Goal: Information Seeking & Learning: Find specific fact

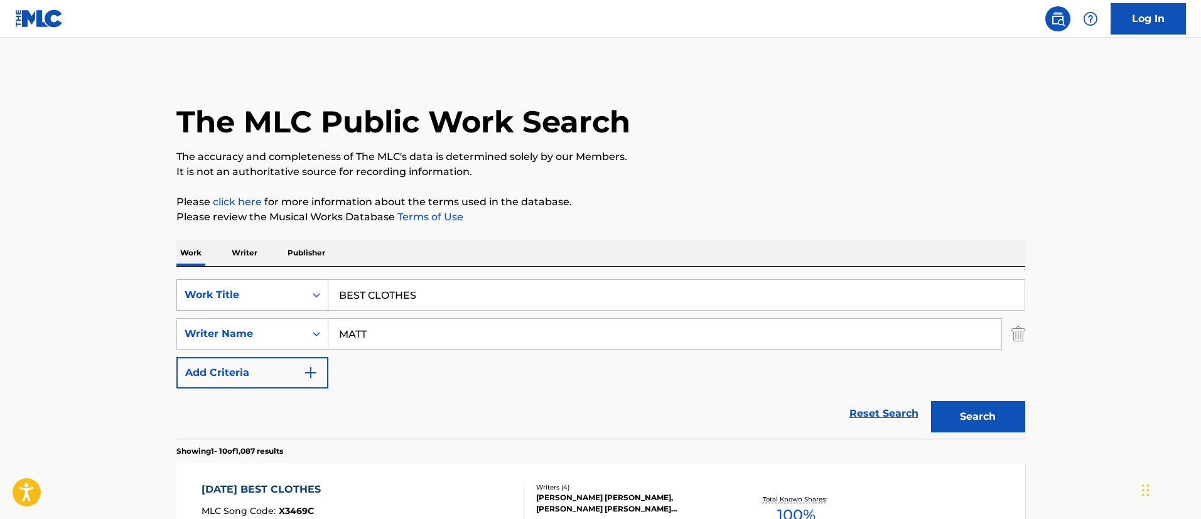
drag, startPoint x: 458, startPoint y: 298, endPoint x: 246, endPoint y: 284, distance: 212.7
click at [246, 284] on div "SearchWithCriteriafc7c73d8-879d-4568-a77b-7ab400521d53 Work Title BEST CLOTHES" at bounding box center [600, 294] width 849 height 31
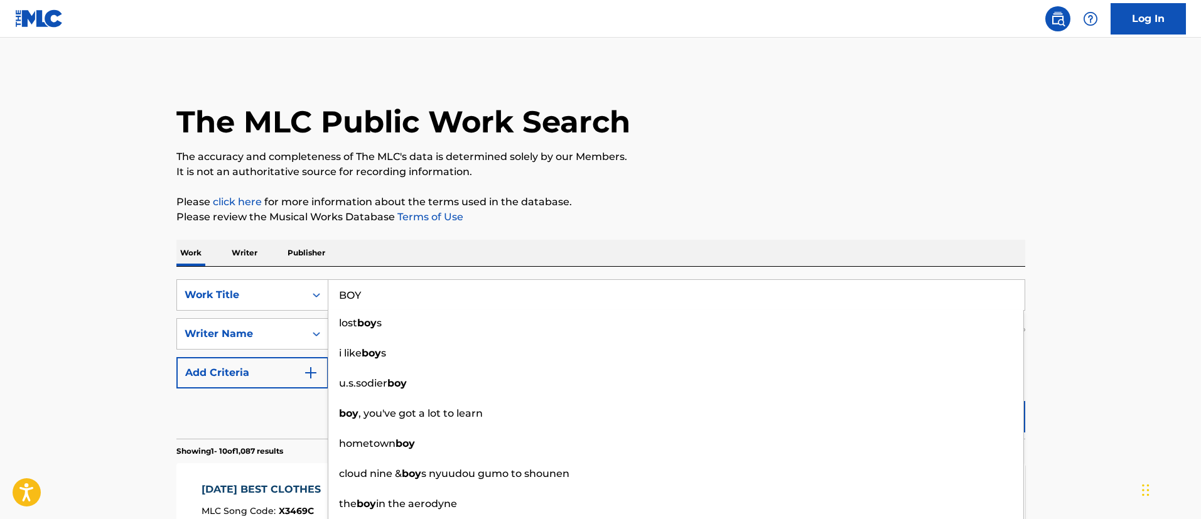
type input "BOY"
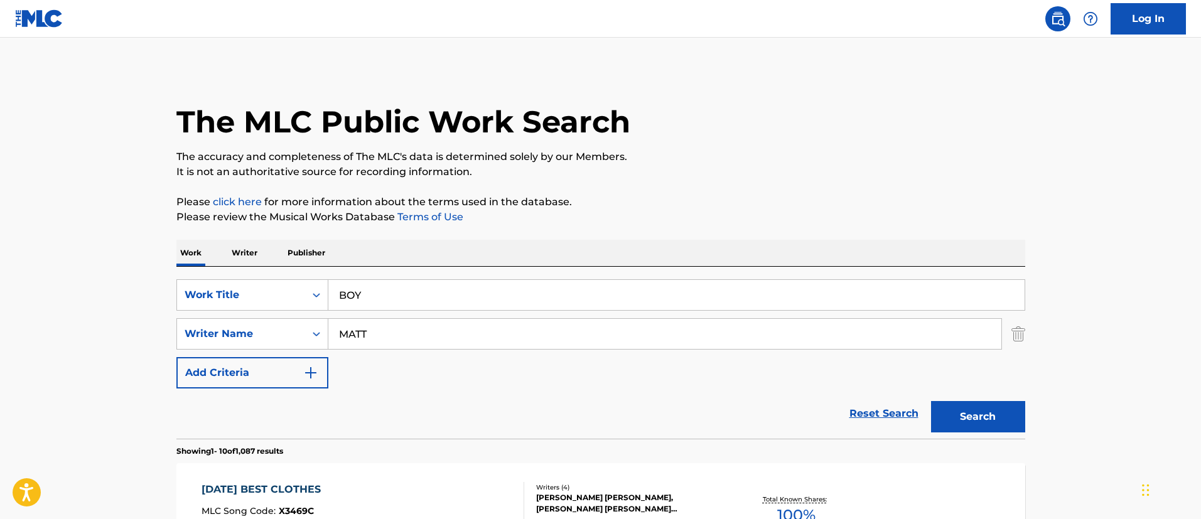
drag, startPoint x: 395, startPoint y: 333, endPoint x: 303, endPoint y: 331, distance: 91.7
click at [303, 331] on div "SearchWithCriteria12f5240d-638f-45c5-9447-09e1798c57c0 Writer Name [PERSON_NAME]" at bounding box center [600, 333] width 849 height 31
paste input "HEW [PERSON_NAME]"
type input "[PERSON_NAME]"
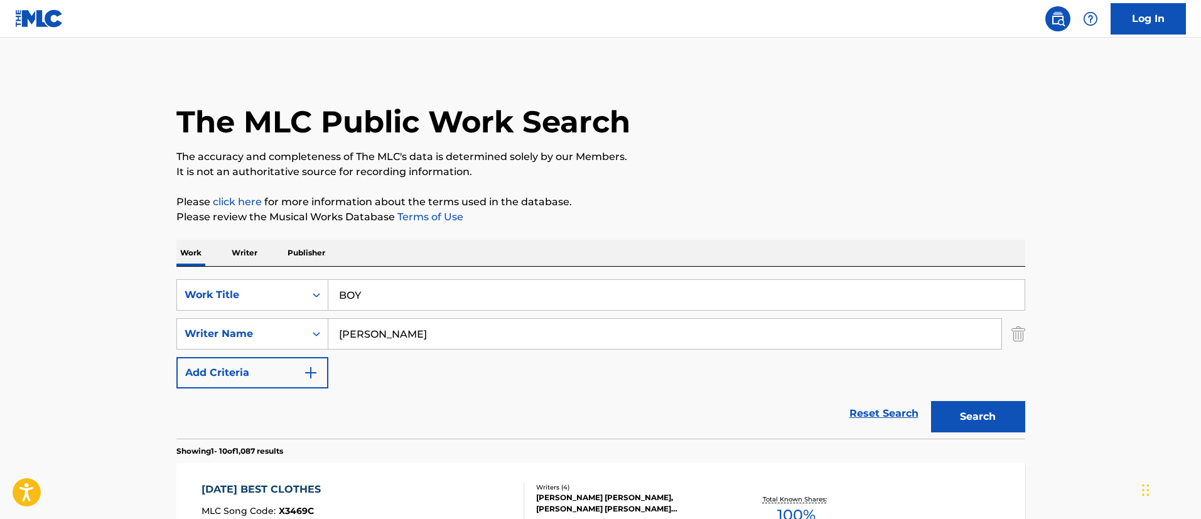
click at [985, 415] on button "Search" at bounding box center [978, 416] width 94 height 31
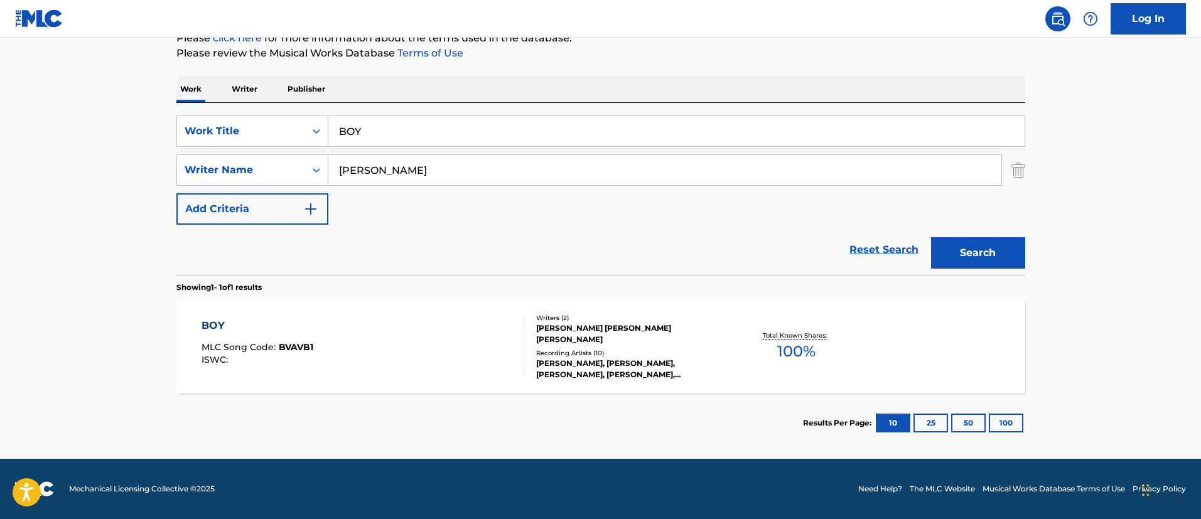
click at [198, 325] on div "BOY MLC Song Code : BVAVB1 ISWC : Writers ( 2 ) [PERSON_NAME] [PERSON_NAME] [PE…" at bounding box center [600, 347] width 849 height 94
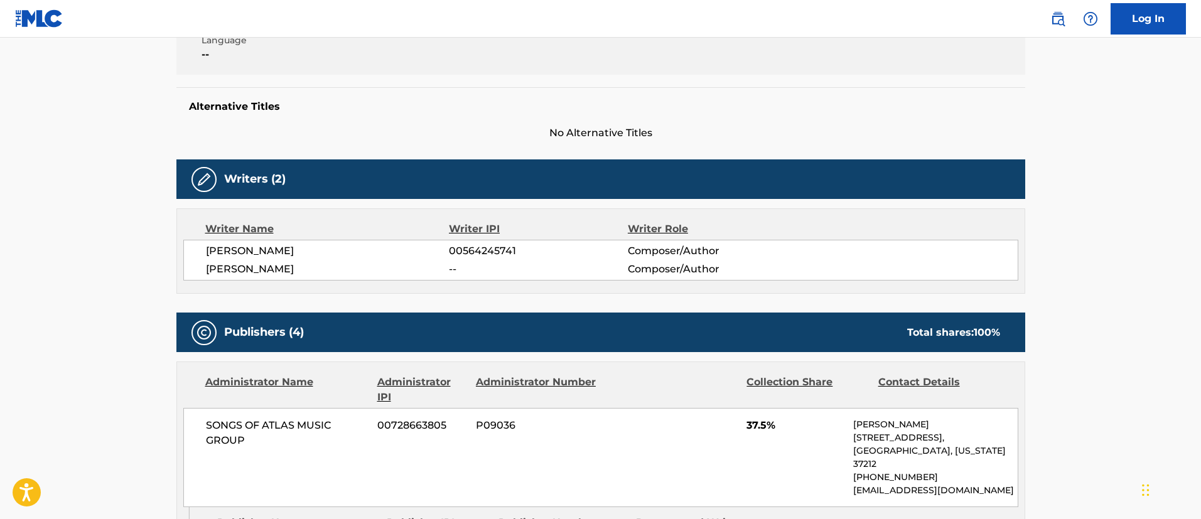
scroll to position [188, 0]
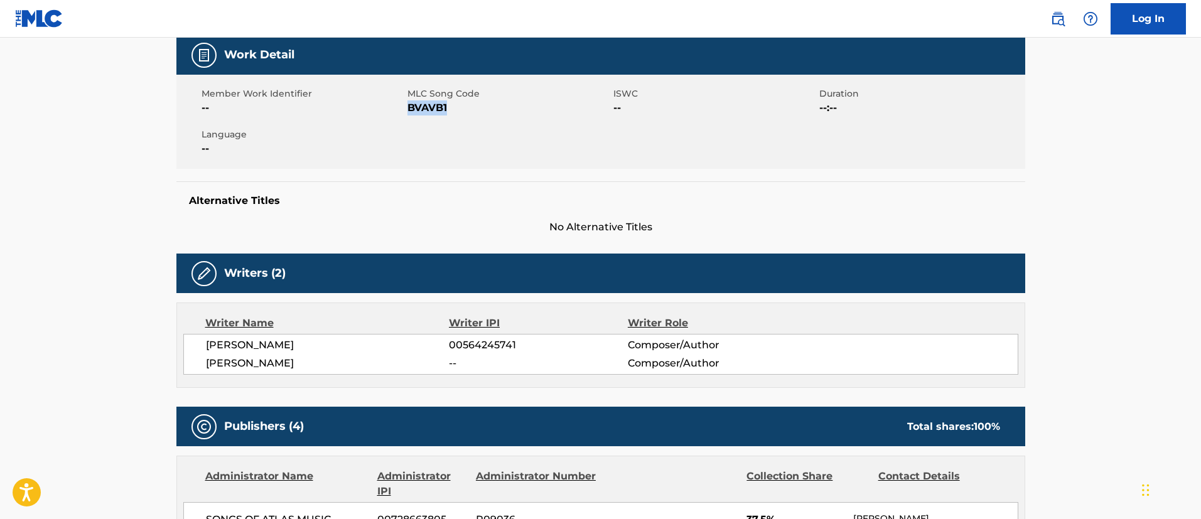
drag, startPoint x: 447, startPoint y: 109, endPoint x: 411, endPoint y: 114, distance: 36.9
click at [411, 114] on span "BVAVB1" at bounding box center [509, 107] width 203 height 15
copy span "BVAVB1"
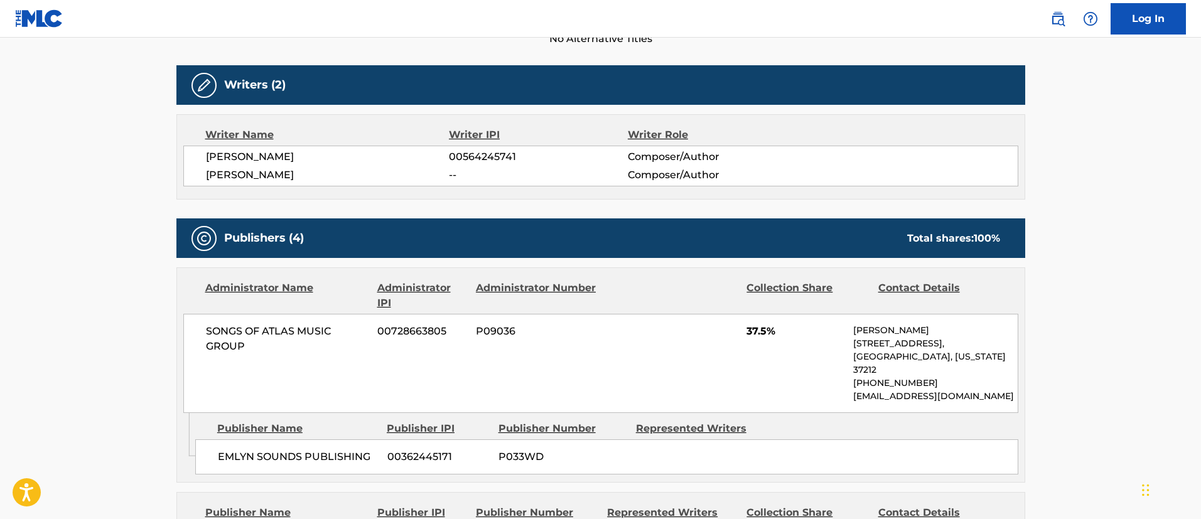
scroll to position [471, 0]
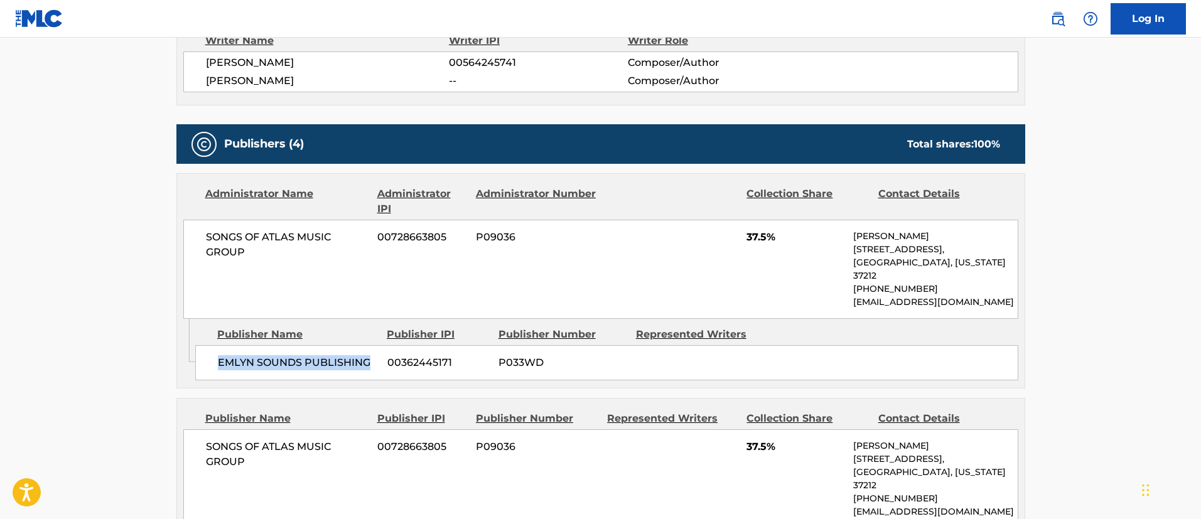
drag, startPoint x: 371, startPoint y: 349, endPoint x: 218, endPoint y: 350, distance: 152.6
click at [218, 355] on span "EMLYN SOUNDS PUBLISHING" at bounding box center [298, 362] width 160 height 15
copy span "EMLYN SOUNDS PUBLISHING"
drag, startPoint x: 452, startPoint y: 350, endPoint x: 390, endPoint y: 347, distance: 62.2
click at [390, 355] on span "00362445171" at bounding box center [439, 362] width 102 height 15
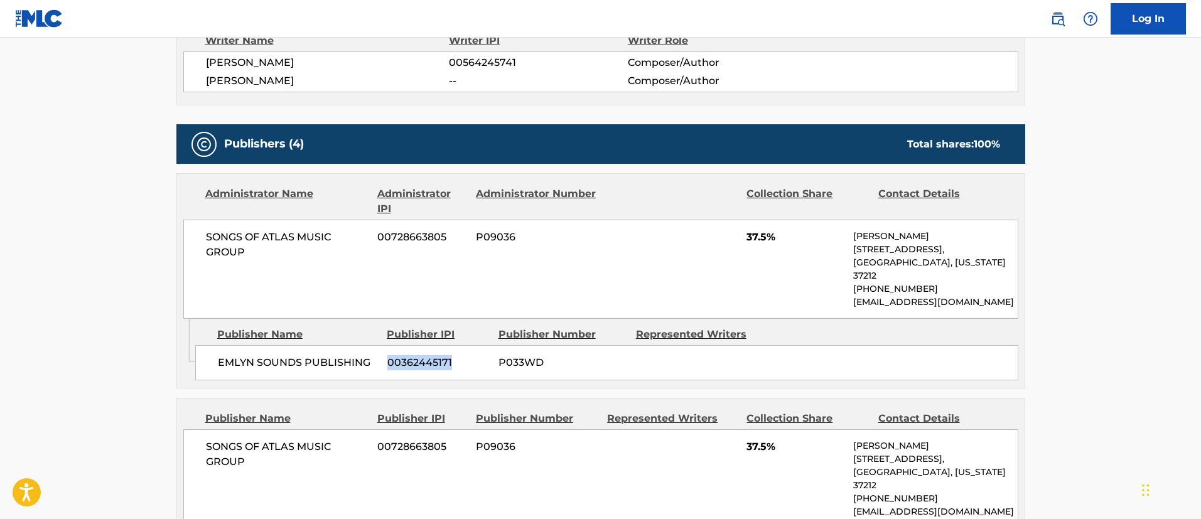
copy span "00362445171"
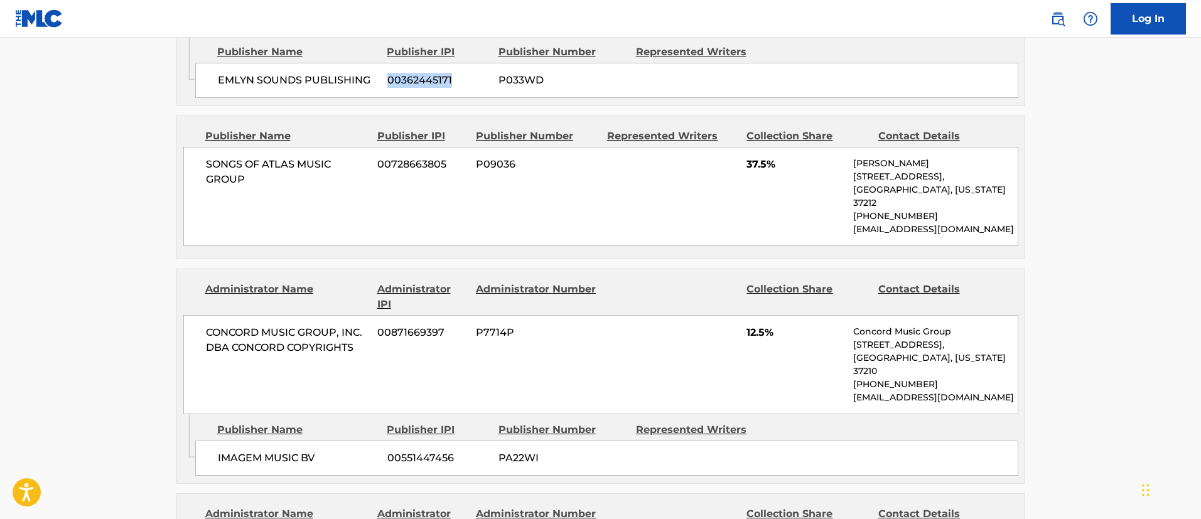
scroll to position [848, 0]
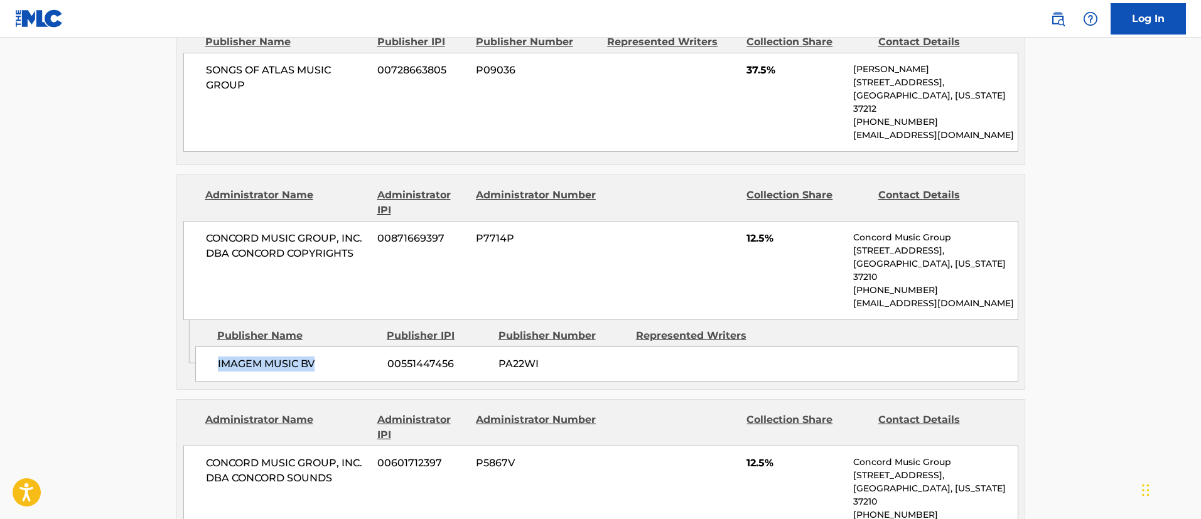
drag, startPoint x: 328, startPoint y: 325, endPoint x: 214, endPoint y: 322, distance: 114.3
click at [214, 347] on div "IMAGEM MUSIC BV 00551447456 PA22WI" at bounding box center [606, 364] width 823 height 35
copy span "IMAGEM MUSIC BV"
drag, startPoint x: 388, startPoint y: 318, endPoint x: 457, endPoint y: 318, distance: 68.5
click at [457, 357] on span "00551447456" at bounding box center [439, 364] width 102 height 15
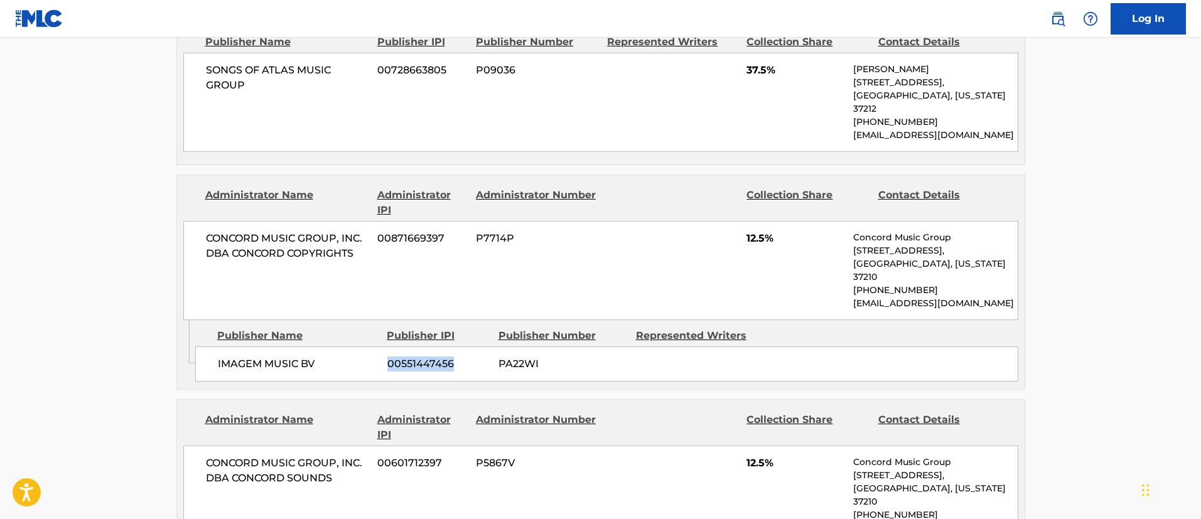
copy span "00551447456"
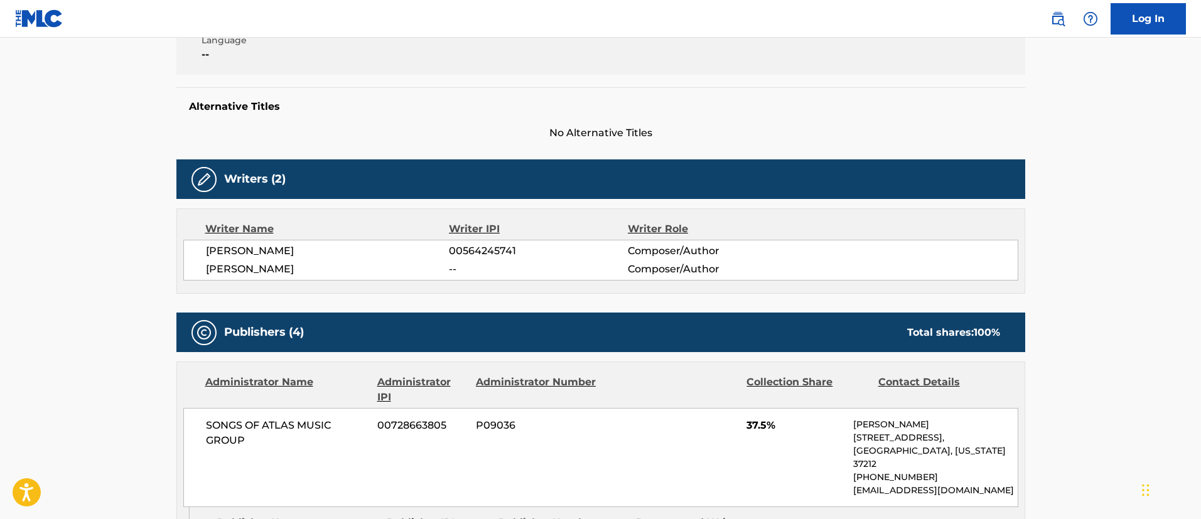
scroll to position [94, 0]
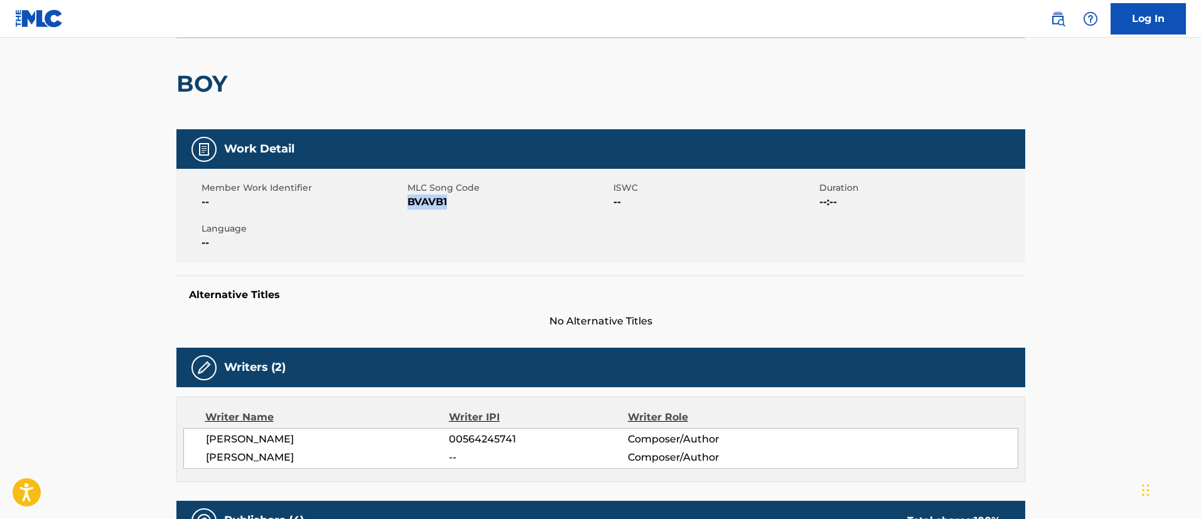
drag, startPoint x: 449, startPoint y: 205, endPoint x: 408, endPoint y: 204, distance: 41.5
click at [408, 204] on span "BVAVB1" at bounding box center [509, 202] width 203 height 15
copy span "BVAVB1"
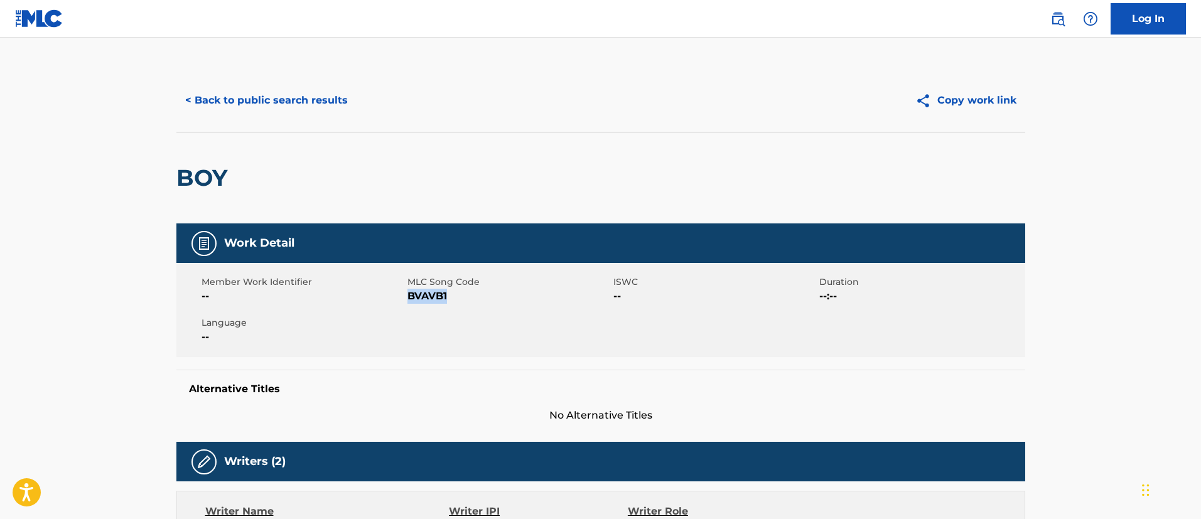
click at [301, 106] on button "< Back to public search results" at bounding box center [266, 100] width 180 height 31
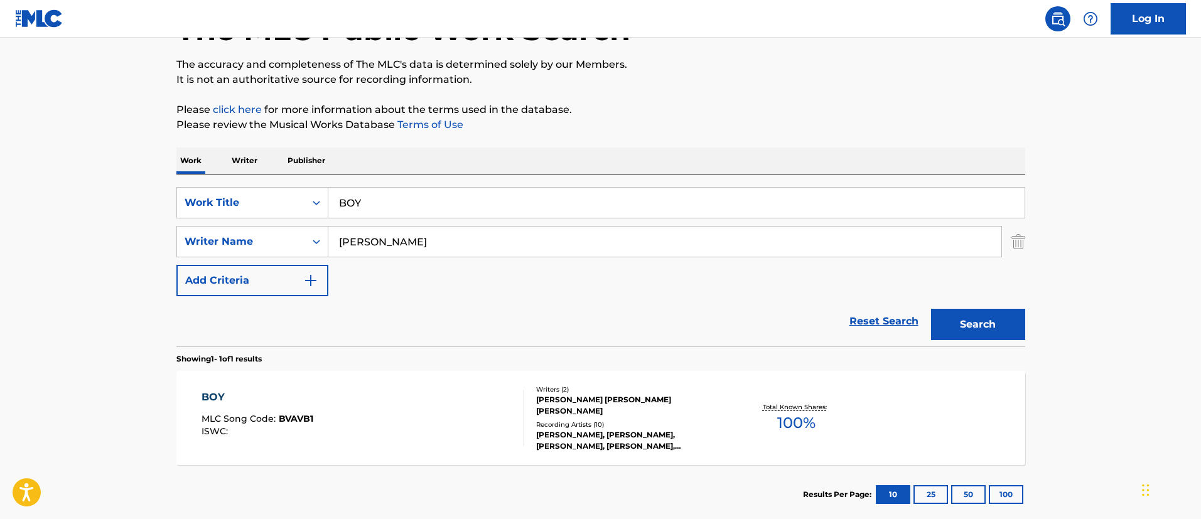
drag, startPoint x: 456, startPoint y: 197, endPoint x: 330, endPoint y: 187, distance: 126.1
click at [330, 187] on div "BOY" at bounding box center [676, 202] width 697 height 31
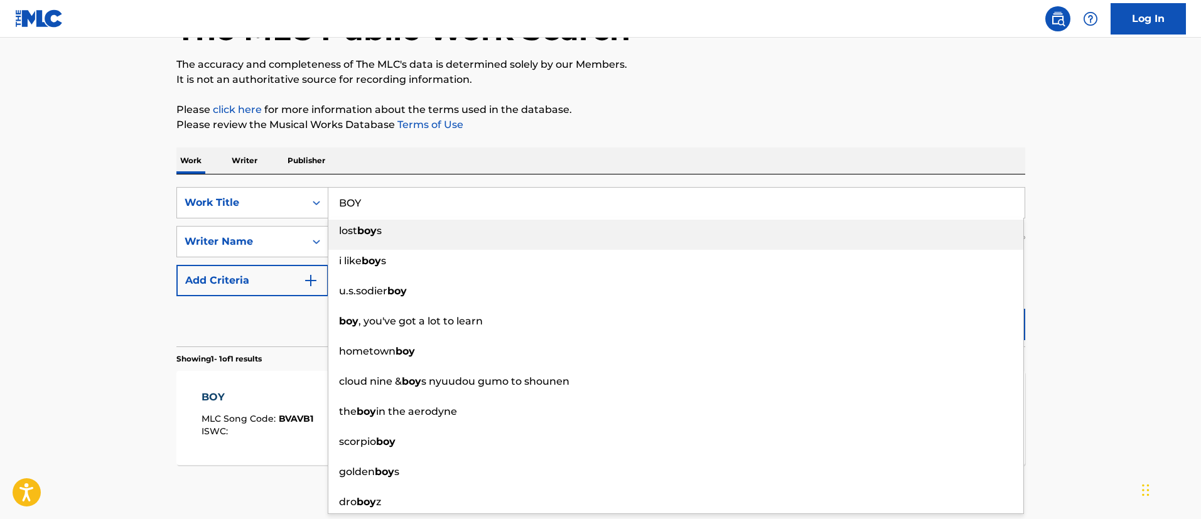
paste input "REAK IT TO ME GENTL"
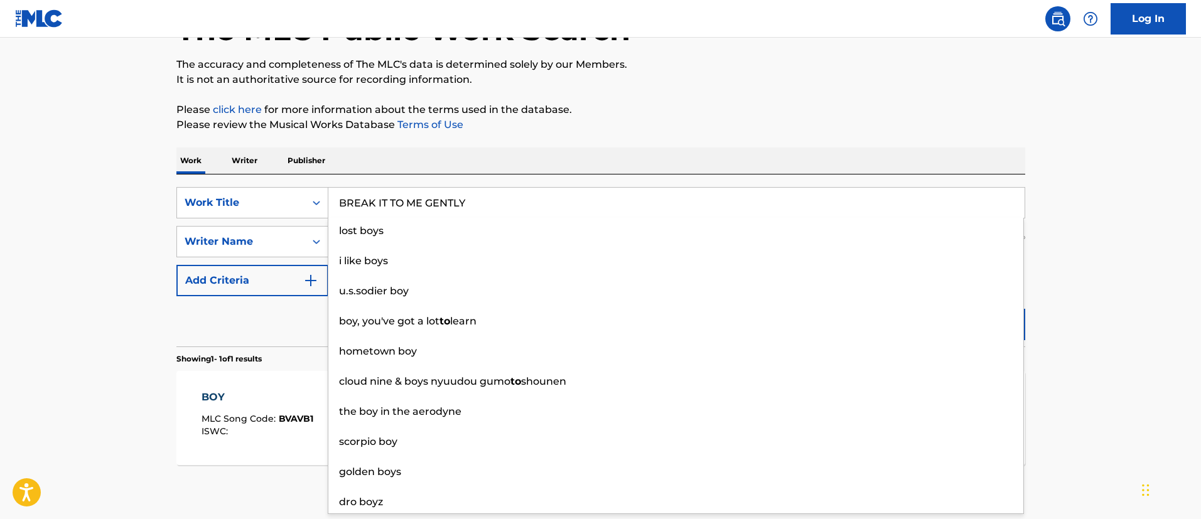
type input "BREAK IT TO ME GENTLY"
click at [1053, 271] on main "The MLC Public Work Search The accuracy and completeness of The MLC's data is d…" at bounding box center [600, 237] width 1201 height 585
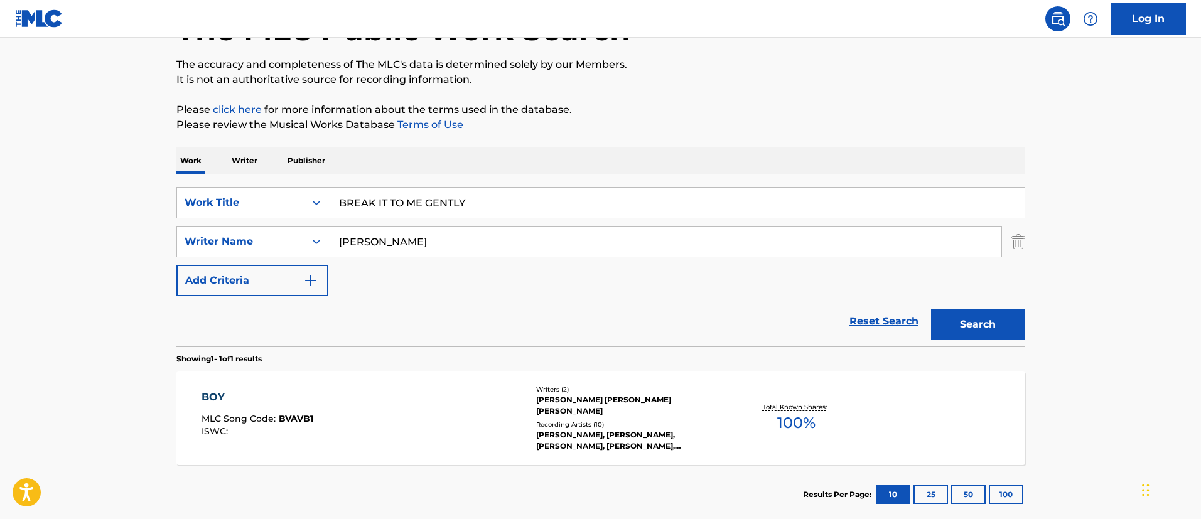
click at [1002, 322] on button "Search" at bounding box center [978, 324] width 94 height 31
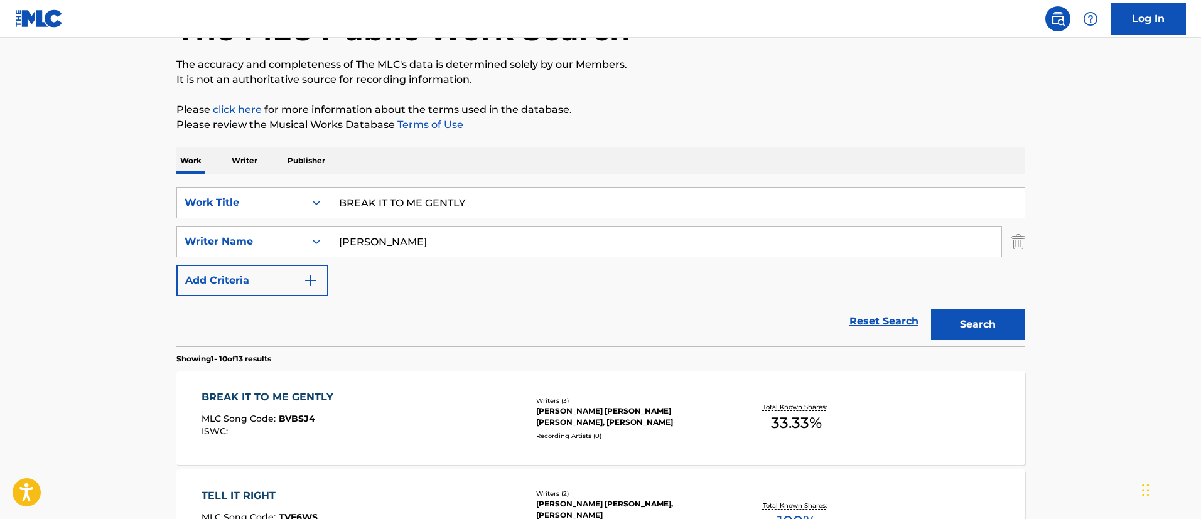
scroll to position [281, 0]
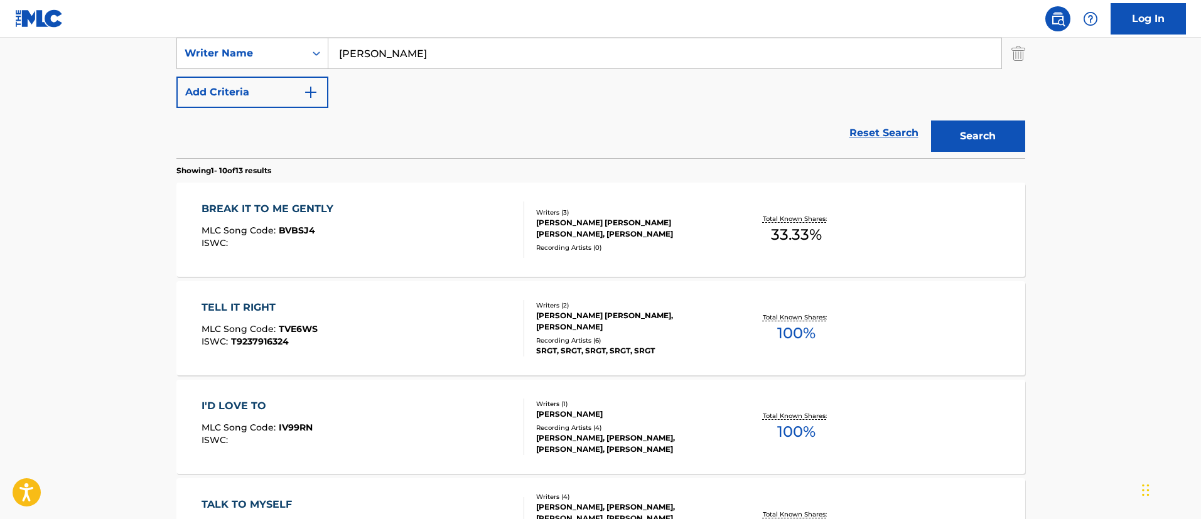
click at [322, 209] on div "BREAK IT TO ME GENTLY" at bounding box center [271, 209] width 138 height 15
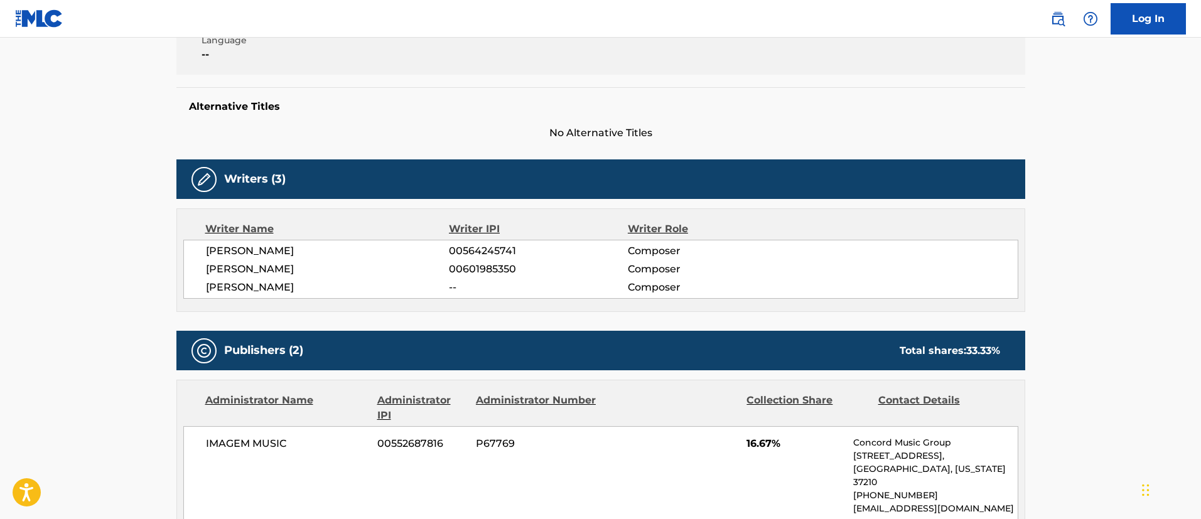
scroll to position [94, 0]
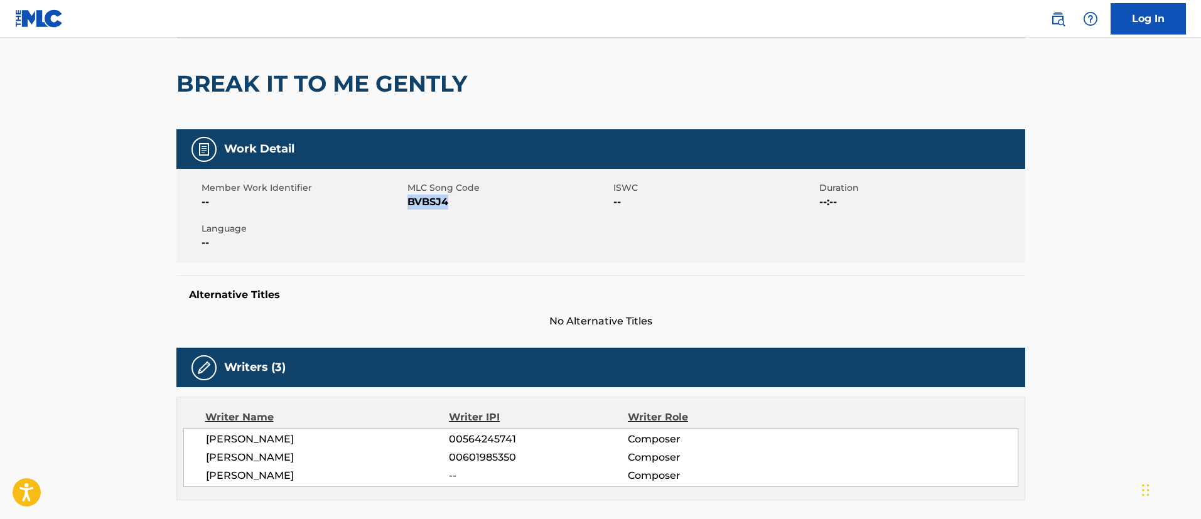
drag, startPoint x: 457, startPoint y: 200, endPoint x: 409, endPoint y: 201, distance: 48.4
click at [409, 201] on span "BVBSJ4" at bounding box center [509, 202] width 203 height 15
copy span "BVBSJ4"
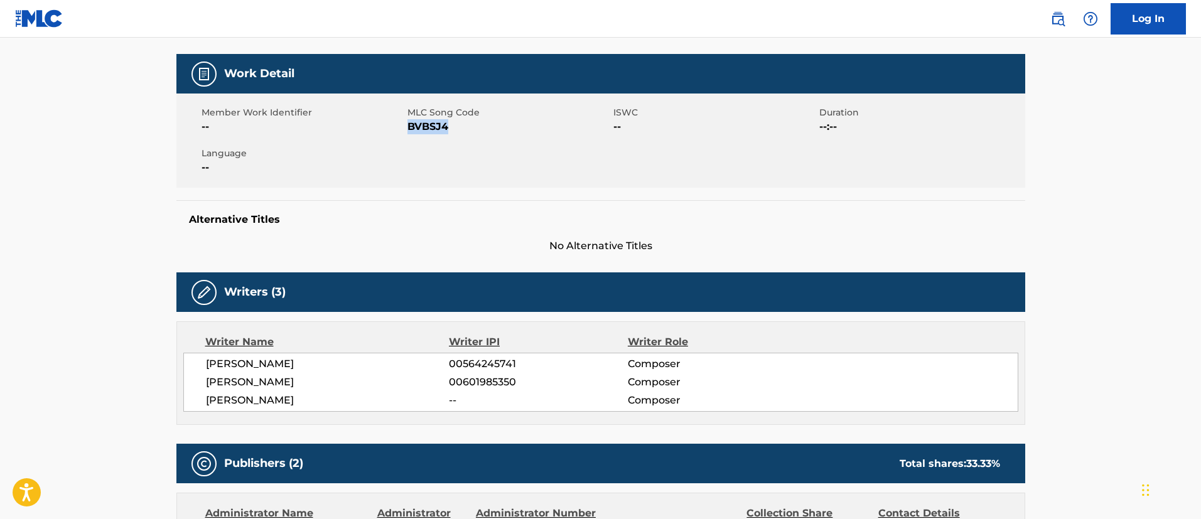
scroll to position [0, 0]
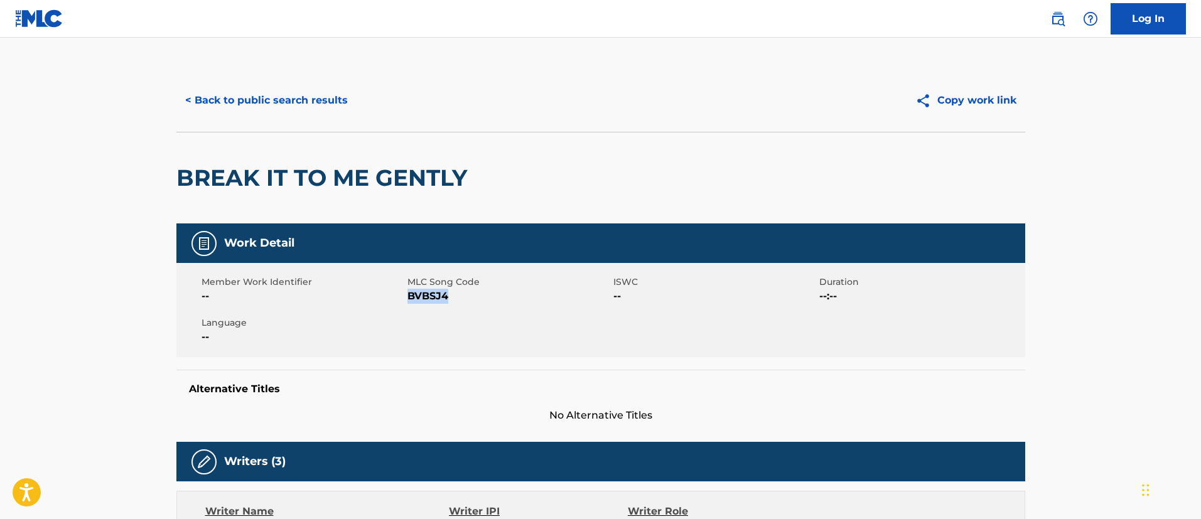
click at [278, 98] on button "< Back to public search results" at bounding box center [266, 100] width 180 height 31
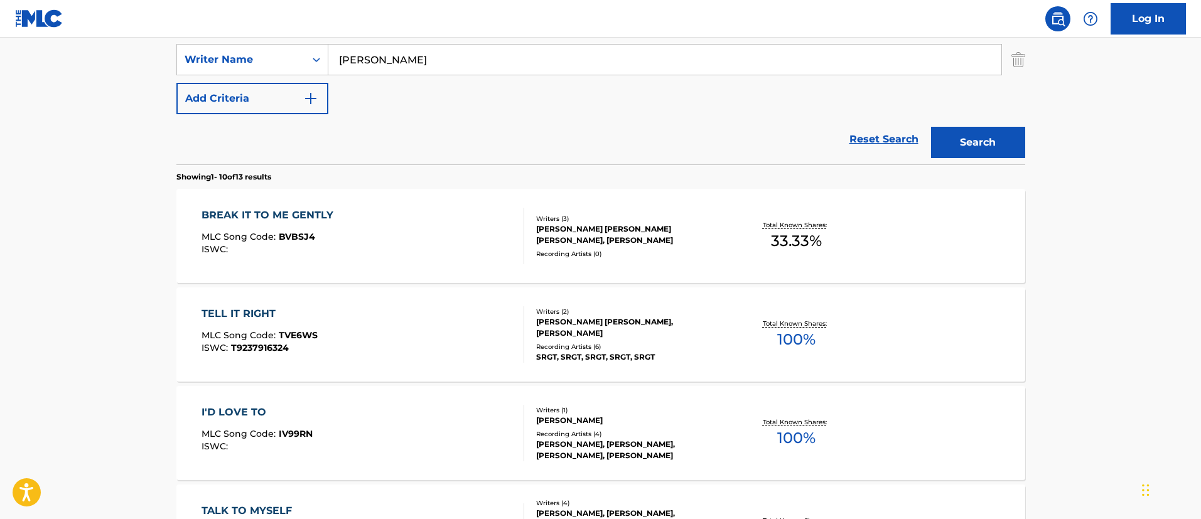
scroll to position [86, 0]
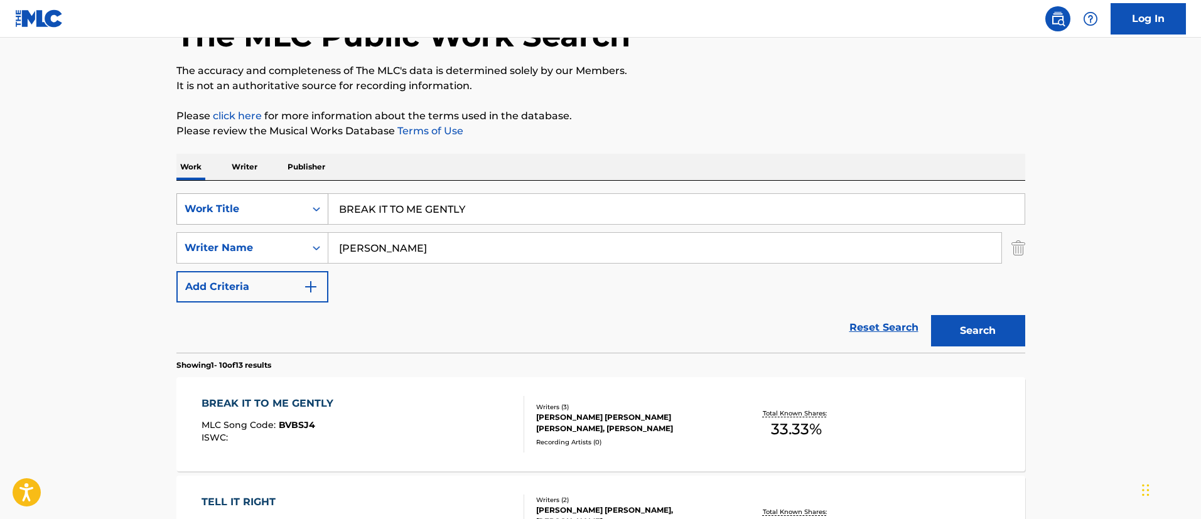
drag, startPoint x: 489, startPoint y: 206, endPoint x: 294, endPoint y: 205, distance: 195.3
click at [294, 205] on div "SearchWithCriteriafc7c73d8-879d-4568-a77b-7ab400521d53 Work Title BREAK IT TO M…" at bounding box center [600, 208] width 849 height 31
paste input "UTTERF"
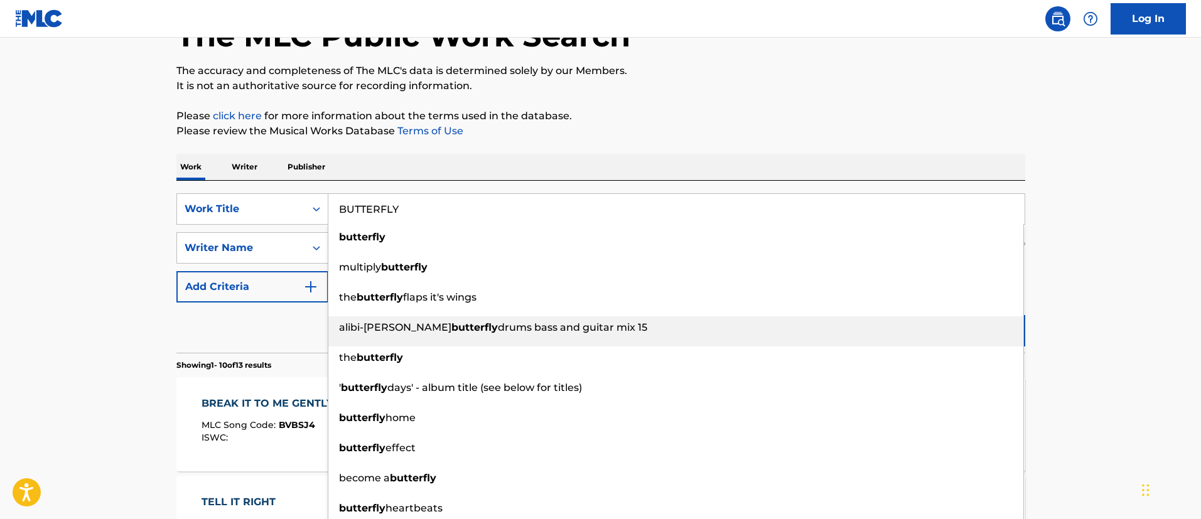
type input "BUTTERFLY"
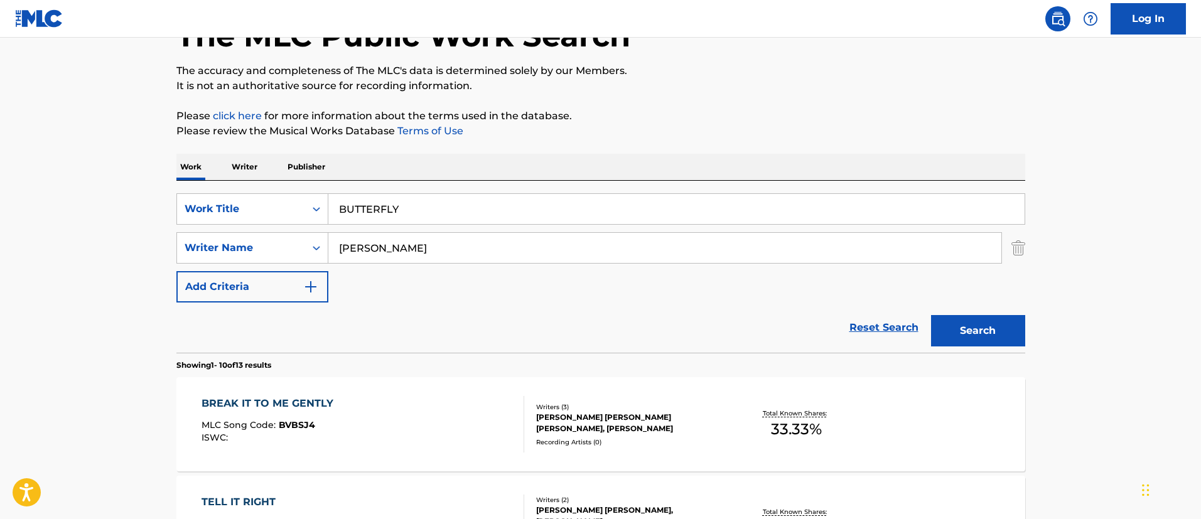
click at [1008, 330] on button "Search" at bounding box center [978, 330] width 94 height 31
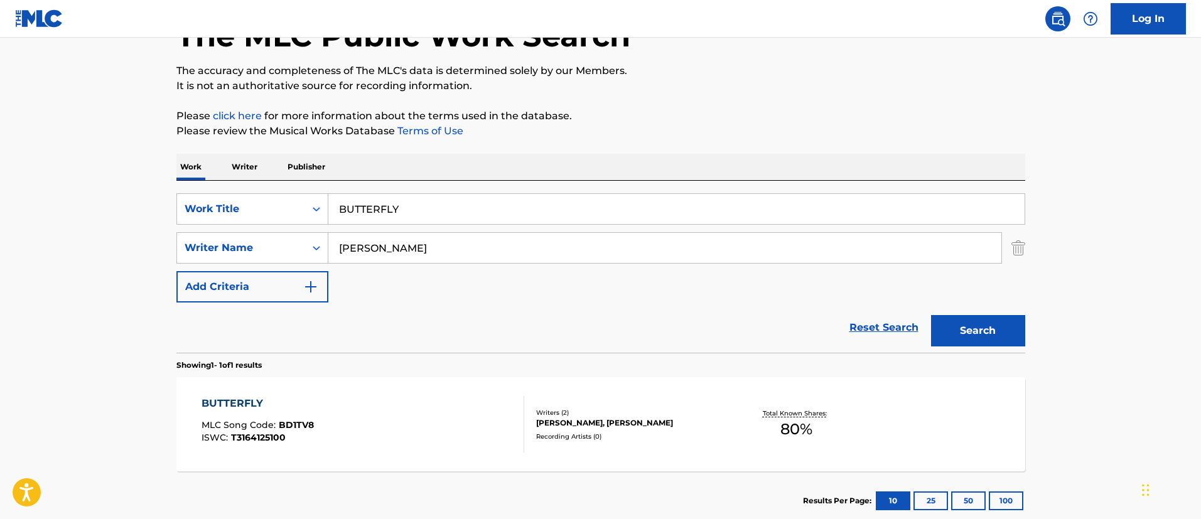
scroll to position [164, 0]
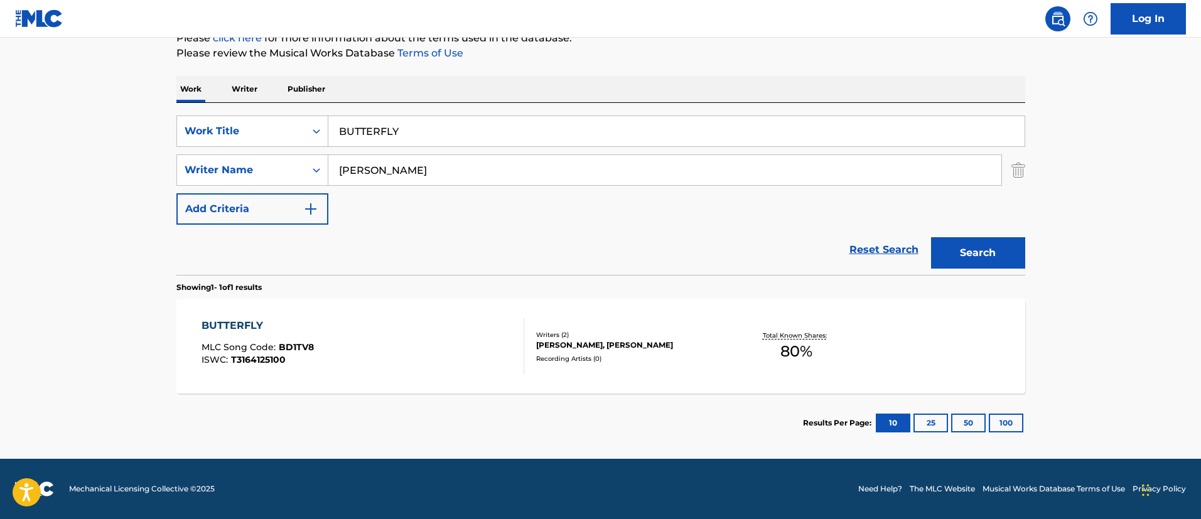
click at [244, 322] on div "BUTTERFLY" at bounding box center [258, 325] width 112 height 15
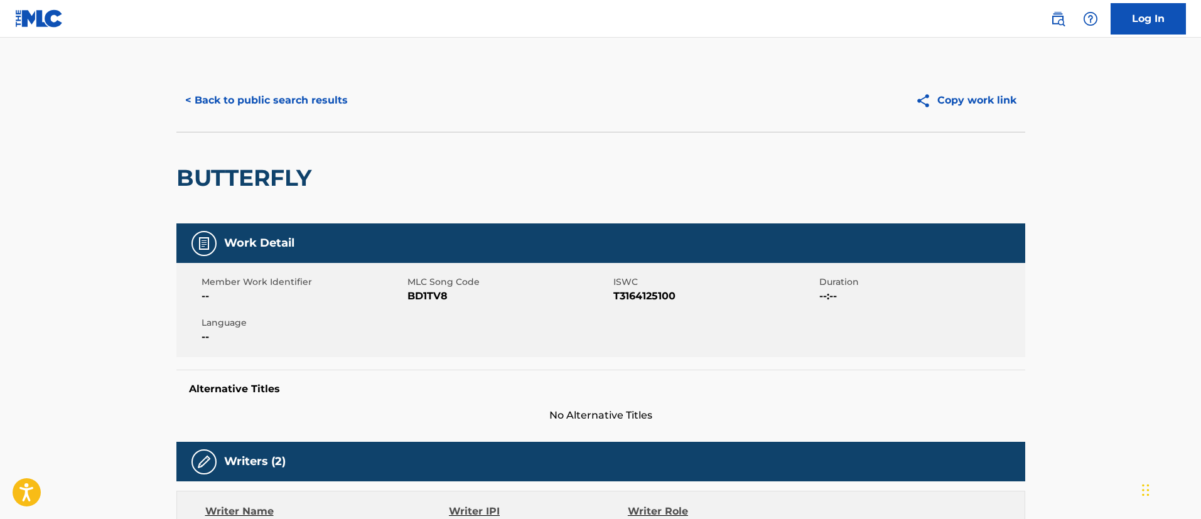
scroll to position [188, 0]
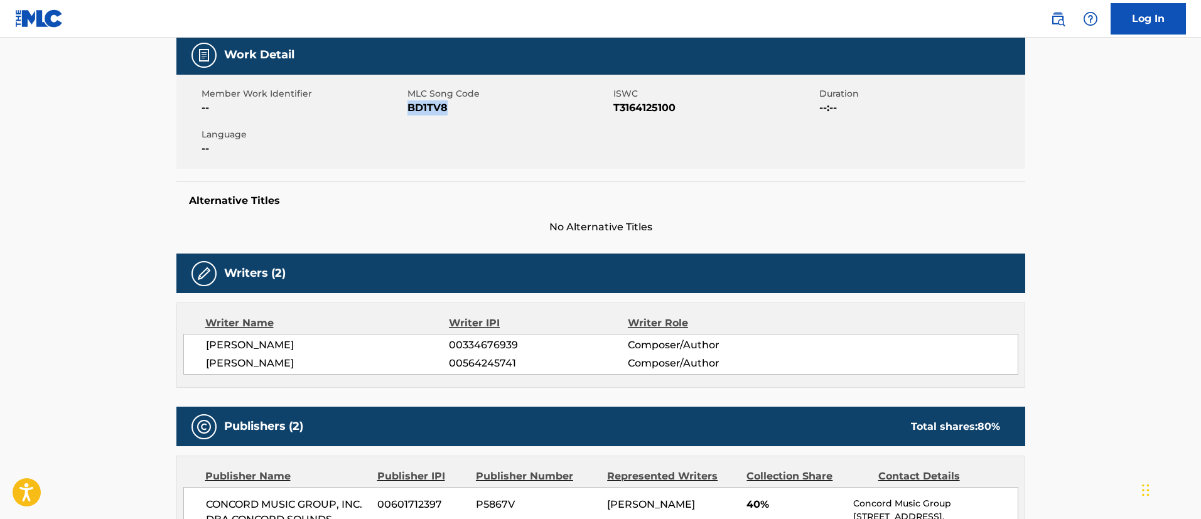
drag, startPoint x: 449, startPoint y: 111, endPoint x: 410, endPoint y: 109, distance: 39.6
click at [410, 109] on span "BD1TV8" at bounding box center [509, 107] width 203 height 15
copy span "BD1TV8"
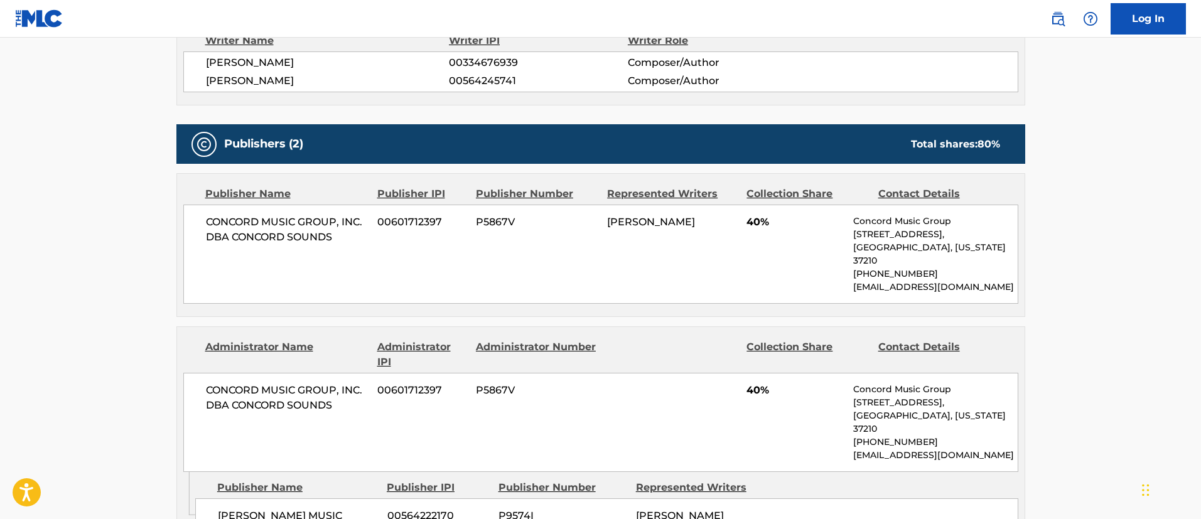
scroll to position [565, 0]
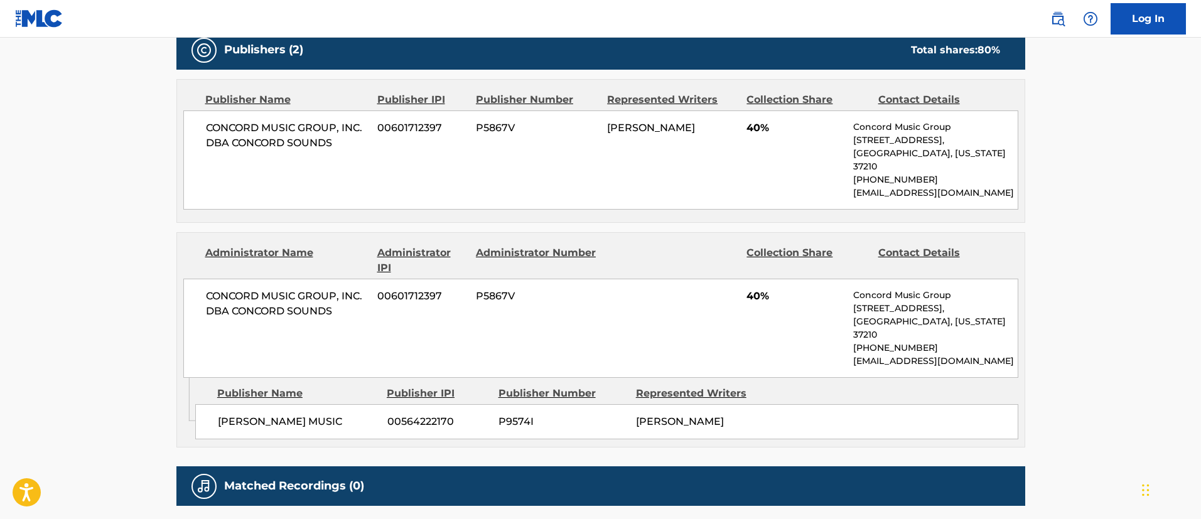
drag, startPoint x: 682, startPoint y: 408, endPoint x: 634, endPoint y: 393, distance: 49.9
click at [634, 404] on div "[PERSON_NAME] MUSIC 00564222170 P9574I [PERSON_NAME]" at bounding box center [606, 421] width 823 height 35
copy span "[PERSON_NAME]"
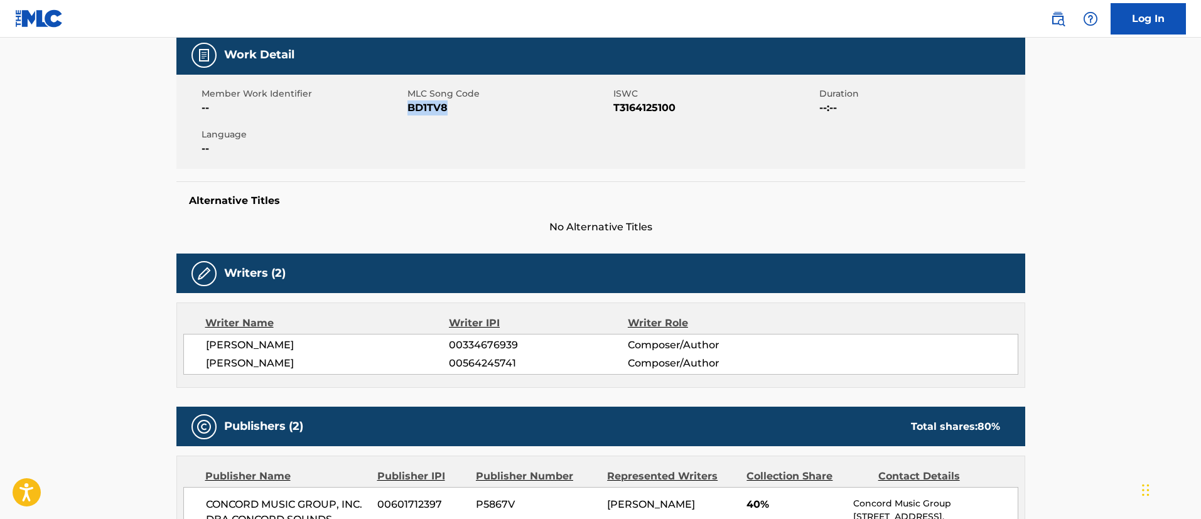
scroll to position [0, 0]
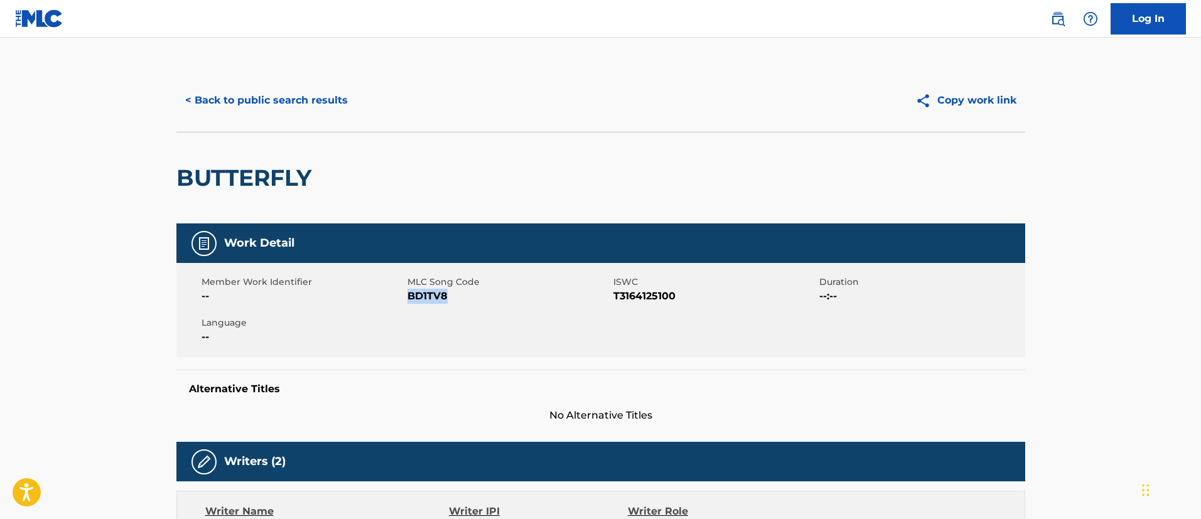
click at [276, 94] on button "< Back to public search results" at bounding box center [266, 100] width 180 height 31
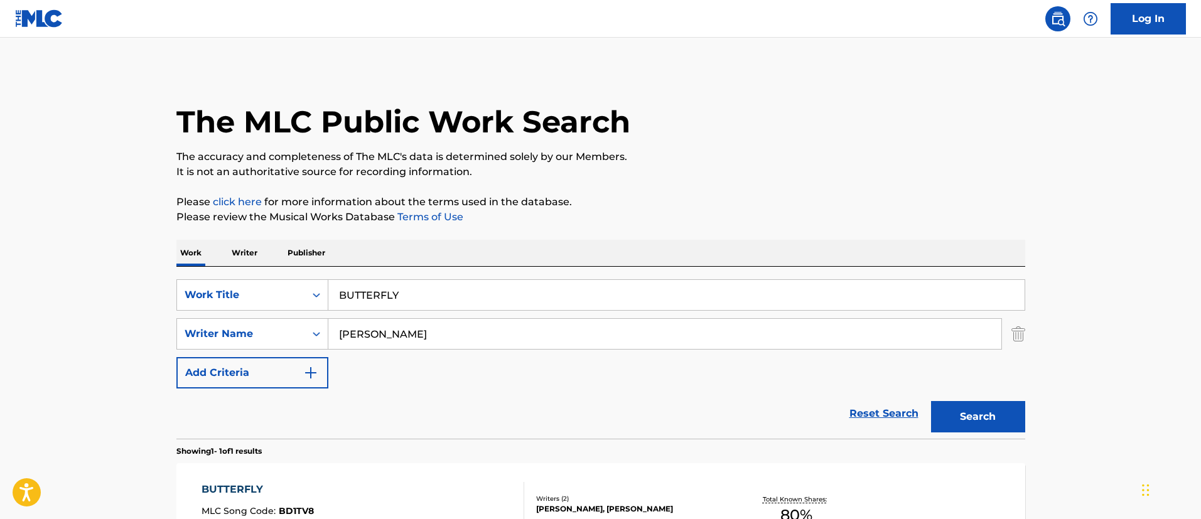
scroll to position [92, 0]
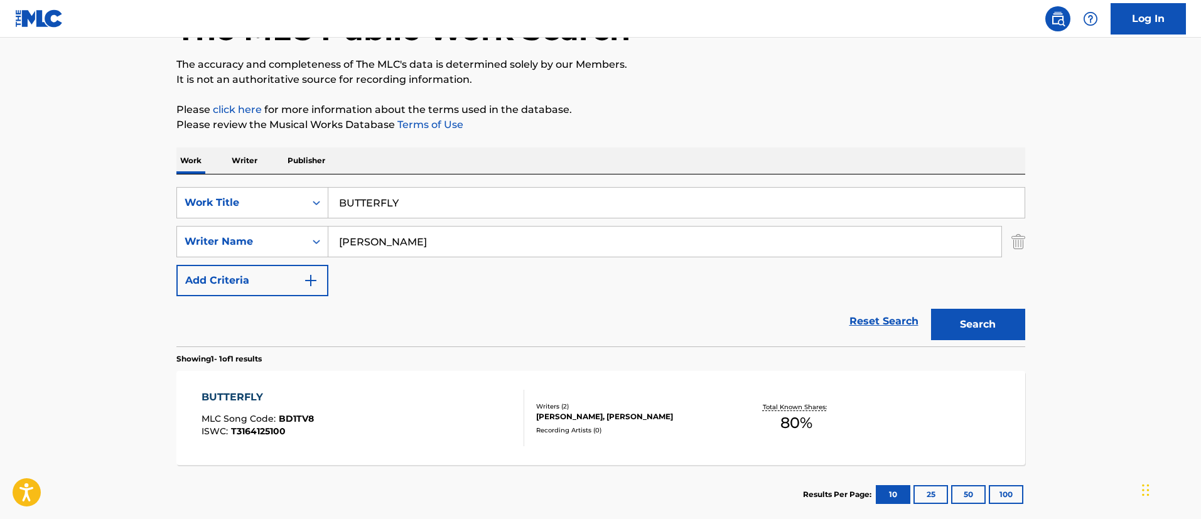
click at [488, 247] on input "[PERSON_NAME]" at bounding box center [664, 242] width 673 height 30
drag, startPoint x: 467, startPoint y: 210, endPoint x: 324, endPoint y: 196, distance: 143.3
click at [324, 196] on div "SearchWithCriteriafc7c73d8-879d-4568-a77b-7ab400521d53 Work Title BUTTERFLY" at bounding box center [600, 202] width 849 height 31
paste input "Y THE SEA"
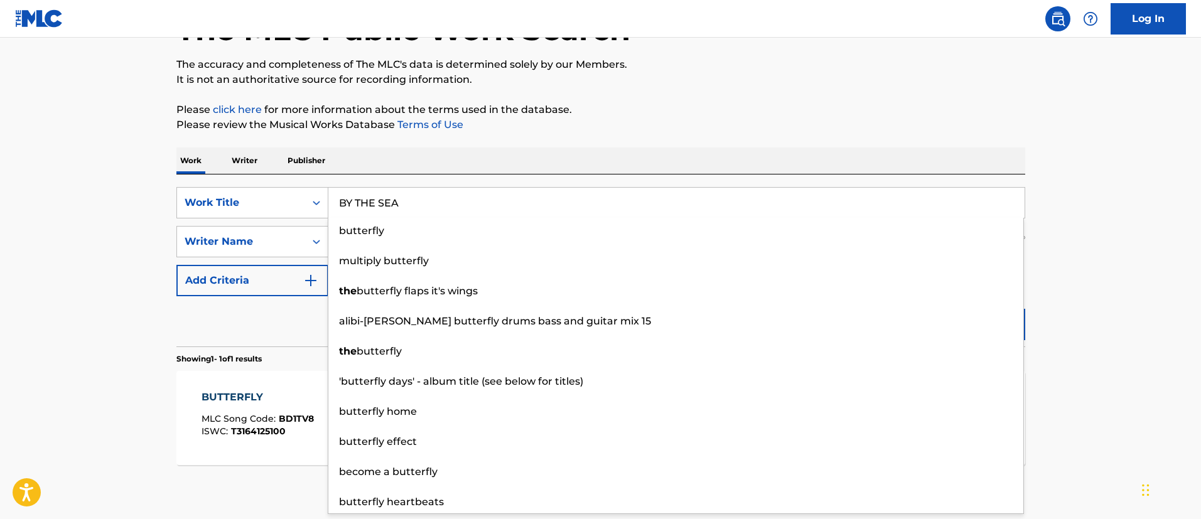
type input "BY THE SEA"
click at [1104, 297] on main "The MLC Public Work Search The accuracy and completeness of The MLC's data is d…" at bounding box center [600, 237] width 1201 height 585
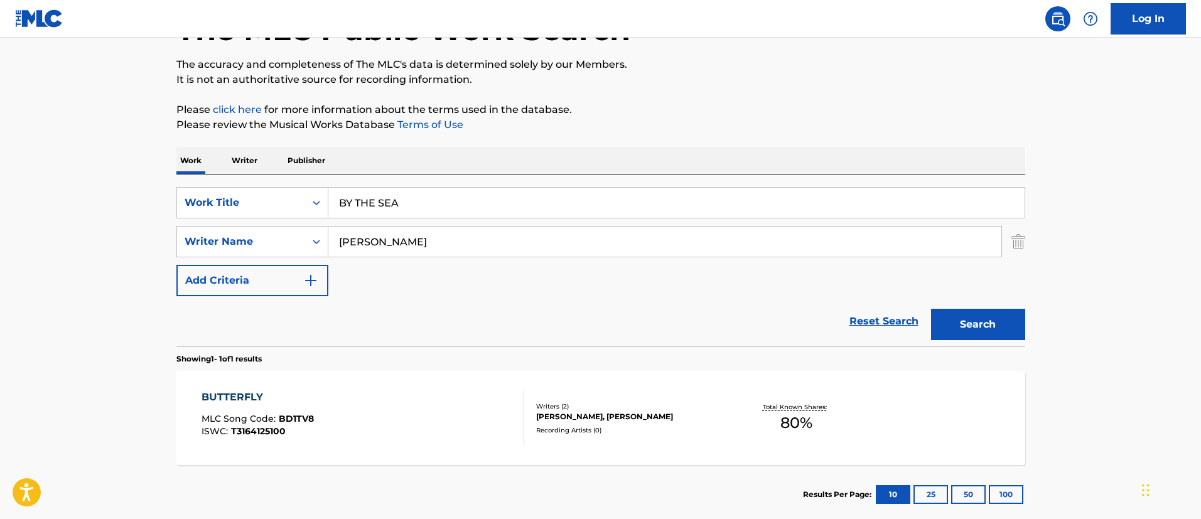
click at [992, 326] on button "Search" at bounding box center [978, 324] width 94 height 31
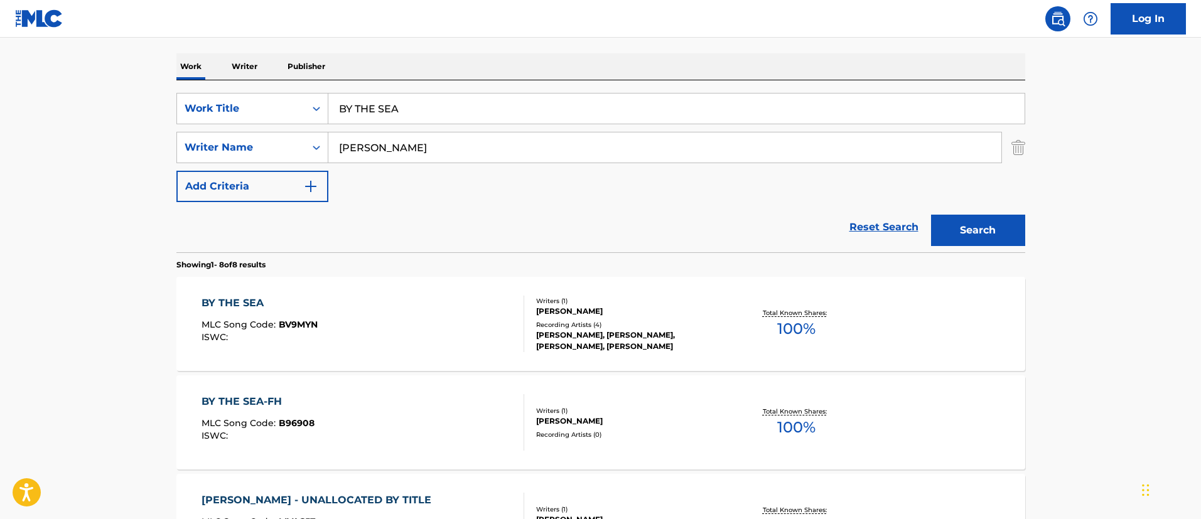
scroll to position [281, 0]
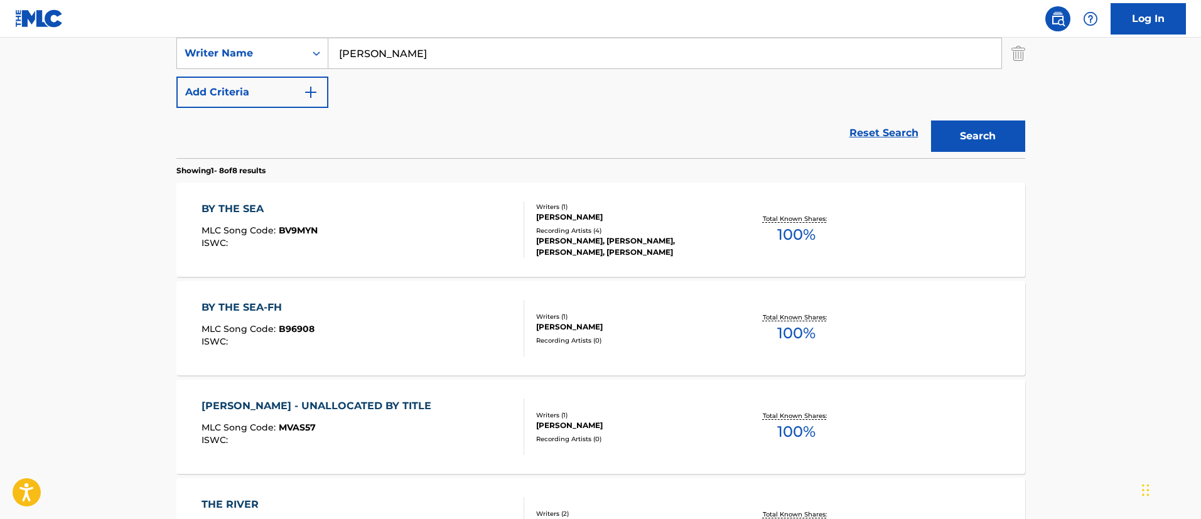
click at [245, 206] on div "BY THE SEA" at bounding box center [260, 209] width 116 height 15
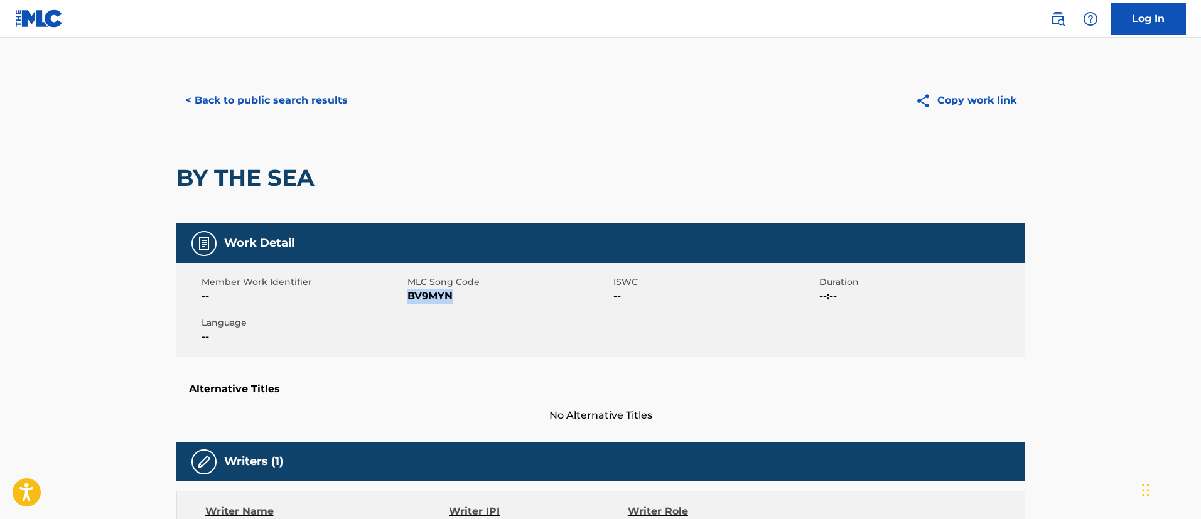
drag, startPoint x: 452, startPoint y: 298, endPoint x: 408, endPoint y: 295, distance: 44.0
click at [408, 295] on span "BV9MYN" at bounding box center [509, 296] width 203 height 15
copy span "BV9MYN"
click at [275, 102] on button "< Back to public search results" at bounding box center [266, 100] width 180 height 31
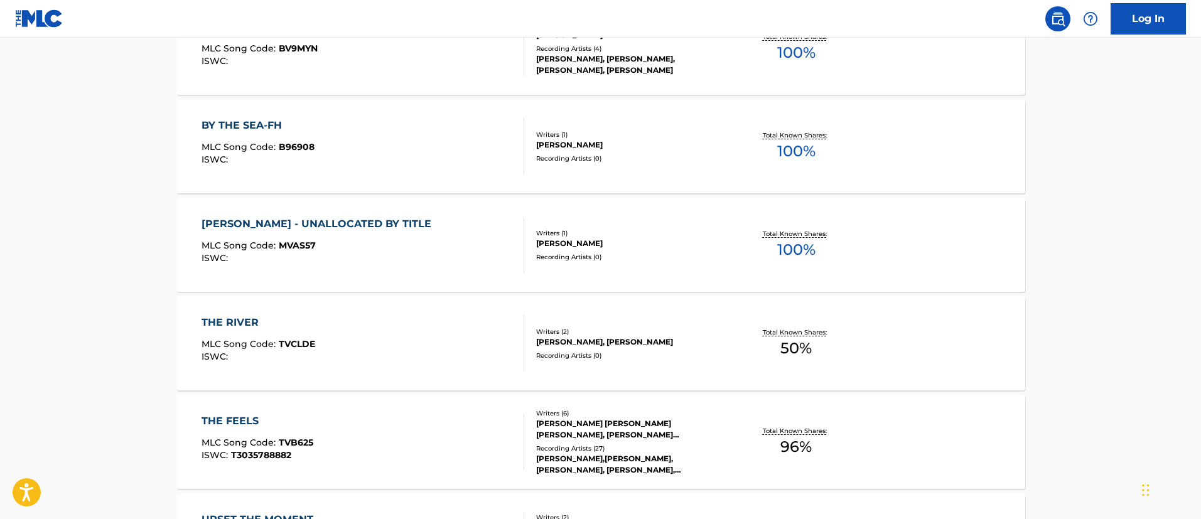
scroll to position [180, 0]
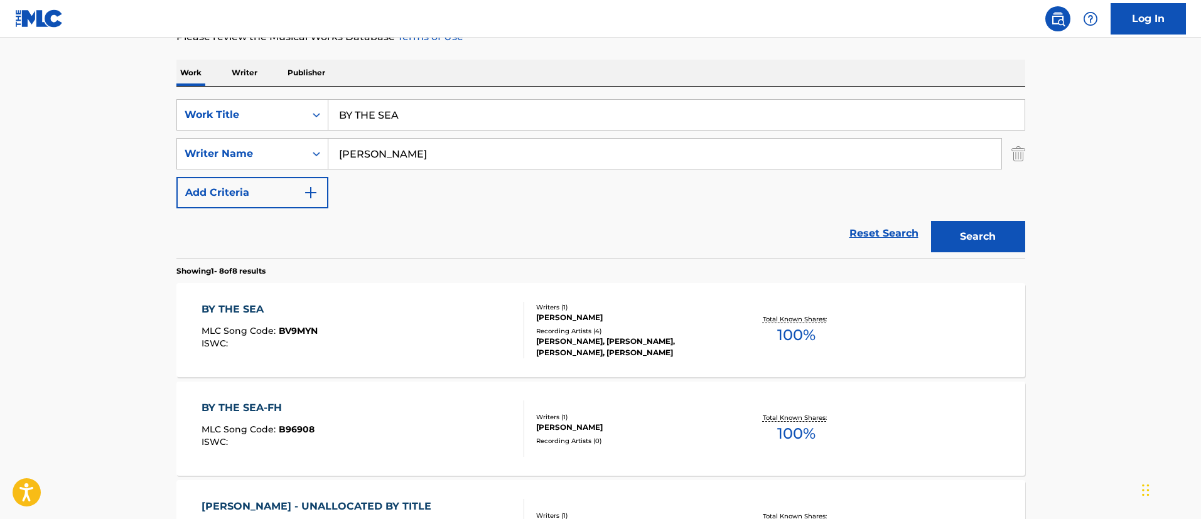
click at [1019, 156] on img "Search Form" at bounding box center [1019, 153] width 14 height 31
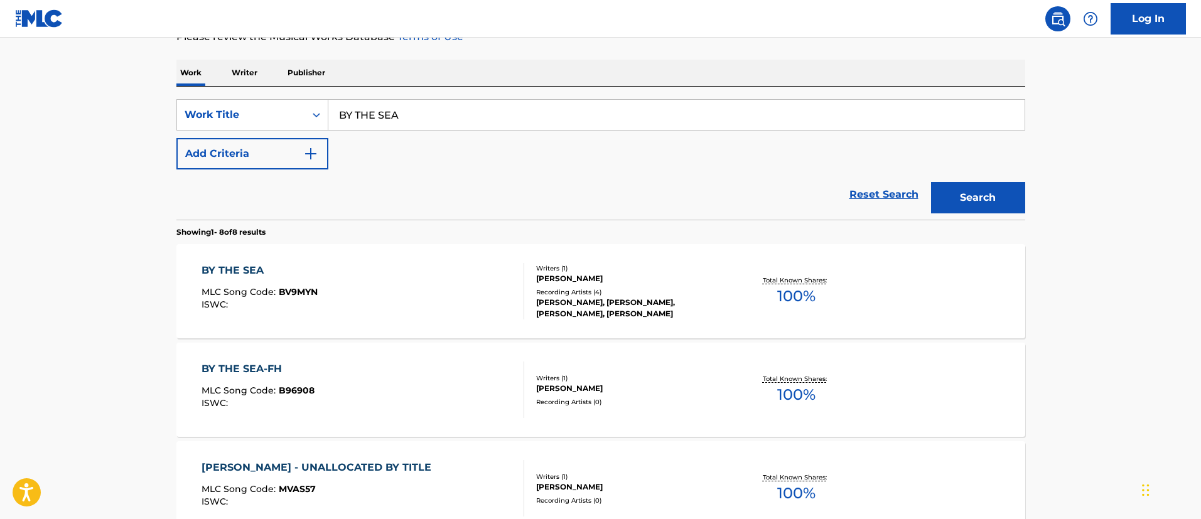
click at [255, 153] on button "Add Criteria" at bounding box center [252, 153] width 152 height 31
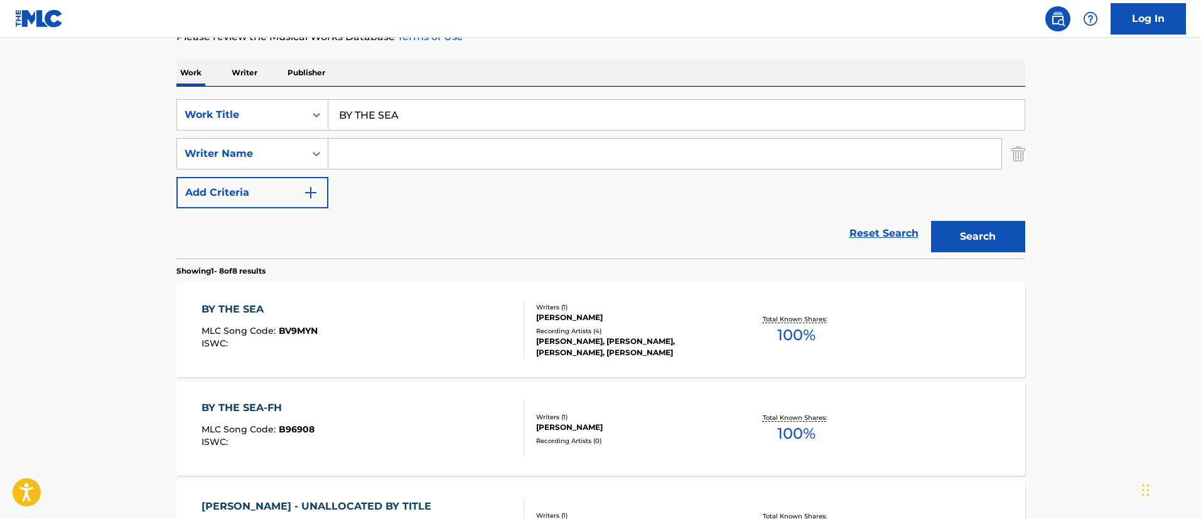
click at [365, 158] on input "Search Form" at bounding box center [664, 154] width 673 height 30
click at [254, 411] on div "BY THE SEA-FH" at bounding box center [258, 408] width 113 height 15
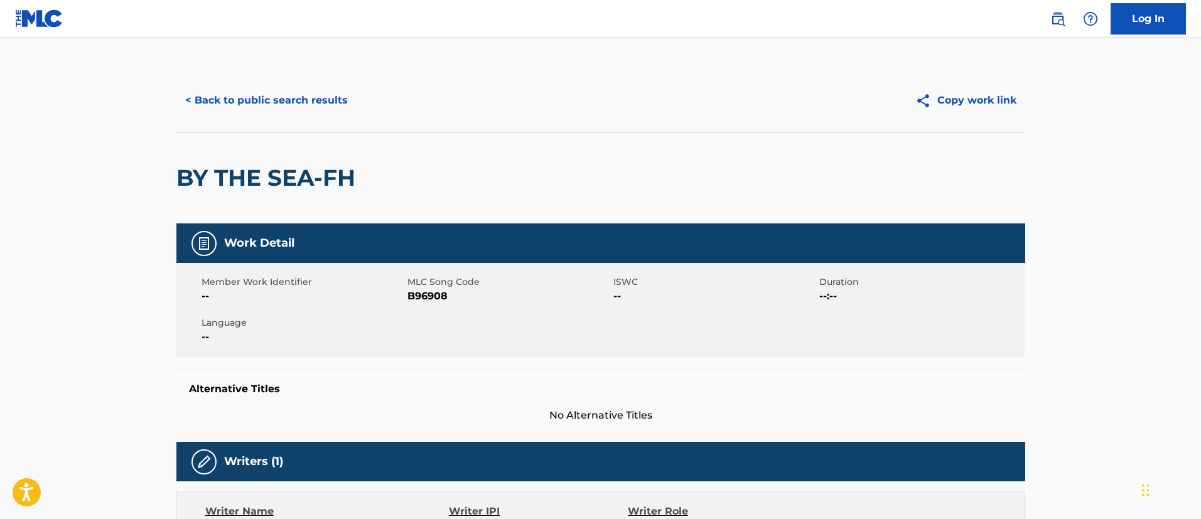
scroll to position [94, 0]
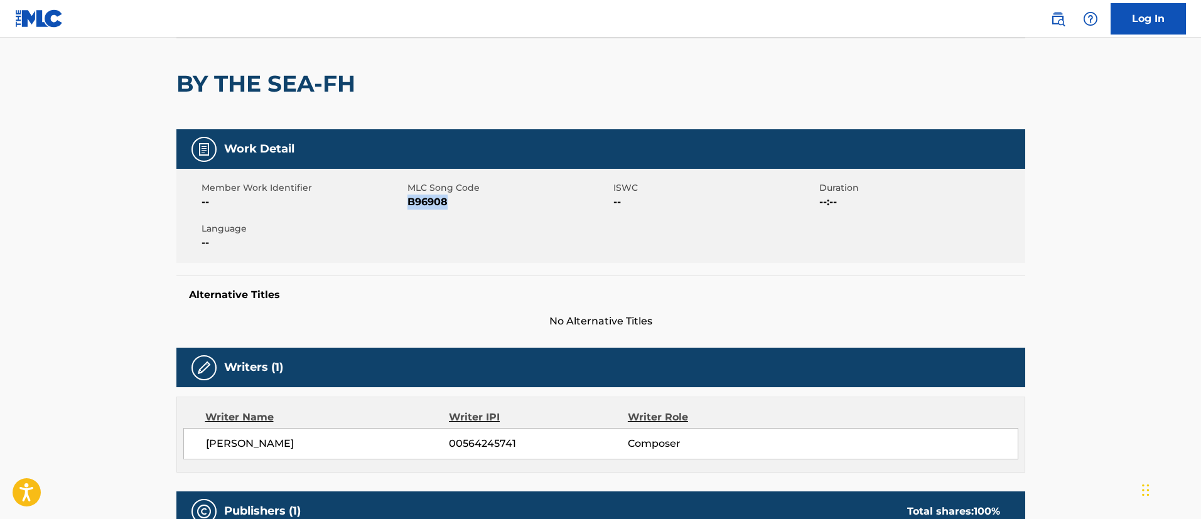
drag, startPoint x: 452, startPoint y: 203, endPoint x: 410, endPoint y: 205, distance: 42.8
click at [410, 205] on span "B96908" at bounding box center [509, 202] width 203 height 15
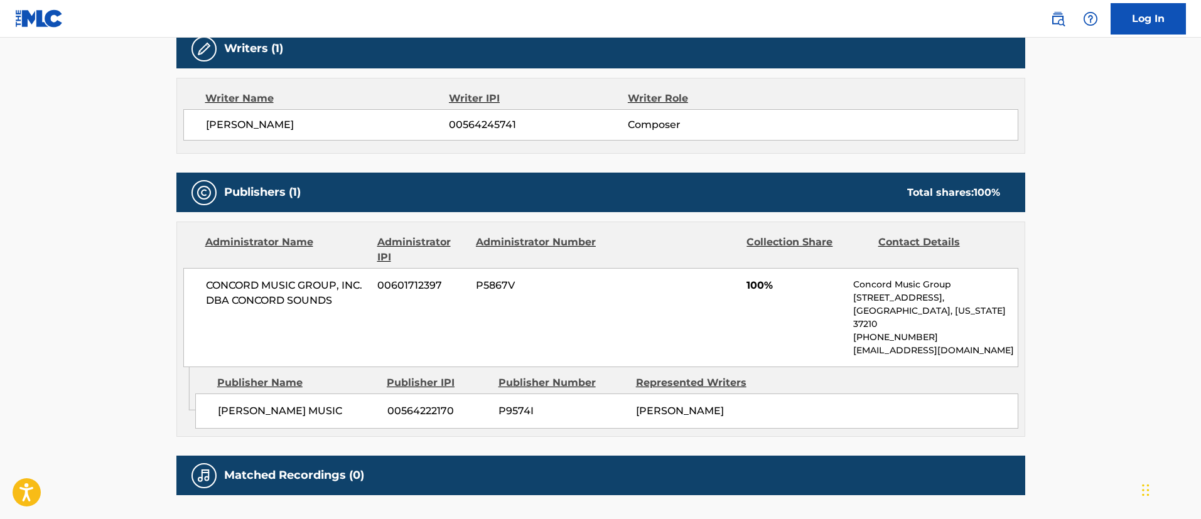
scroll to position [36, 0]
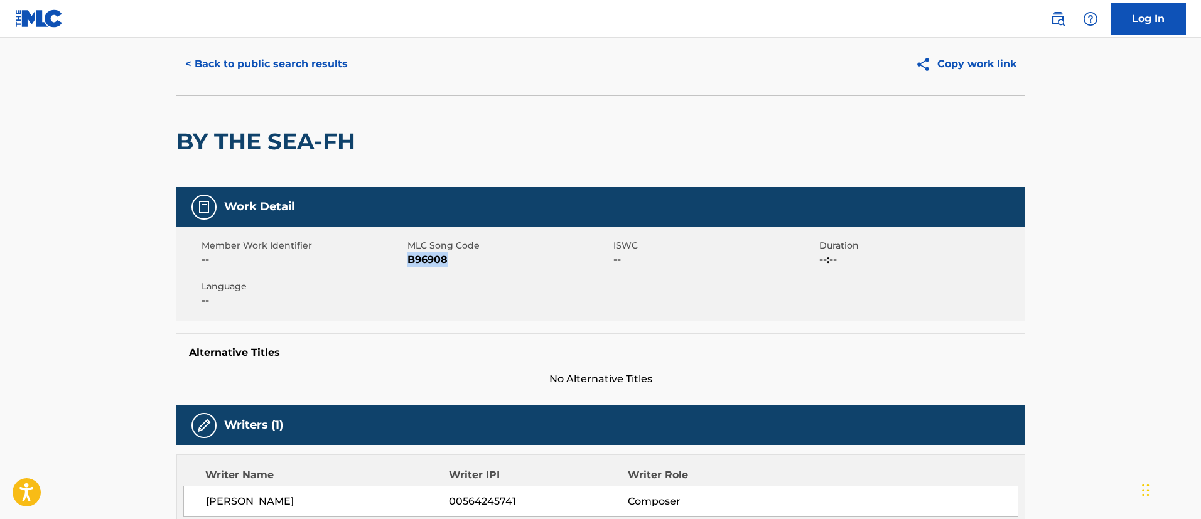
click at [312, 60] on button "< Back to public search results" at bounding box center [266, 63] width 180 height 31
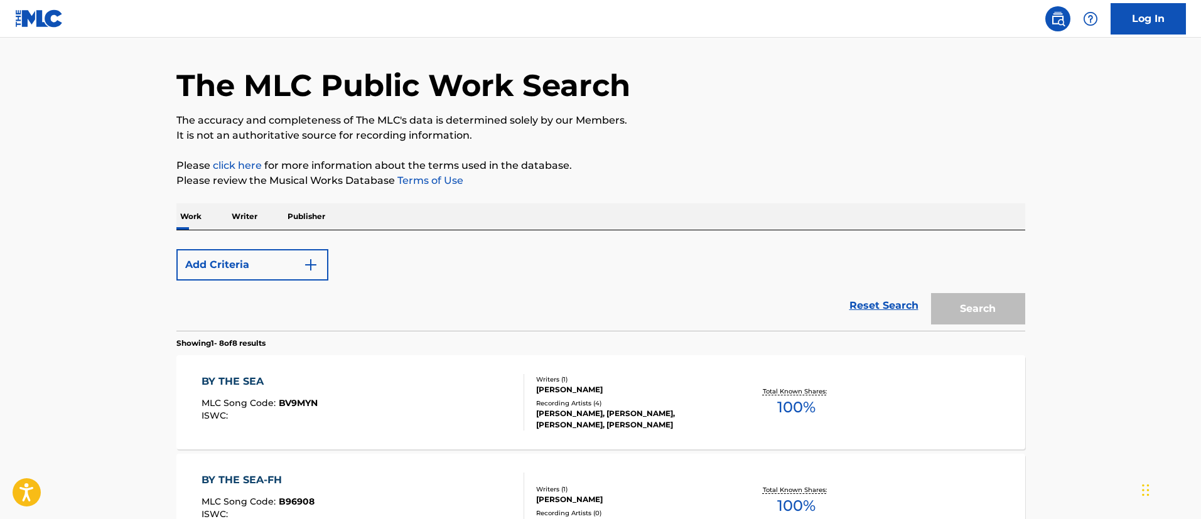
scroll to position [180, 0]
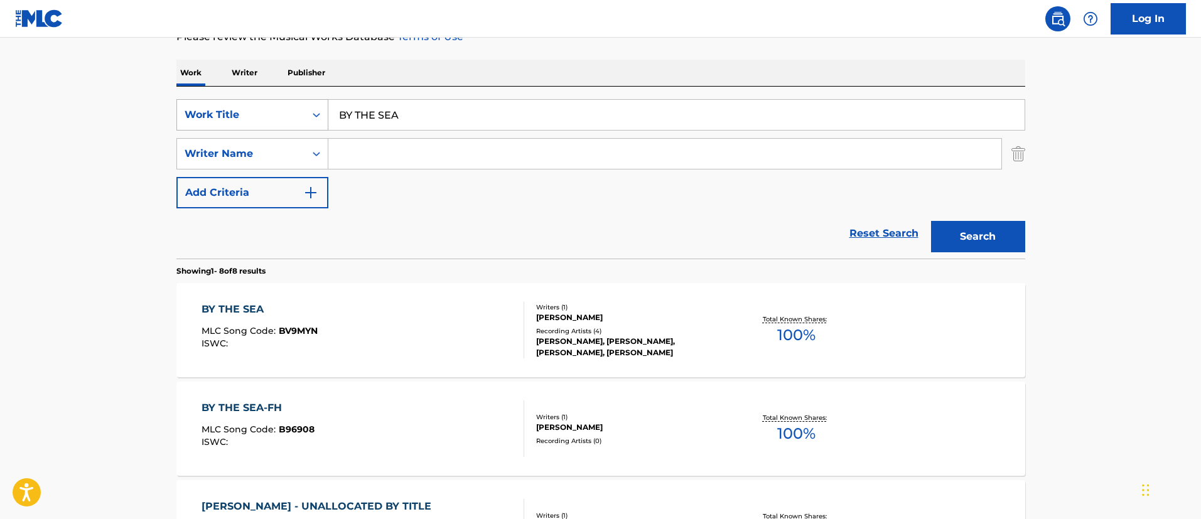
drag, startPoint x: 437, startPoint y: 119, endPoint x: 323, endPoint y: 112, distance: 113.9
click at [323, 112] on div "SearchWithCriteriafc7c73d8-879d-4568-a77b-7ab400521d53 Work Title BY THE SEA" at bounding box center [600, 114] width 849 height 31
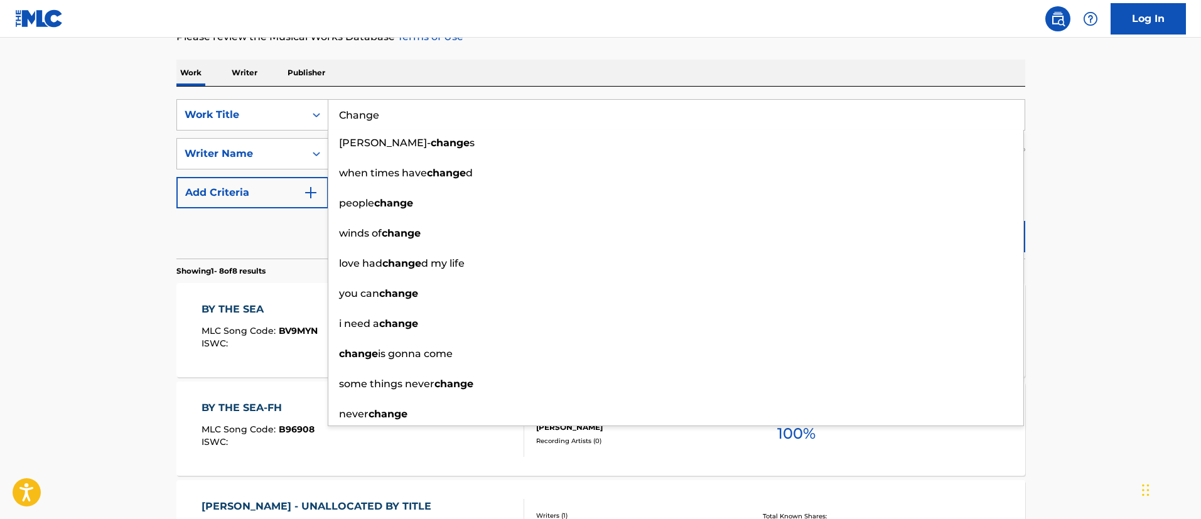
type input "Change"
click at [1059, 193] on main "The MLC Public Work Search The accuracy and completeness of The MLC's data is d…" at bounding box center [600, 495] width 1201 height 1276
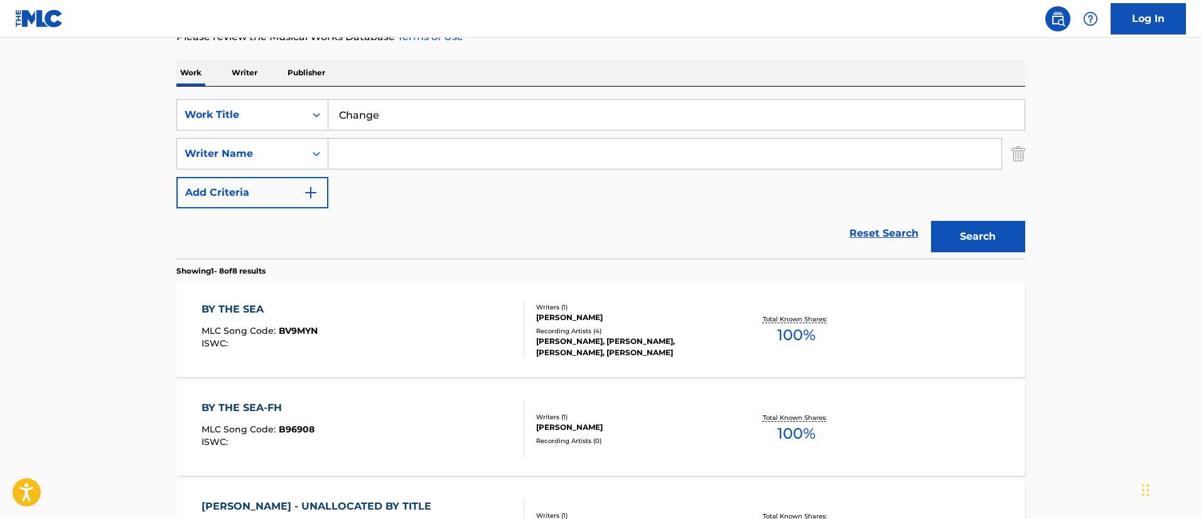
click at [350, 143] on input "Search Form" at bounding box center [664, 154] width 673 height 30
paste input "[PERSON_NAME] MUSIC"
click at [1008, 241] on button "Search" at bounding box center [978, 236] width 94 height 31
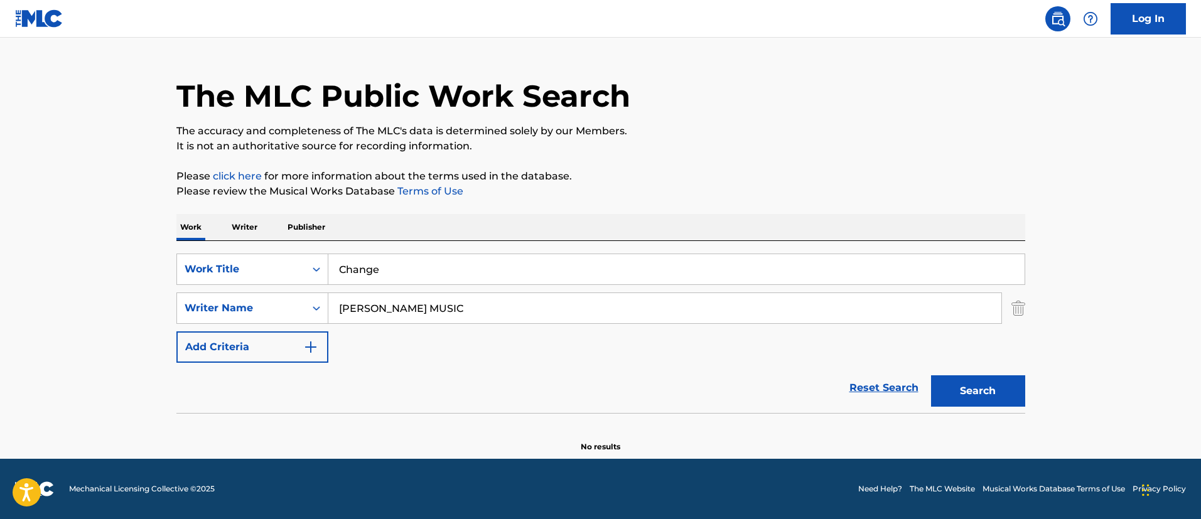
scroll to position [26, 0]
drag, startPoint x: 414, startPoint y: 306, endPoint x: 716, endPoint y: 311, distance: 302.1
click at [716, 311] on input "[PERSON_NAME] MUSIC" at bounding box center [664, 308] width 673 height 30
click at [931, 376] on button "Search" at bounding box center [978, 391] width 94 height 31
click at [369, 308] on input "[PERSON_NAME]" at bounding box center [664, 308] width 673 height 30
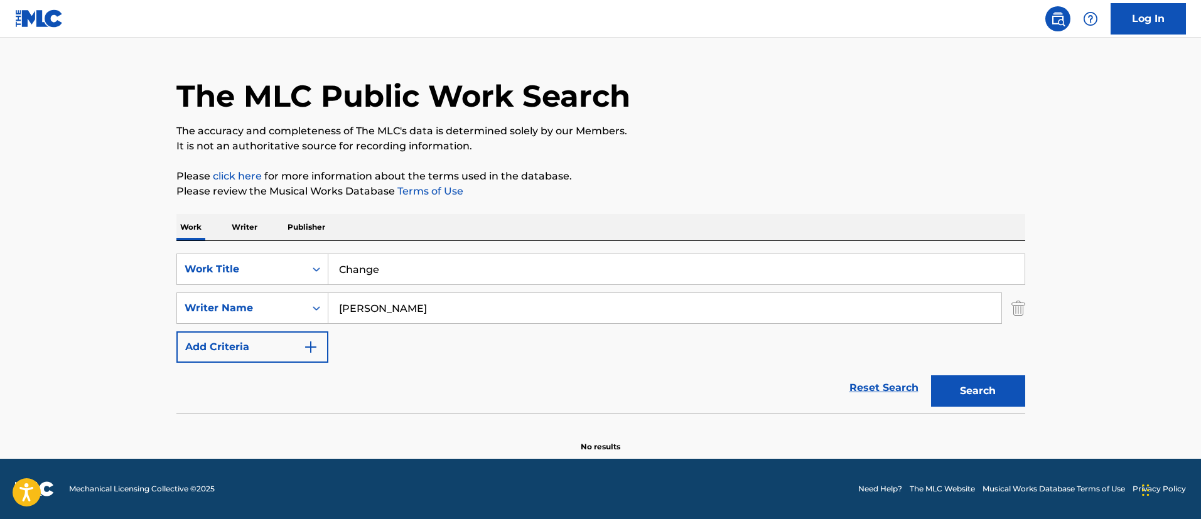
type input "[PERSON_NAME]"
click at [931, 376] on button "Search" at bounding box center [978, 391] width 94 height 31
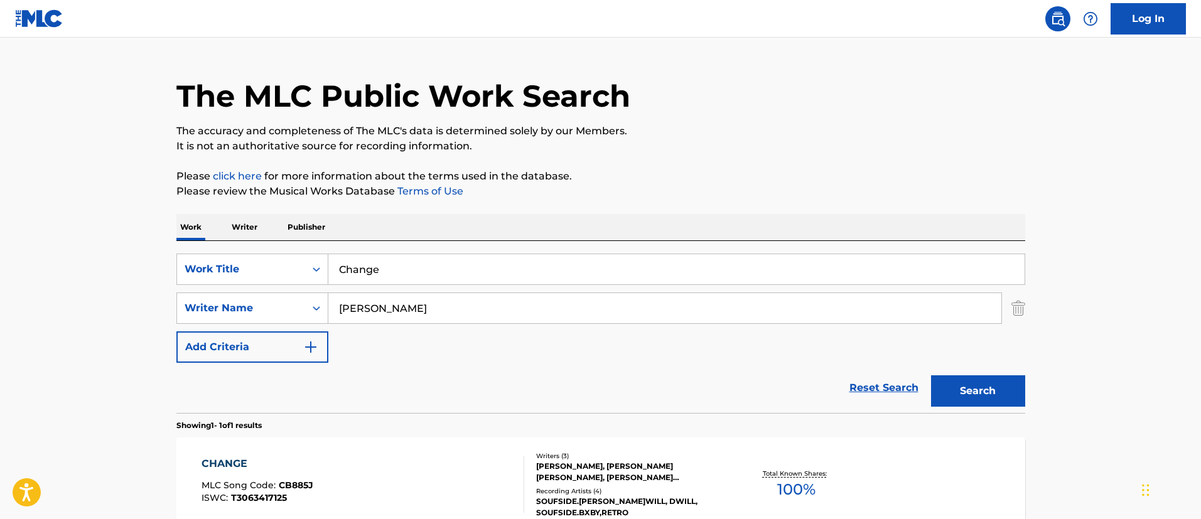
scroll to position [164, 0]
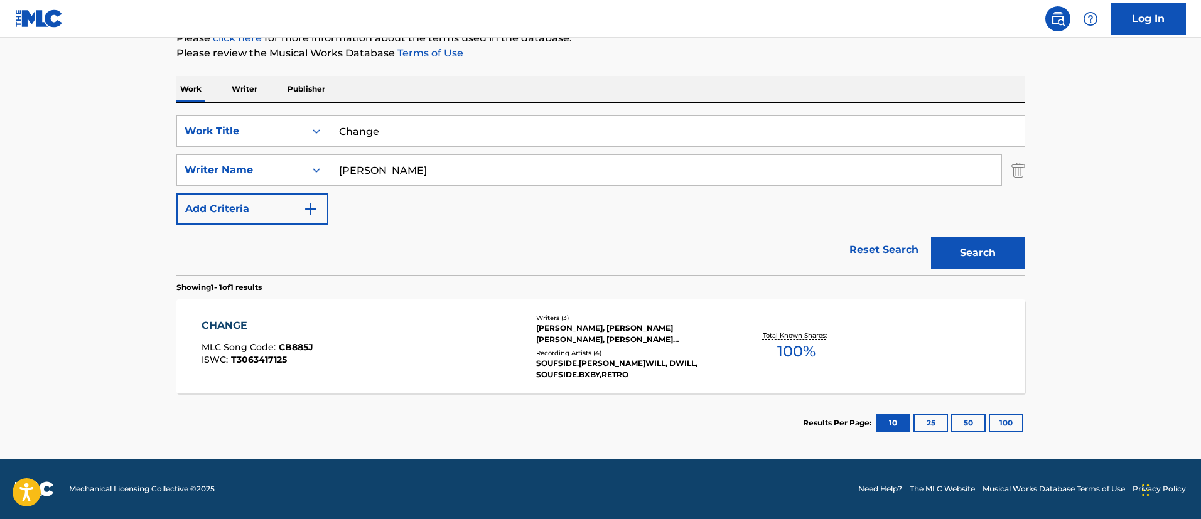
click at [223, 322] on div "CHANGE" at bounding box center [258, 325] width 112 height 15
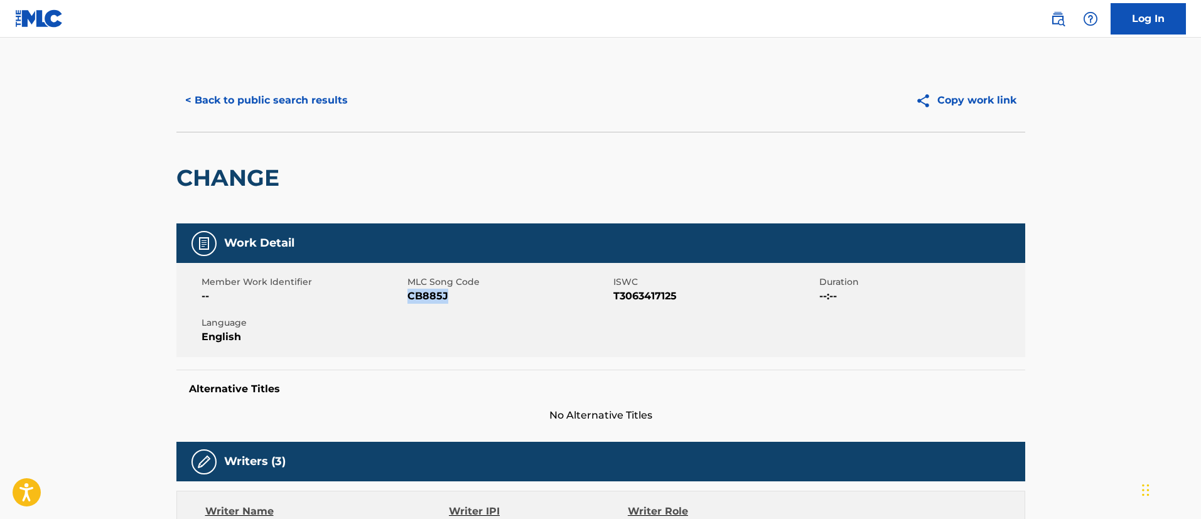
drag, startPoint x: 450, startPoint y: 298, endPoint x: 410, endPoint y: 296, distance: 40.2
click at [410, 296] on span "CB885J" at bounding box center [509, 296] width 203 height 15
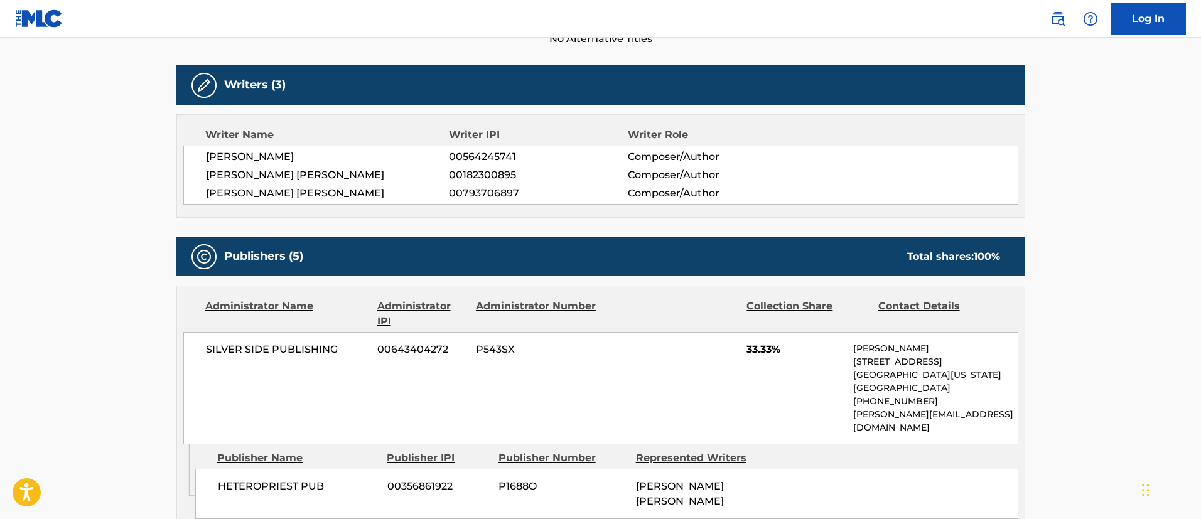
scroll to position [471, 0]
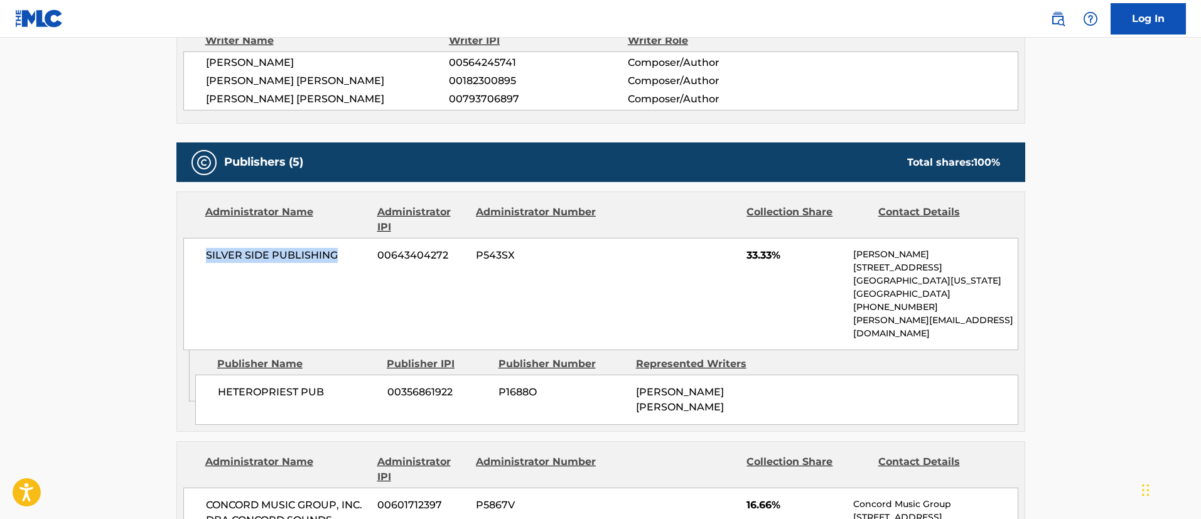
drag, startPoint x: 338, startPoint y: 256, endPoint x: 202, endPoint y: 254, distance: 135.7
click at [202, 254] on div "SILVER SIDE PUBLISHING 00643404272 P543SX 33.33% [PERSON_NAME] [STREET_ADDRESS]…" at bounding box center [600, 294] width 835 height 112
drag, startPoint x: 457, startPoint y: 261, endPoint x: 377, endPoint y: 256, distance: 80.5
click at [377, 256] on div "SILVER SIDE PUBLISHING 00643404272 P543SX 33.33% [PERSON_NAME] [STREET_ADDRESS]…" at bounding box center [600, 294] width 835 height 112
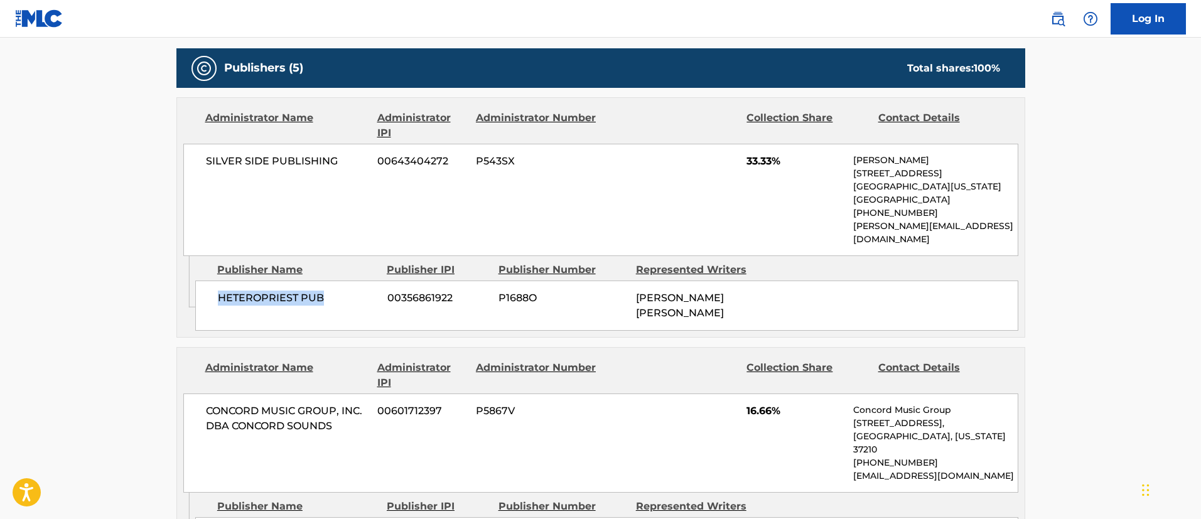
drag, startPoint x: 325, startPoint y: 283, endPoint x: 220, endPoint y: 281, distance: 105.5
click at [220, 291] on span "HETEROPRIEST PUB" at bounding box center [298, 298] width 160 height 15
drag, startPoint x: 453, startPoint y: 285, endPoint x: 386, endPoint y: 287, distance: 67.3
click at [386, 287] on div "HETEROPRIEST PUB 00356861922 P1688O [PERSON_NAME] [PERSON_NAME]" at bounding box center [606, 306] width 823 height 50
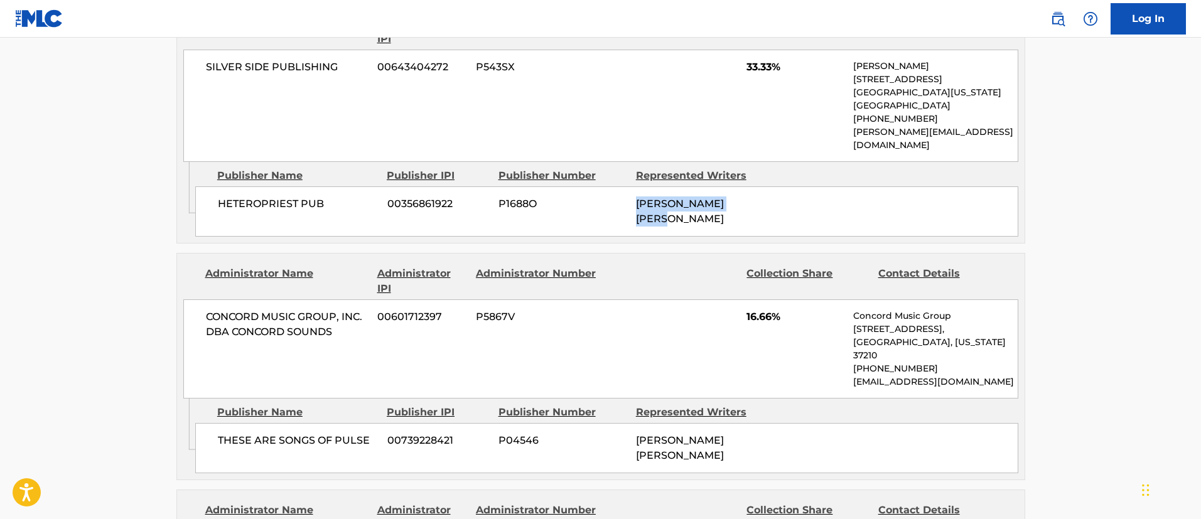
drag, startPoint x: 762, startPoint y: 191, endPoint x: 623, endPoint y: 192, distance: 138.8
click at [623, 192] on div "HETEROPRIEST PUB 00356861922 P1688O [PERSON_NAME] [PERSON_NAME]" at bounding box center [606, 212] width 823 height 50
drag, startPoint x: 372, startPoint y: 401, endPoint x: 212, endPoint y: 396, distance: 160.2
click at [212, 423] on div "THESE ARE SONGS OF PULSE 00739228421 P04546 [PERSON_NAME] [PERSON_NAME]" at bounding box center [606, 448] width 823 height 50
drag, startPoint x: 463, startPoint y: 404, endPoint x: 384, endPoint y: 397, distance: 78.9
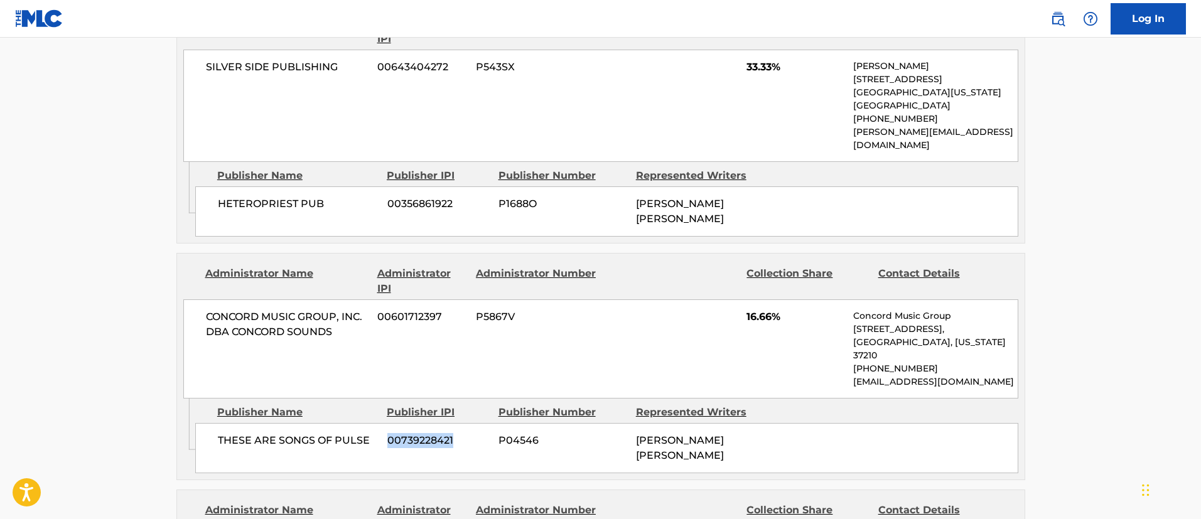
click at [384, 423] on div "THESE ARE SONGS OF PULSE 00739228421 P04546 [PERSON_NAME] [PERSON_NAME]" at bounding box center [606, 448] width 823 height 50
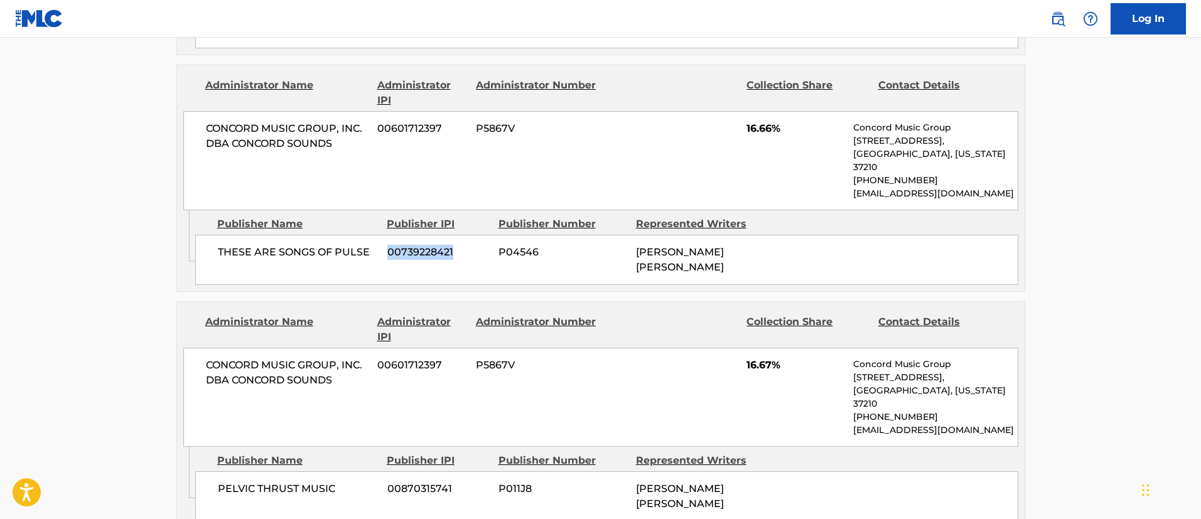
scroll to position [942, 0]
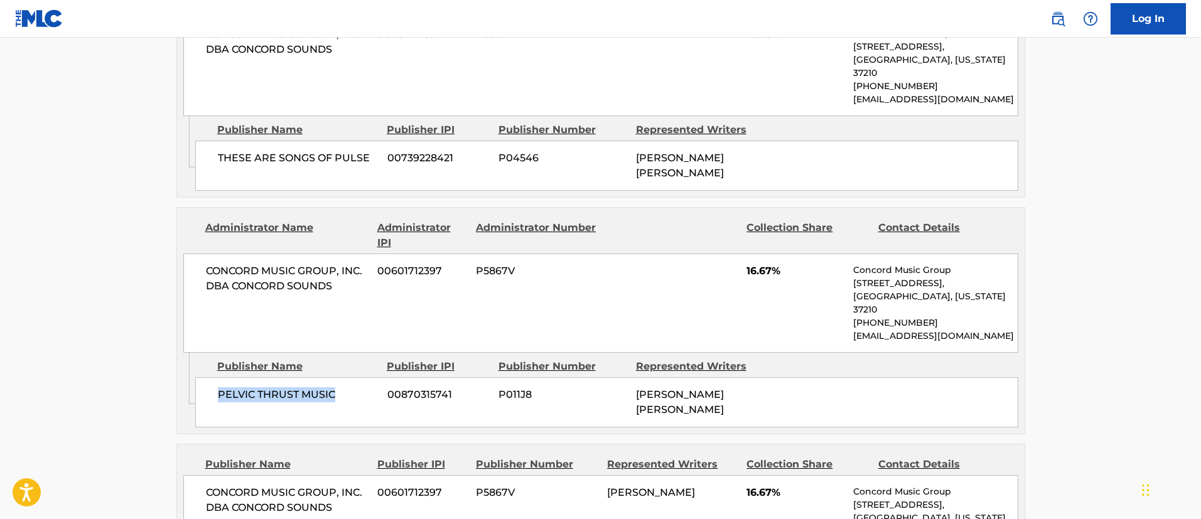
drag, startPoint x: 335, startPoint y: 343, endPoint x: 215, endPoint y: 339, distance: 119.4
click at [215, 377] on div "PELVIC THRUST MUSIC 00870315741 P011J8 [PERSON_NAME] [PERSON_NAME]" at bounding box center [606, 402] width 823 height 50
drag, startPoint x: 455, startPoint y: 347, endPoint x: 389, endPoint y: 344, distance: 66.0
click at [389, 388] on span "00870315741" at bounding box center [439, 395] width 102 height 15
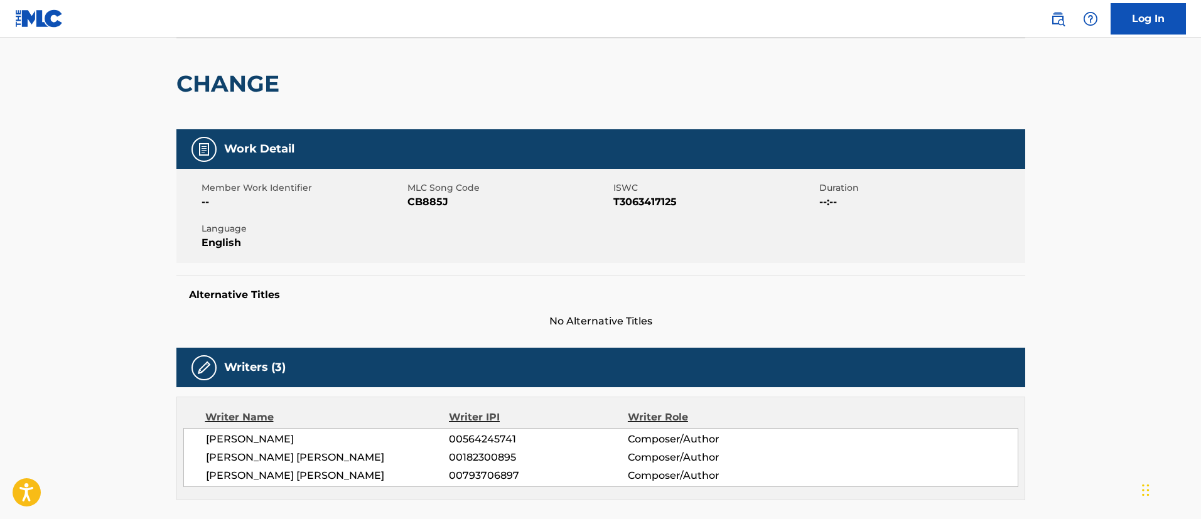
scroll to position [0, 0]
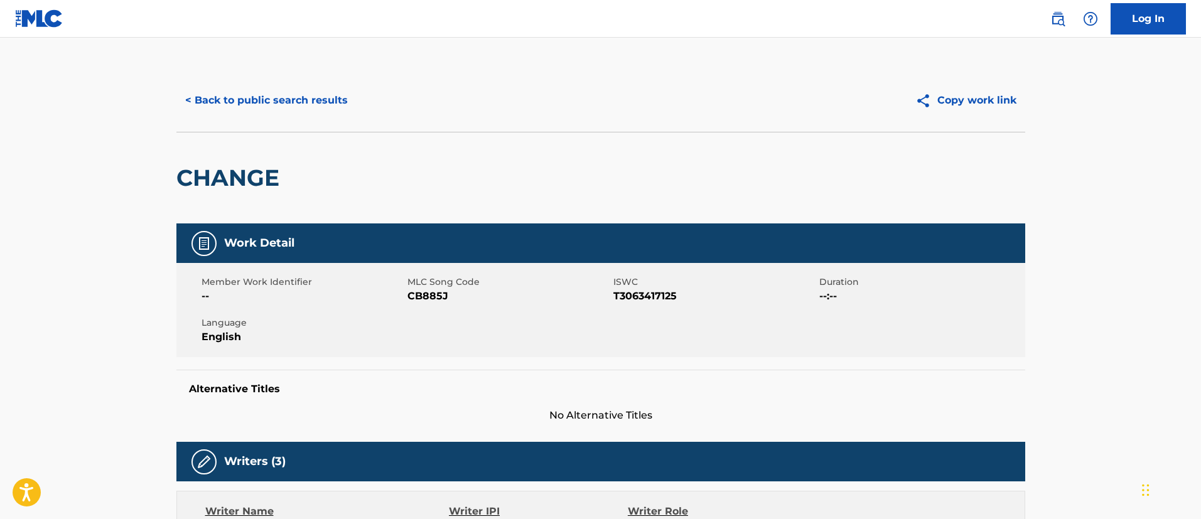
click at [288, 99] on button "< Back to public search results" at bounding box center [266, 100] width 180 height 31
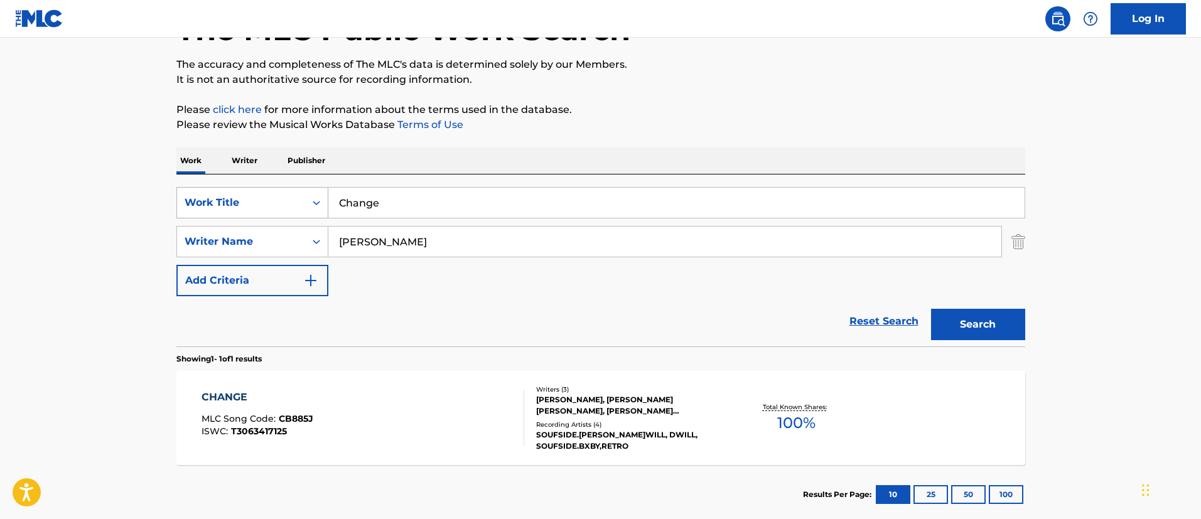
drag, startPoint x: 457, startPoint y: 198, endPoint x: 291, endPoint y: 195, distance: 165.8
click at [291, 195] on div "SearchWithCriteriafc7c73d8-879d-4568-a77b-7ab400521d53 Work Title Change" at bounding box center [600, 202] width 849 height 31
paste input "OLORADO"
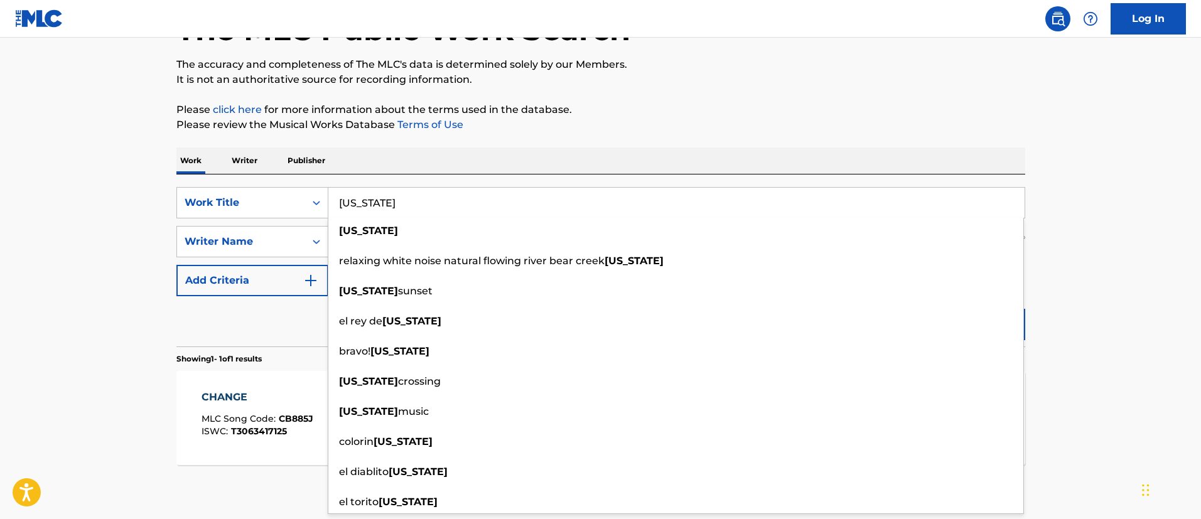
type input "[US_STATE]"
click at [1112, 286] on main "The MLC Public Work Search The accuracy and completeness of The MLC's data is d…" at bounding box center [600, 237] width 1201 height 585
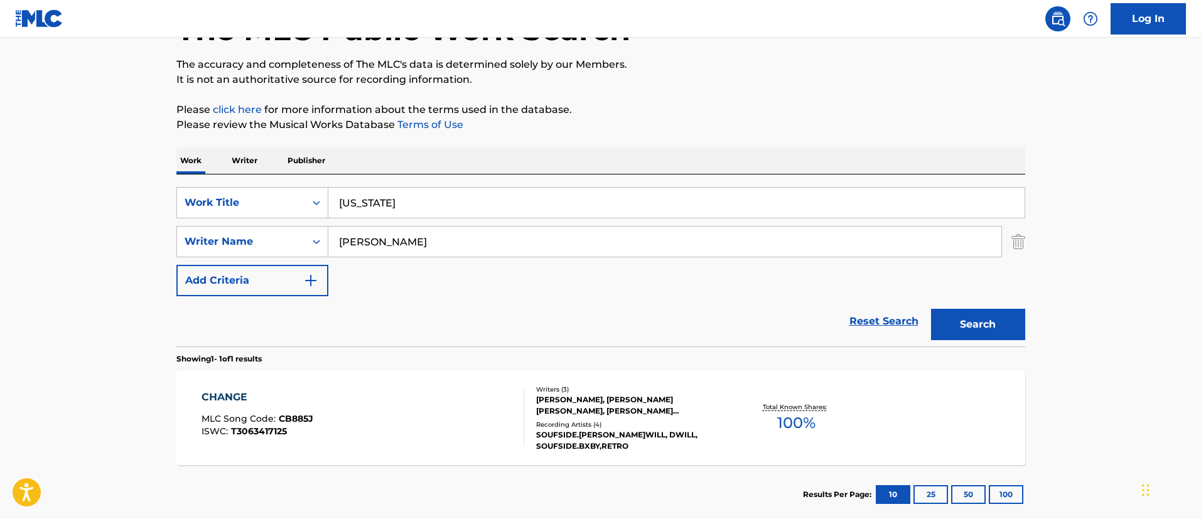
click at [989, 328] on button "Search" at bounding box center [978, 324] width 94 height 31
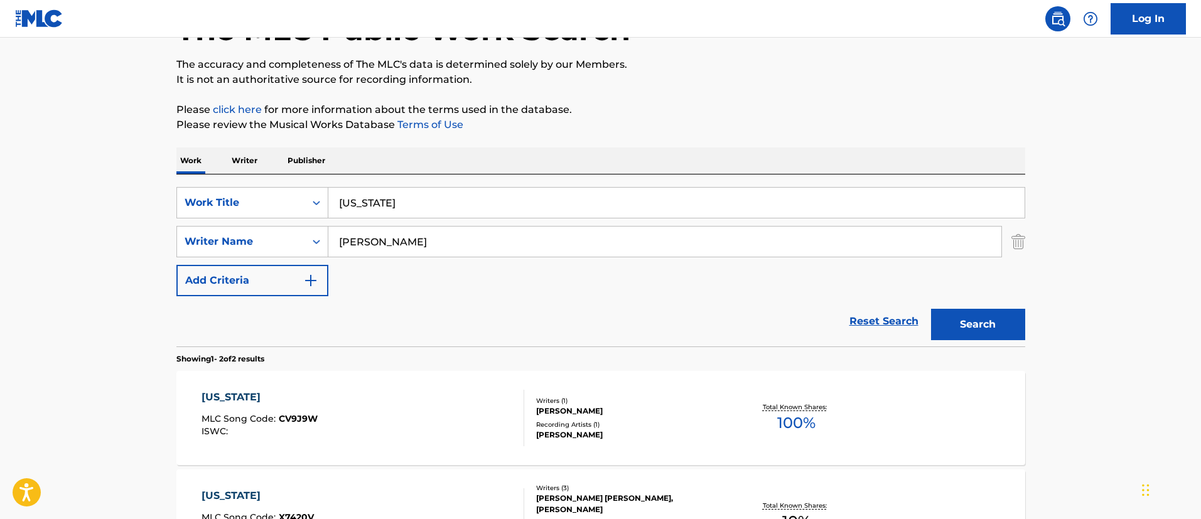
scroll to position [263, 0]
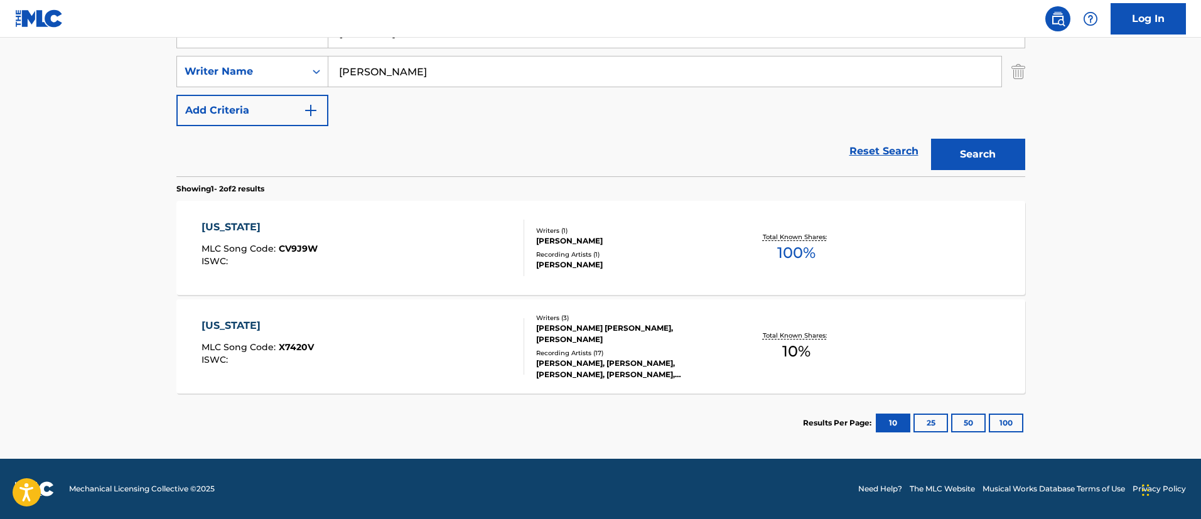
click at [239, 224] on div "[US_STATE]" at bounding box center [260, 227] width 116 height 15
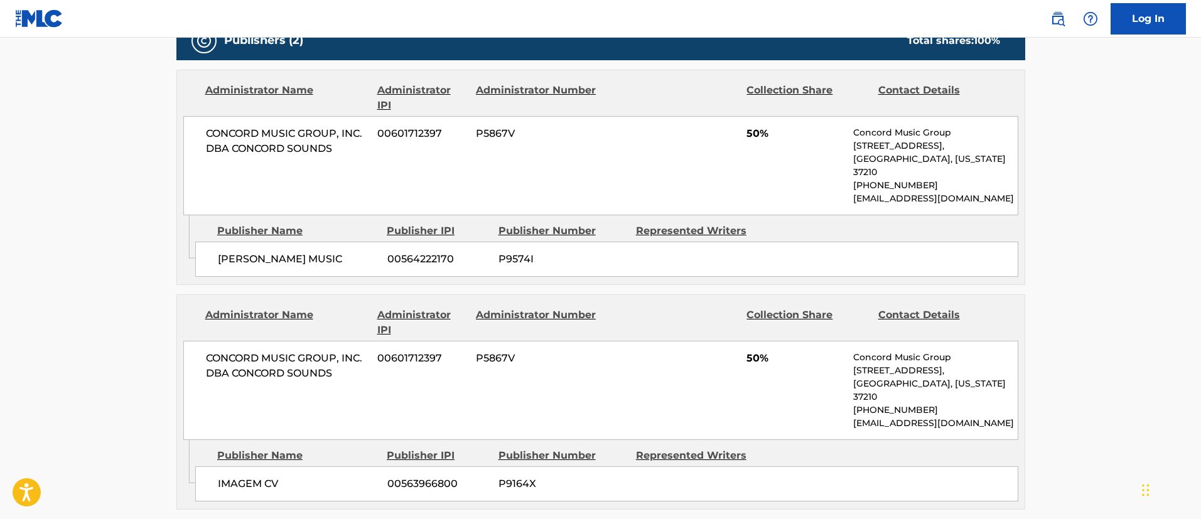
scroll to position [188, 0]
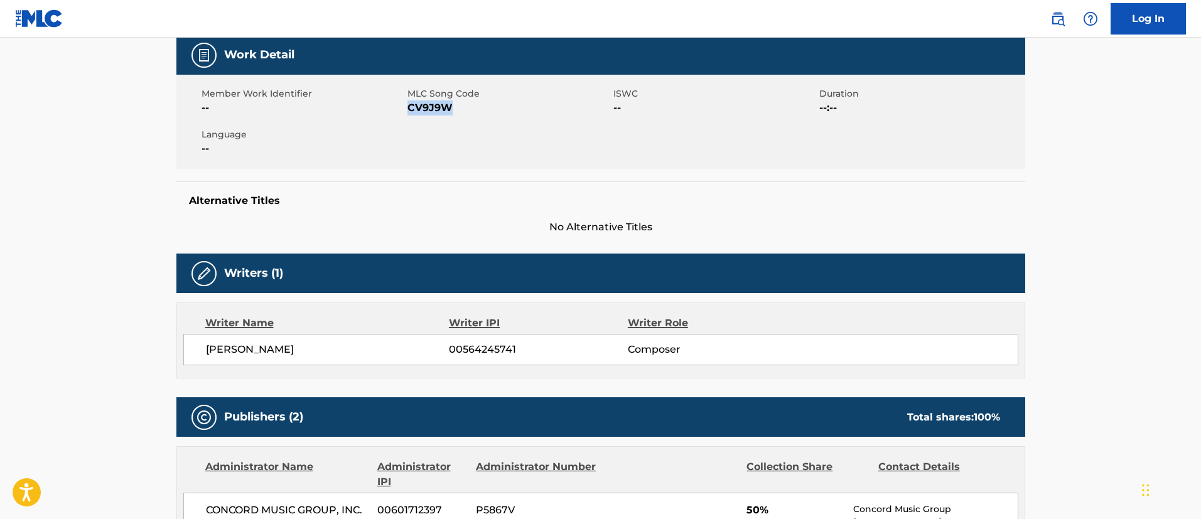
drag, startPoint x: 457, startPoint y: 109, endPoint x: 409, endPoint y: 116, distance: 48.2
click at [409, 116] on div "Member Work Identifier -- MLC Song Code CV9J9W ISWC -- Duration --:-- Language …" at bounding box center [600, 122] width 849 height 94
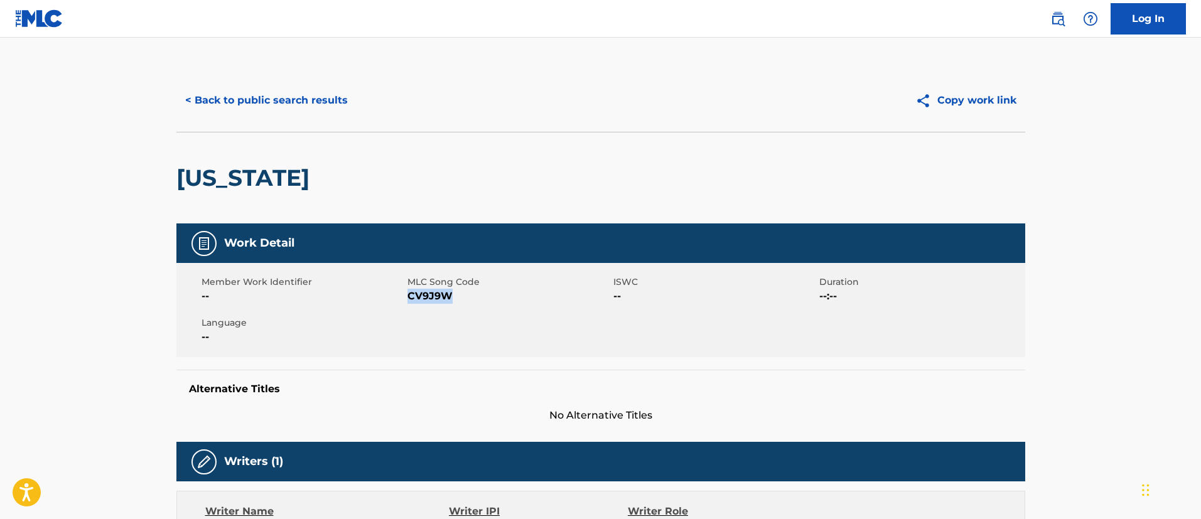
click at [285, 104] on button "< Back to public search results" at bounding box center [266, 100] width 180 height 31
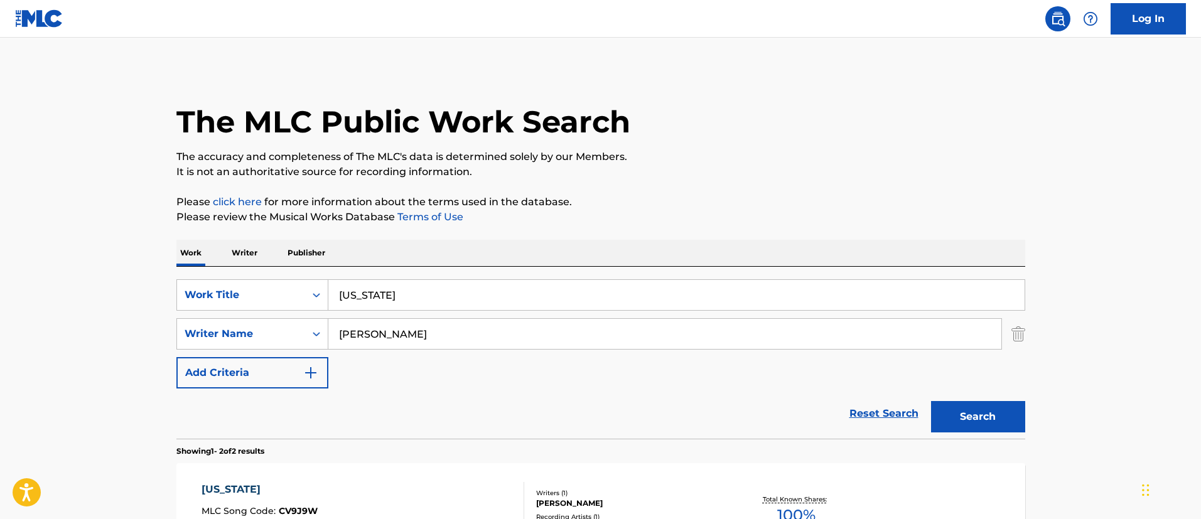
scroll to position [191, 0]
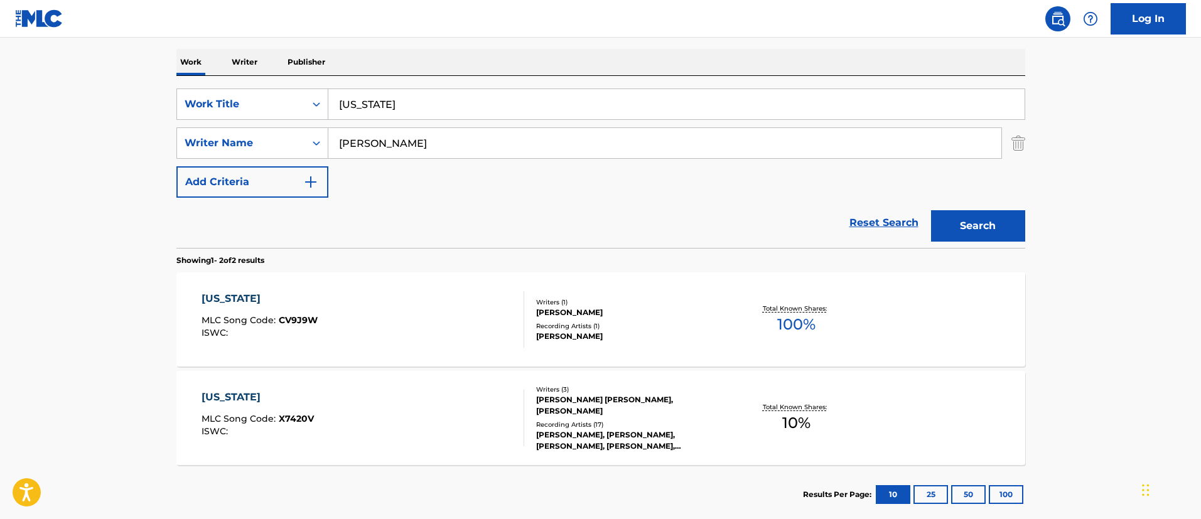
click at [225, 399] on div "[US_STATE]" at bounding box center [258, 397] width 112 height 15
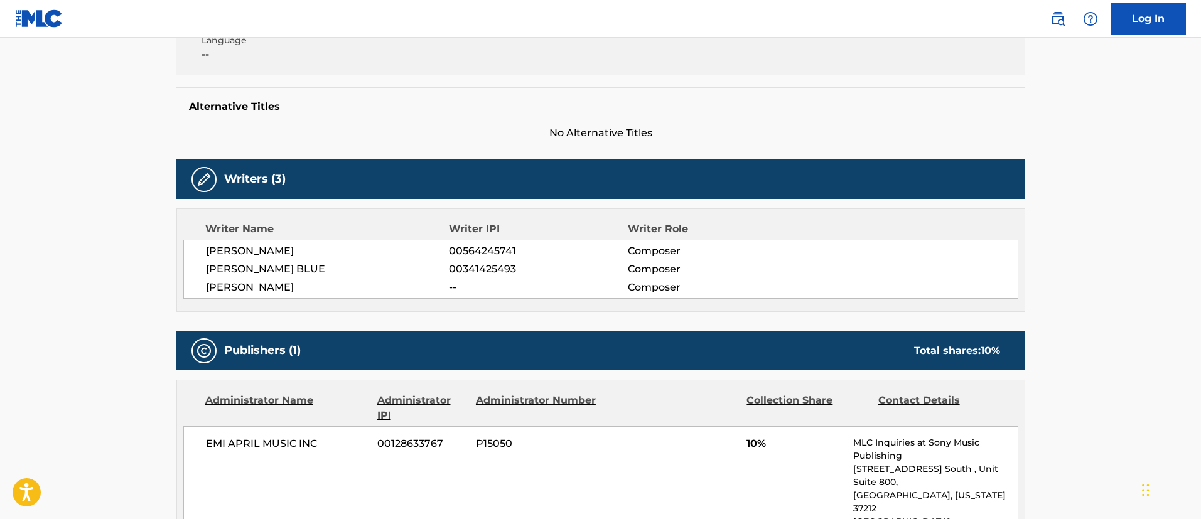
scroll to position [94, 0]
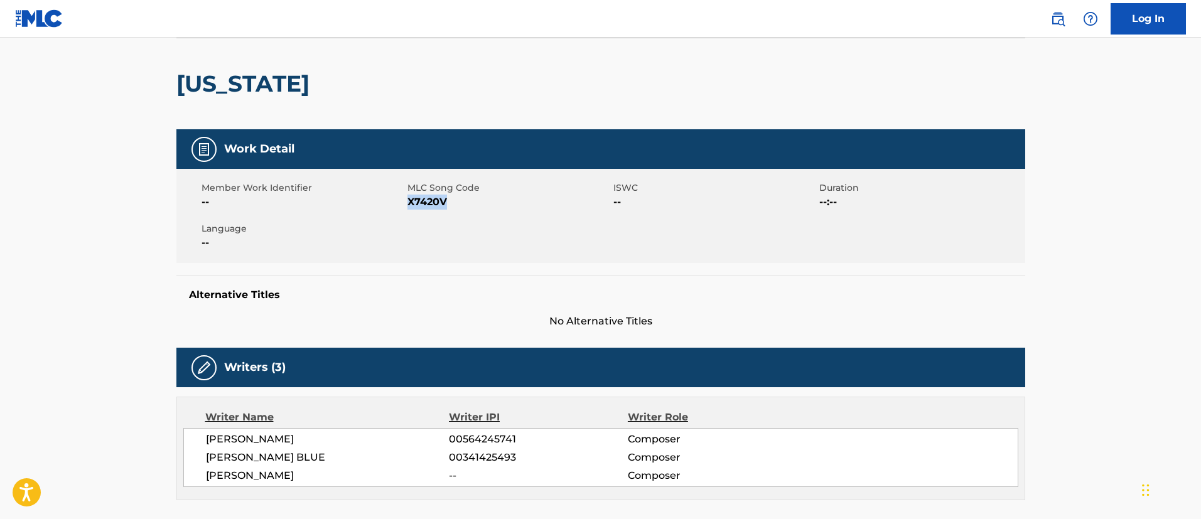
drag, startPoint x: 452, startPoint y: 200, endPoint x: 409, endPoint y: 207, distance: 43.3
click at [409, 207] on span "X7420V" at bounding box center [509, 202] width 203 height 15
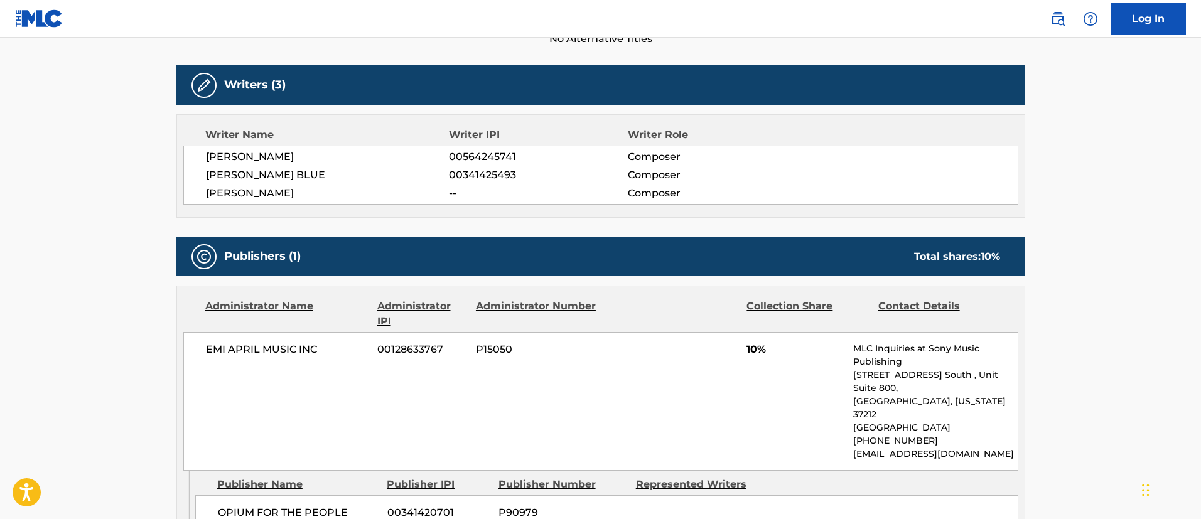
scroll to position [471, 0]
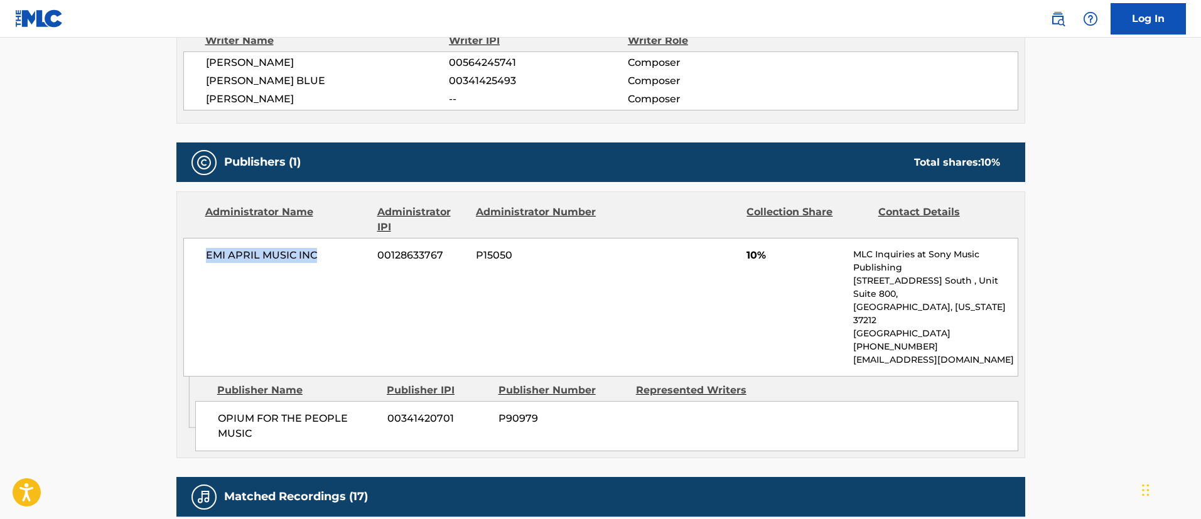
drag, startPoint x: 327, startPoint y: 252, endPoint x: 205, endPoint y: 254, distance: 121.9
click at [206, 254] on span "EMI APRIL MUSIC INC" at bounding box center [287, 255] width 163 height 15
drag, startPoint x: 447, startPoint y: 251, endPoint x: 369, endPoint y: 256, distance: 77.4
click at [369, 256] on div "EMI APRIL MUSIC INC 00128633767 P15050 10% MLC Inquiries at Sony Music Publishi…" at bounding box center [600, 307] width 835 height 139
drag, startPoint x: 215, startPoint y: 402, endPoint x: 282, endPoint y: 415, distance: 68.5
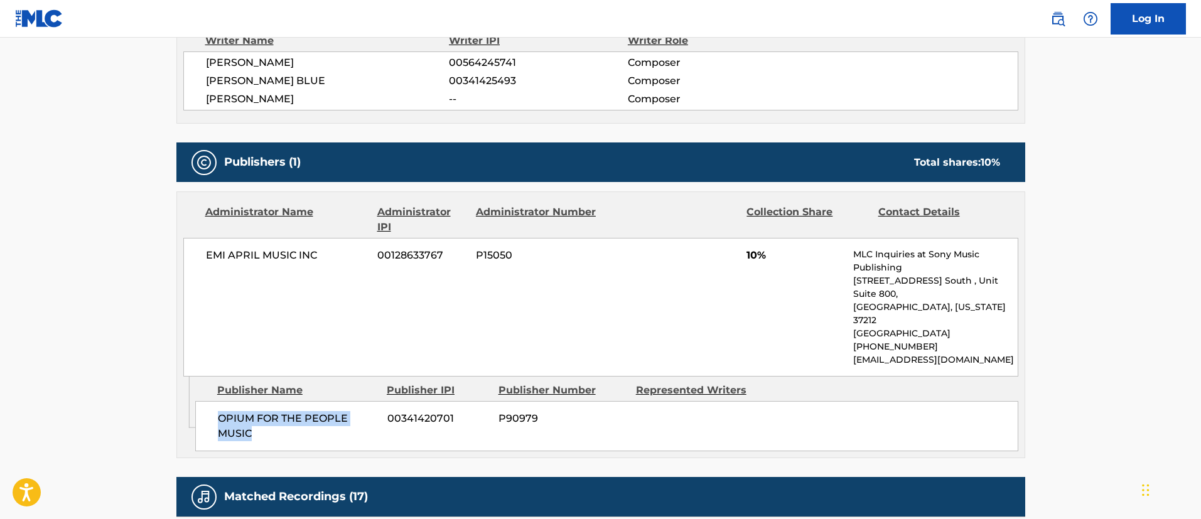
click at [282, 415] on div "OPIUM FOR THE PEOPLE MUSIC 00341420701 P90979" at bounding box center [606, 426] width 823 height 50
drag, startPoint x: 458, startPoint y: 402, endPoint x: 389, endPoint y: 401, distance: 69.7
click at [389, 411] on span "00341420701" at bounding box center [439, 418] width 102 height 15
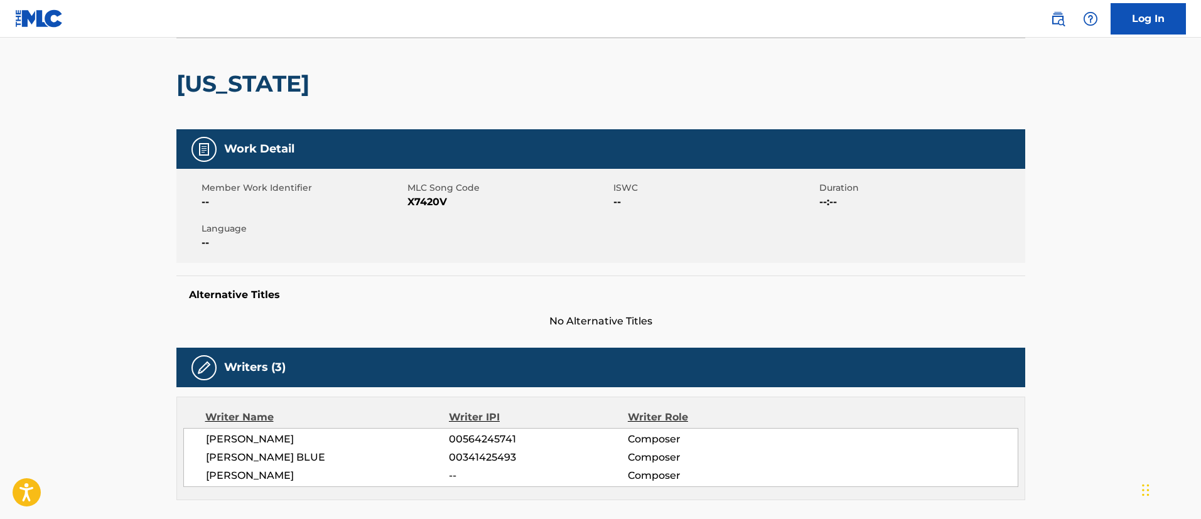
scroll to position [0, 0]
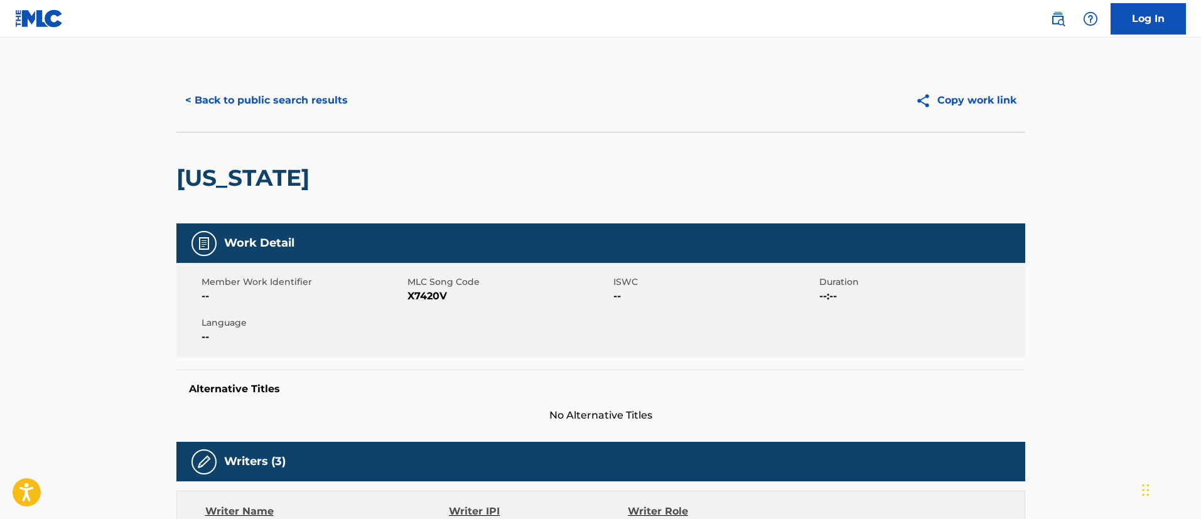
click at [283, 99] on button "< Back to public search results" at bounding box center [266, 100] width 180 height 31
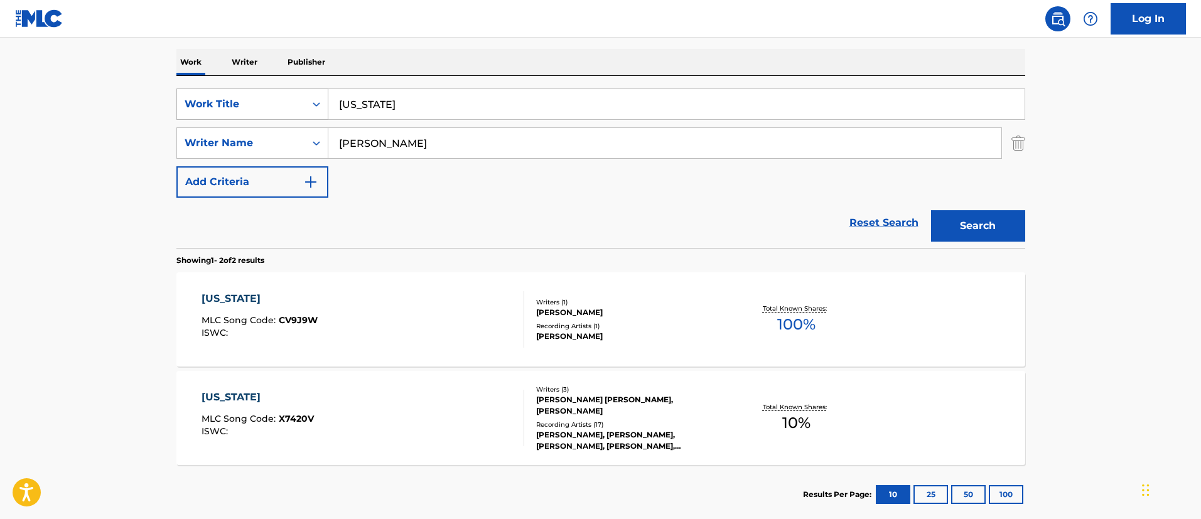
drag, startPoint x: 457, startPoint y: 110, endPoint x: 306, endPoint y: 94, distance: 151.6
click at [306, 94] on div "SearchWithCriteriafc7c73d8-879d-4568-a77b-7ab400521d53 Work Title [US_STATE]" at bounding box center [600, 104] width 849 height 31
paste input "S RUN"
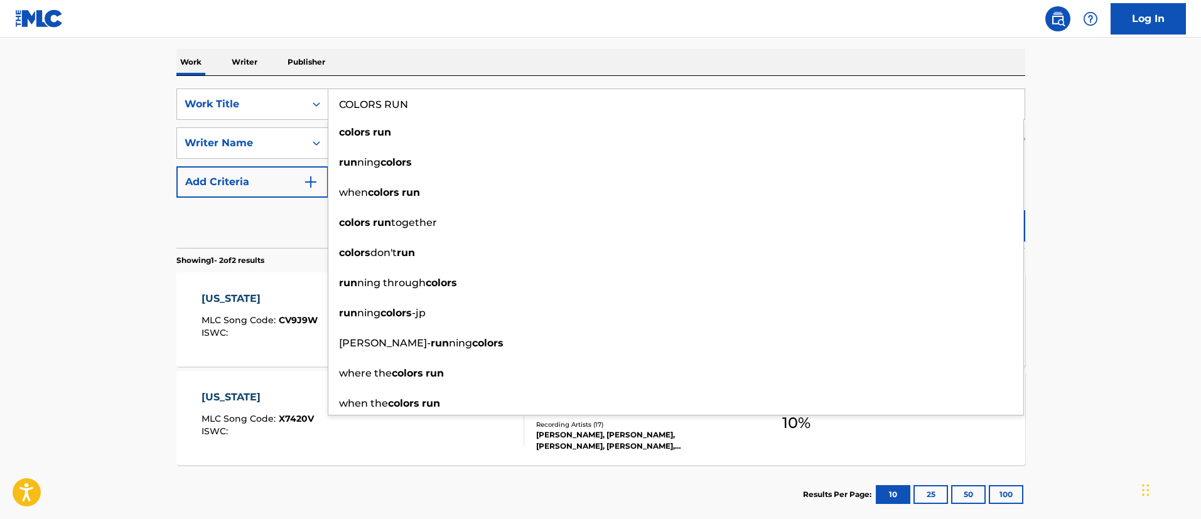
type input "COLORS RUN"
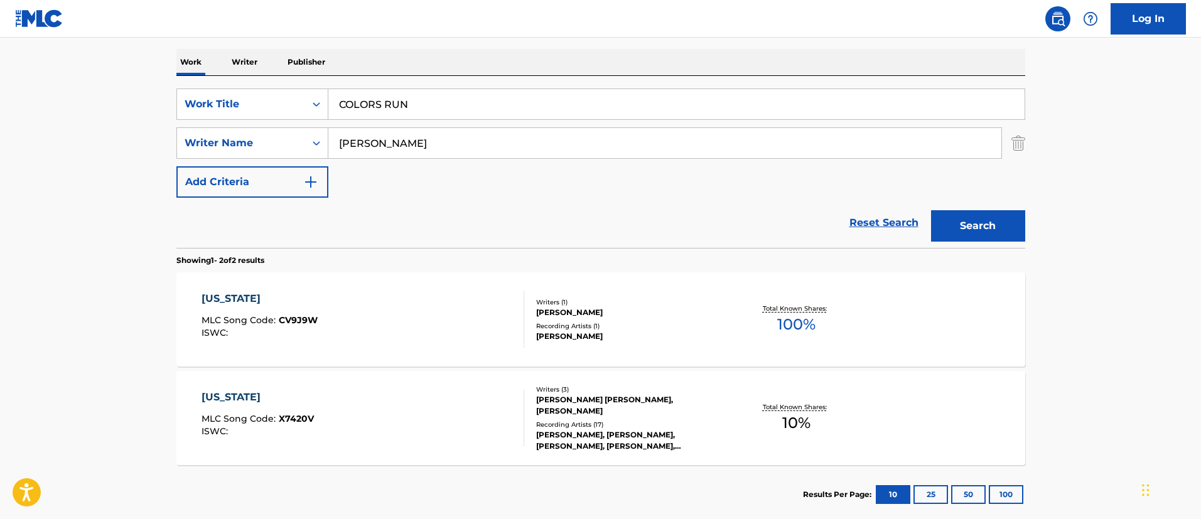
click at [1112, 209] on main "The MLC Public Work Search The accuracy and completeness of The MLC's data is d…" at bounding box center [600, 189] width 1201 height 684
click at [999, 224] on button "Search" at bounding box center [978, 225] width 94 height 31
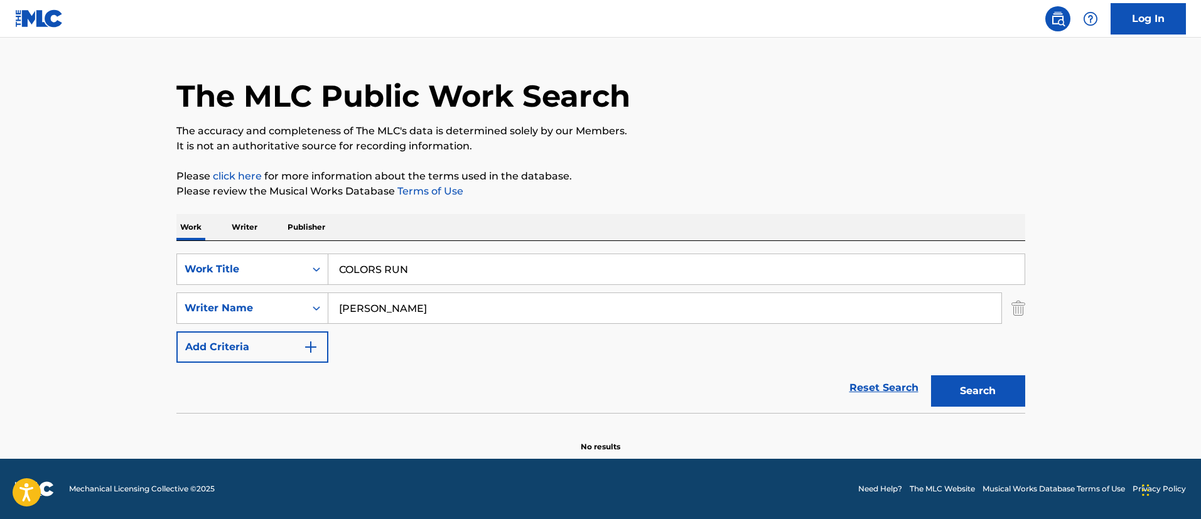
scroll to position [26, 0]
click at [497, 305] on input "[PERSON_NAME]" at bounding box center [664, 308] width 673 height 30
drag, startPoint x: 398, startPoint y: 306, endPoint x: 249, endPoint y: 306, distance: 149.5
click at [249, 306] on div "SearchWithCriteria12f5240d-638f-45c5-9447-09e1798c57c0 Writer Name [PERSON_NAME]" at bounding box center [600, 308] width 849 height 31
type input "[PERSON_NAME]"
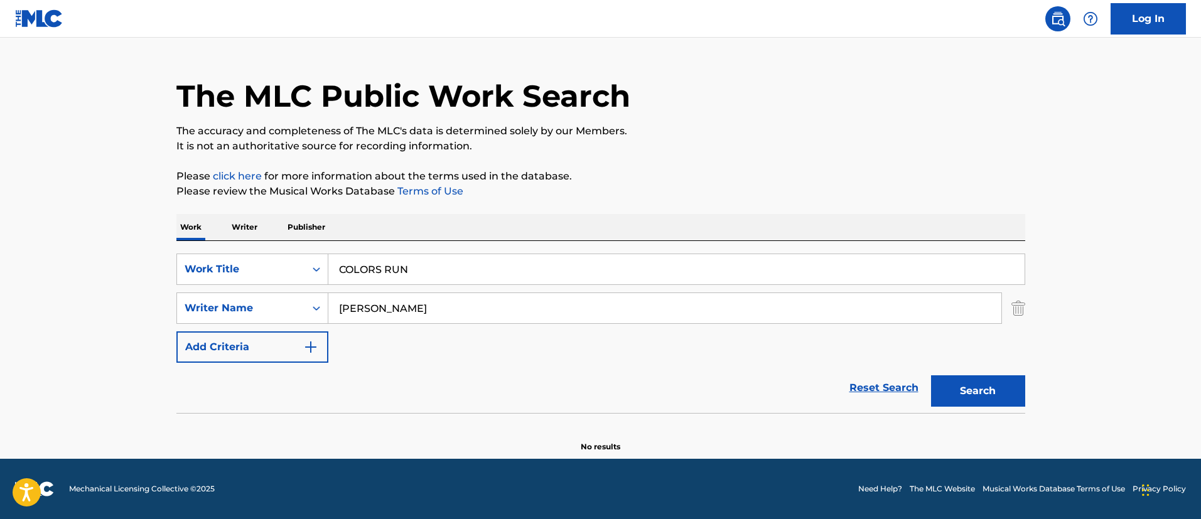
click at [931, 376] on button "Search" at bounding box center [978, 391] width 94 height 31
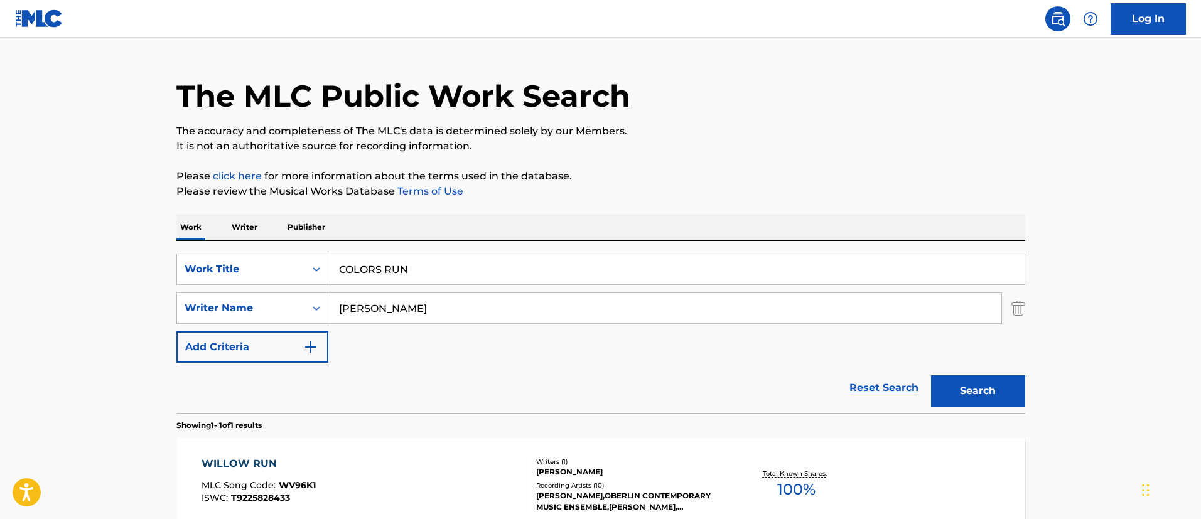
scroll to position [164, 0]
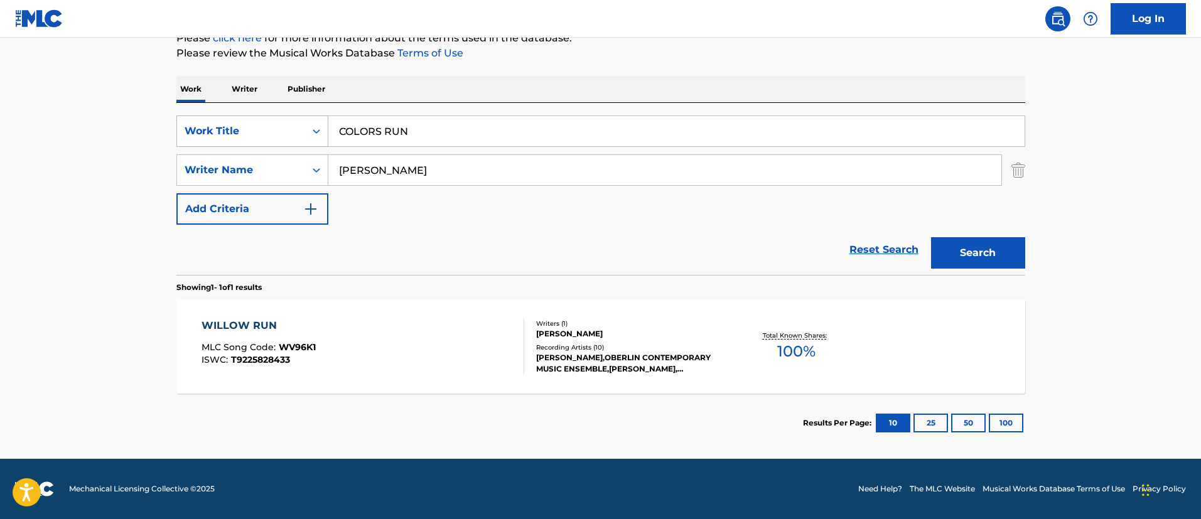
drag, startPoint x: 439, startPoint y: 124, endPoint x: 279, endPoint y: 121, distance: 159.6
click at [279, 121] on div "SearchWithCriteriafc7c73d8-879d-4568-a77b-7ab400521d53 Work Title COLORS RUN" at bounding box center [600, 131] width 849 height 31
paste input "ME HOME"
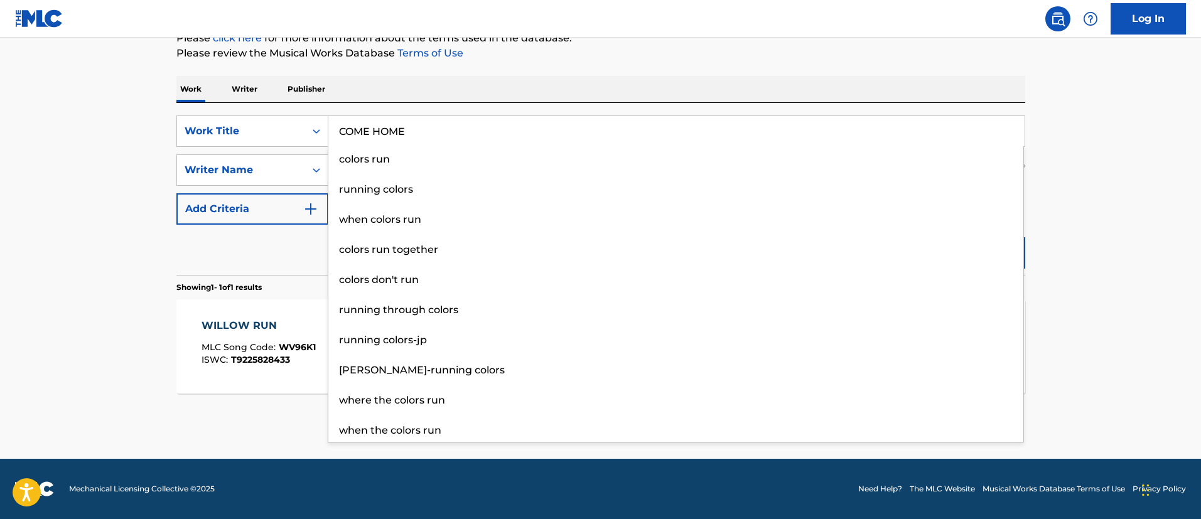
type input "COME HOME"
drag, startPoint x: 1191, startPoint y: 262, endPoint x: 1103, endPoint y: 260, distance: 88.6
click at [1185, 260] on main "The MLC Public Work Search The accuracy and completeness of The MLC's data is d…" at bounding box center [600, 166] width 1201 height 585
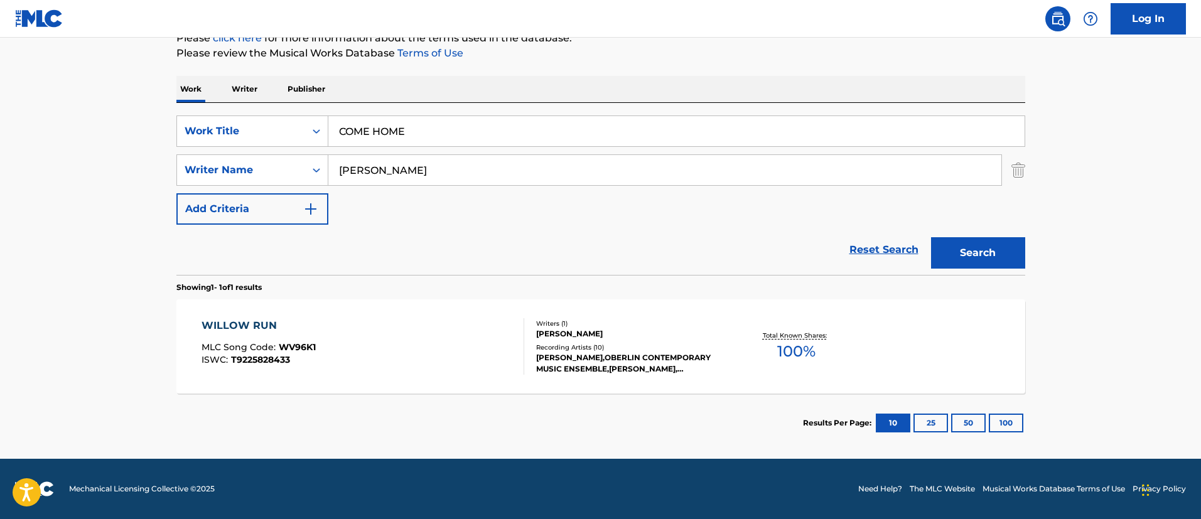
click at [999, 243] on button "Search" at bounding box center [978, 252] width 94 height 31
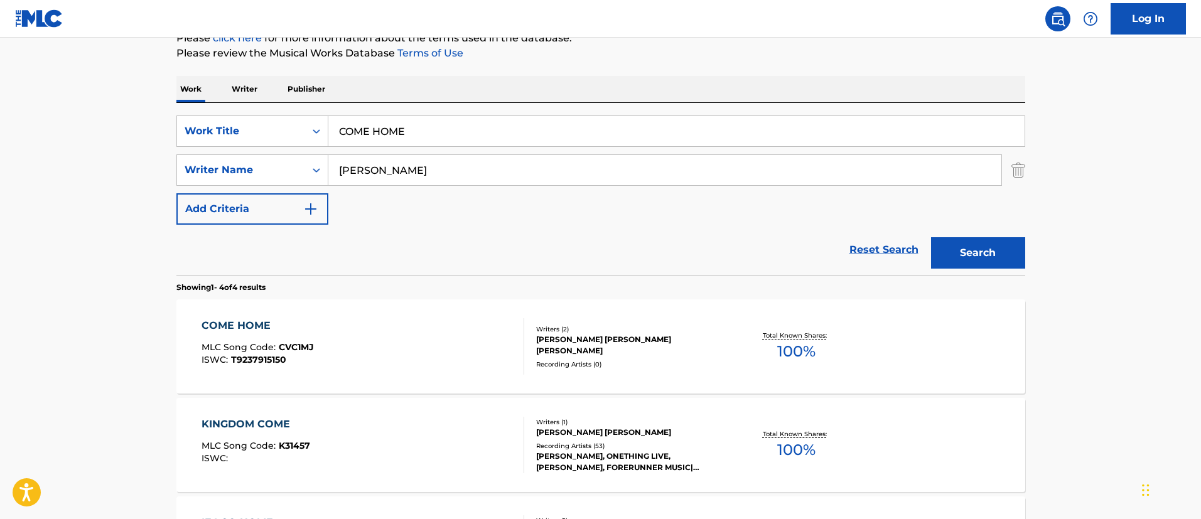
click at [263, 322] on div "COME HOME" at bounding box center [258, 325] width 112 height 15
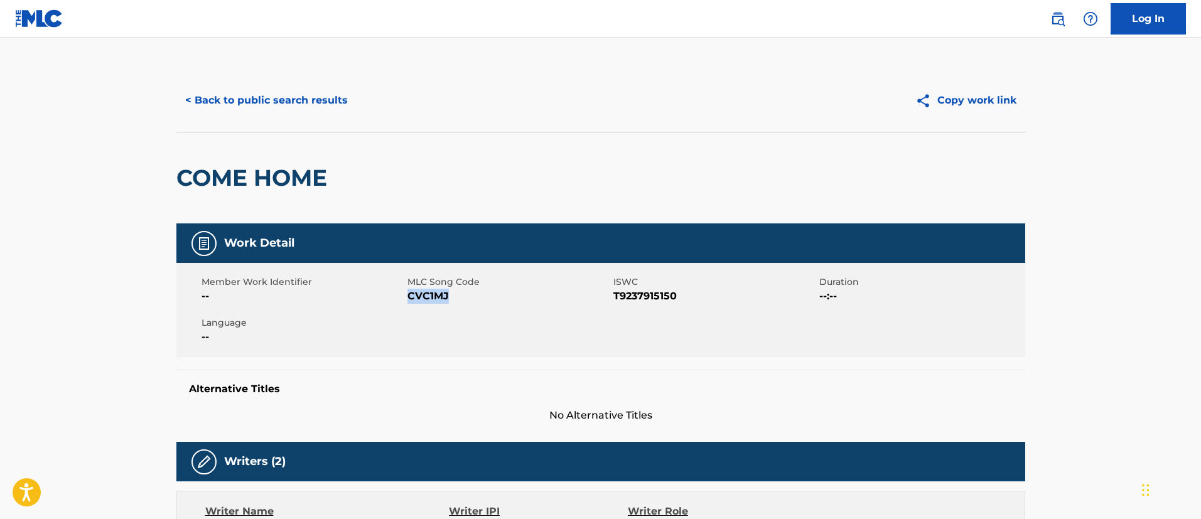
drag, startPoint x: 458, startPoint y: 300, endPoint x: 410, endPoint y: 298, distance: 48.4
click at [410, 298] on span "CVC1MJ" at bounding box center [509, 296] width 203 height 15
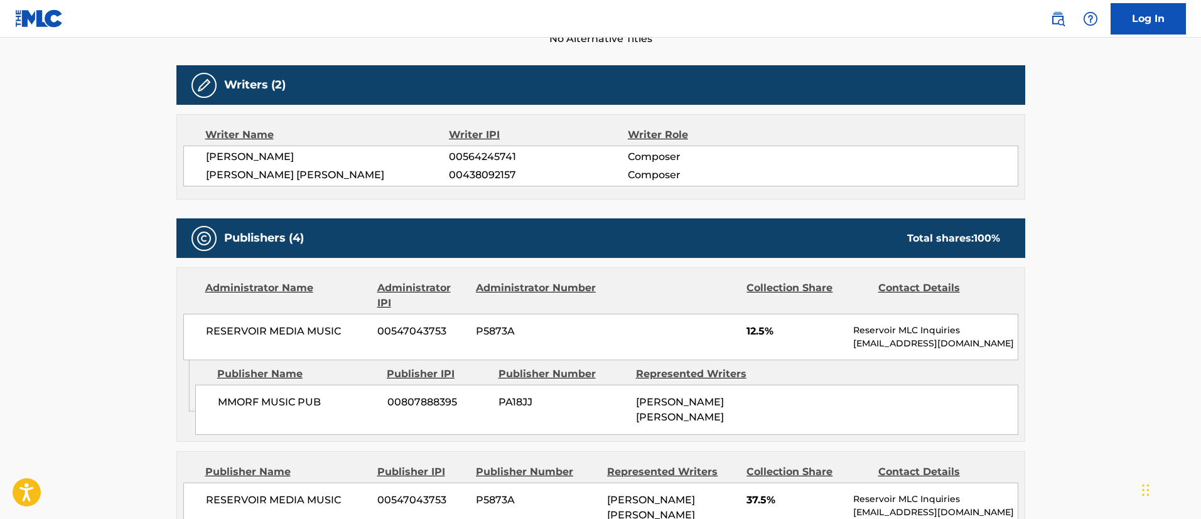
scroll to position [471, 0]
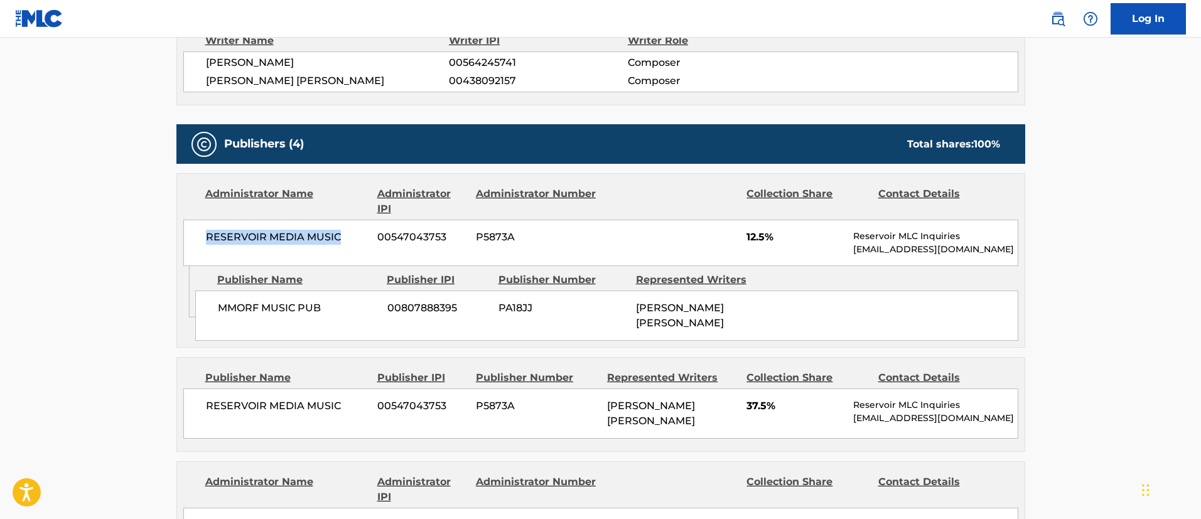
drag, startPoint x: 347, startPoint y: 235, endPoint x: 194, endPoint y: 234, distance: 153.3
click at [194, 234] on div "RESERVOIR MEDIA MUSIC 00547043753 P5873A 12.5% Reservoir MLC Inquiries [EMAIL_A…" at bounding box center [600, 243] width 835 height 46
drag, startPoint x: 458, startPoint y: 239, endPoint x: 370, endPoint y: 238, distance: 87.9
click at [370, 238] on div "RESERVOIR MEDIA MUSIC 00547043753 P5873A 12.5% Reservoir MLC Inquiries [EMAIL_A…" at bounding box center [600, 243] width 835 height 46
drag, startPoint x: 322, startPoint y: 313, endPoint x: 214, endPoint y: 309, distance: 108.1
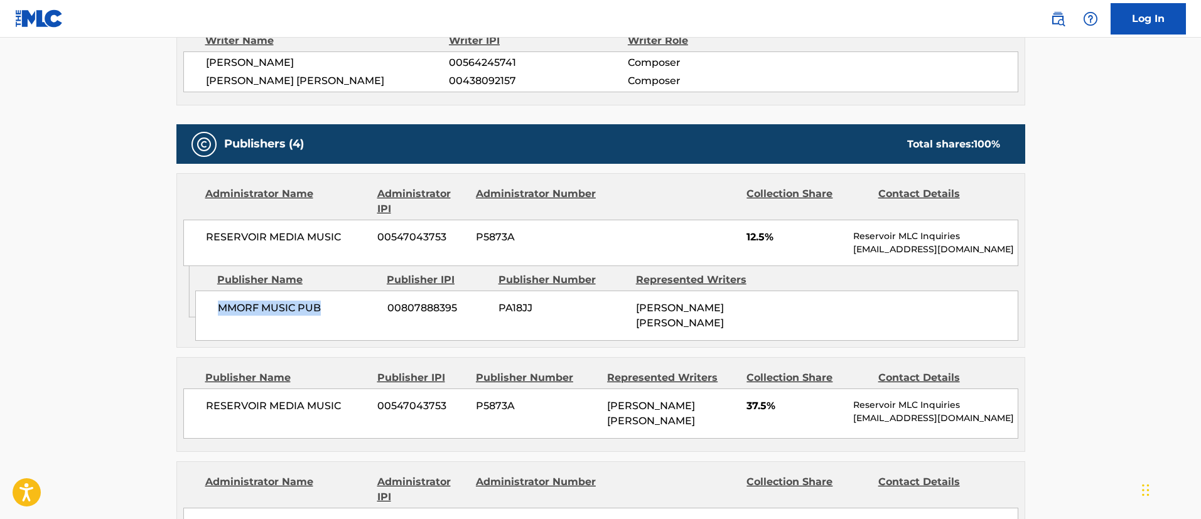
click at [214, 309] on div "MMORF MUSIC PUB 00807888395 PA18JJ [PERSON_NAME] [PERSON_NAME]" at bounding box center [606, 316] width 823 height 50
drag, startPoint x: 764, startPoint y: 313, endPoint x: 616, endPoint y: 310, distance: 148.9
click at [616, 310] on div "MMORF MUSIC PUB 00807888395 PA18JJ [PERSON_NAME] [PERSON_NAME]" at bounding box center [606, 316] width 823 height 50
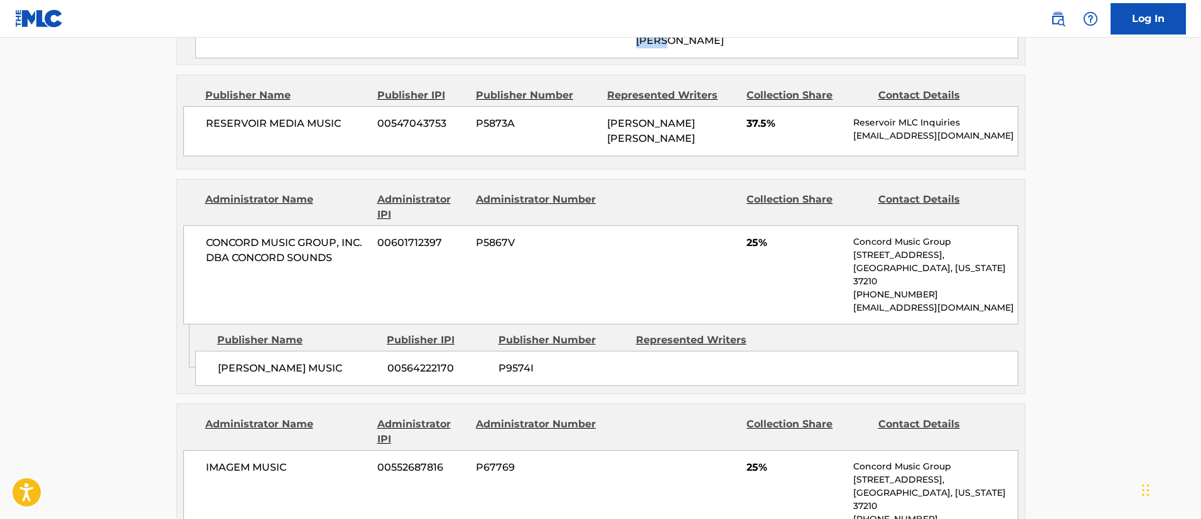
scroll to position [848, 0]
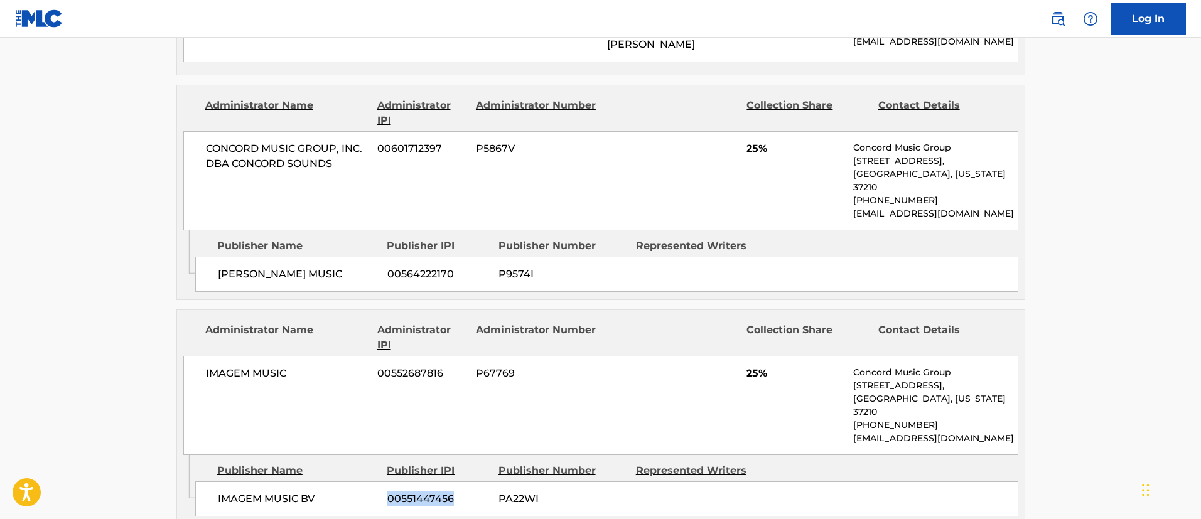
drag, startPoint x: 457, startPoint y: 456, endPoint x: 377, endPoint y: 454, distance: 79.8
click at [377, 482] on div "IMAGEM MUSIC BV 00551447456 PA22WI" at bounding box center [606, 499] width 823 height 35
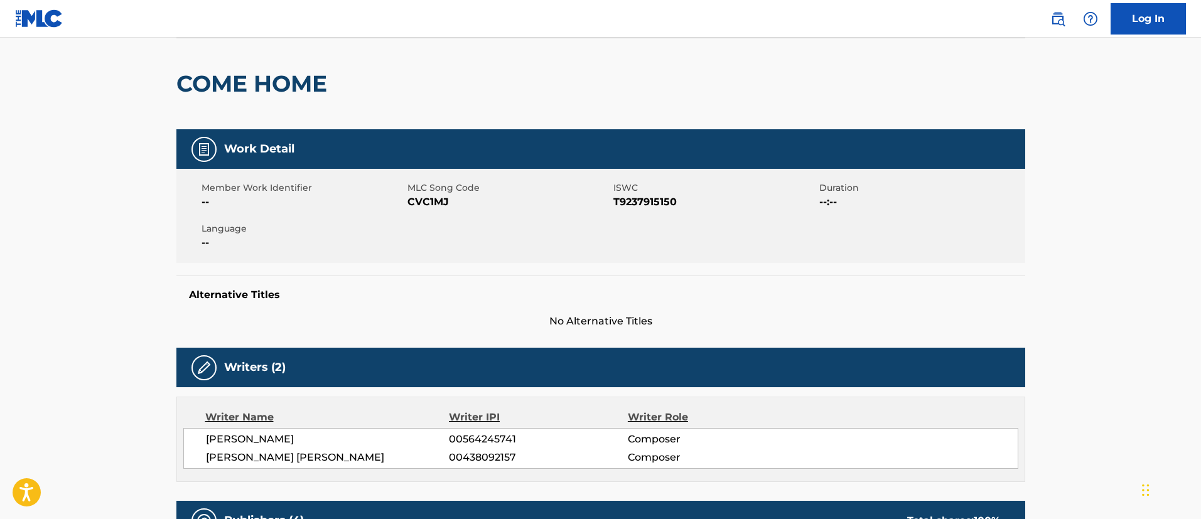
scroll to position [0, 0]
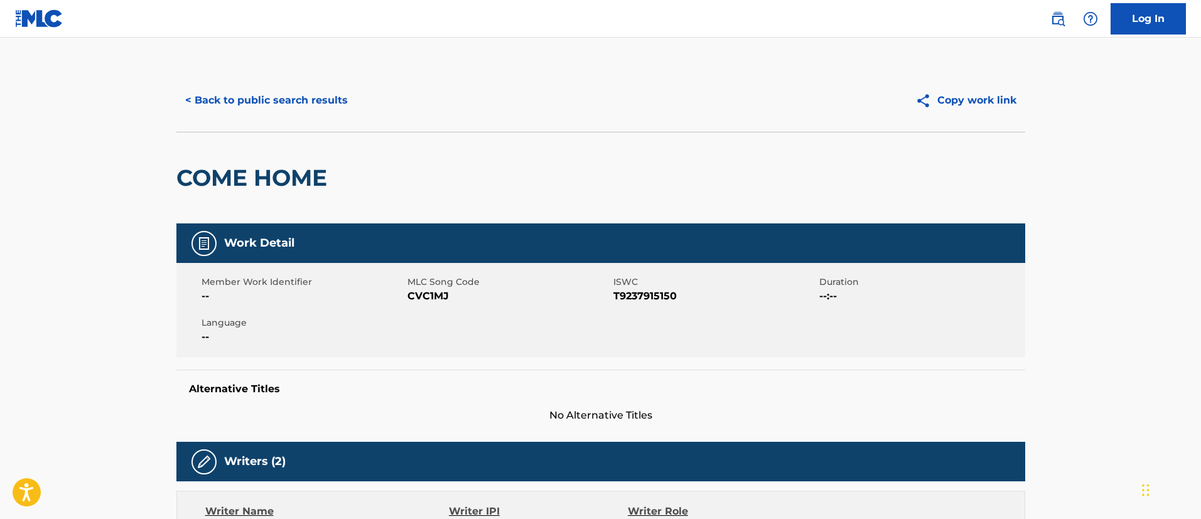
click at [249, 100] on button "< Back to public search results" at bounding box center [266, 100] width 180 height 31
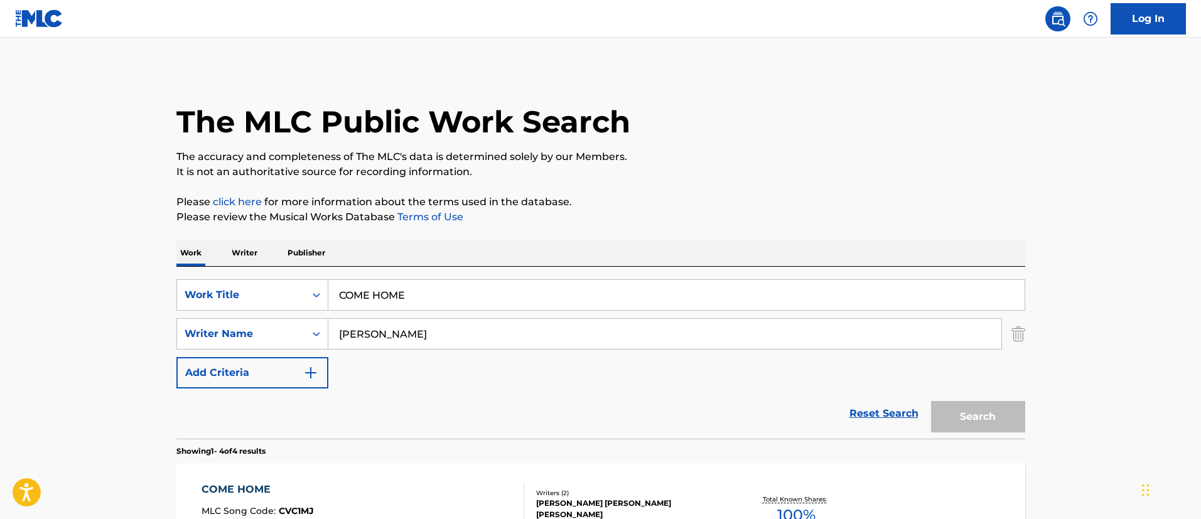
scroll to position [164, 0]
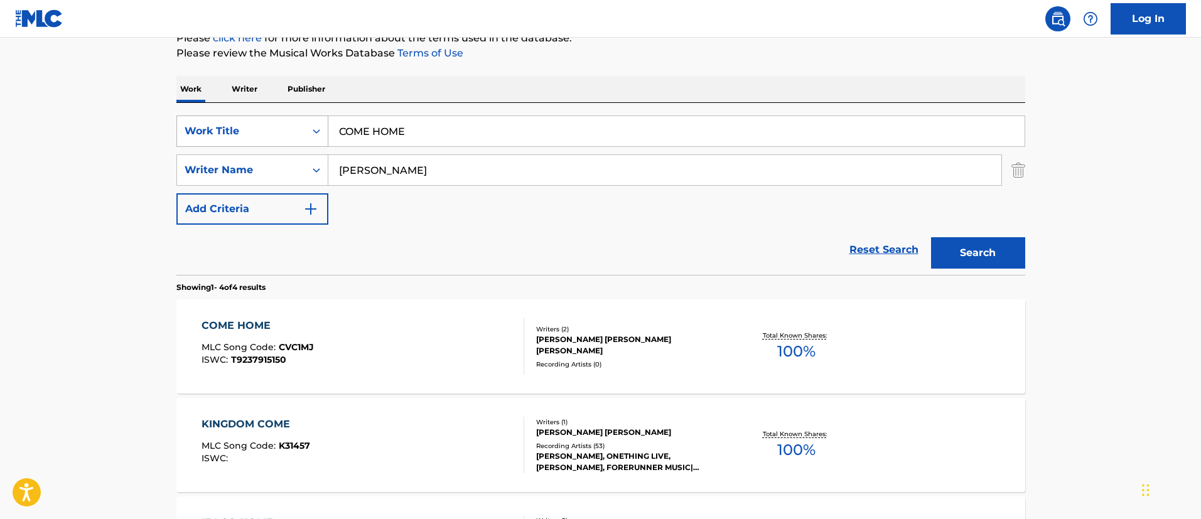
drag, startPoint x: 431, startPoint y: 126, endPoint x: 304, endPoint y: 119, distance: 127.1
click at [304, 119] on div "SearchWithCriteriafc7c73d8-879d-4568-a77b-7ab400521d53 Work Title COME HOME" at bounding box center [600, 131] width 849 height 31
paste input "DON'T MANIPULAT"
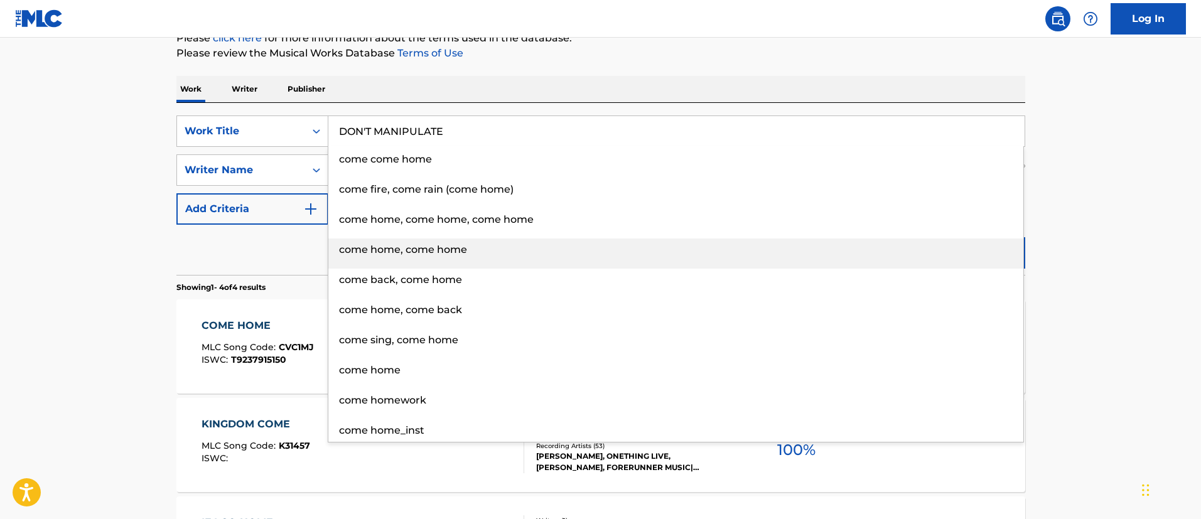
click at [985, 249] on div "come home, come home" at bounding box center [675, 250] width 695 height 23
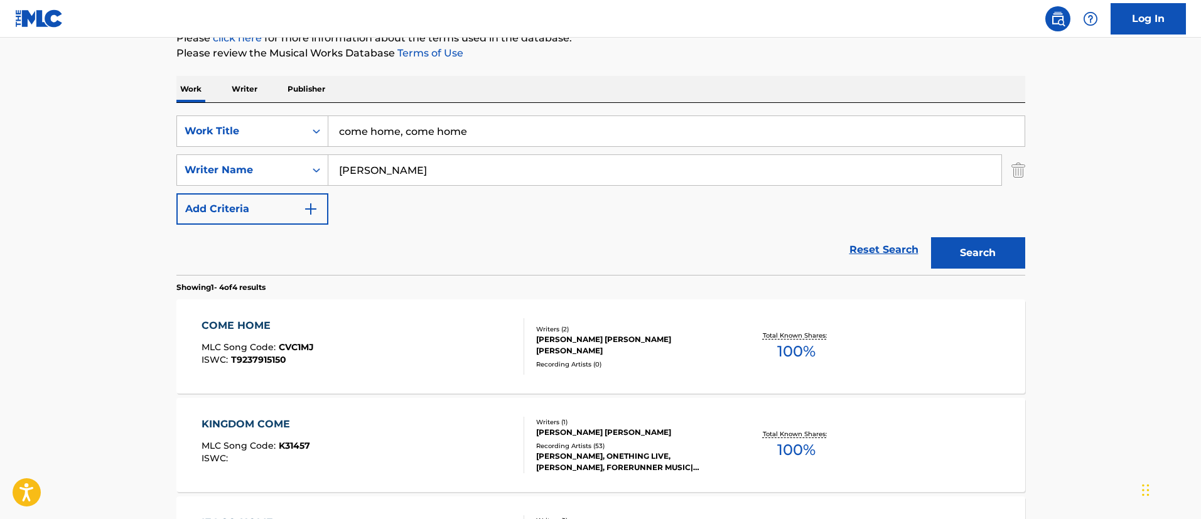
drag, startPoint x: 465, startPoint y: 124, endPoint x: 338, endPoint y: 119, distance: 126.9
click at [338, 119] on input "come home, come home" at bounding box center [676, 131] width 697 height 30
paste input "DON'T MANIPULATE"
type input "DON'T MANIPULATE"
click at [962, 243] on button "Search" at bounding box center [978, 252] width 94 height 31
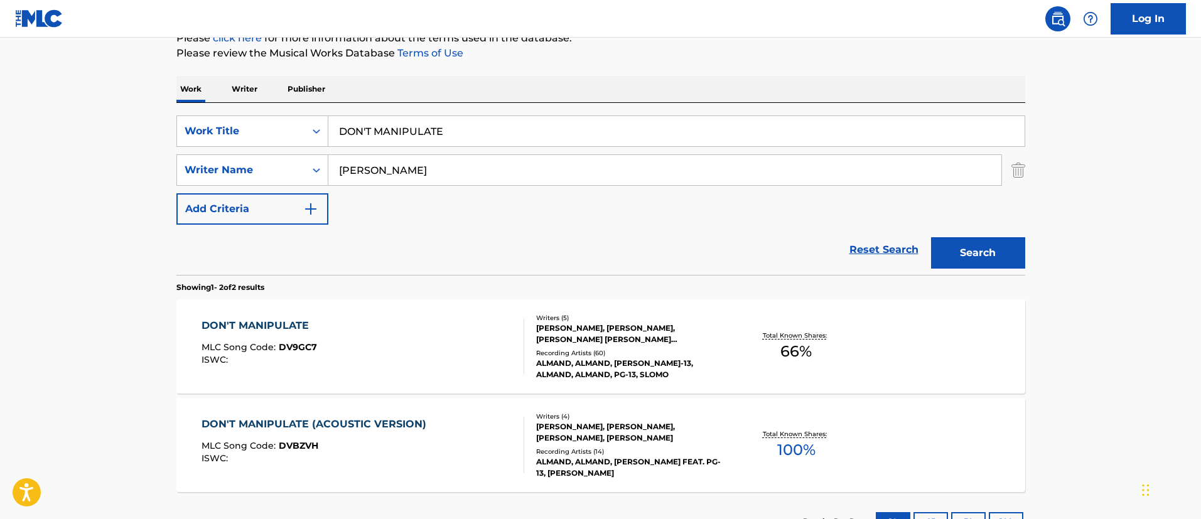
scroll to position [258, 0]
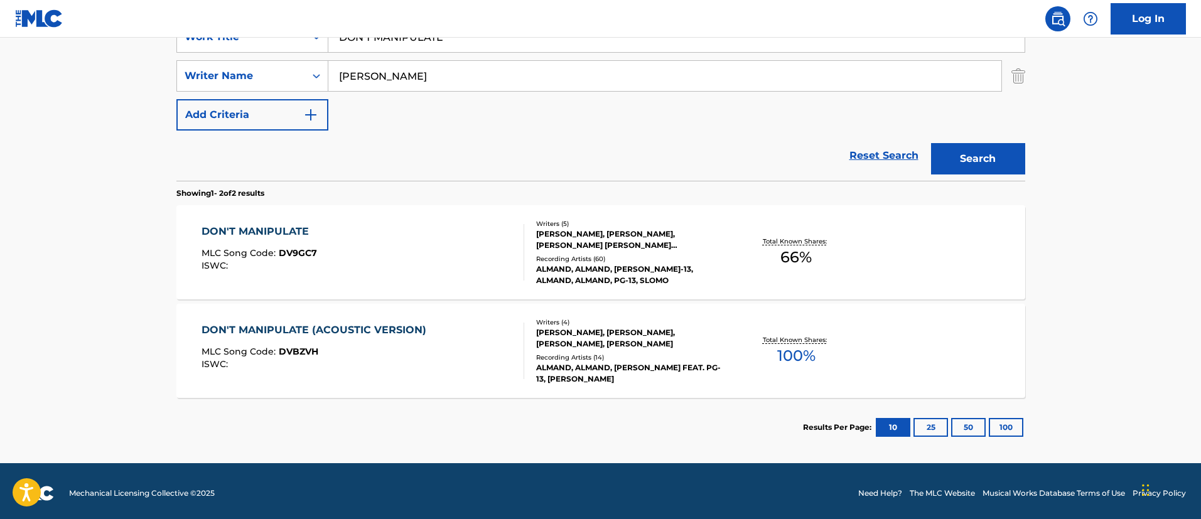
click at [300, 227] on div "DON'T MANIPULATE" at bounding box center [260, 231] width 116 height 15
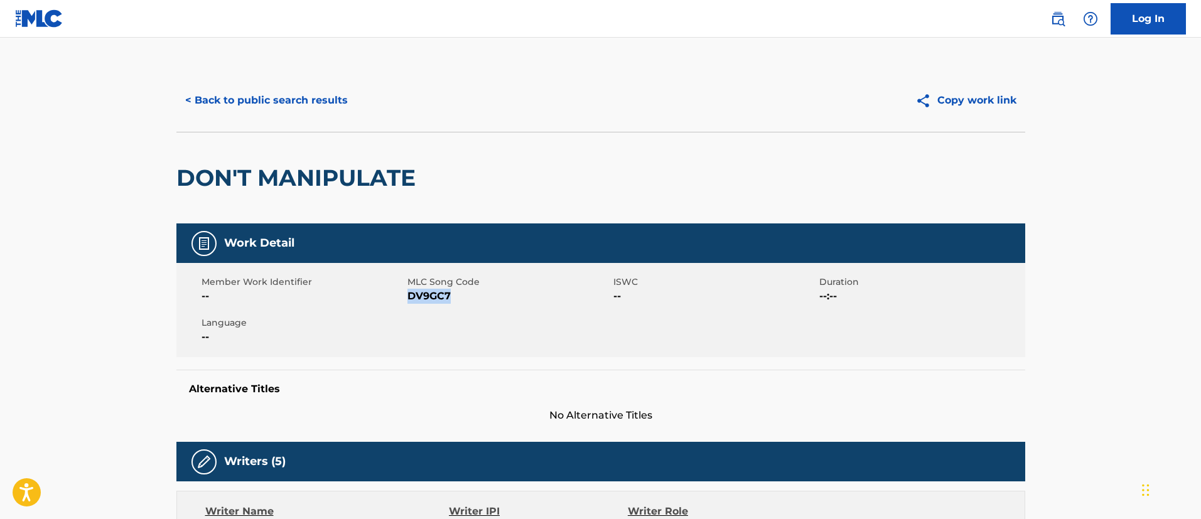
drag, startPoint x: 458, startPoint y: 293, endPoint x: 409, endPoint y: 299, distance: 49.4
click at [409, 299] on span "DV9GC7" at bounding box center [509, 296] width 203 height 15
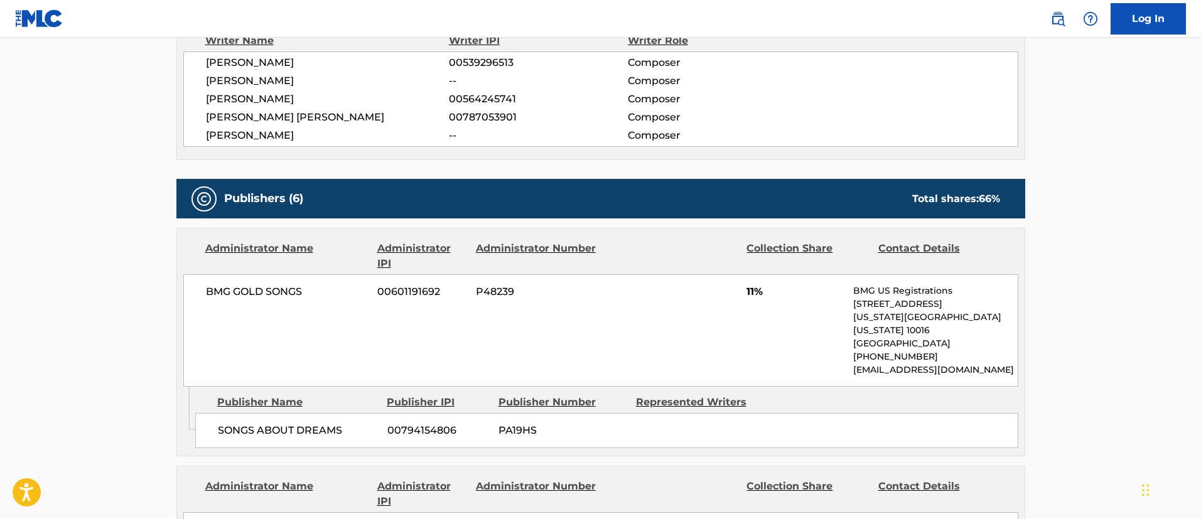
scroll to position [565, 0]
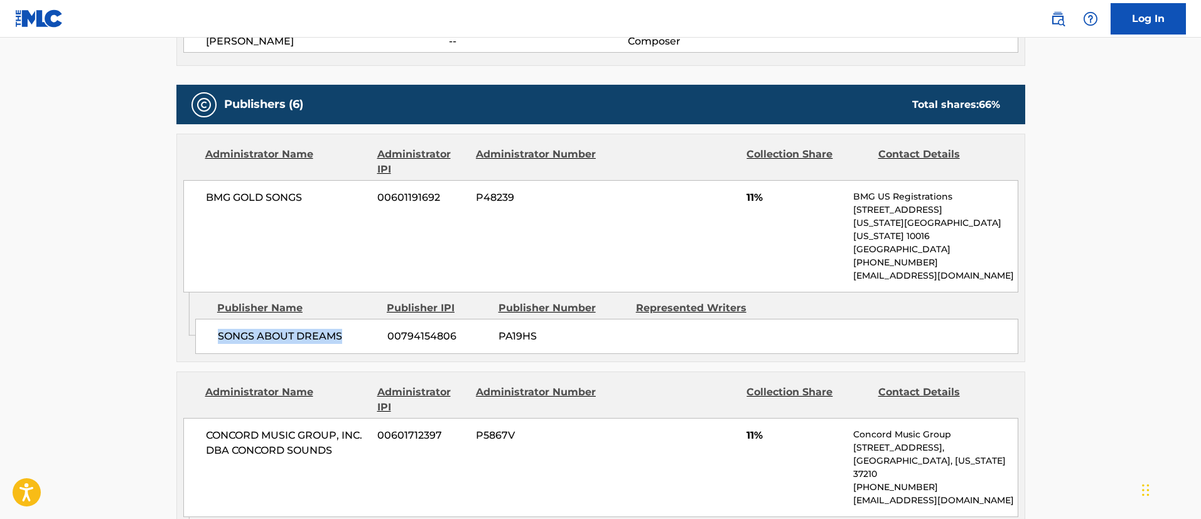
drag, startPoint x: 220, startPoint y: 321, endPoint x: 351, endPoint y: 319, distance: 131.3
click at [351, 329] on span "SONGS ABOUT DREAMS" at bounding box center [298, 336] width 160 height 15
drag, startPoint x: 464, startPoint y: 325, endPoint x: 388, endPoint y: 323, distance: 76.0
click at [388, 329] on span "00794154806" at bounding box center [439, 336] width 102 height 15
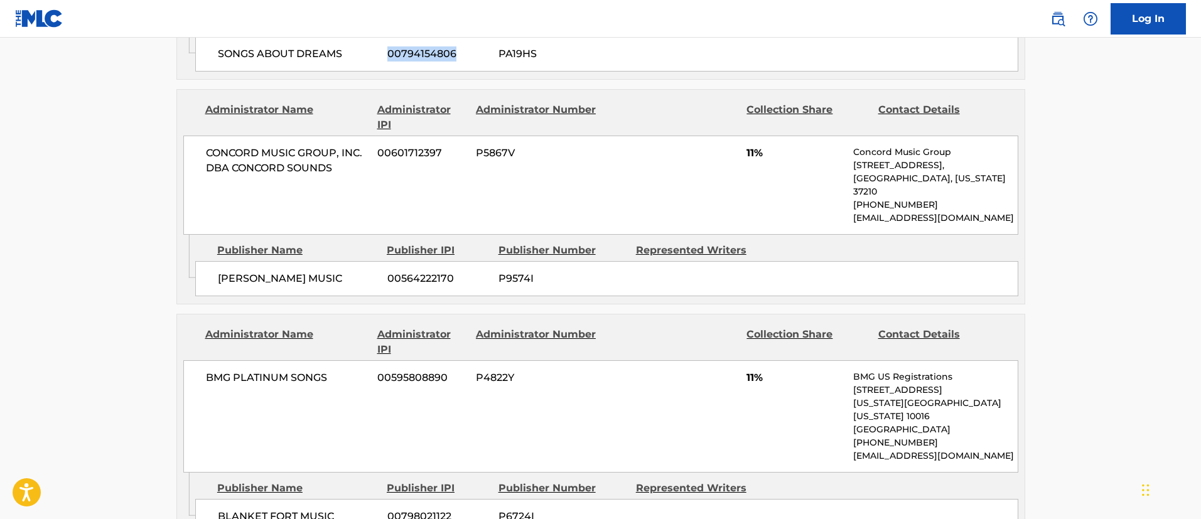
scroll to position [942, 0]
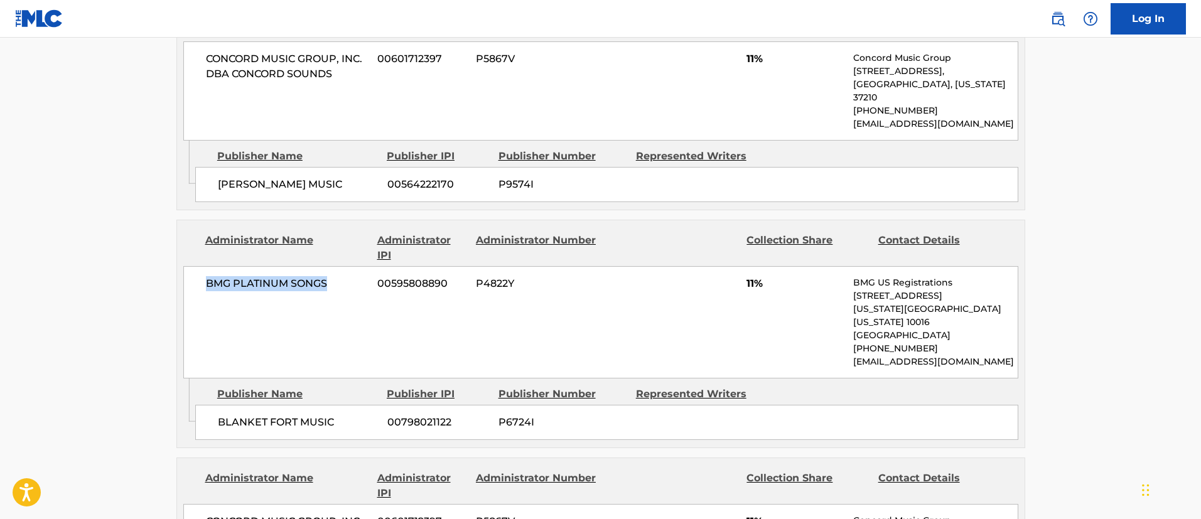
drag, startPoint x: 330, startPoint y: 258, endPoint x: 195, endPoint y: 255, distance: 135.1
click at [195, 266] on div "BMG PLATINUM SONGS 00595808890 P4822Y 11% BMG US Registrations [STREET_ADDRESS]…" at bounding box center [600, 322] width 835 height 112
drag, startPoint x: 460, startPoint y: 252, endPoint x: 371, endPoint y: 258, distance: 89.4
click at [371, 266] on div "BMG PLATINUM SONGS 00595808890 P4822Y 11% BMG US Registrations [STREET_ADDRESS]…" at bounding box center [600, 322] width 835 height 112
drag, startPoint x: 344, startPoint y: 376, endPoint x: 209, endPoint y: 377, distance: 135.0
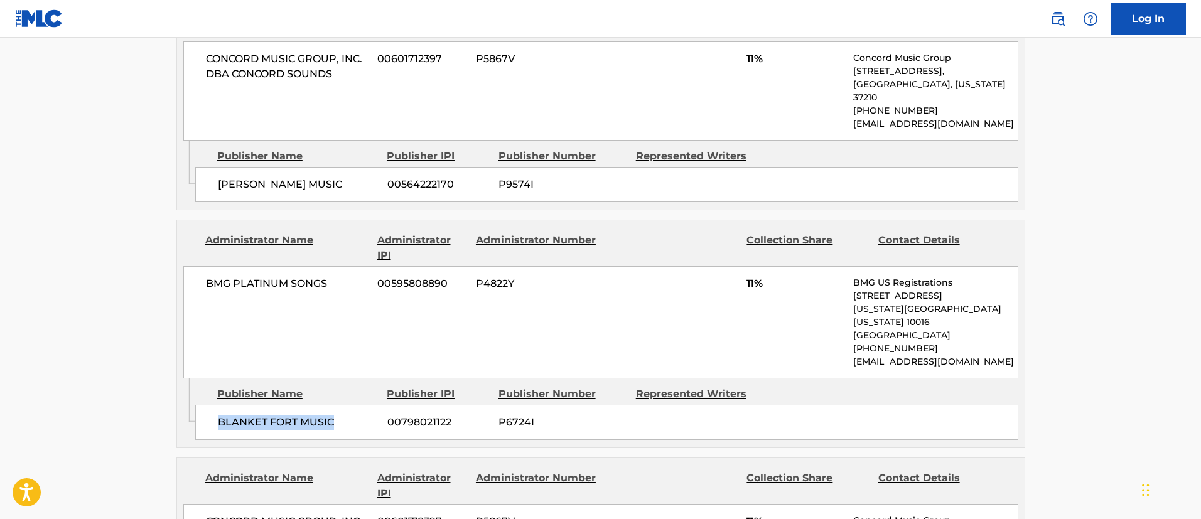
click at [209, 405] on div "BLANKET FORT MUSIC 00798021122 P6724I" at bounding box center [606, 422] width 823 height 35
drag, startPoint x: 457, startPoint y: 381, endPoint x: 361, endPoint y: 382, distance: 95.5
click at [361, 405] on div "BLANKET FORT MUSIC 00798021122 P6724I" at bounding box center [606, 422] width 823 height 35
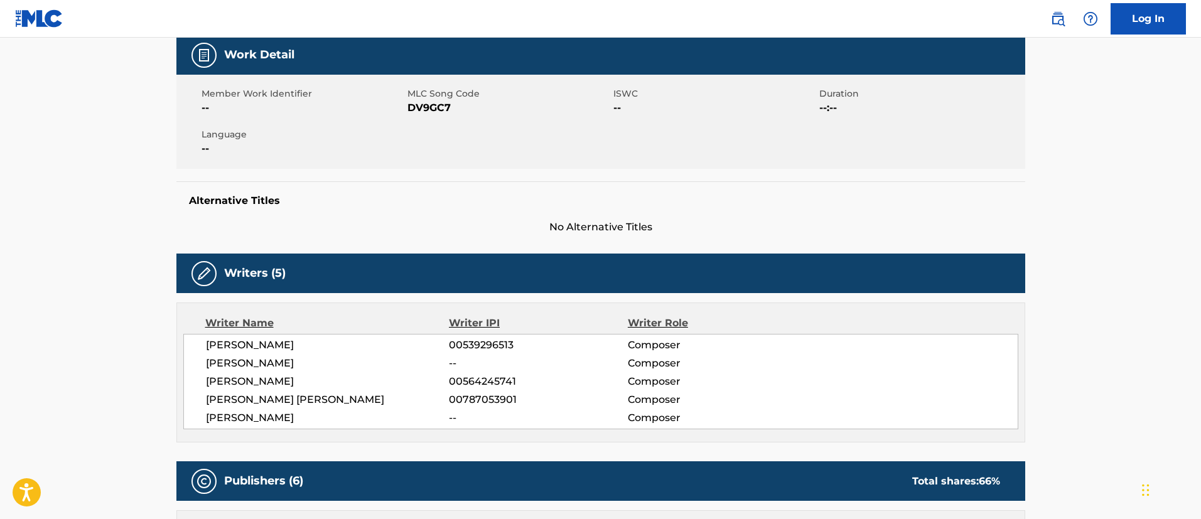
scroll to position [0, 0]
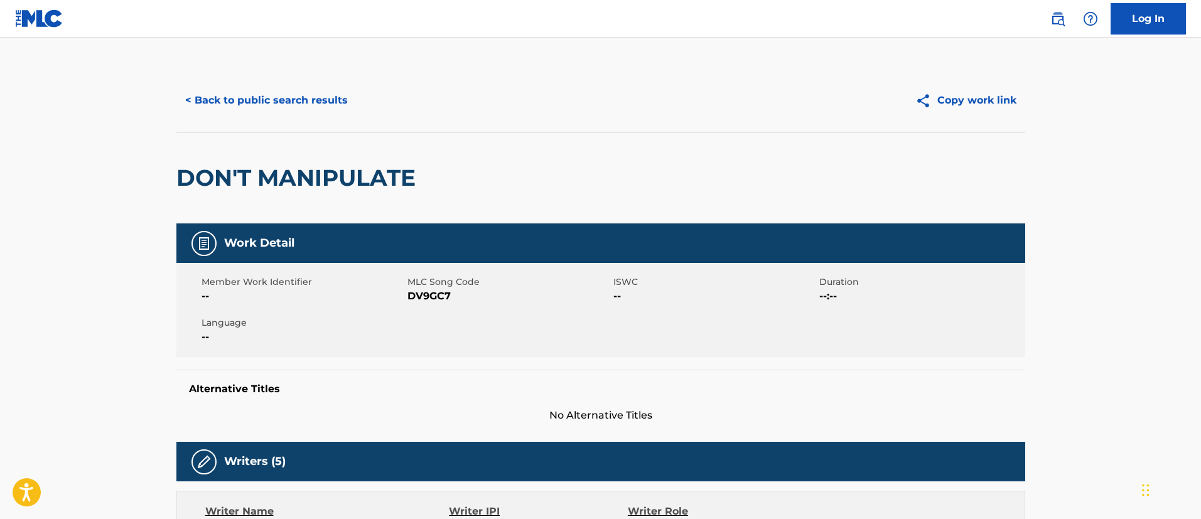
click at [256, 98] on button "< Back to public search results" at bounding box center [266, 100] width 180 height 31
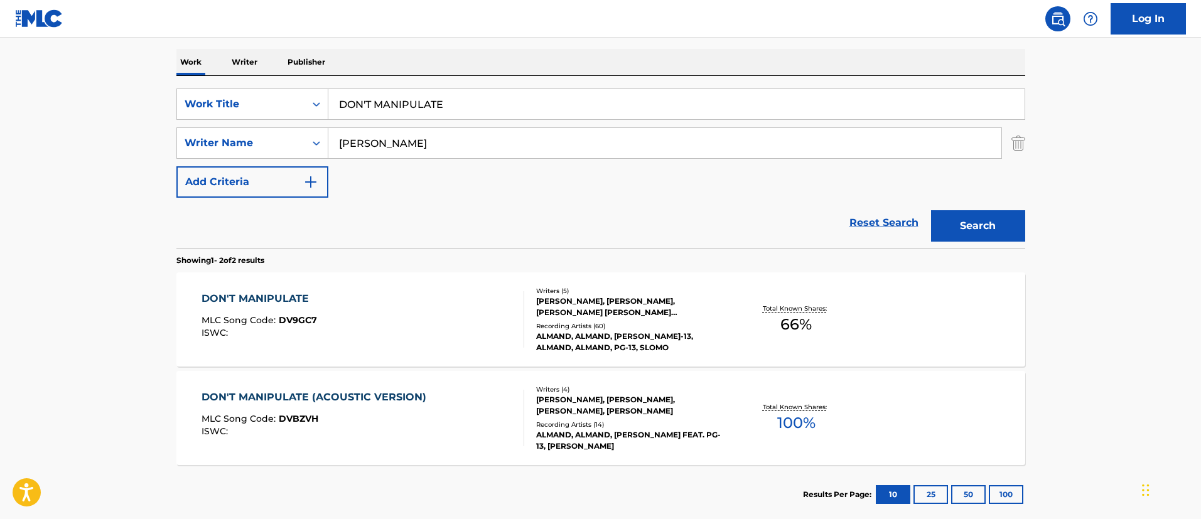
click at [382, 398] on div "DON'T MANIPULATE (ACOUSTIC VERSION)" at bounding box center [317, 397] width 231 height 15
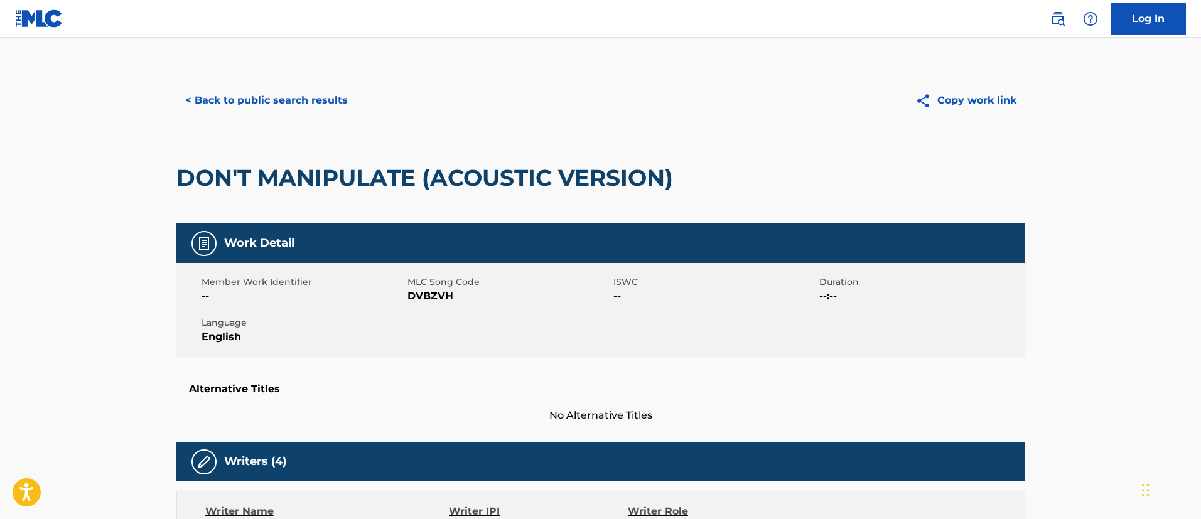
click at [382, 398] on div "Alternative Titles No Alternative Titles" at bounding box center [600, 396] width 849 height 53
drag, startPoint x: 456, startPoint y: 295, endPoint x: 410, endPoint y: 294, distance: 45.9
click at [410, 294] on span "DVBZVH" at bounding box center [509, 296] width 203 height 15
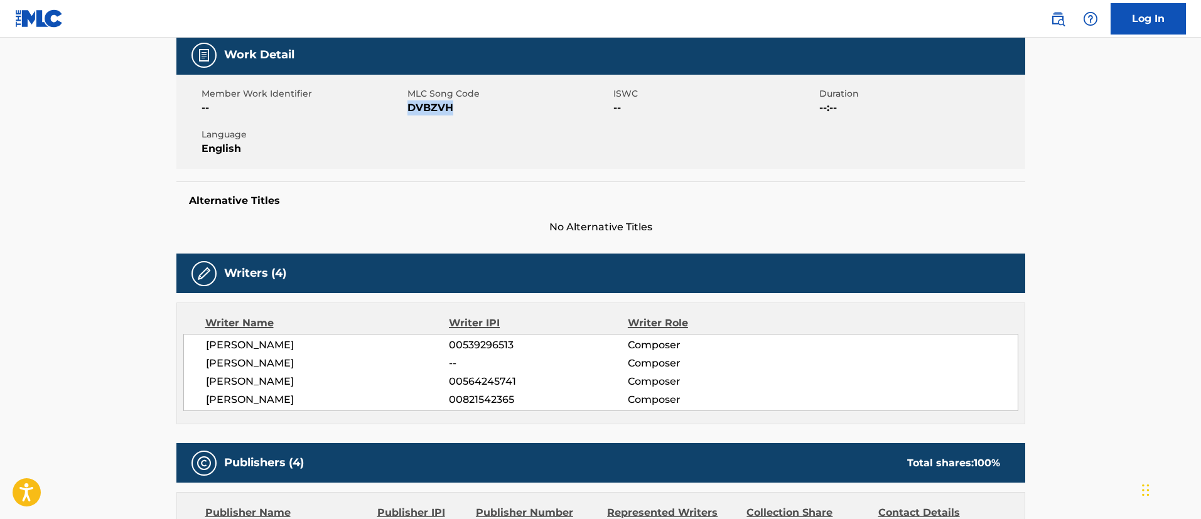
scroll to position [471, 0]
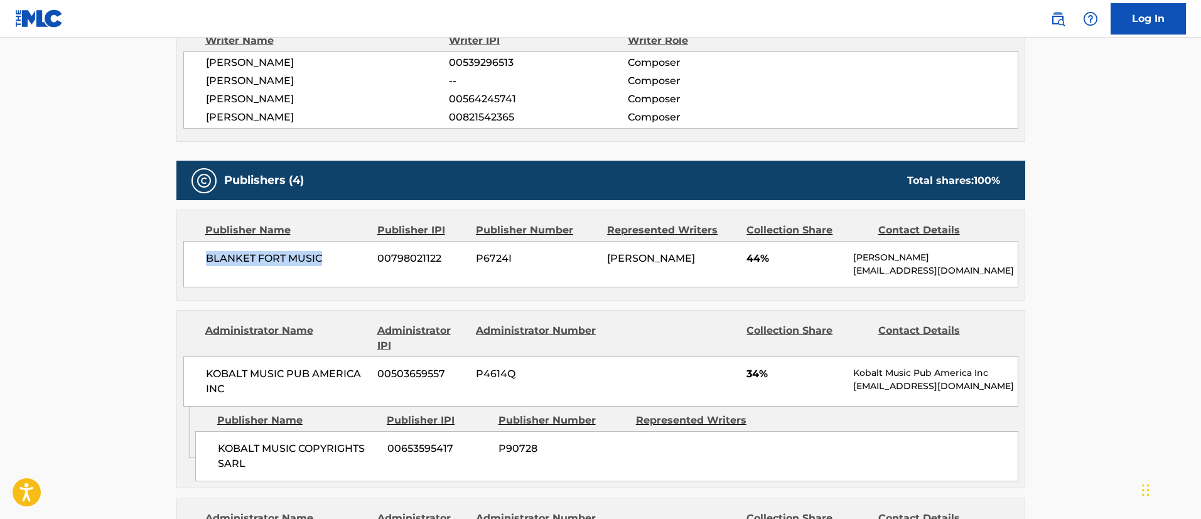
drag, startPoint x: 325, startPoint y: 261, endPoint x: 195, endPoint y: 261, distance: 130.6
click at [195, 261] on div "BLANKET FORT MUSIC 00798021122 P6724I [PERSON_NAME] 44% [PERSON_NAME] [EMAIL_AD…" at bounding box center [600, 264] width 835 height 46
drag, startPoint x: 450, startPoint y: 252, endPoint x: 374, endPoint y: 256, distance: 76.1
click at [374, 256] on div "BLANKET FORT MUSIC 00798021122 P6724I [PERSON_NAME] 44% [PERSON_NAME] [EMAIL_AD…" at bounding box center [600, 264] width 835 height 46
drag, startPoint x: 249, startPoint y: 388, endPoint x: 207, endPoint y: 374, distance: 44.5
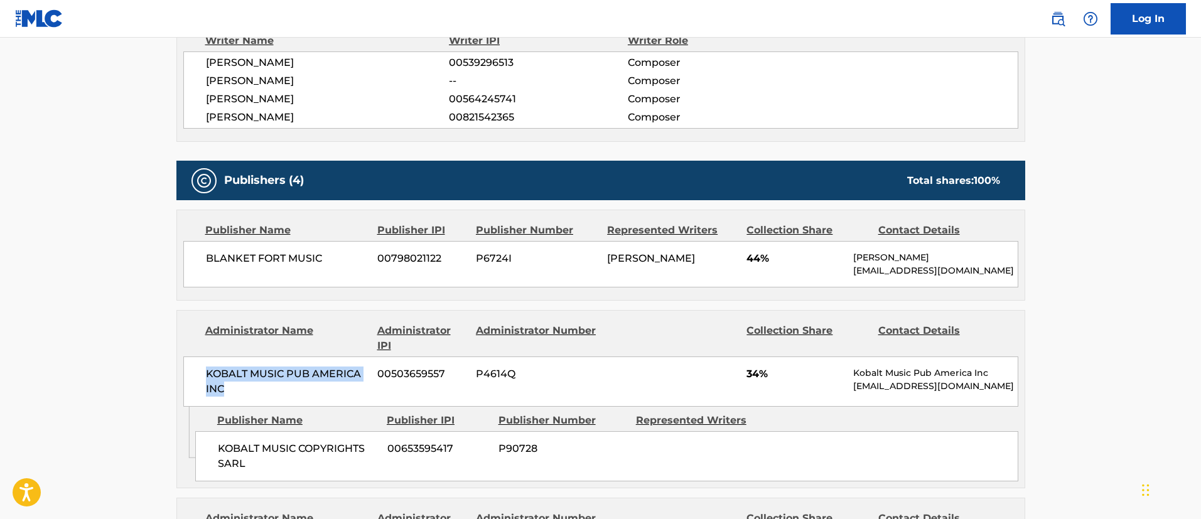
click at [207, 374] on span "KOBALT MUSIC PUB AMERICA INC" at bounding box center [287, 382] width 163 height 30
drag, startPoint x: 446, startPoint y: 375, endPoint x: 377, endPoint y: 372, distance: 68.5
click at [377, 372] on span "00503659557" at bounding box center [421, 374] width 89 height 15
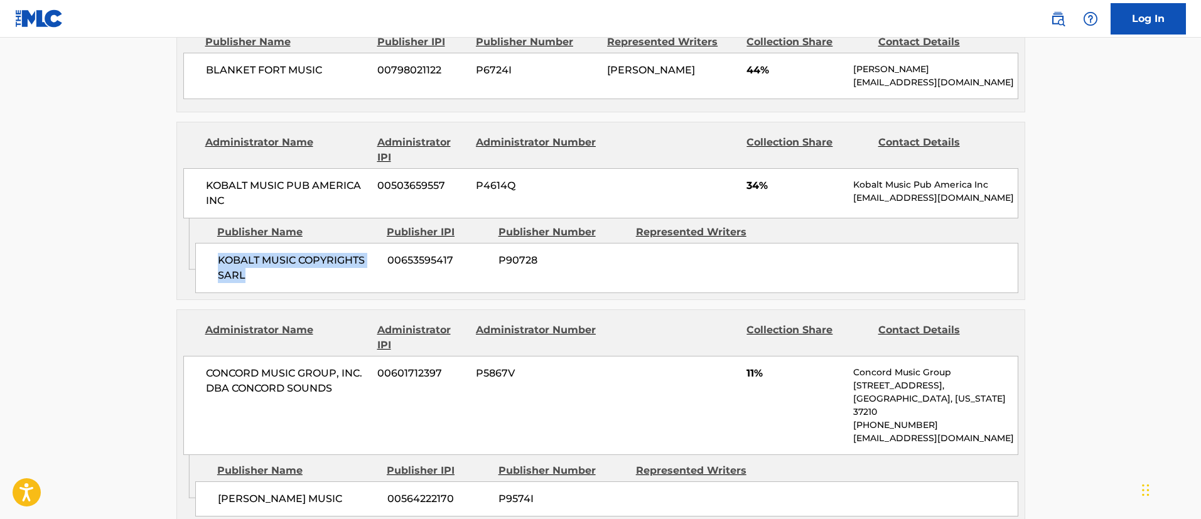
drag, startPoint x: 261, startPoint y: 273, endPoint x: 205, endPoint y: 254, distance: 59.6
click at [205, 254] on div "KOBALT MUSIC COPYRIGHTS SARL 00653595417 P90728" at bounding box center [606, 268] width 823 height 50
drag, startPoint x: 462, startPoint y: 258, endPoint x: 388, endPoint y: 254, distance: 73.6
click at [388, 254] on span "00653595417" at bounding box center [439, 260] width 102 height 15
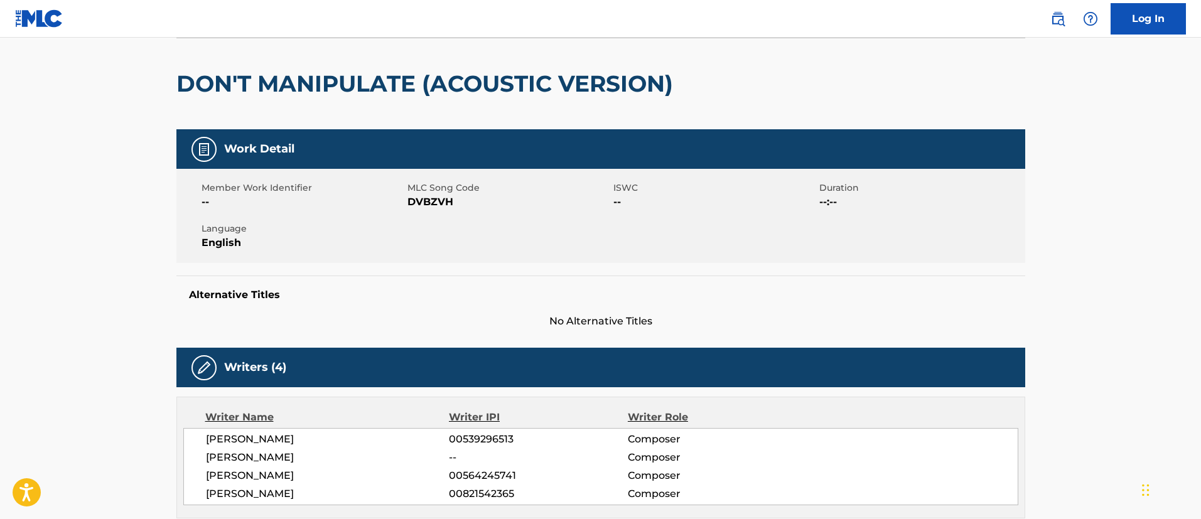
scroll to position [0, 0]
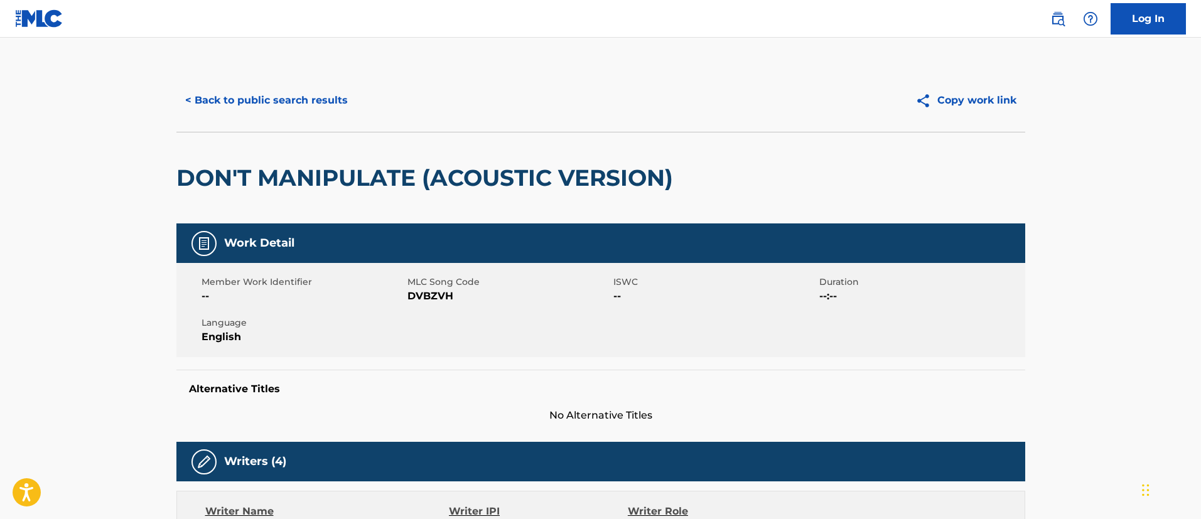
click at [283, 99] on button "< Back to public search results" at bounding box center [266, 100] width 180 height 31
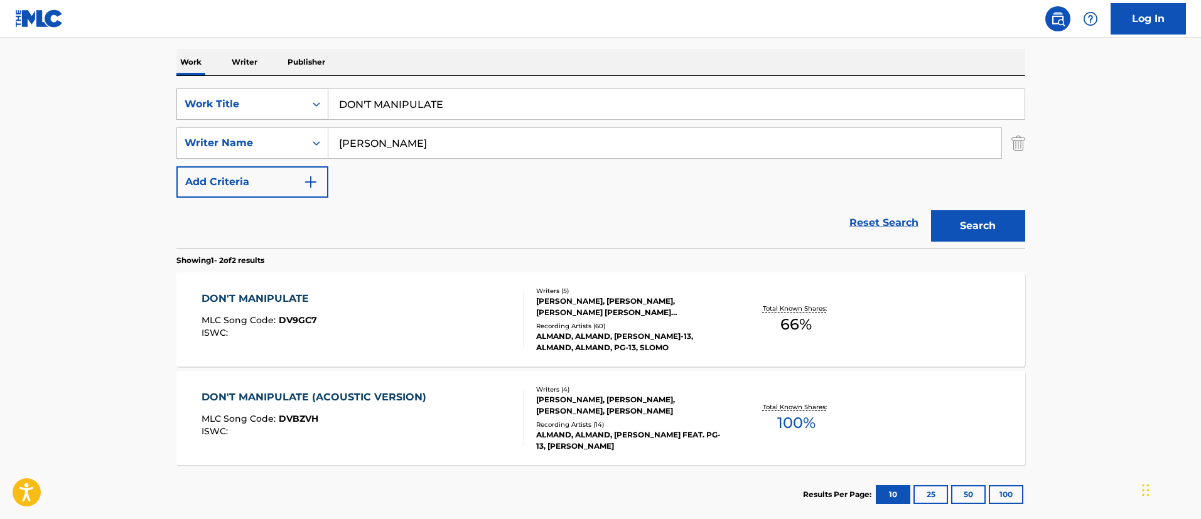
drag, startPoint x: 467, startPoint y: 100, endPoint x: 295, endPoint y: 100, distance: 172.1
click at [295, 100] on div "SearchWithCriteriafc7c73d8-879d-4568-a77b-7ab400521d53 Work Title DON'T MANIPUL…" at bounding box center [600, 104] width 849 height 31
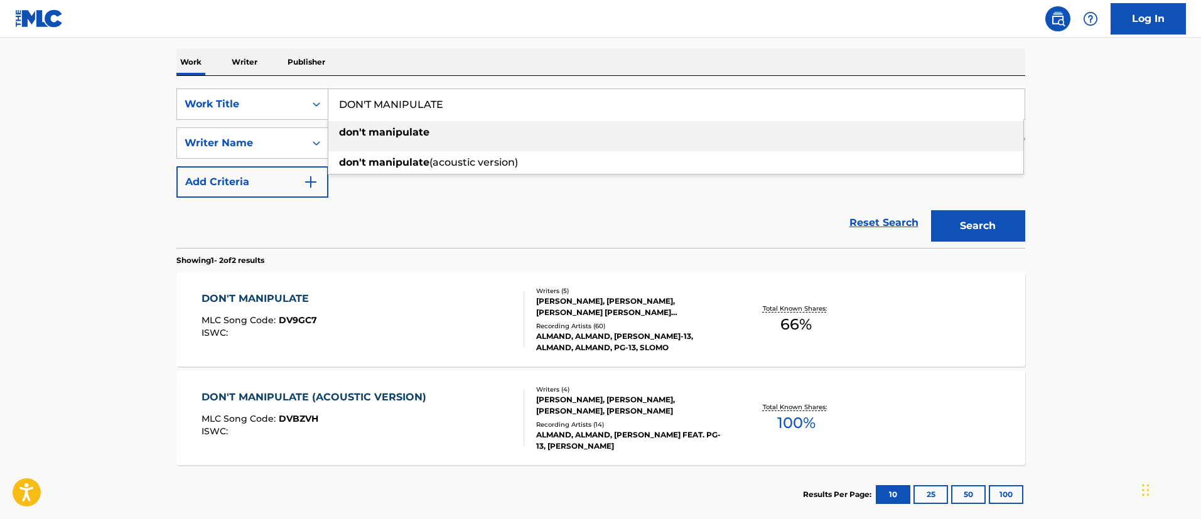
paste input "[PERSON_NAME]"
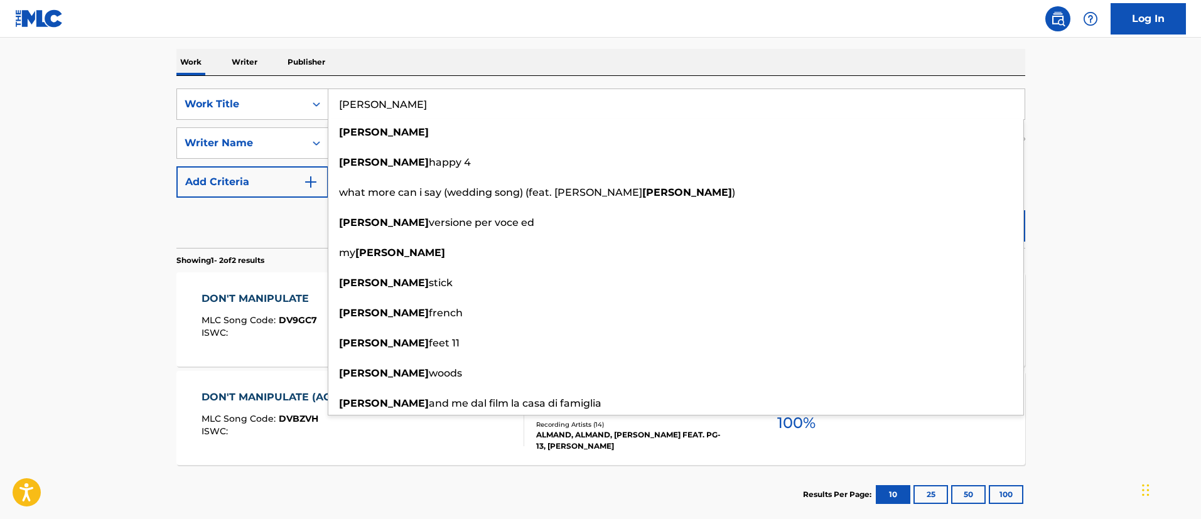
type input "[PERSON_NAME]"
drag, startPoint x: 1104, startPoint y: 254, endPoint x: 1069, endPoint y: 249, distance: 35.5
click at [1102, 254] on main "The MLC Public Work Search The accuracy and completeness of The MLC's data is d…" at bounding box center [600, 189] width 1201 height 684
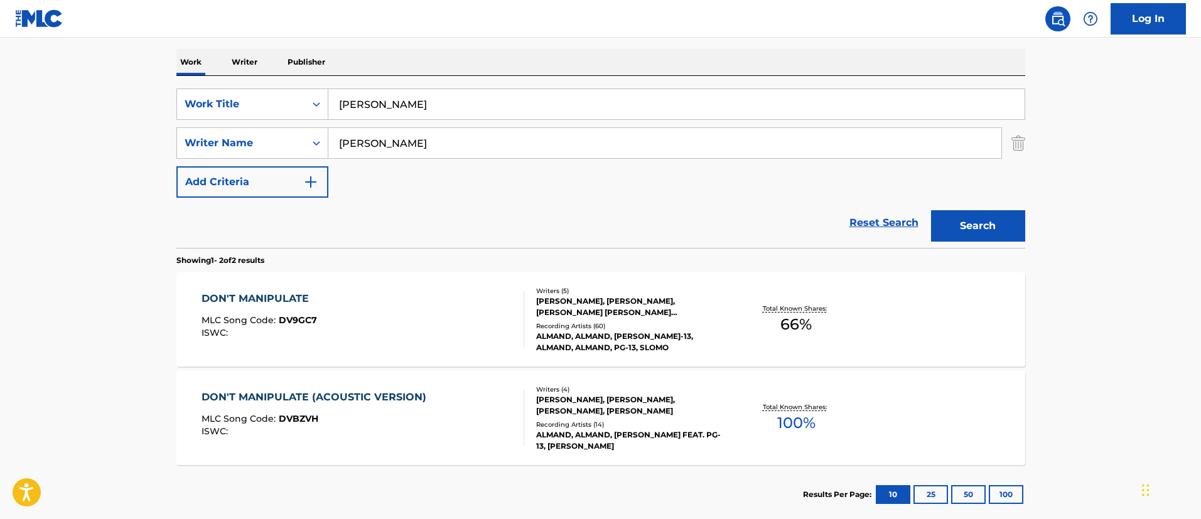
click at [992, 231] on button "Search" at bounding box center [978, 225] width 94 height 31
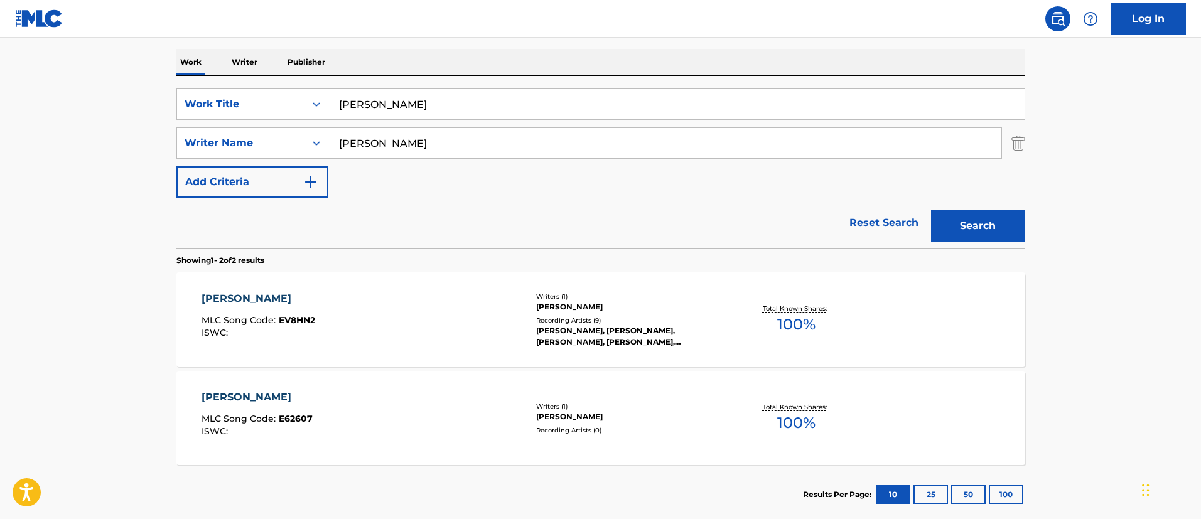
click at [230, 296] on div "[PERSON_NAME]" at bounding box center [259, 298] width 114 height 15
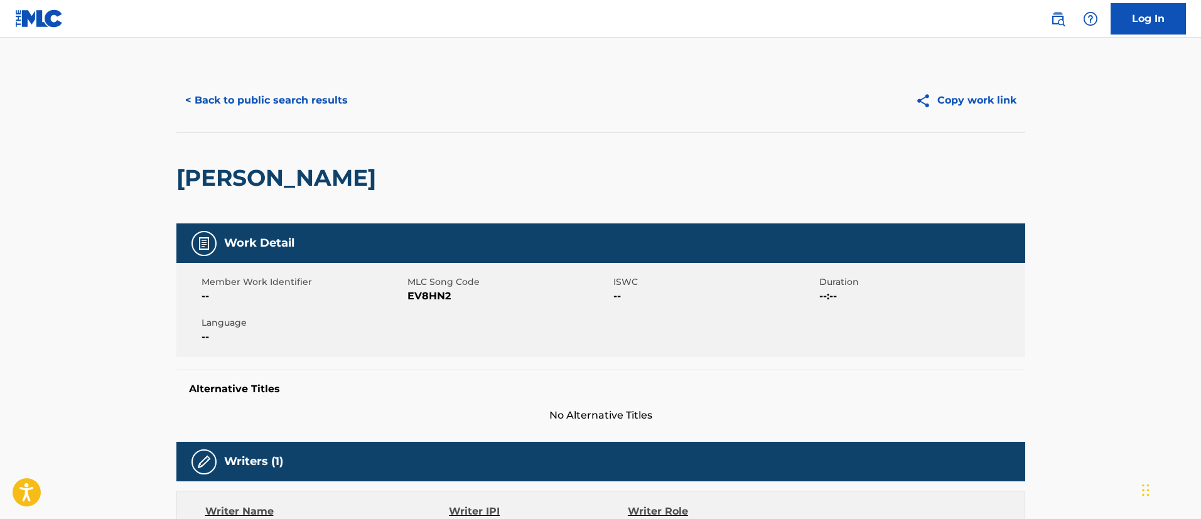
scroll to position [188, 0]
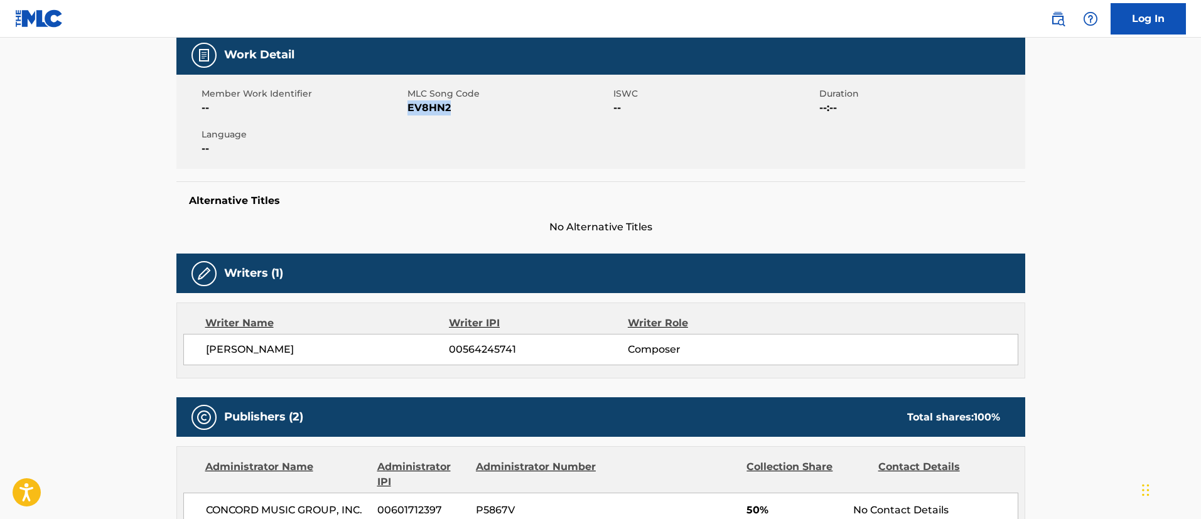
drag, startPoint x: 452, startPoint y: 106, endPoint x: 410, endPoint y: 110, distance: 42.9
click at [410, 110] on span "EV8HN2" at bounding box center [509, 107] width 203 height 15
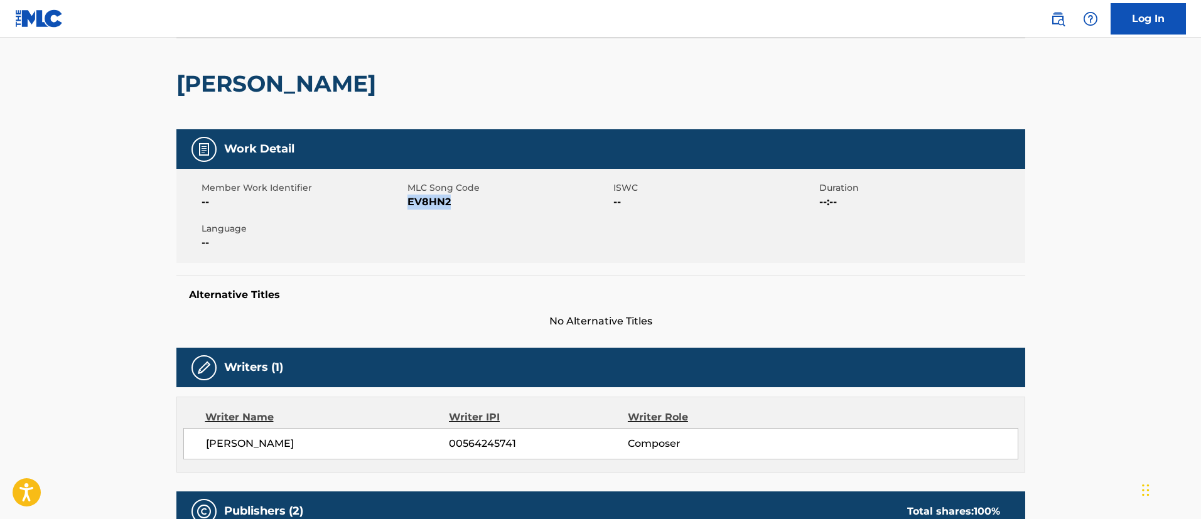
scroll to position [0, 0]
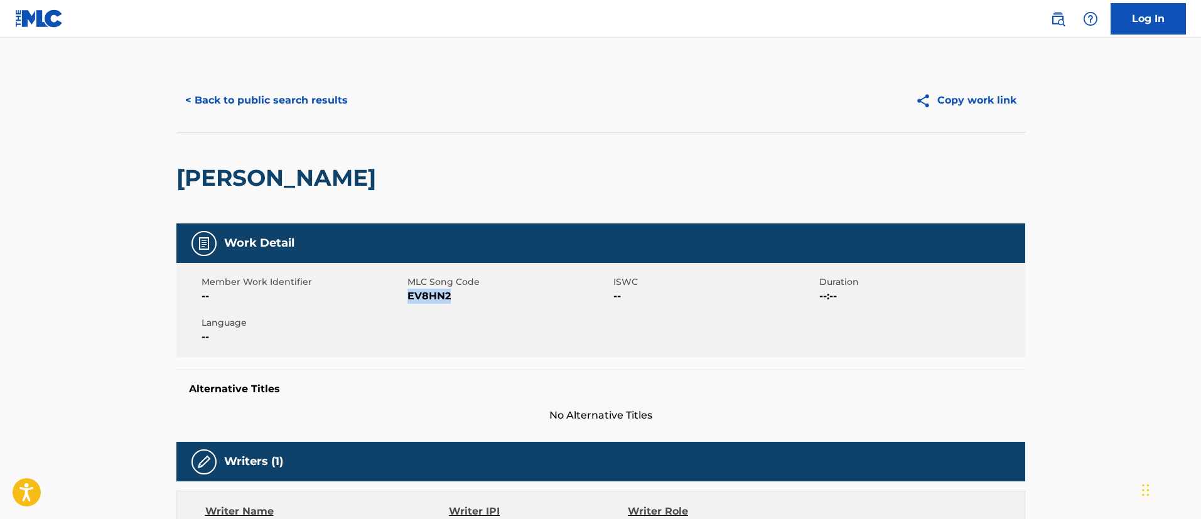
click at [272, 95] on button "< Back to public search results" at bounding box center [266, 100] width 180 height 31
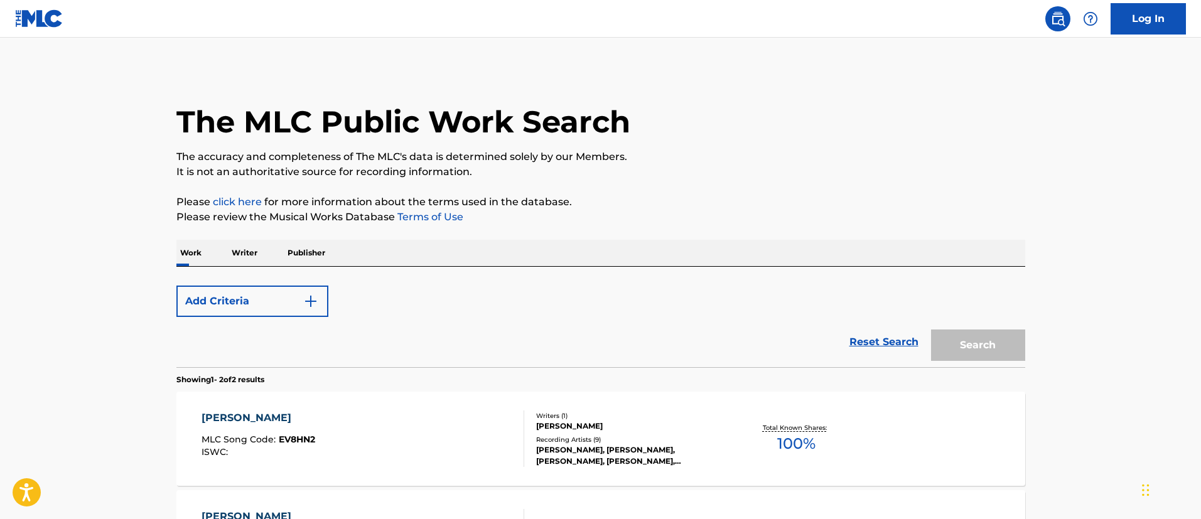
scroll to position [191, 0]
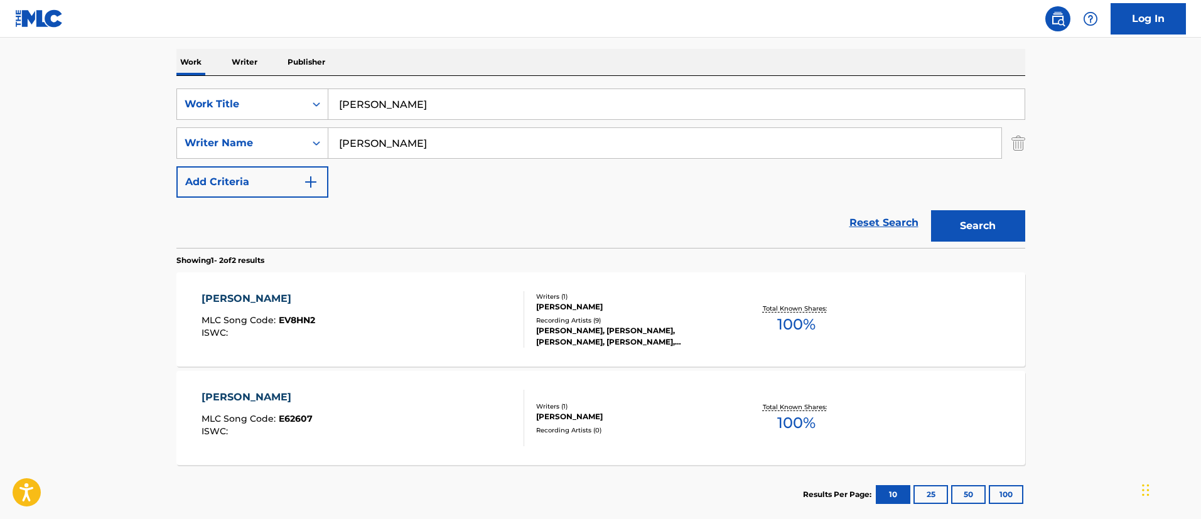
click at [229, 395] on div "[PERSON_NAME]" at bounding box center [257, 397] width 111 height 15
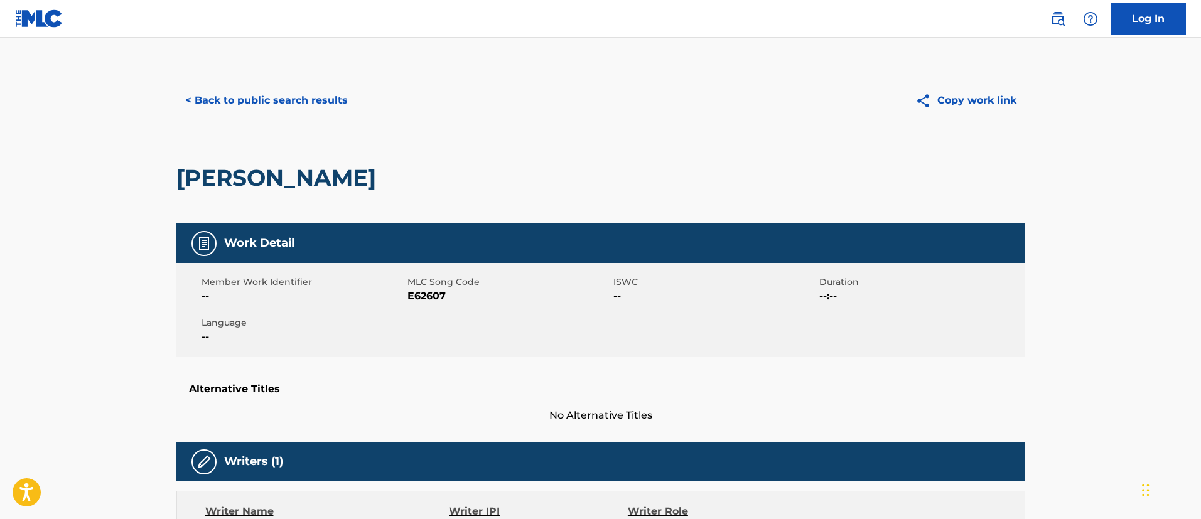
scroll to position [188, 0]
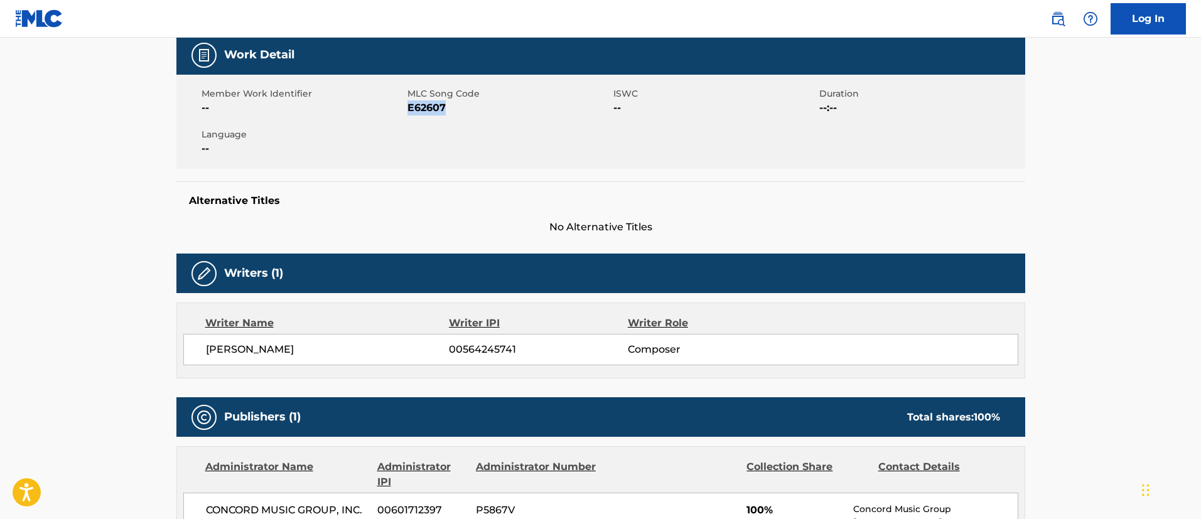
drag, startPoint x: 448, startPoint y: 106, endPoint x: 408, endPoint y: 108, distance: 40.2
click at [408, 108] on span "E62607" at bounding box center [509, 107] width 203 height 15
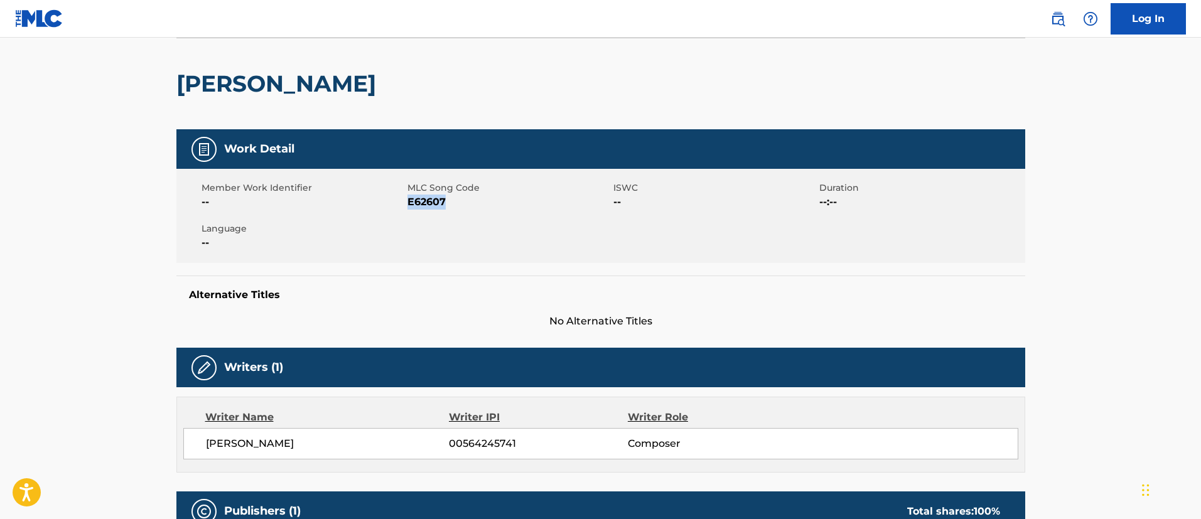
scroll to position [0, 0]
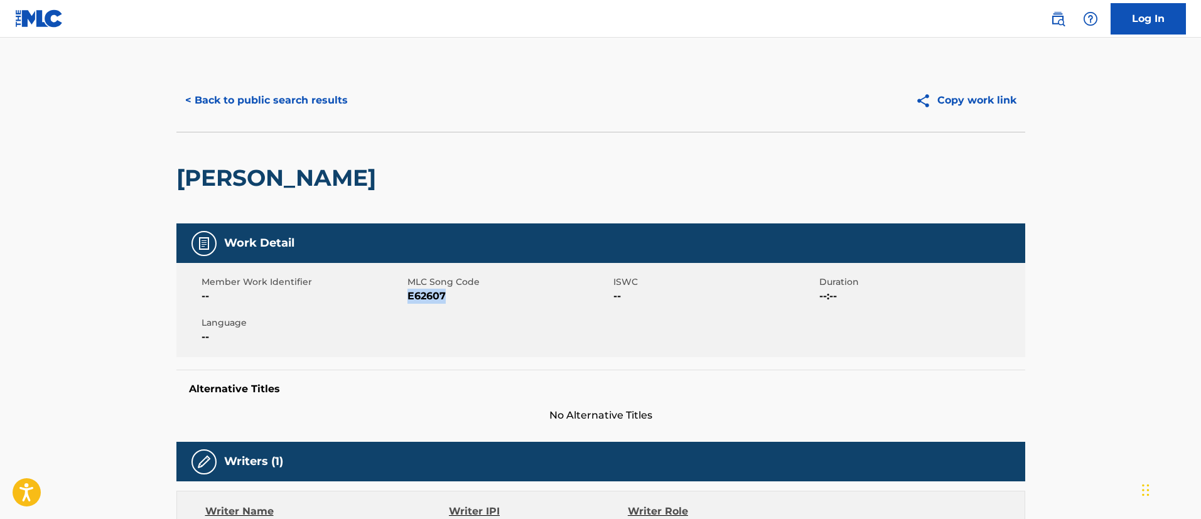
click at [322, 98] on button "< Back to public search results" at bounding box center [266, 100] width 180 height 31
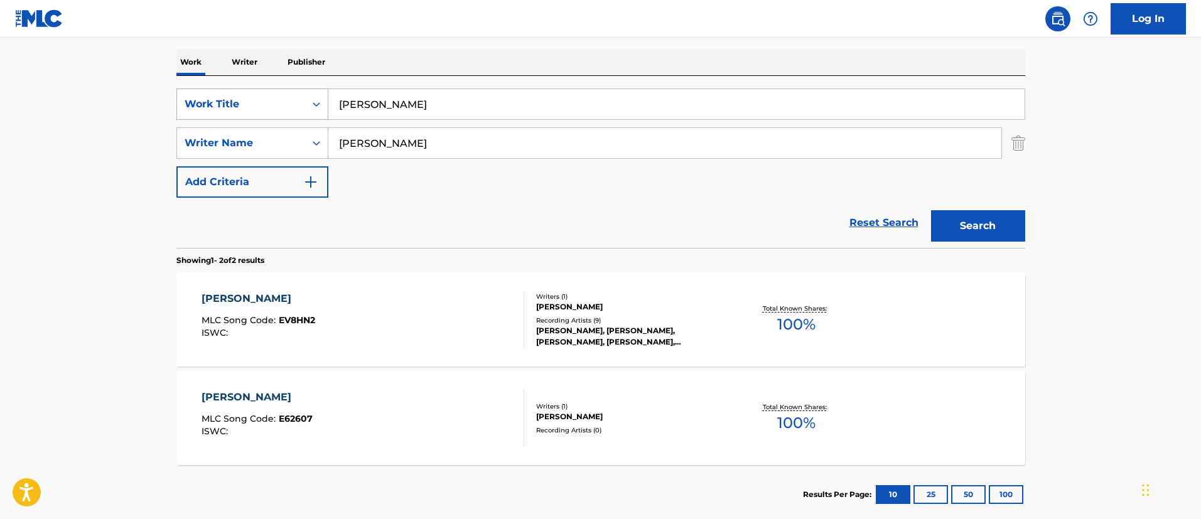
drag, startPoint x: 435, startPoint y: 112, endPoint x: 327, endPoint y: 107, distance: 108.2
click at [327, 107] on div "SearchWithCriteriafc7c73d8-879d-4568-a77b-7ab400521d53 Work Title [PERSON_NAME]" at bounding box center [600, 104] width 849 height 31
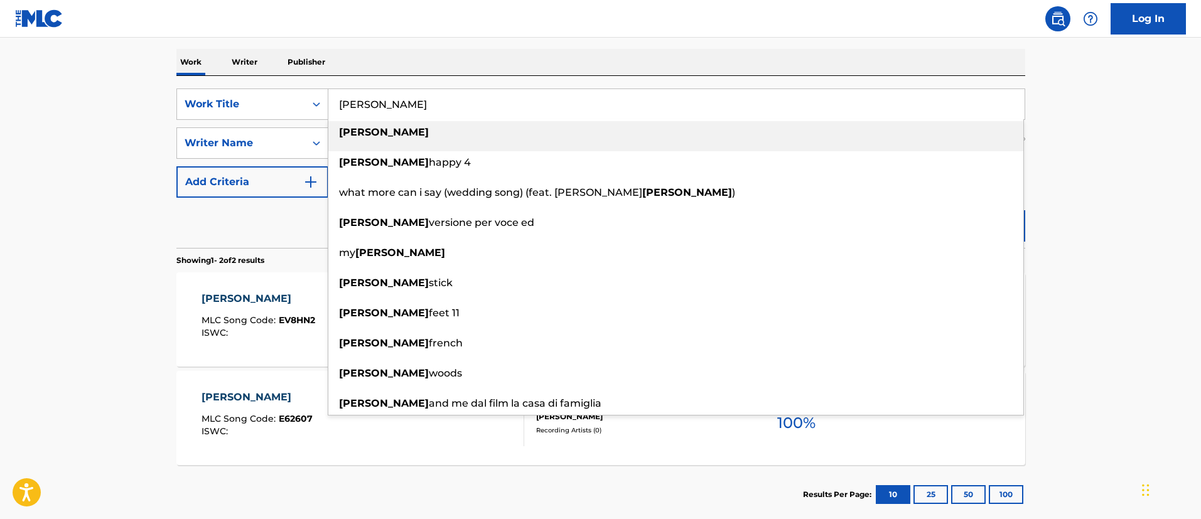
paste input "MOTIONAL"
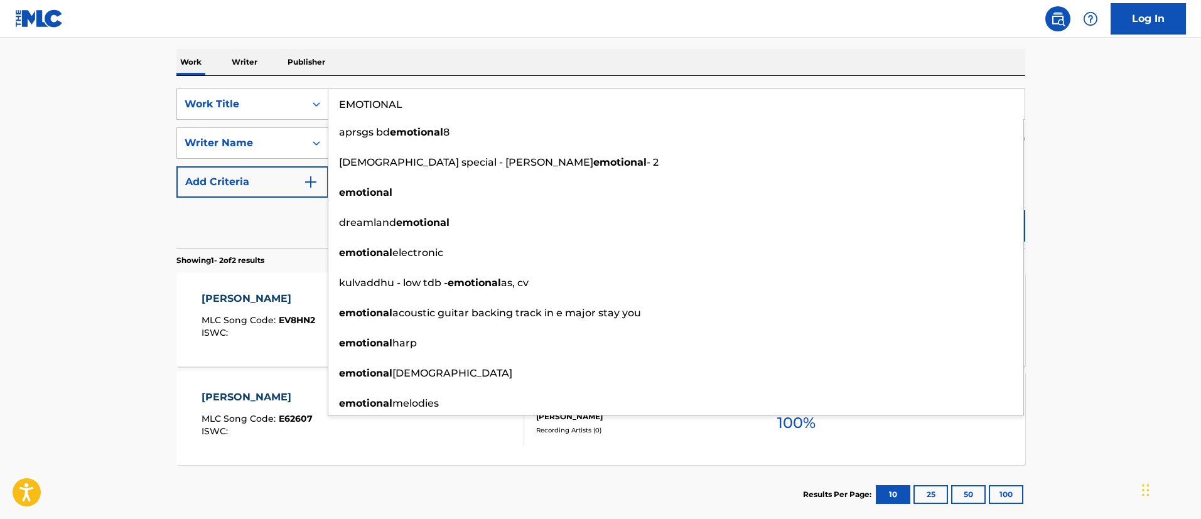
type input "EMOTIONAL"
click at [1101, 222] on main "The MLC Public Work Search The accuracy and completeness of The MLC's data is d…" at bounding box center [600, 189] width 1201 height 684
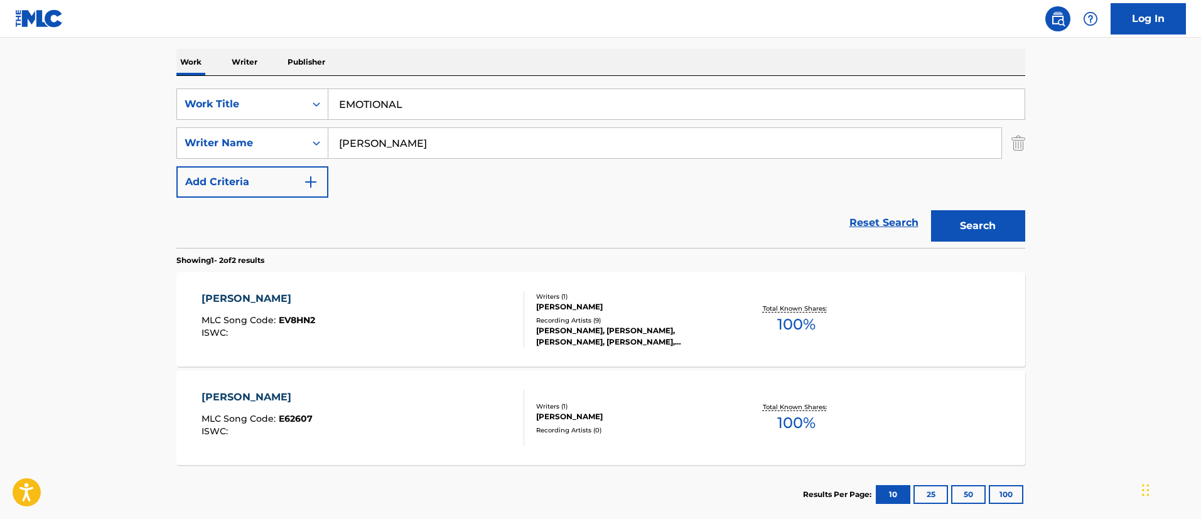
click at [994, 223] on button "Search" at bounding box center [978, 225] width 94 height 31
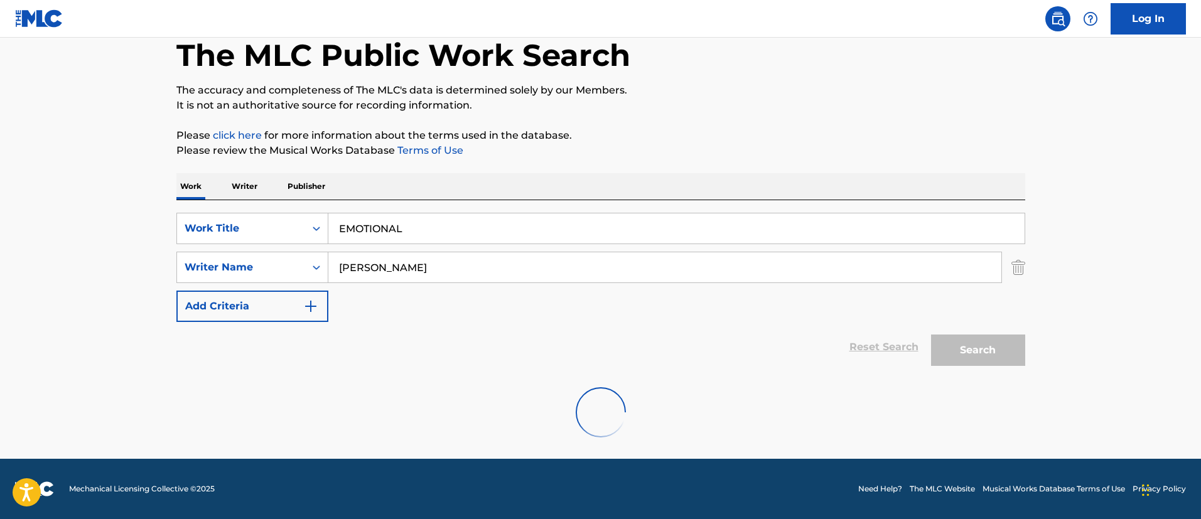
scroll to position [26, 0]
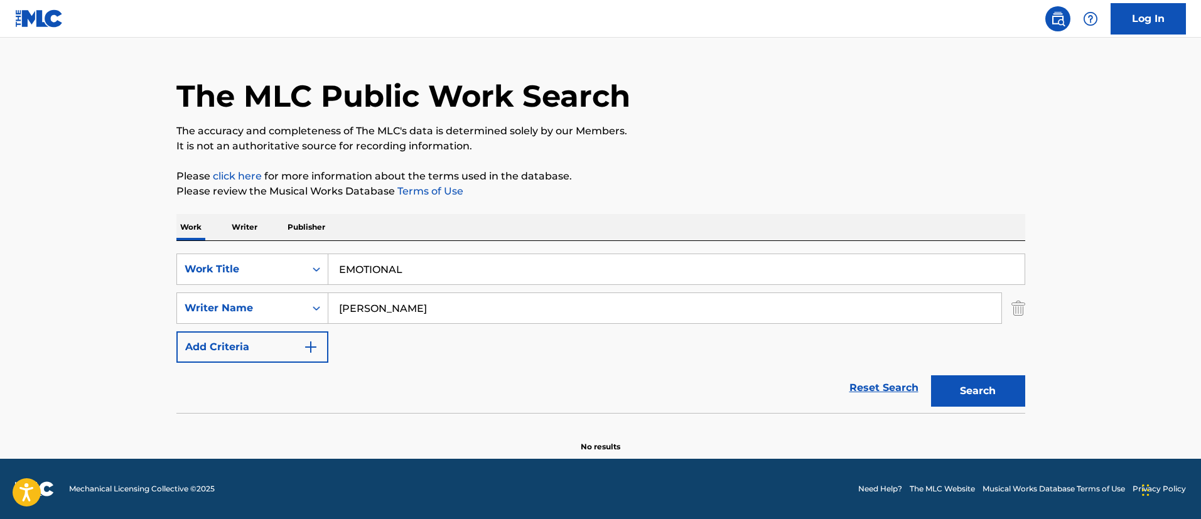
drag, startPoint x: 388, startPoint y: 309, endPoint x: 340, endPoint y: 306, distance: 47.2
click at [340, 306] on input "[PERSON_NAME]" at bounding box center [664, 308] width 673 height 30
click at [931, 376] on button "Search" at bounding box center [978, 391] width 94 height 31
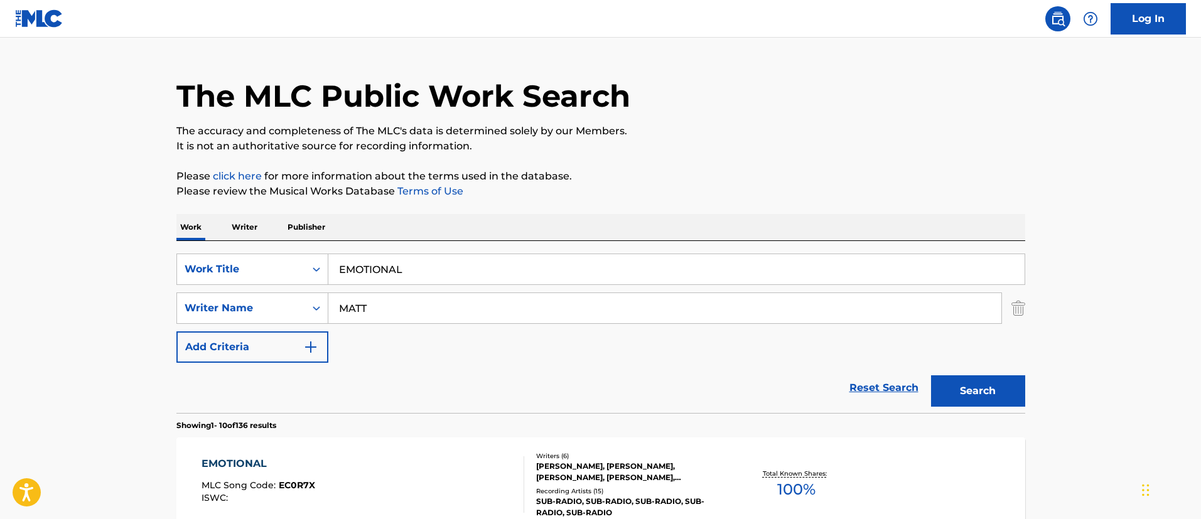
scroll to position [214, 0]
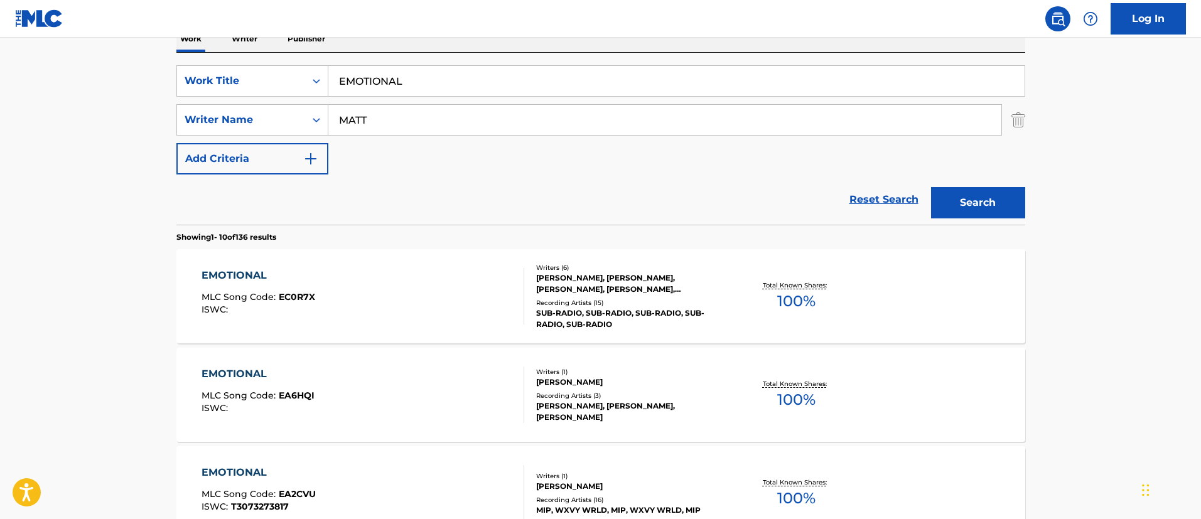
drag, startPoint x: 408, startPoint y: 121, endPoint x: 332, endPoint y: 109, distance: 76.9
click at [332, 109] on input "MATT" at bounding box center [664, 120] width 673 height 30
paste input "[PERSON_NAME]"
click at [987, 201] on button "Search" at bounding box center [978, 202] width 94 height 31
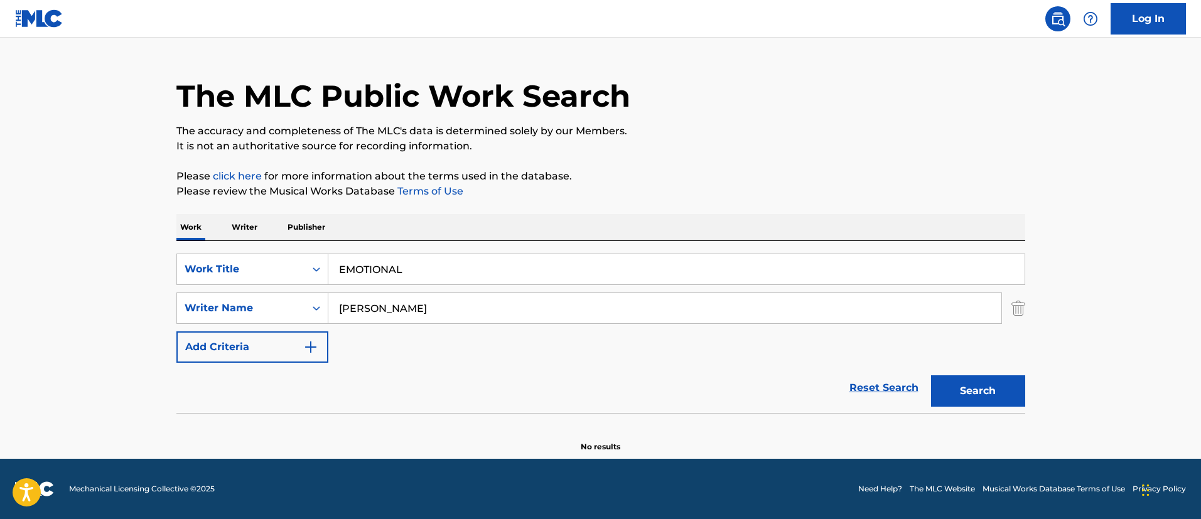
scroll to position [26, 0]
drag, startPoint x: 370, startPoint y: 306, endPoint x: 329, endPoint y: 306, distance: 40.8
click at [329, 306] on input "[PERSON_NAME]" at bounding box center [664, 308] width 673 height 30
type input "[PERSON_NAME]"
click at [931, 376] on button "Search" at bounding box center [978, 391] width 94 height 31
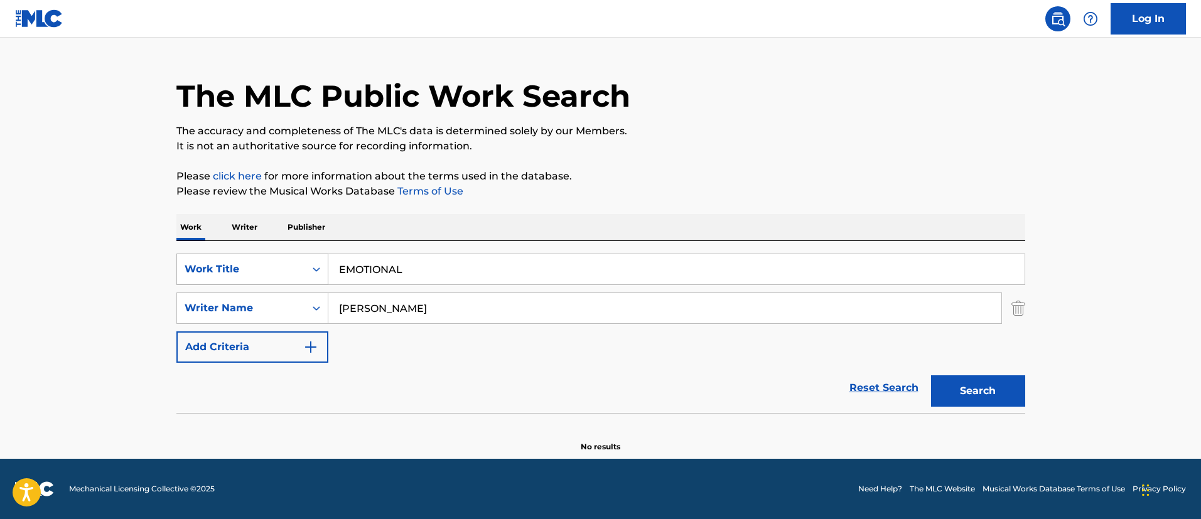
drag, startPoint x: 440, startPoint y: 272, endPoint x: 298, endPoint y: 259, distance: 143.1
click at [298, 259] on div "SearchWithCriteriafc7c73d8-879d-4568-a77b-7ab400521d53 Work Title EMOTIONAL" at bounding box center [600, 269] width 849 height 31
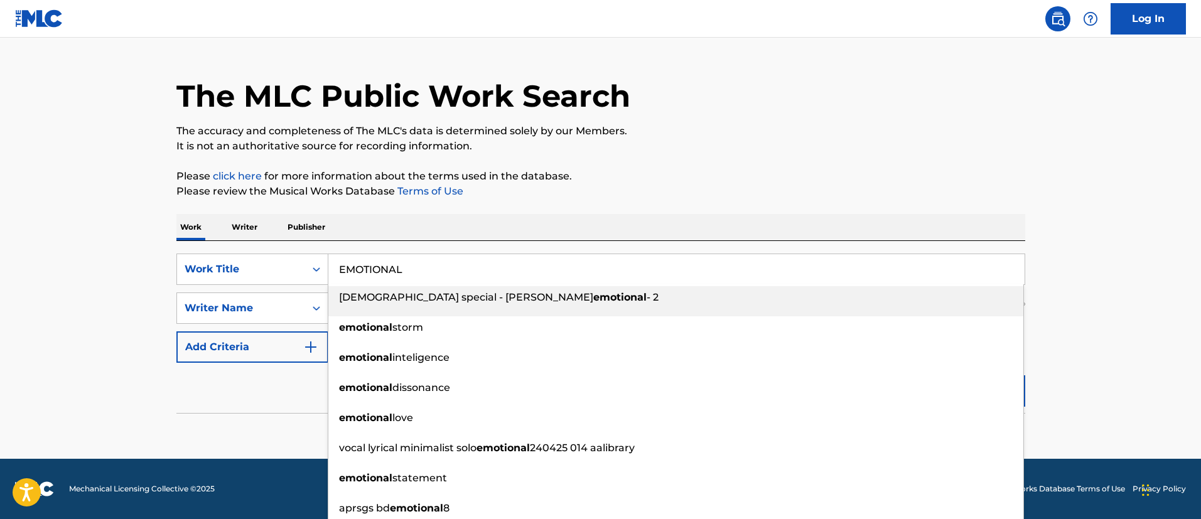
paste input "PTY HOUSE"
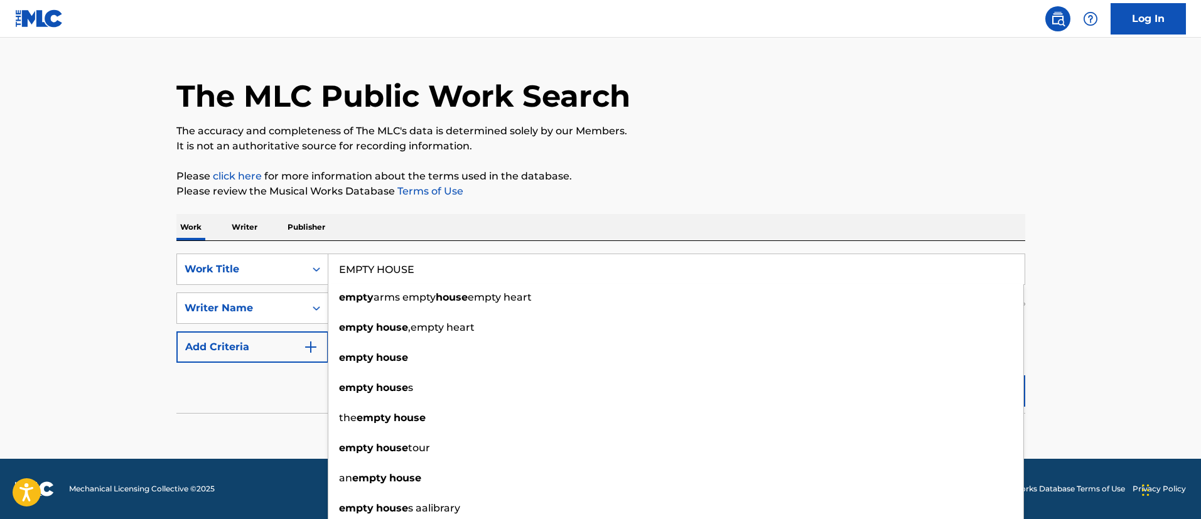
type input "EMPTY HOUSE"
click at [1060, 362] on main "The MLC Public Work Search The accuracy and completeness of The MLC's data is d…" at bounding box center [600, 235] width 1201 height 447
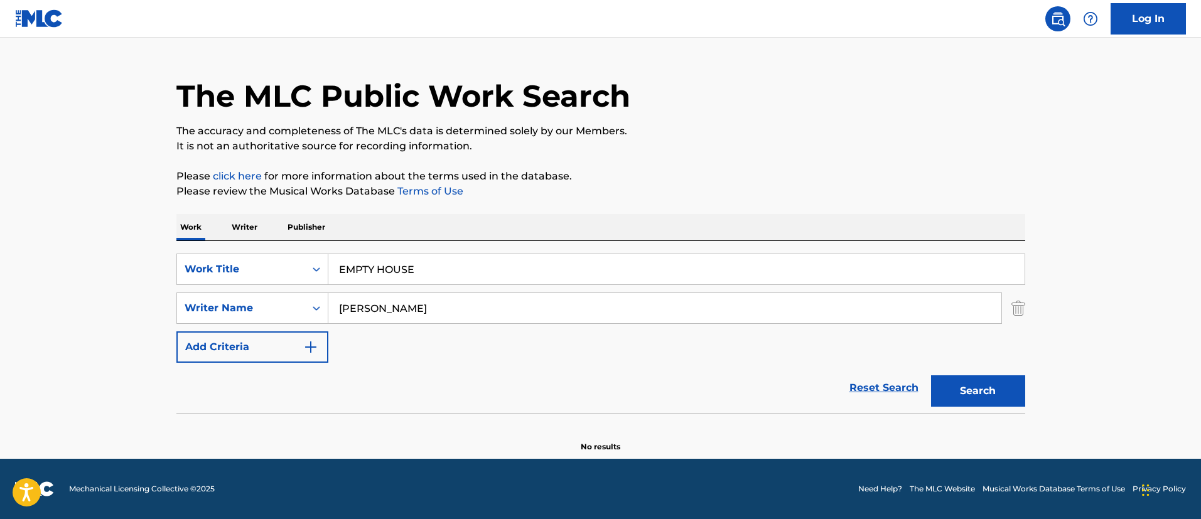
click at [1001, 381] on button "Search" at bounding box center [978, 391] width 94 height 31
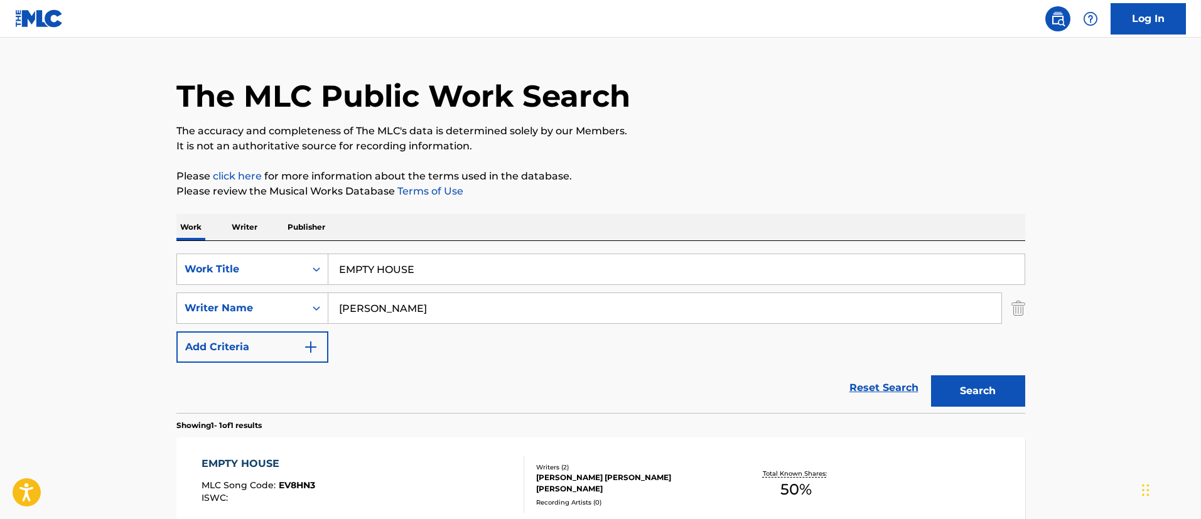
scroll to position [164, 0]
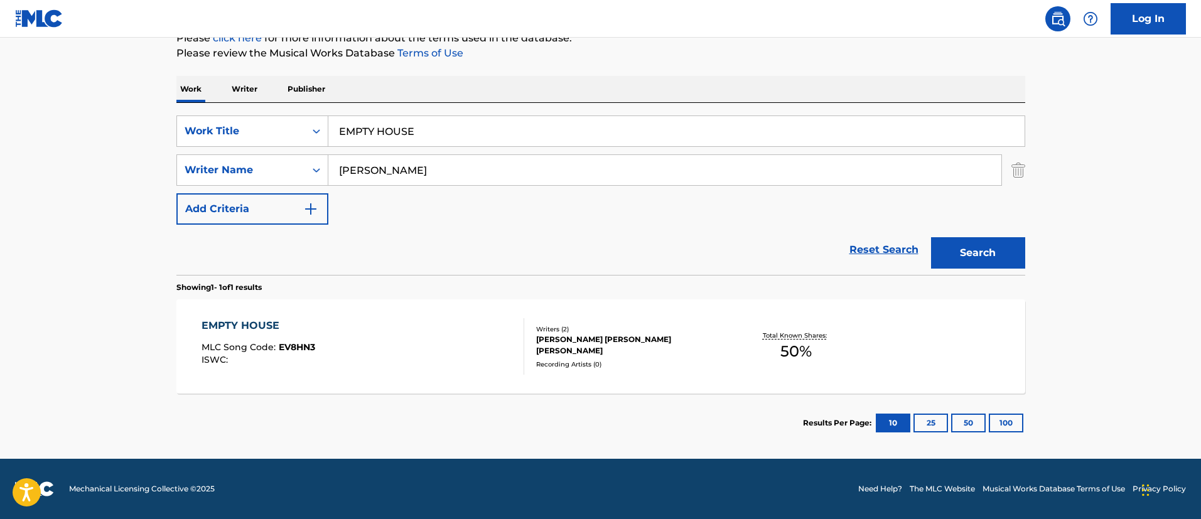
click at [237, 331] on div "EMPTY HOUSE" at bounding box center [259, 325] width 114 height 15
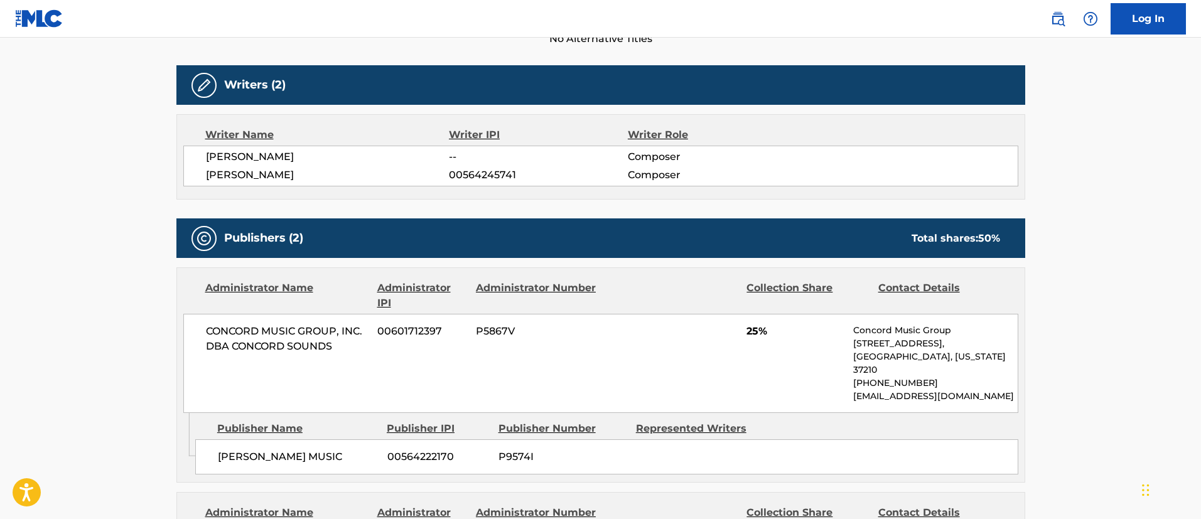
scroll to position [94, 0]
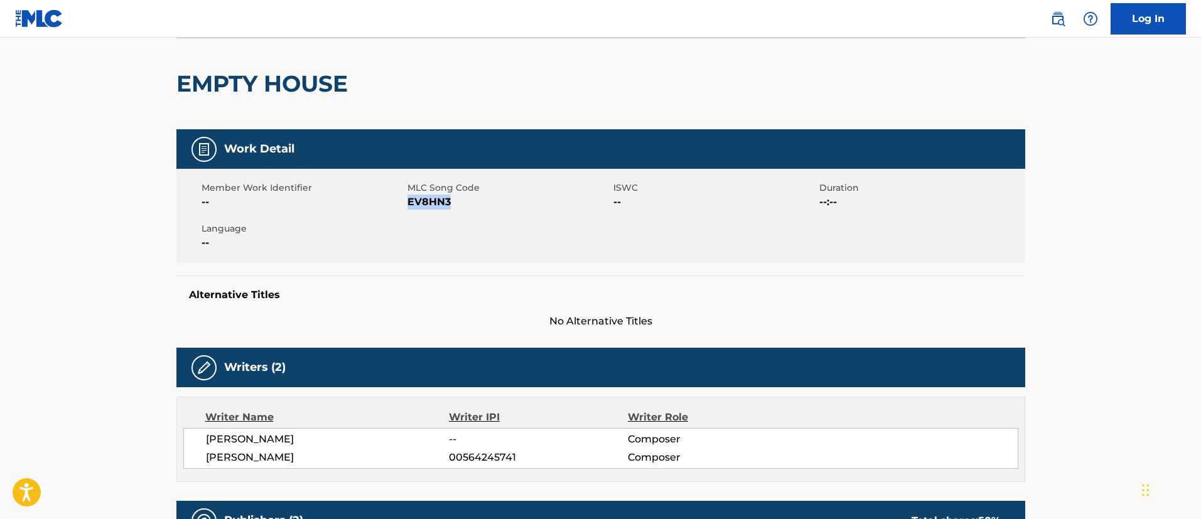
drag, startPoint x: 453, startPoint y: 198, endPoint x: 407, endPoint y: 205, distance: 46.4
click at [408, 205] on span "EV8HN3" at bounding box center [509, 202] width 203 height 15
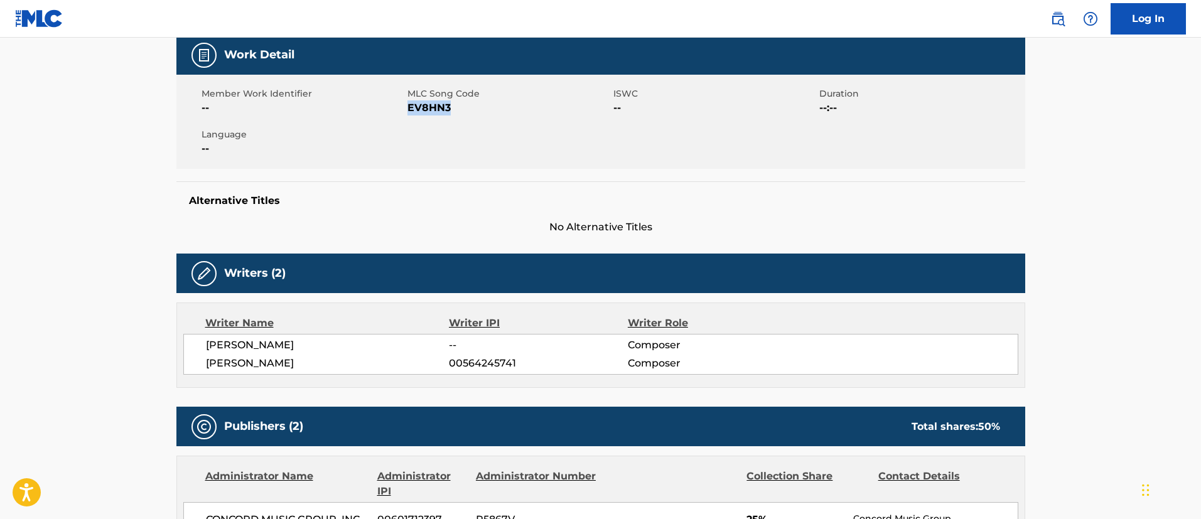
scroll to position [0, 0]
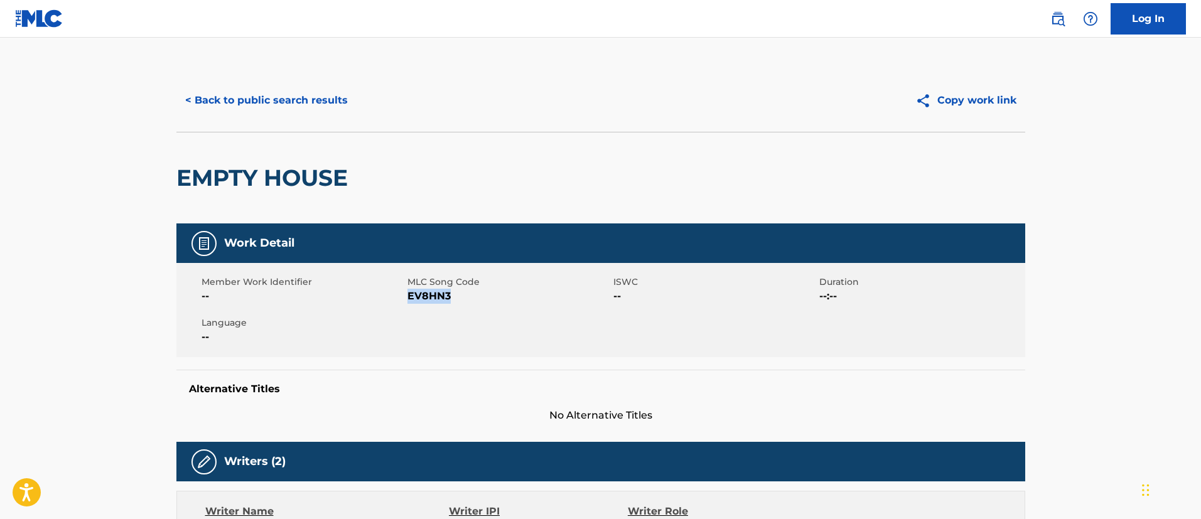
click at [317, 101] on button "< Back to public search results" at bounding box center [266, 100] width 180 height 31
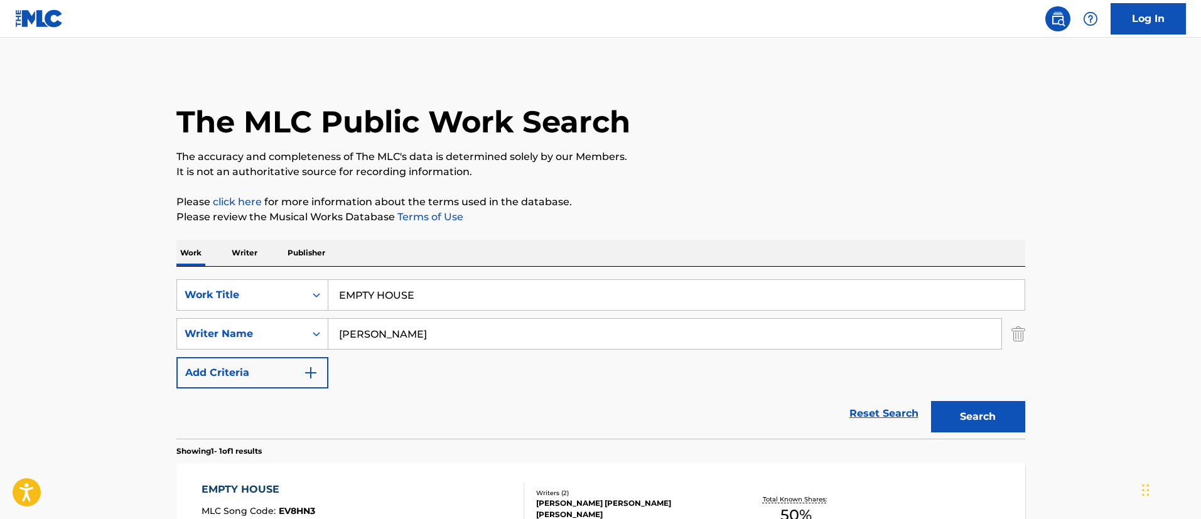
scroll to position [92, 0]
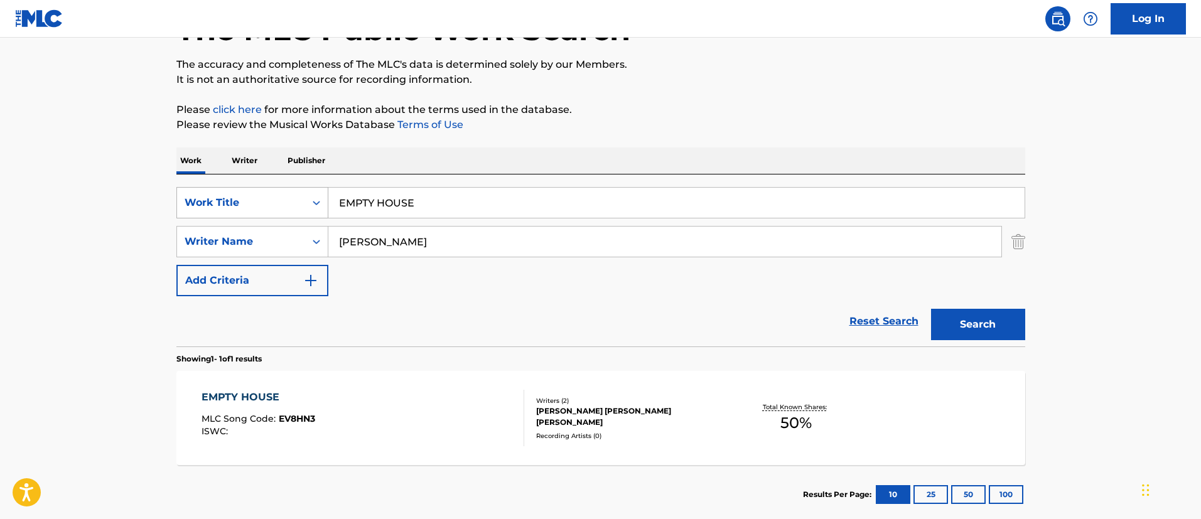
drag, startPoint x: 517, startPoint y: 192, endPoint x: 272, endPoint y: 190, distance: 245.0
click at [272, 190] on div "SearchWithCriteriafc7c73d8-879d-4568-a77b-7ab400521d53 Work Title EMPTY HOUSE" at bounding box center [600, 202] width 849 height 31
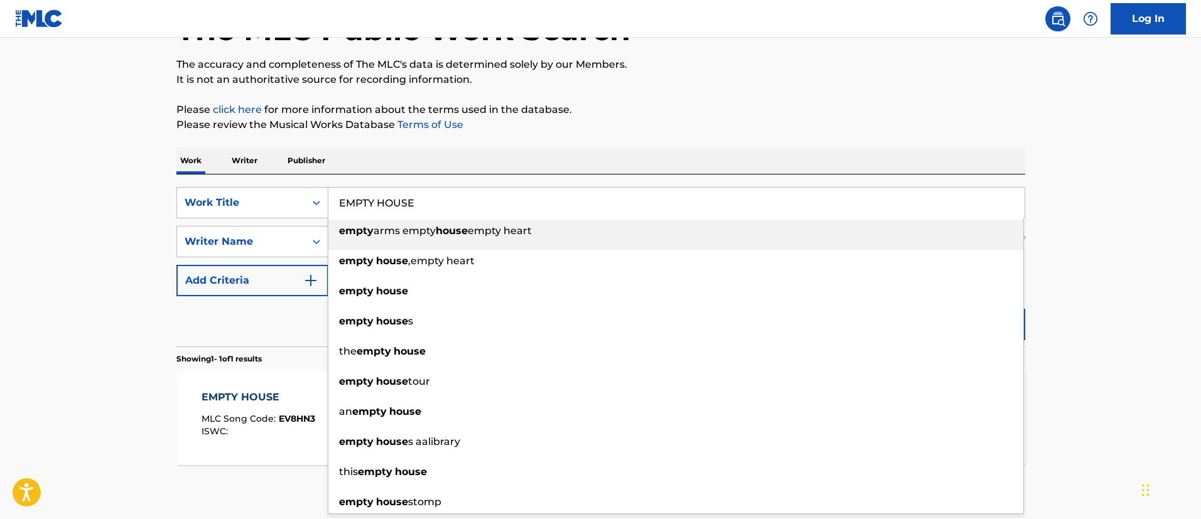
paste input "VERGREEN"
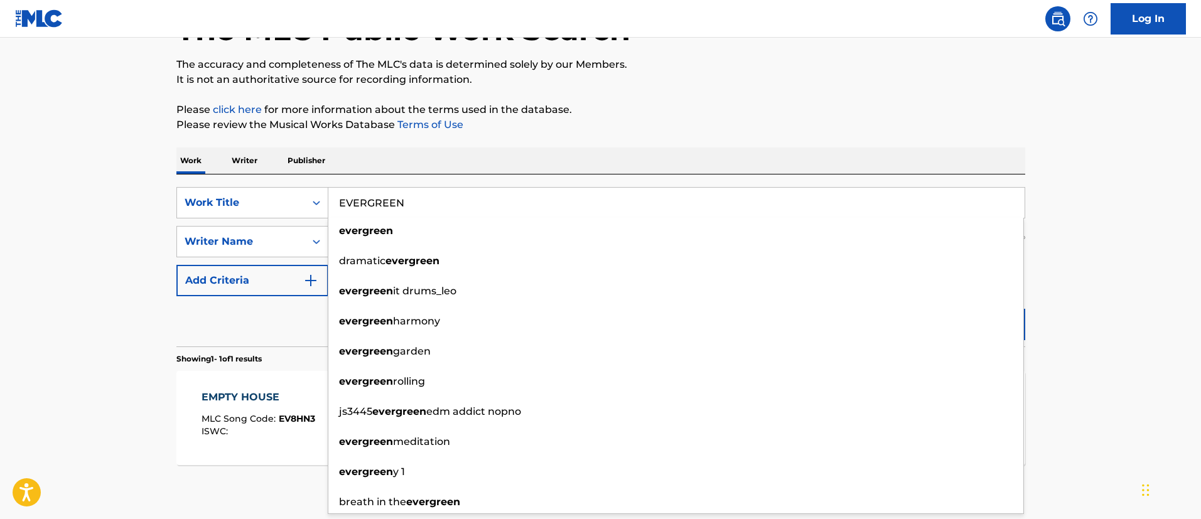
type input "EVERGREEN"
click at [1078, 306] on main "The MLC Public Work Search The accuracy and completeness of The MLC's data is d…" at bounding box center [600, 237] width 1201 height 585
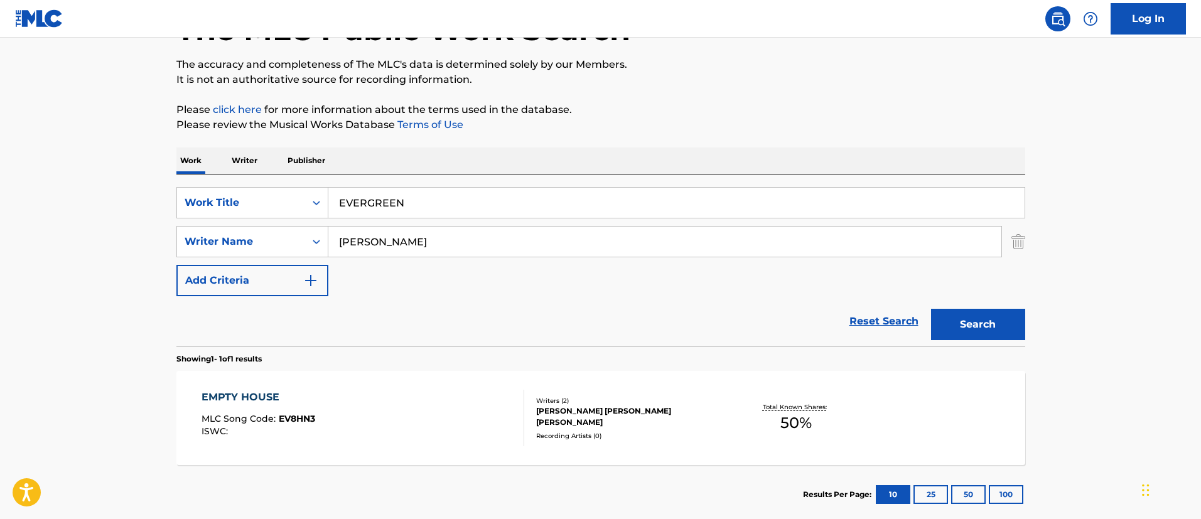
click at [1011, 317] on button "Search" at bounding box center [978, 324] width 94 height 31
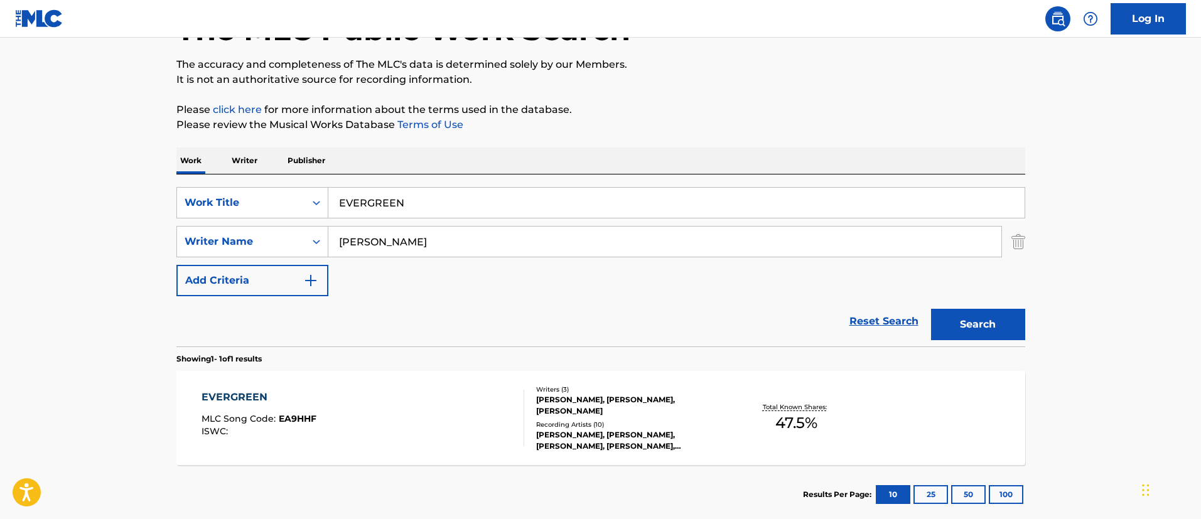
scroll to position [164, 0]
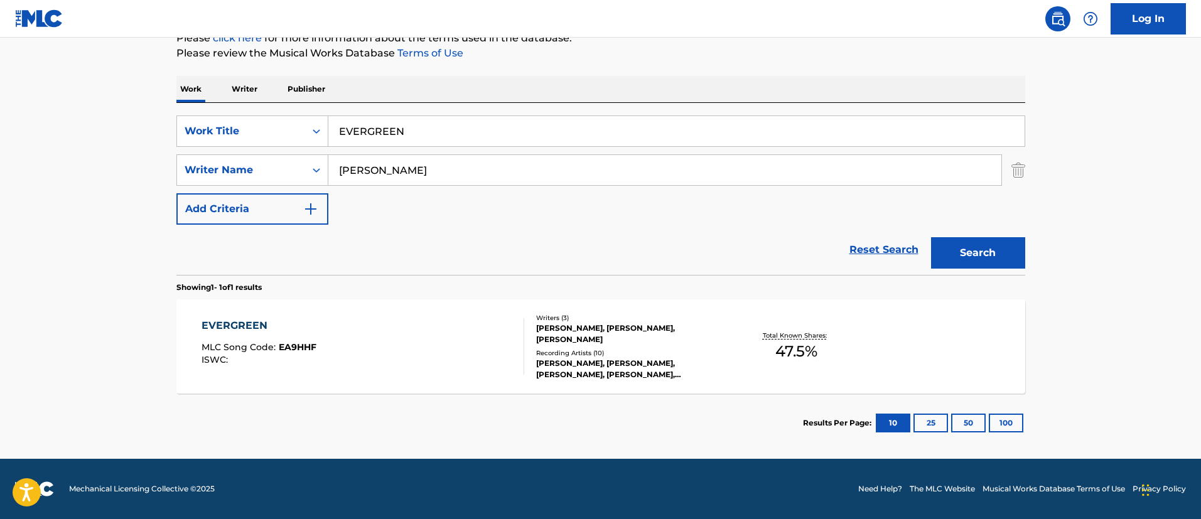
click at [250, 327] on div "EVERGREEN" at bounding box center [259, 325] width 115 height 15
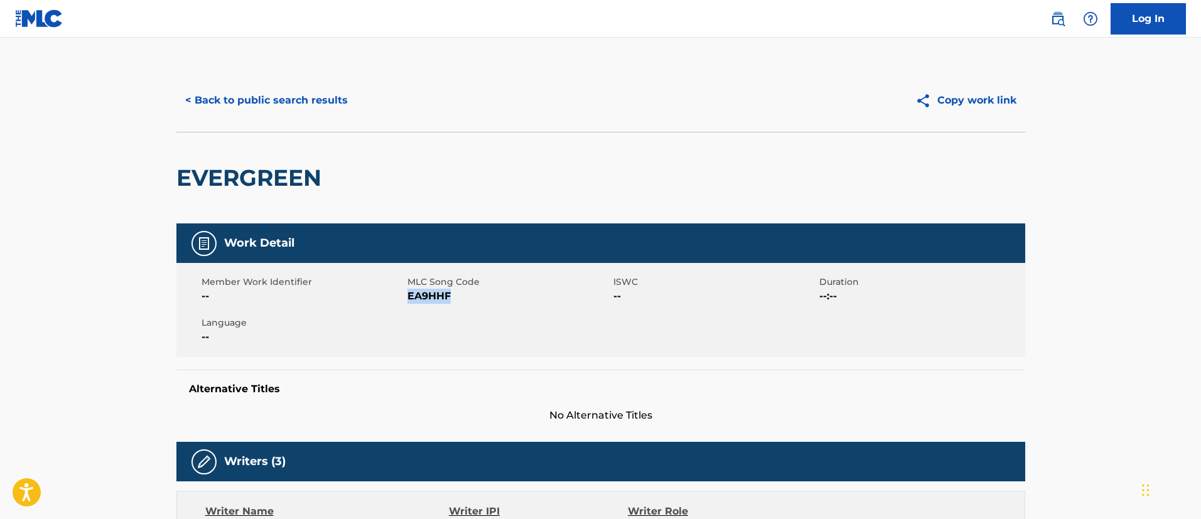
drag, startPoint x: 438, startPoint y: 298, endPoint x: 408, endPoint y: 303, distance: 31.2
click at [408, 303] on span "EA9HHF" at bounding box center [509, 296] width 203 height 15
click at [249, 102] on button "< Back to public search results" at bounding box center [266, 100] width 180 height 31
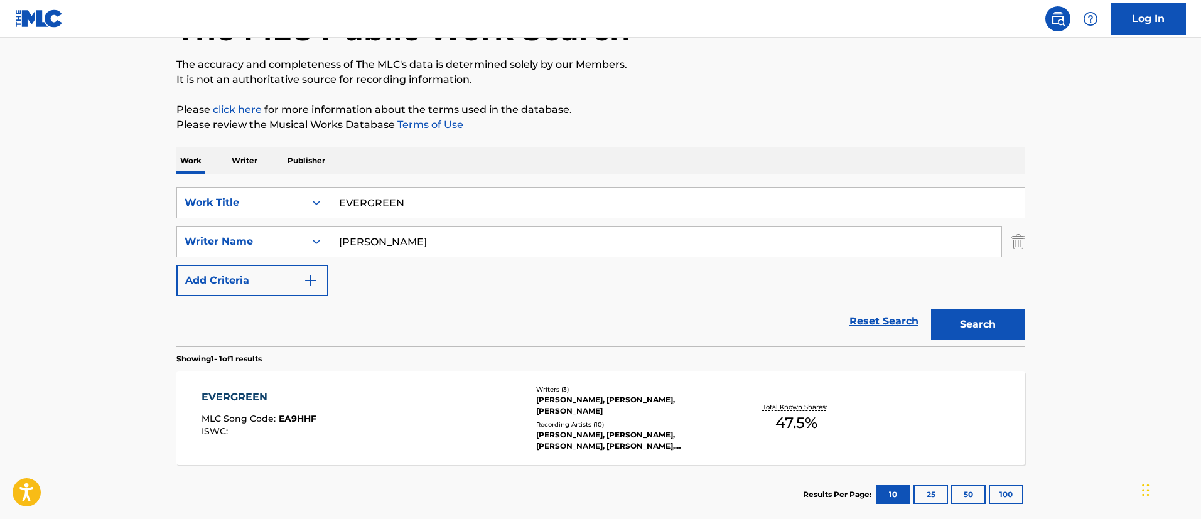
scroll to position [164, 0]
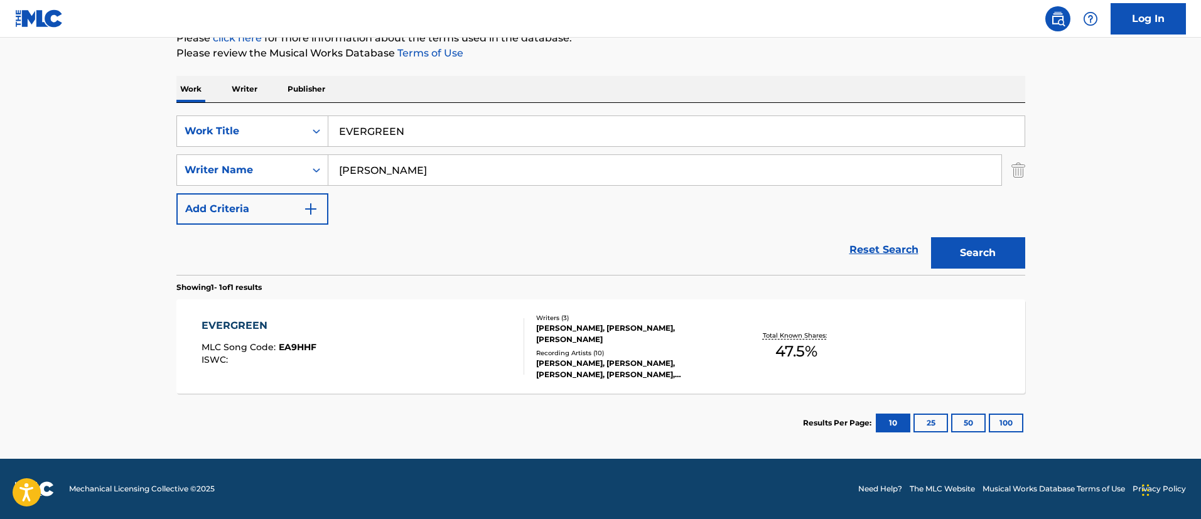
click at [423, 132] on input "EVERGREEN" at bounding box center [676, 131] width 697 height 30
click at [991, 250] on button "Search" at bounding box center [978, 252] width 94 height 31
drag, startPoint x: 434, startPoint y: 131, endPoint x: 301, endPoint y: 121, distance: 133.5
click at [301, 121] on div "SearchWithCriteriafc7c73d8-879d-4568-a77b-7ab400521d53 Work Title EVERGREEN-" at bounding box center [600, 131] width 849 height 31
paste input "YTHING-FH"
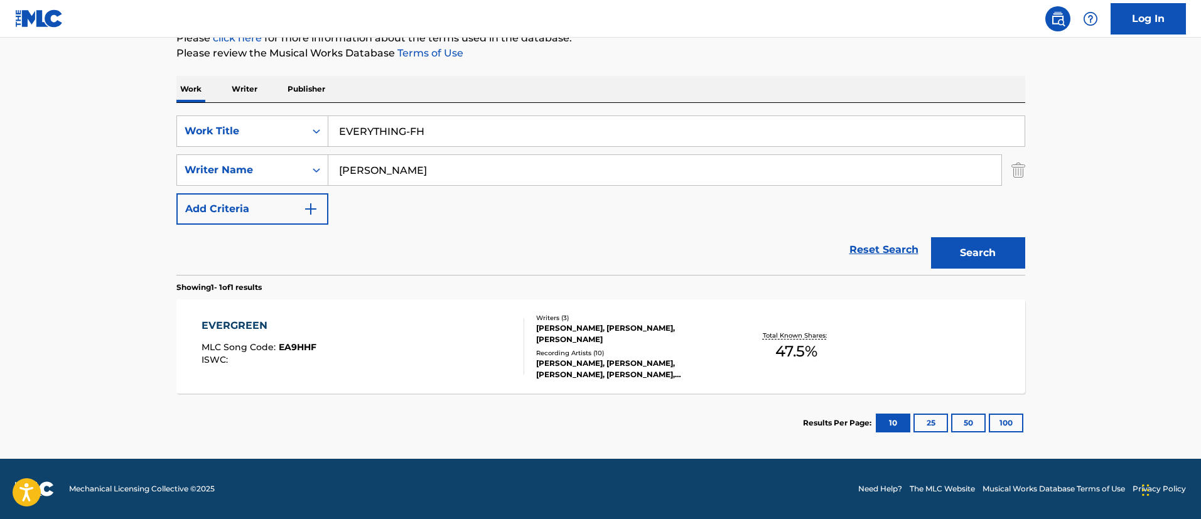
click at [1012, 171] on img "Search Form" at bounding box center [1019, 170] width 14 height 31
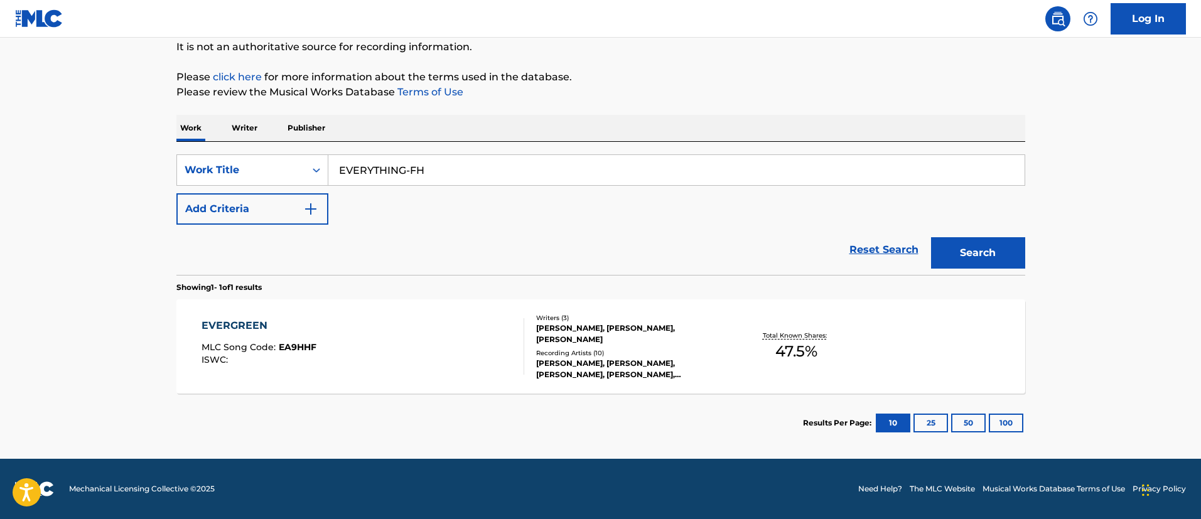
click at [984, 242] on button "Search" at bounding box center [978, 252] width 94 height 31
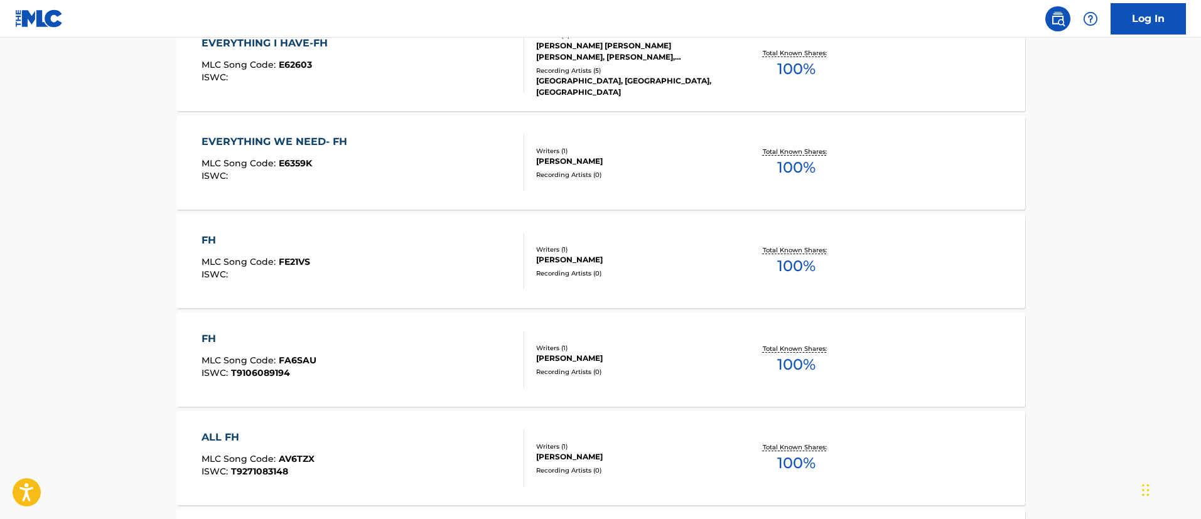
scroll to position [125, 0]
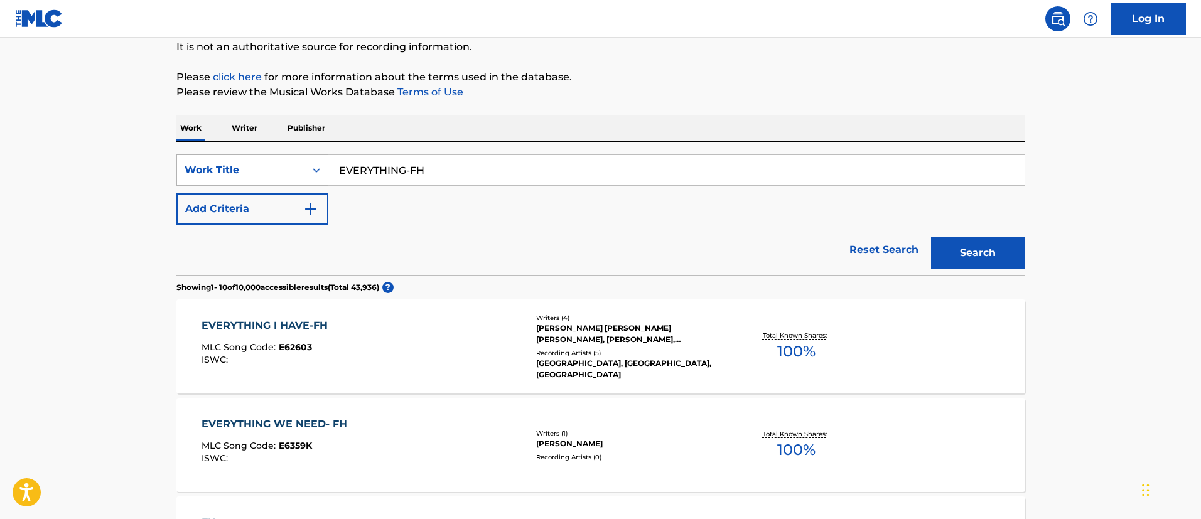
drag, startPoint x: 455, startPoint y: 169, endPoint x: 296, endPoint y: 159, distance: 159.2
click at [296, 159] on div "SearchWithCriteriafc7c73d8-879d-4568-a77b-7ab400521d53 Work Title EVERYTHING-FH" at bounding box center [600, 170] width 849 height 31
paste input "FEELS"
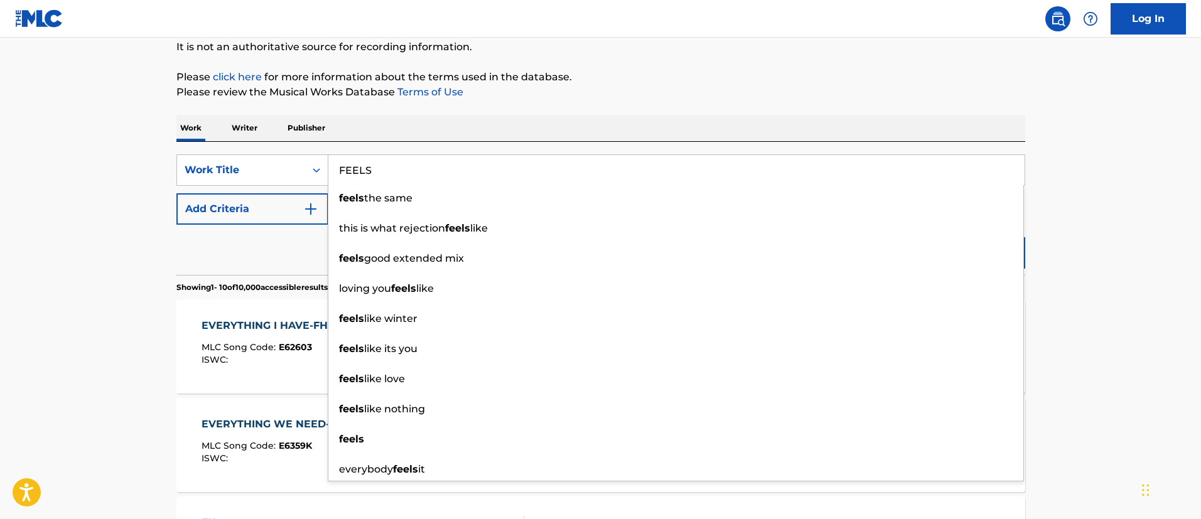
type input "FEELS"
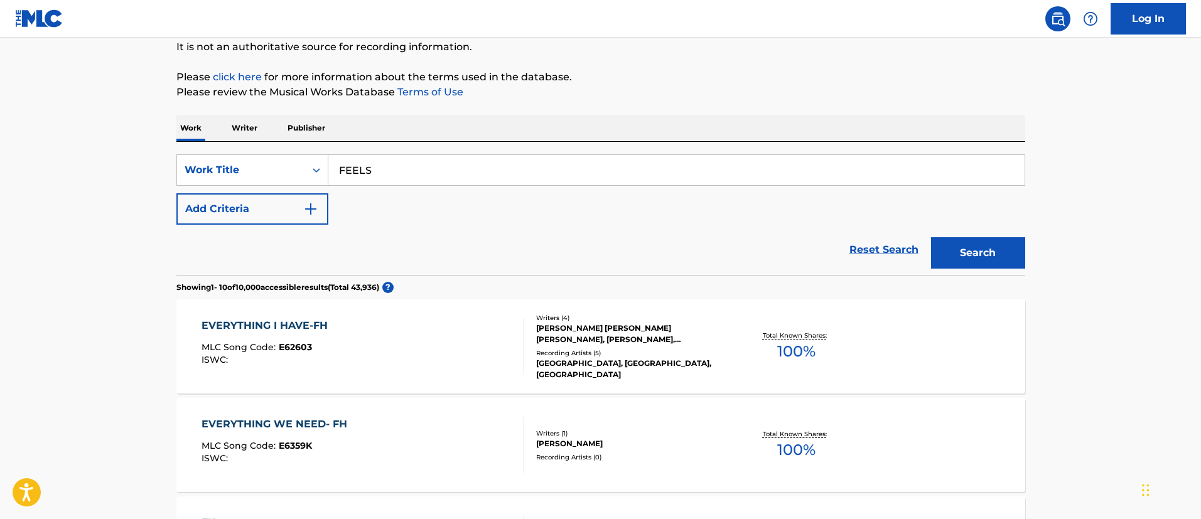
click at [995, 256] on button "Search" at bounding box center [978, 252] width 94 height 31
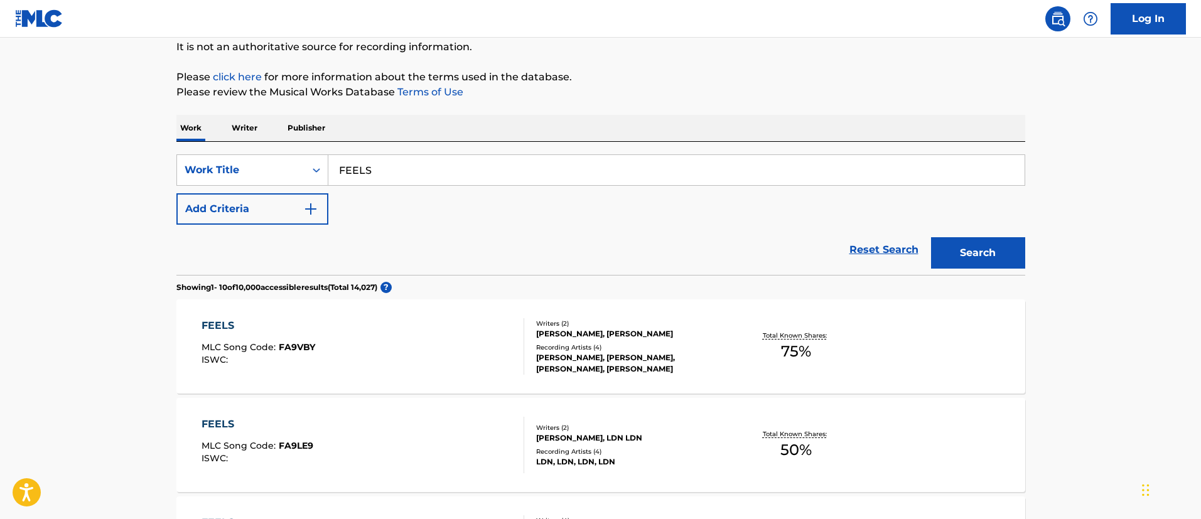
click at [228, 207] on button "Add Criteria" at bounding box center [252, 208] width 152 height 31
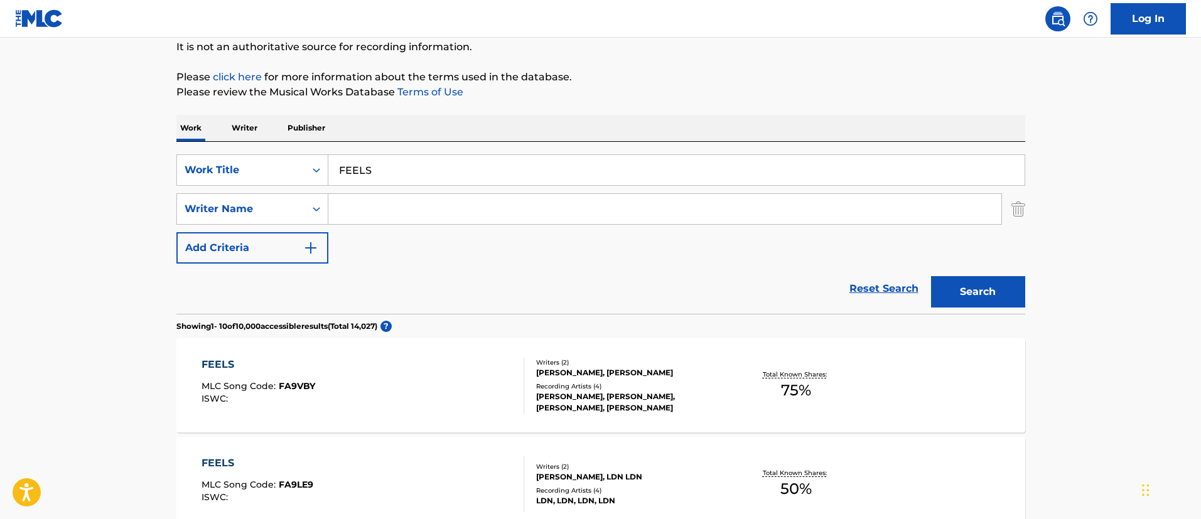
click at [380, 197] on input "Search Form" at bounding box center [664, 209] width 673 height 30
paste input "[PERSON_NAME]"
type input "[PERSON_NAME]"
click at [983, 296] on button "Search" at bounding box center [978, 291] width 94 height 31
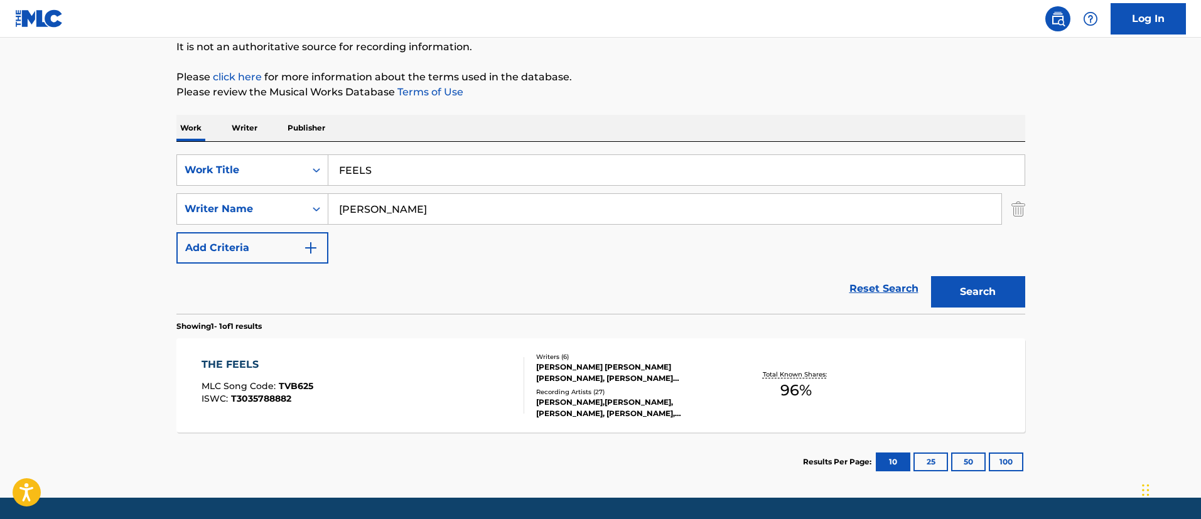
click at [239, 361] on div "THE FEELS" at bounding box center [258, 364] width 112 height 15
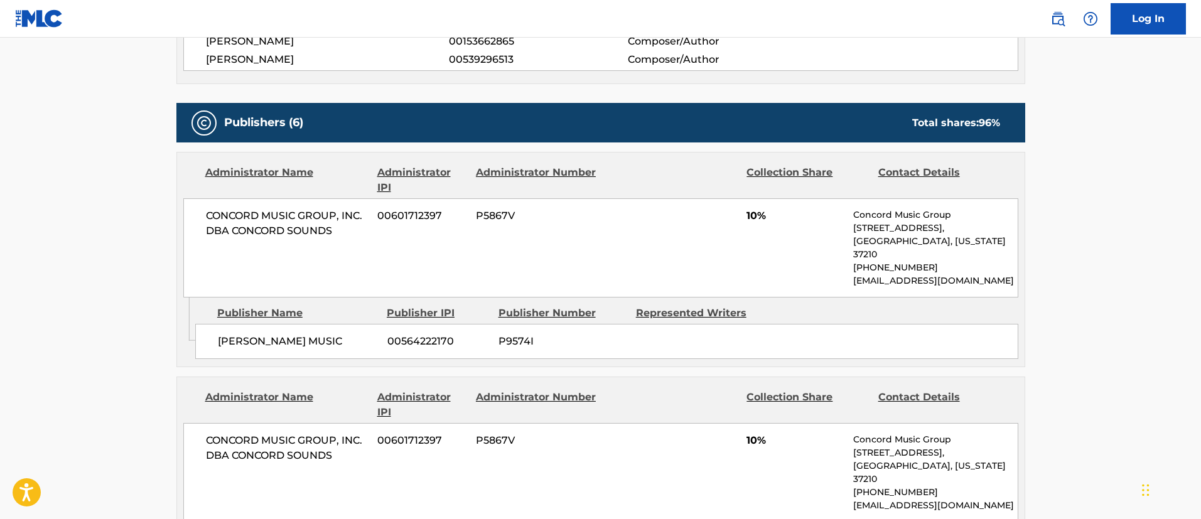
scroll to position [188, 0]
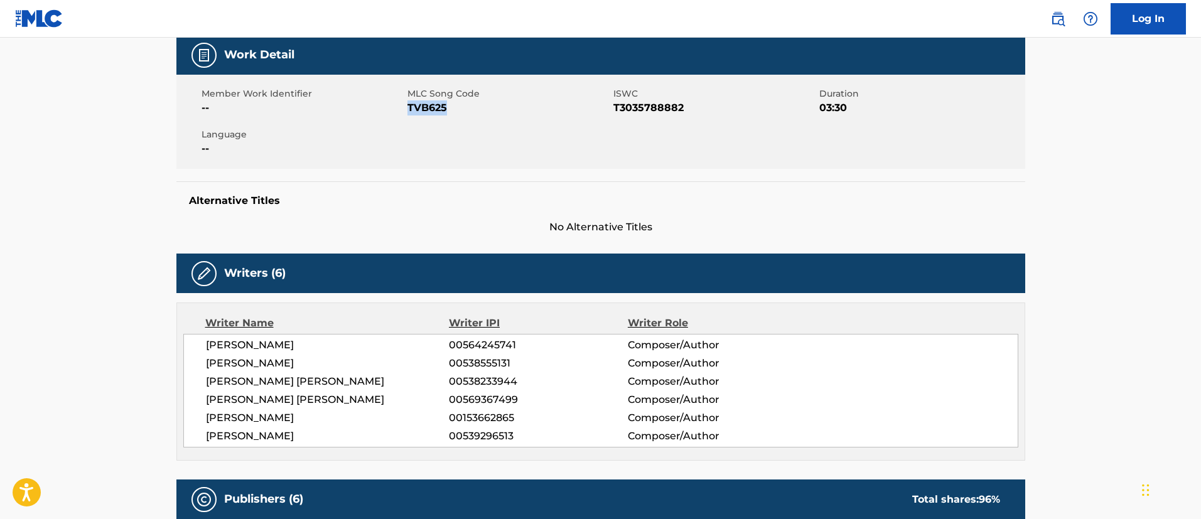
drag, startPoint x: 458, startPoint y: 106, endPoint x: 410, endPoint y: 112, distance: 49.4
click at [410, 112] on span "TVB625" at bounding box center [509, 107] width 203 height 15
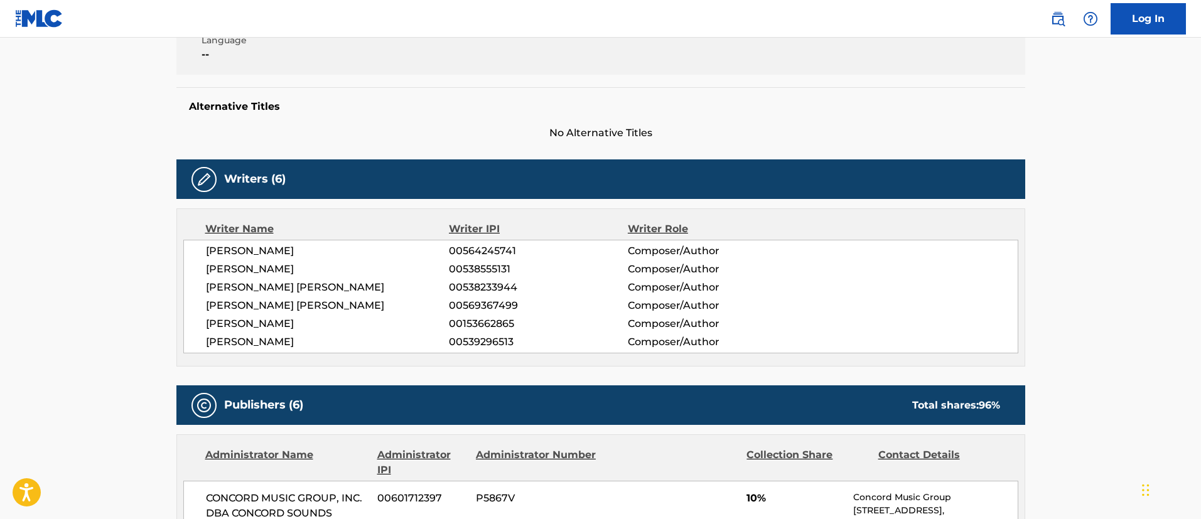
scroll to position [94, 0]
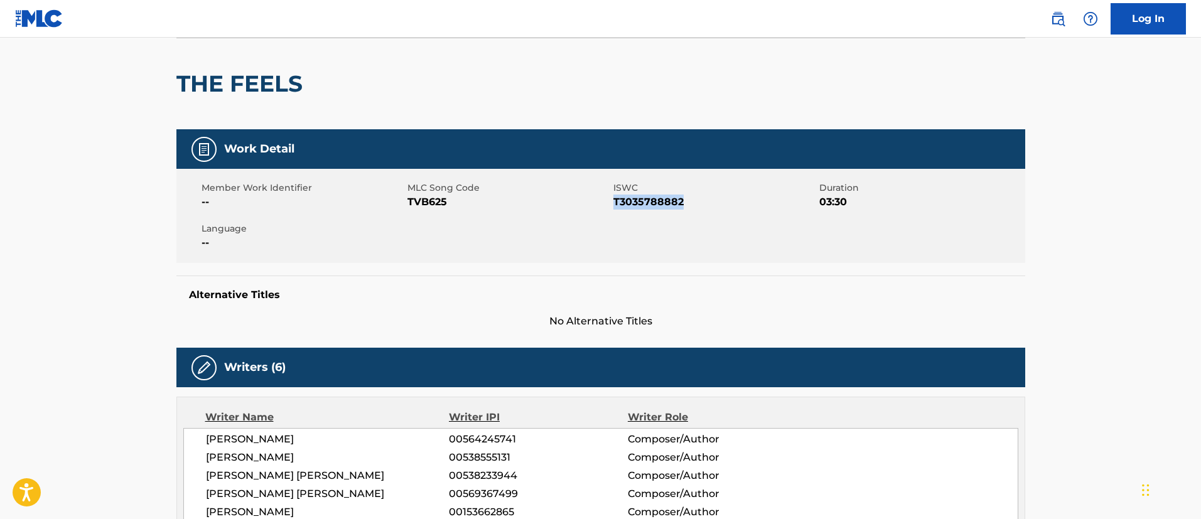
drag, startPoint x: 700, startPoint y: 203, endPoint x: 616, endPoint y: 209, distance: 84.4
click at [616, 209] on span "T3035788882" at bounding box center [715, 202] width 203 height 15
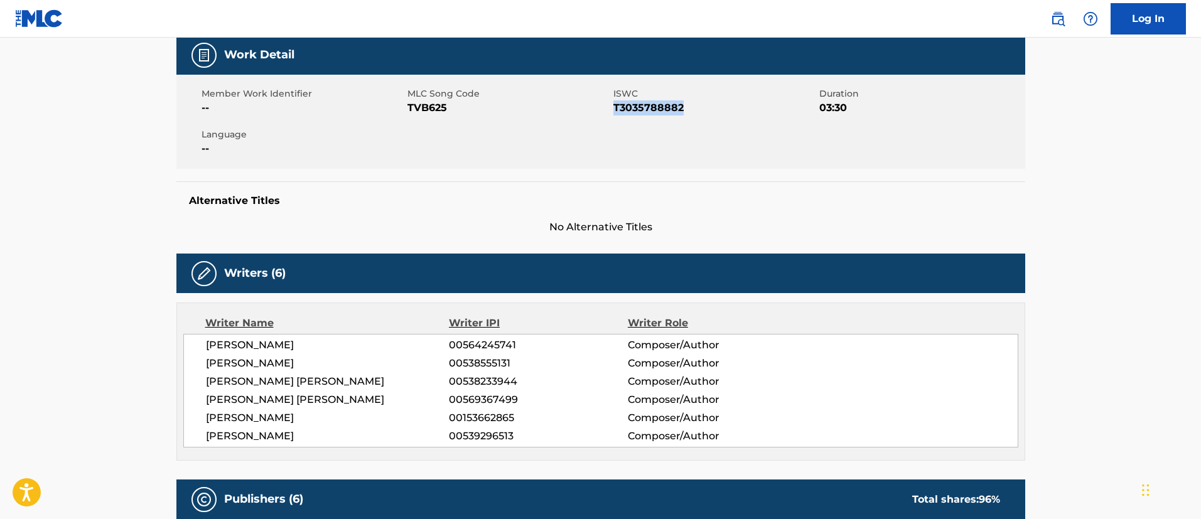
scroll to position [0, 0]
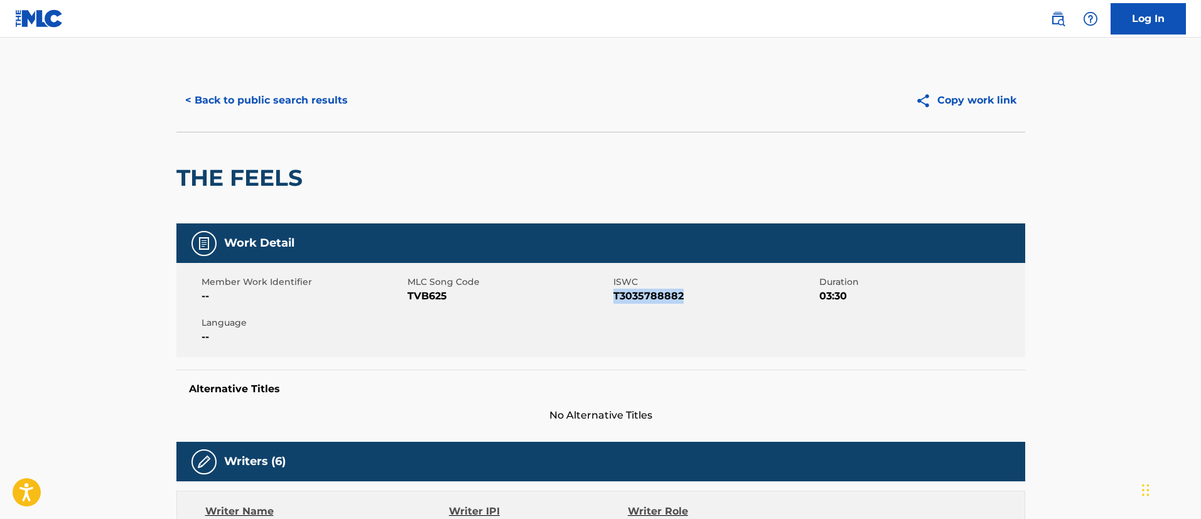
click at [304, 90] on button "< Back to public search results" at bounding box center [266, 100] width 180 height 31
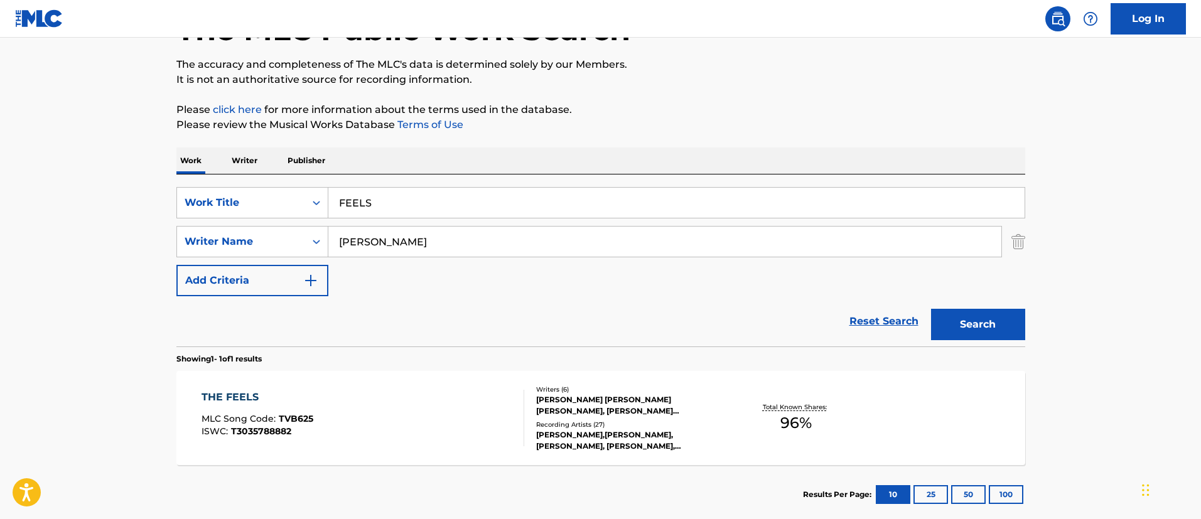
click at [972, 321] on button "Search" at bounding box center [978, 324] width 94 height 31
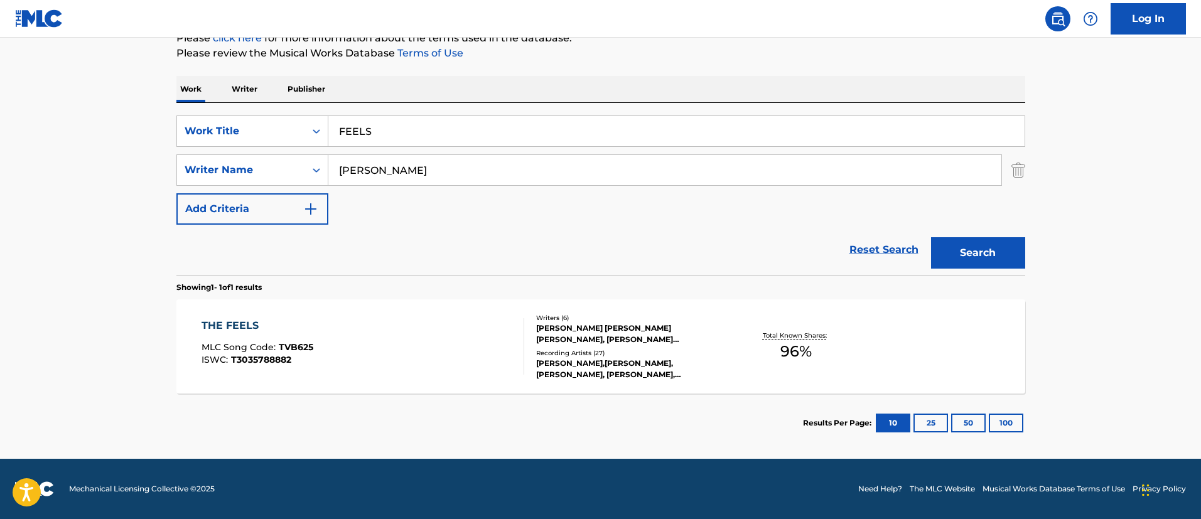
click at [234, 324] on div "THE FEELS" at bounding box center [258, 325] width 112 height 15
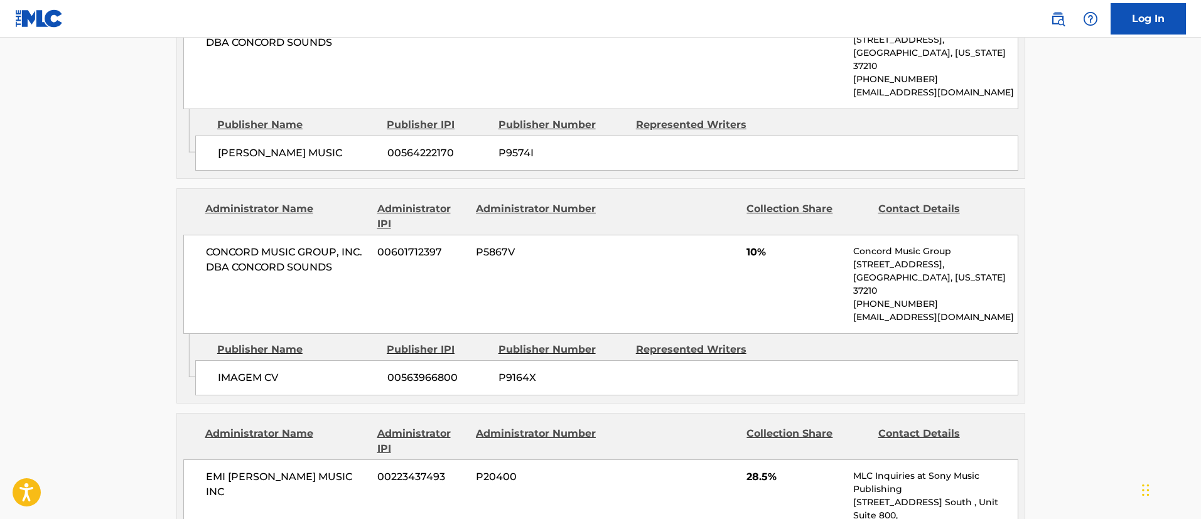
scroll to position [377, 0]
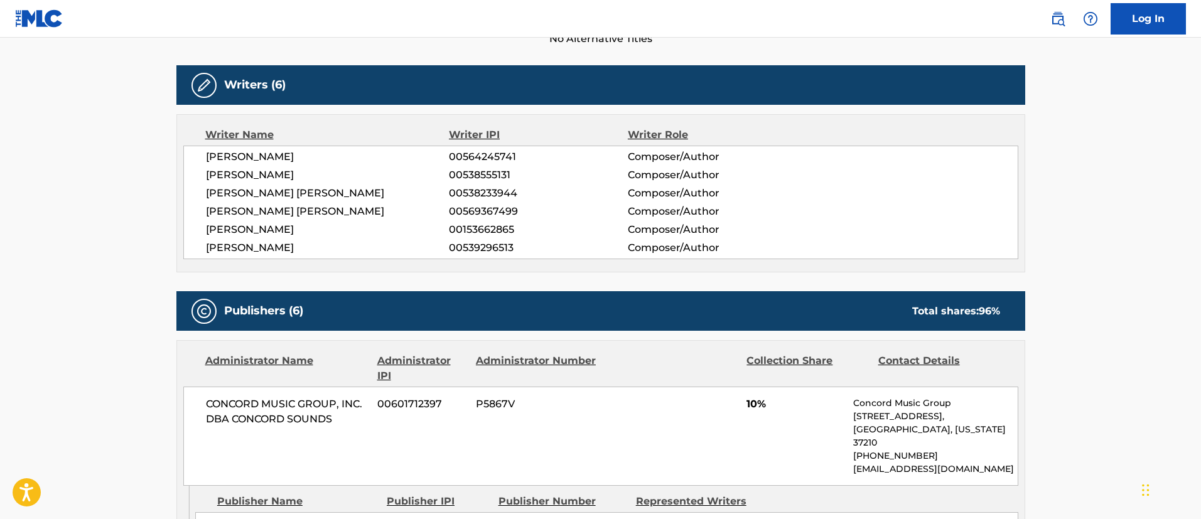
drag, startPoint x: 318, startPoint y: 244, endPoint x: 252, endPoint y: 263, distance: 68.0
click at [179, 238] on div "Writer Name Writer IPI Writer Role [PERSON_NAME] 00564245741 Composer/Author [P…" at bounding box center [600, 193] width 849 height 158
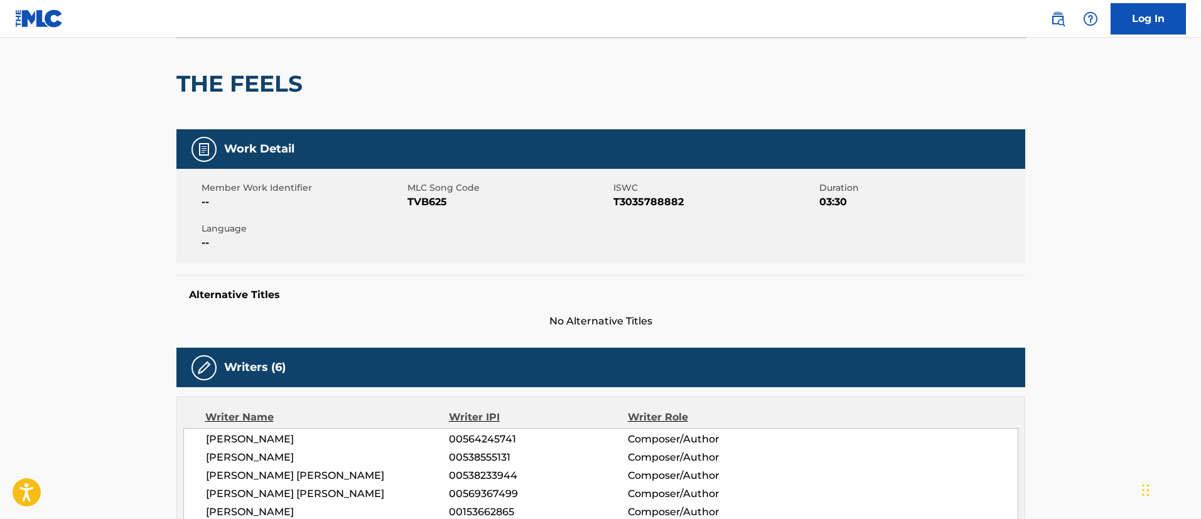
scroll to position [0, 0]
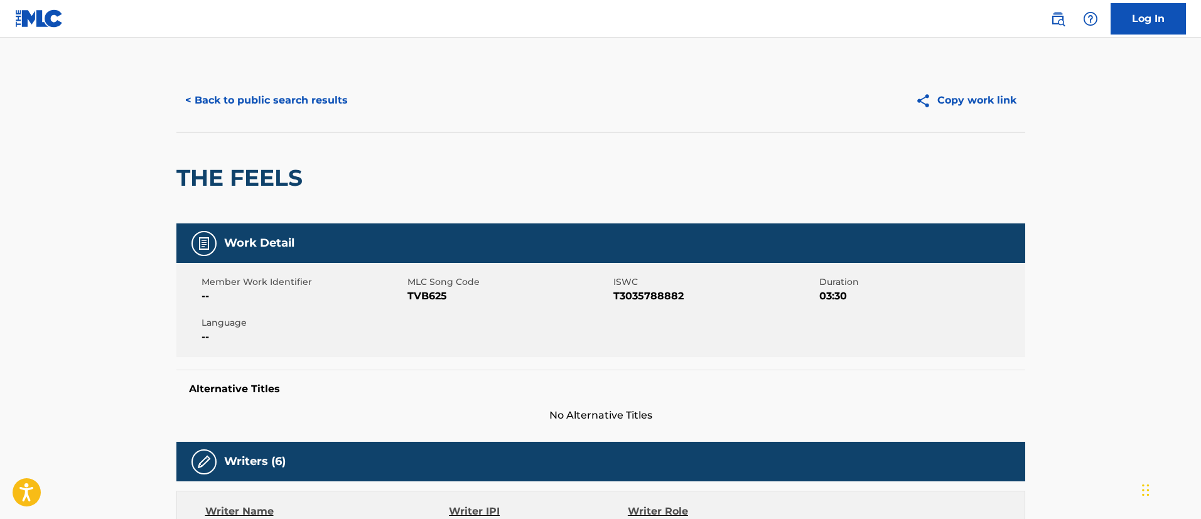
click at [244, 97] on button "< Back to public search results" at bounding box center [266, 100] width 180 height 31
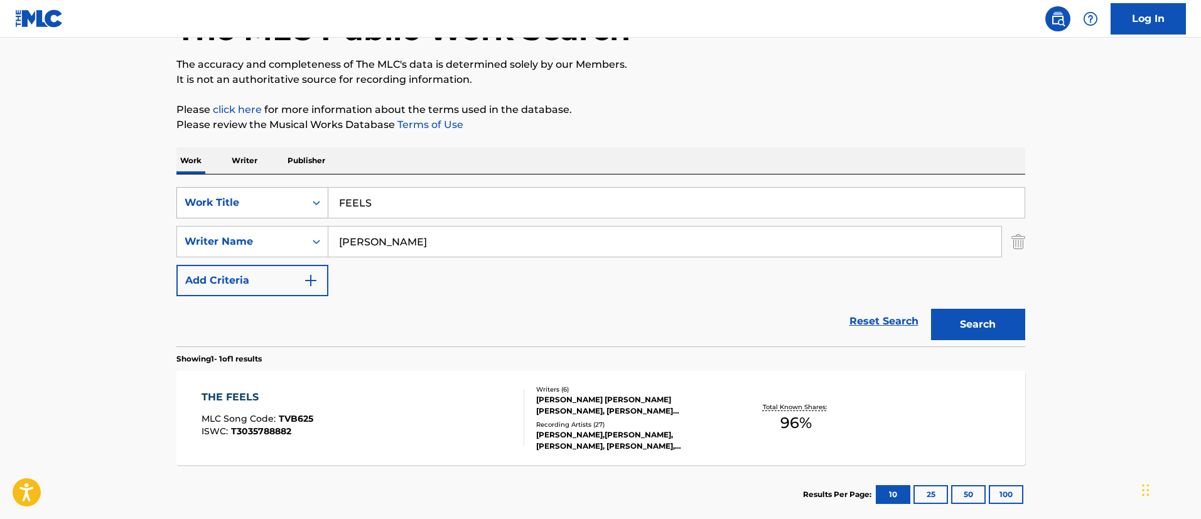
drag, startPoint x: 419, startPoint y: 199, endPoint x: 312, endPoint y: 197, distance: 106.8
click at [313, 200] on div "SearchWithCriteriafc7c73d8-879d-4568-a77b-7ab400521d53 Work Title FEELS" at bounding box center [600, 202] width 849 height 31
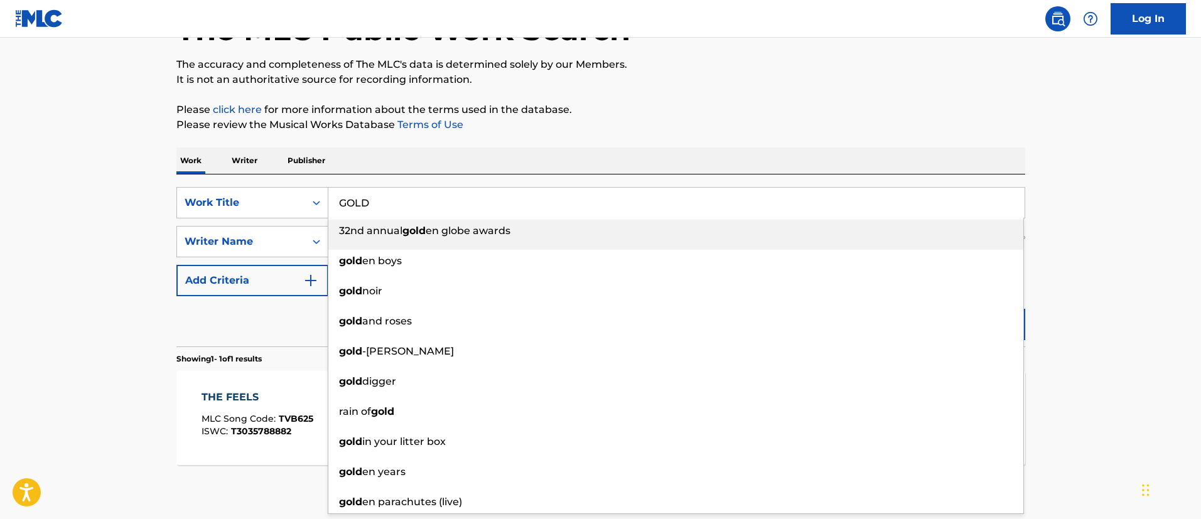
type input "GOLD"
click at [1087, 180] on main "The MLC Public Work Search The accuracy and completeness of The MLC's data is d…" at bounding box center [600, 237] width 1201 height 585
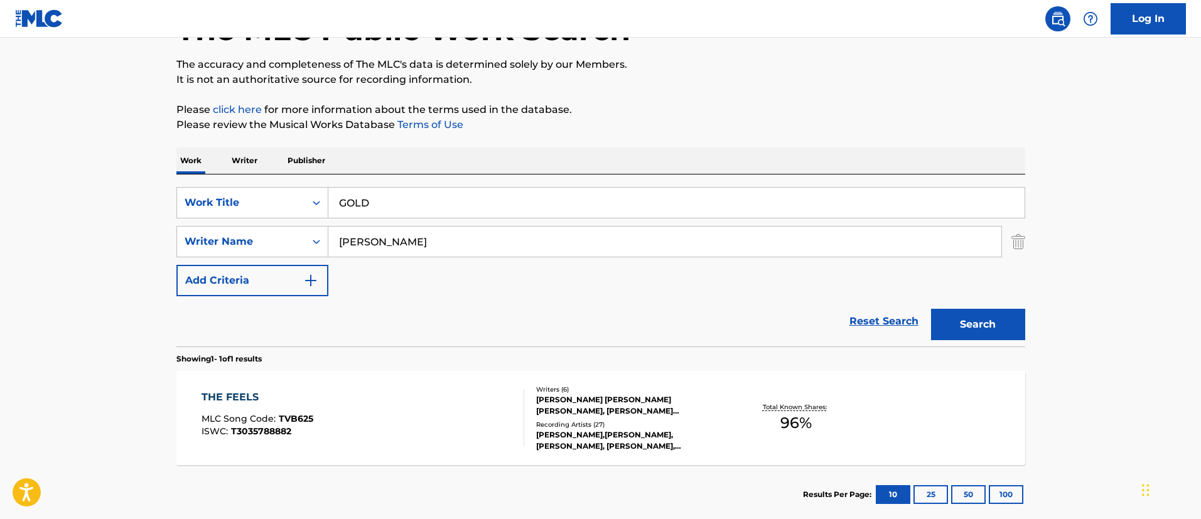
click at [975, 318] on button "Search" at bounding box center [978, 324] width 94 height 31
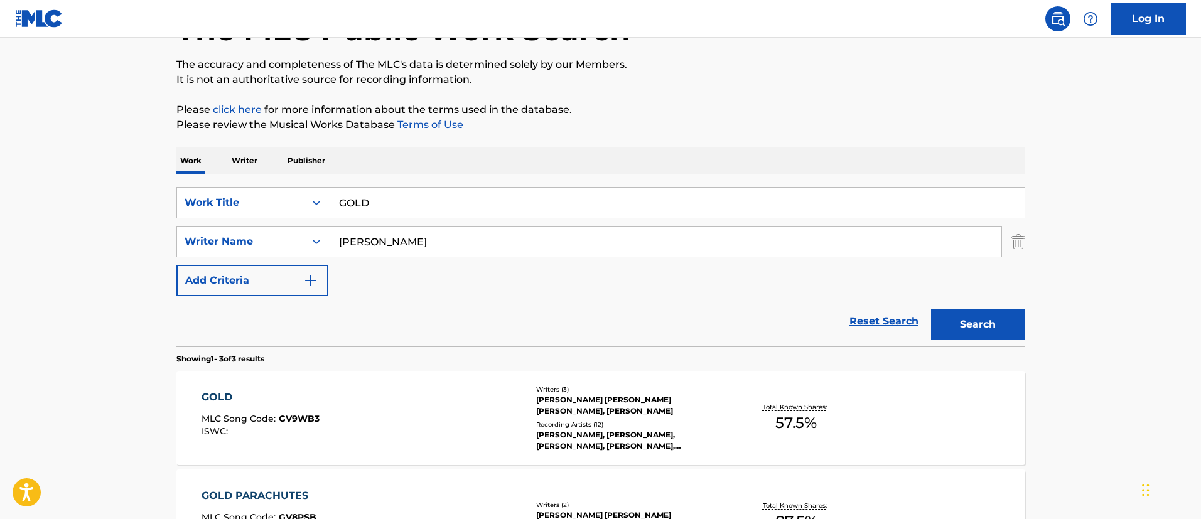
scroll to position [281, 0]
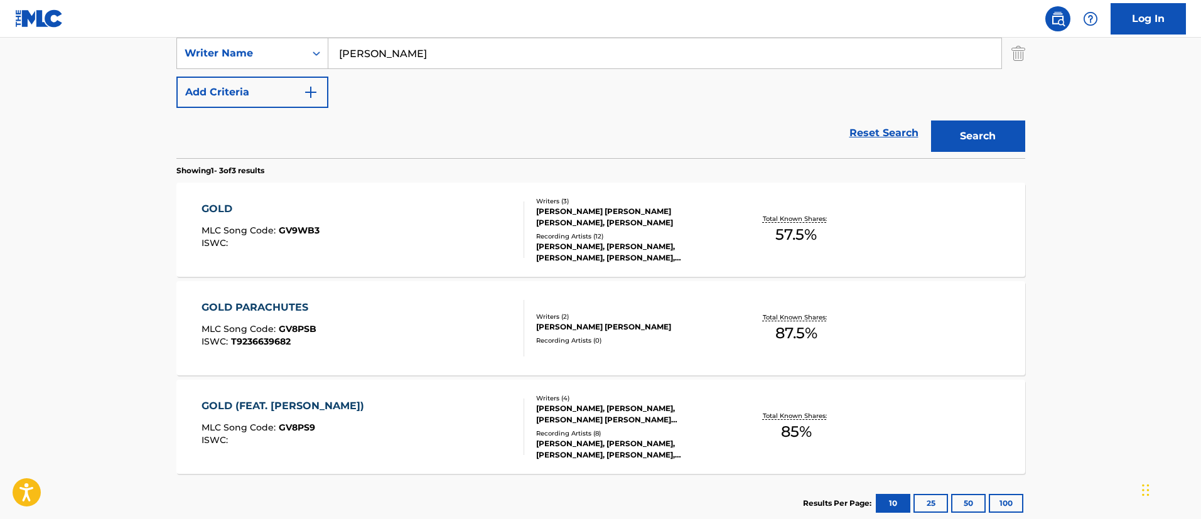
click at [220, 211] on div "GOLD" at bounding box center [261, 209] width 118 height 15
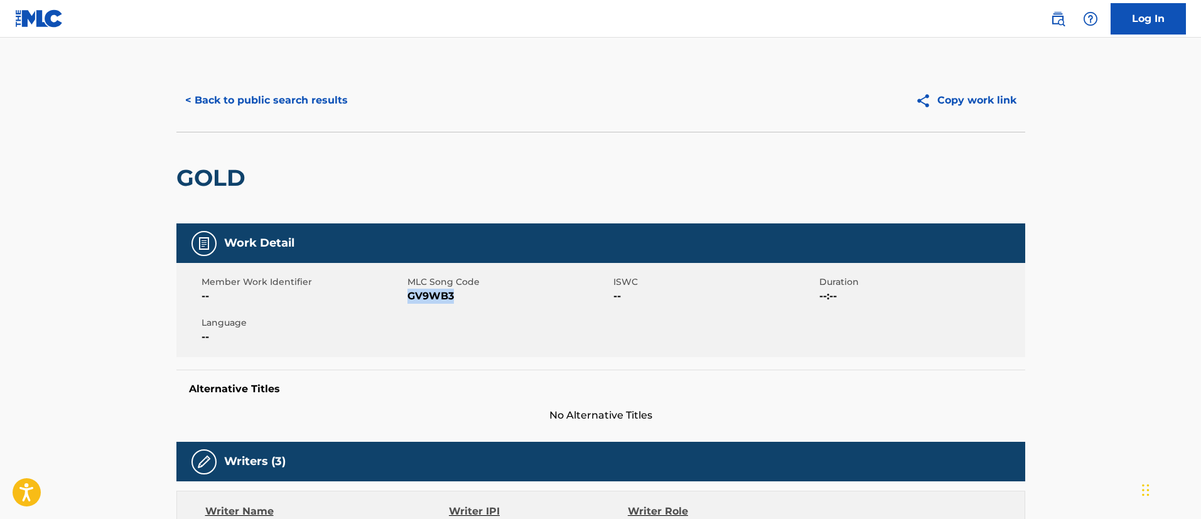
drag, startPoint x: 460, startPoint y: 299, endPoint x: 411, endPoint y: 298, distance: 49.6
click at [411, 298] on span "GV9WB3" at bounding box center [509, 296] width 203 height 15
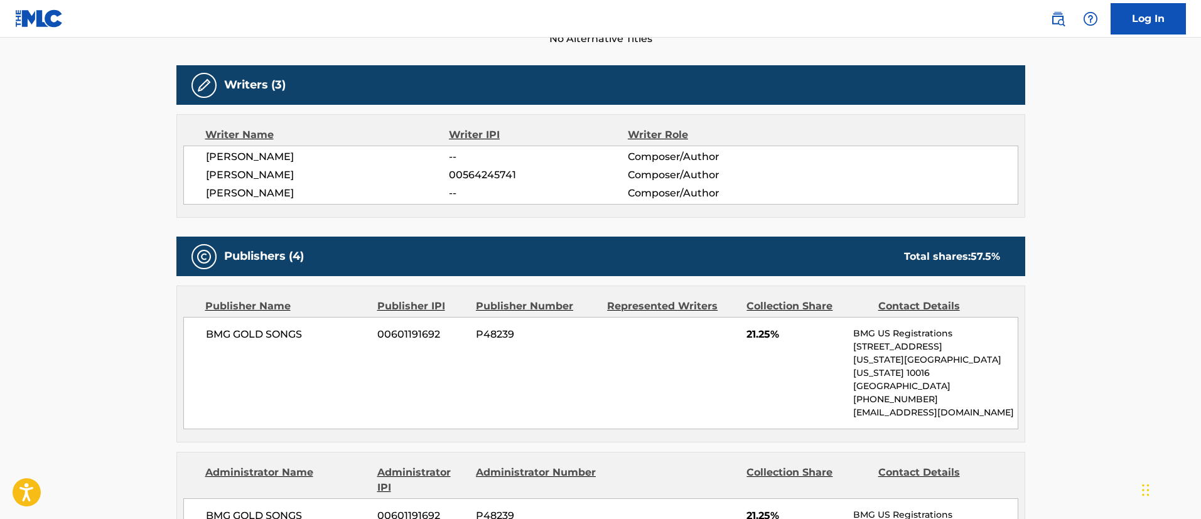
scroll to position [471, 0]
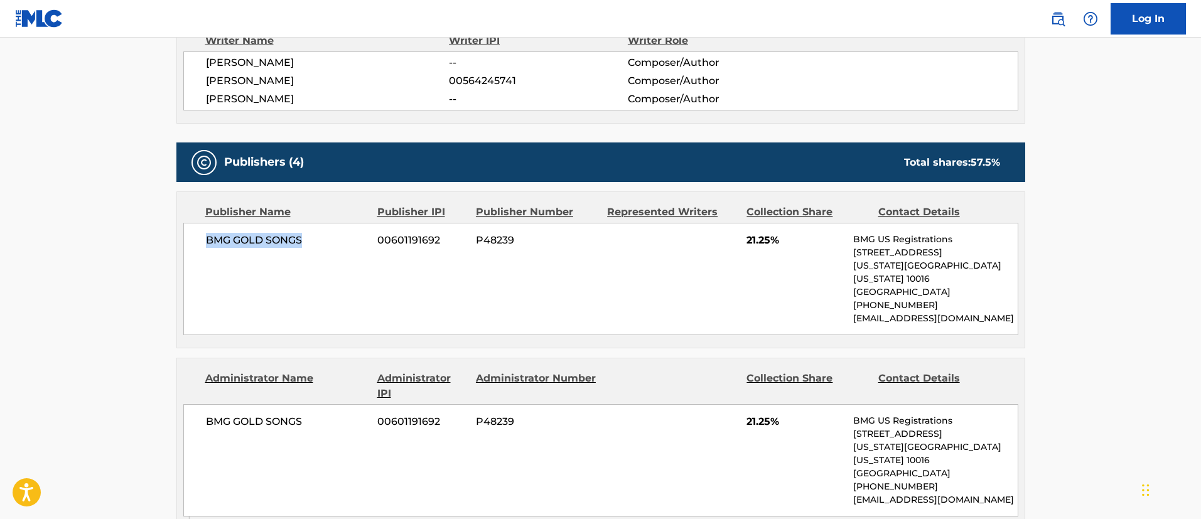
drag, startPoint x: 311, startPoint y: 239, endPoint x: 207, endPoint y: 239, distance: 104.3
click at [207, 239] on span "BMG GOLD SONGS" at bounding box center [287, 240] width 163 height 15
drag, startPoint x: 780, startPoint y: 241, endPoint x: 746, endPoint y: 240, distance: 34.5
click at [746, 240] on div "BMG GOLD SONGS 00601191692 P48239 21.25% BMG US Registrations [STREET_ADDRESS][…" at bounding box center [600, 279] width 835 height 112
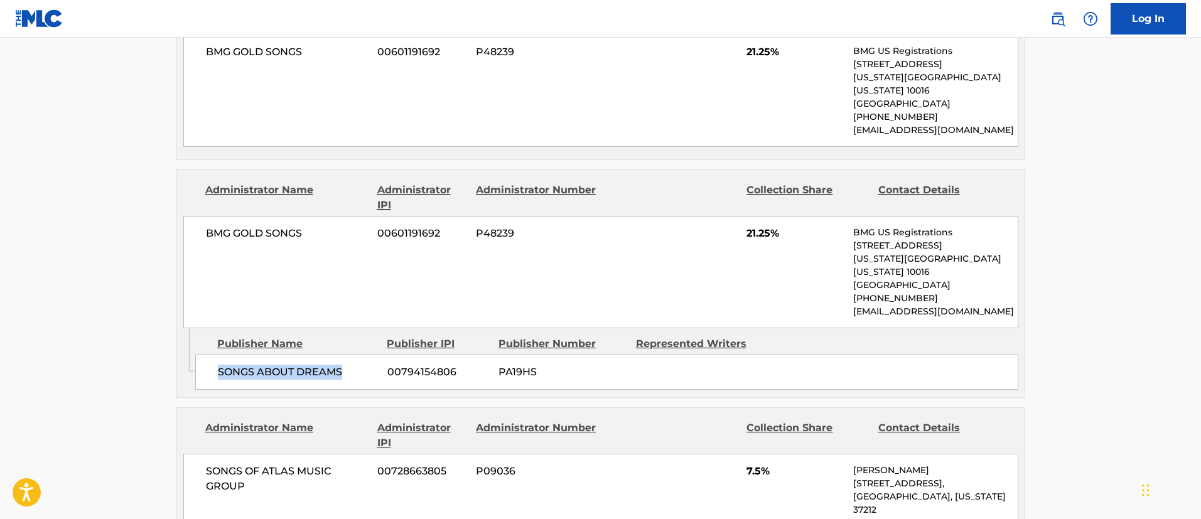
drag, startPoint x: 353, startPoint y: 350, endPoint x: 205, endPoint y: 347, distance: 147.6
click at [205, 355] on div "SONGS ABOUT DREAMS 00794154806 PA19HS" at bounding box center [606, 372] width 823 height 35
drag, startPoint x: 467, startPoint y: 344, endPoint x: 384, endPoint y: 343, distance: 82.3
click at [384, 355] on div "SONGS ABOUT DREAMS 00794154806 PA19HS" at bounding box center [606, 372] width 823 height 35
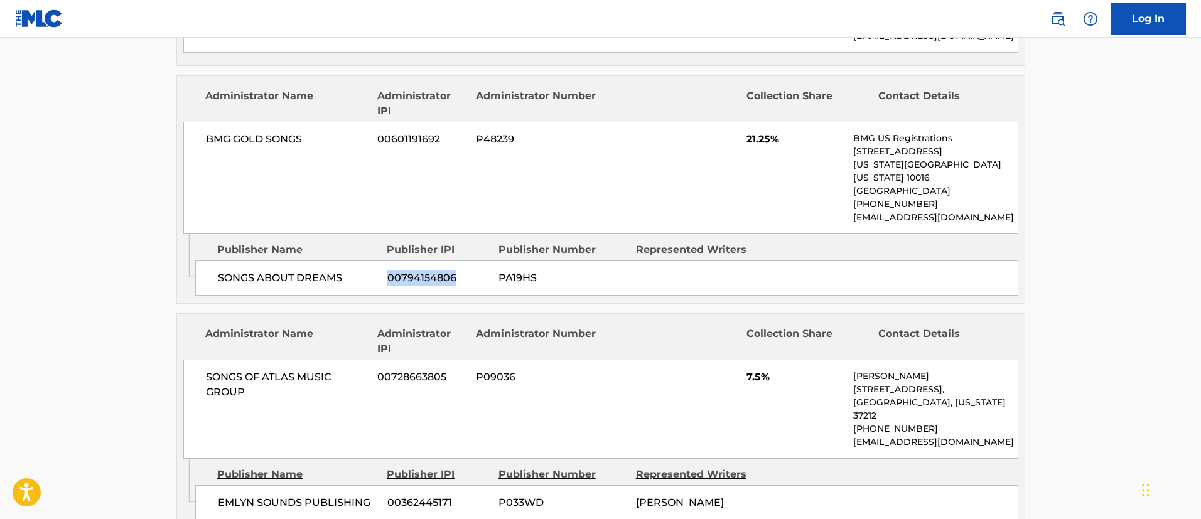
scroll to position [848, 0]
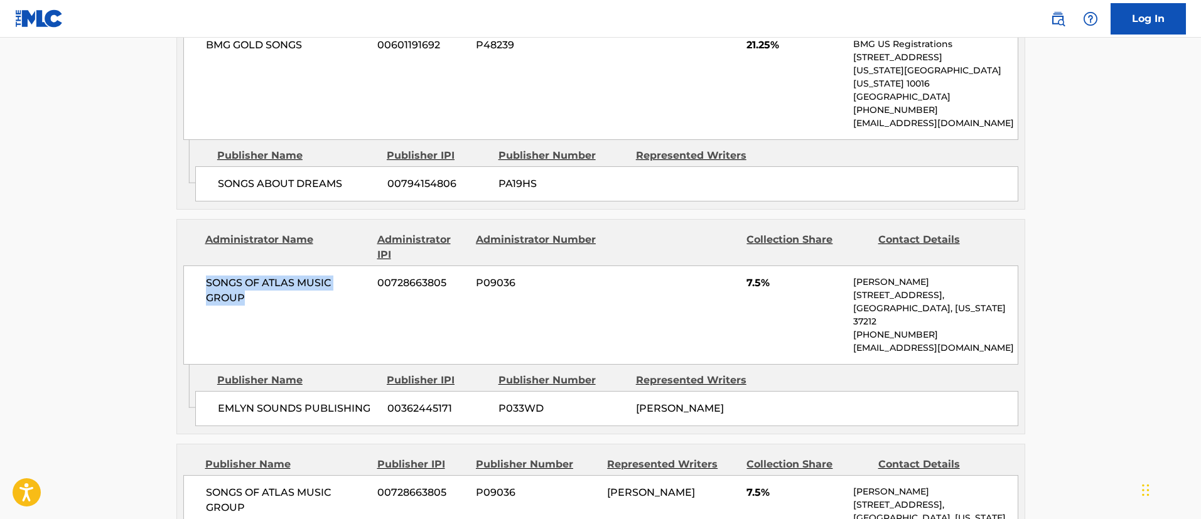
drag, startPoint x: 258, startPoint y: 273, endPoint x: 195, endPoint y: 255, distance: 65.2
click at [195, 266] on div "SONGS OF ATLAS MUSIC GROUP 00728663805 P09036 7.5% [PERSON_NAME] [STREET_ADDRES…" at bounding box center [600, 315] width 835 height 99
drag, startPoint x: 453, startPoint y: 254, endPoint x: 376, endPoint y: 259, distance: 77.4
click at [376, 266] on div "SONGS OF ATLAS MUSIC GROUP 00728663805 P09036 7.5% [PERSON_NAME] [STREET_ADDRES…" at bounding box center [600, 315] width 835 height 99
drag, startPoint x: 371, startPoint y: 371, endPoint x: 211, endPoint y: 369, distance: 159.5
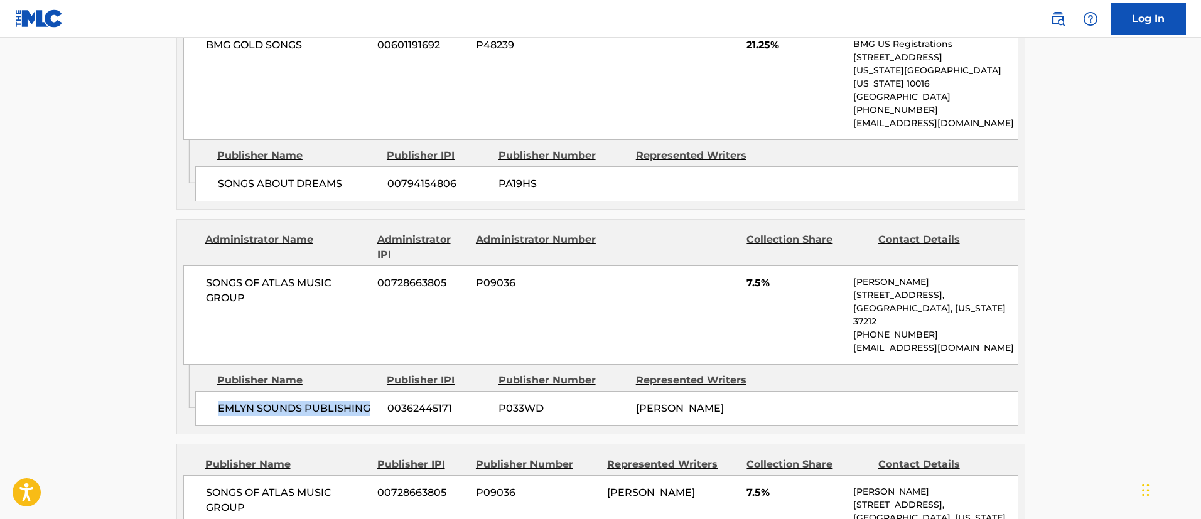
click at [211, 391] on div "EMLYN SOUNDS PUBLISHING 00362445171 P033WD [PERSON_NAME]" at bounding box center [606, 408] width 823 height 35
drag, startPoint x: 453, startPoint y: 371, endPoint x: 371, endPoint y: 367, distance: 83.0
click at [371, 391] on div "EMLYN SOUNDS PUBLISHING 00362445171 P033WD [PERSON_NAME]" at bounding box center [606, 408] width 823 height 35
drag, startPoint x: 678, startPoint y: 382, endPoint x: 632, endPoint y: 369, distance: 47.5
click at [632, 391] on div "EMLYN SOUNDS PUBLISHING 00362445171 P033WD [PERSON_NAME]" at bounding box center [606, 408] width 823 height 35
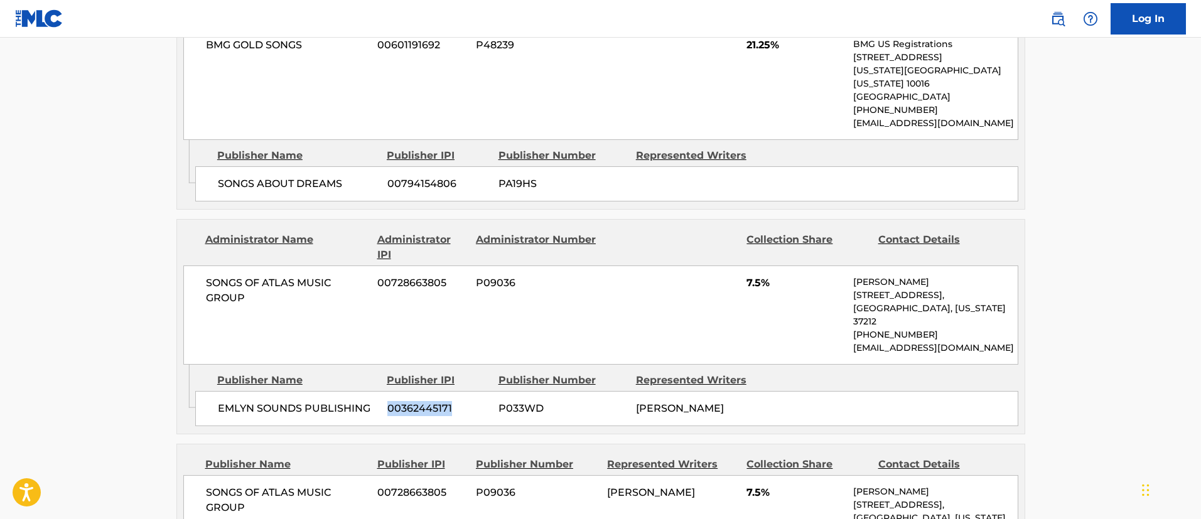
scroll to position [1036, 0]
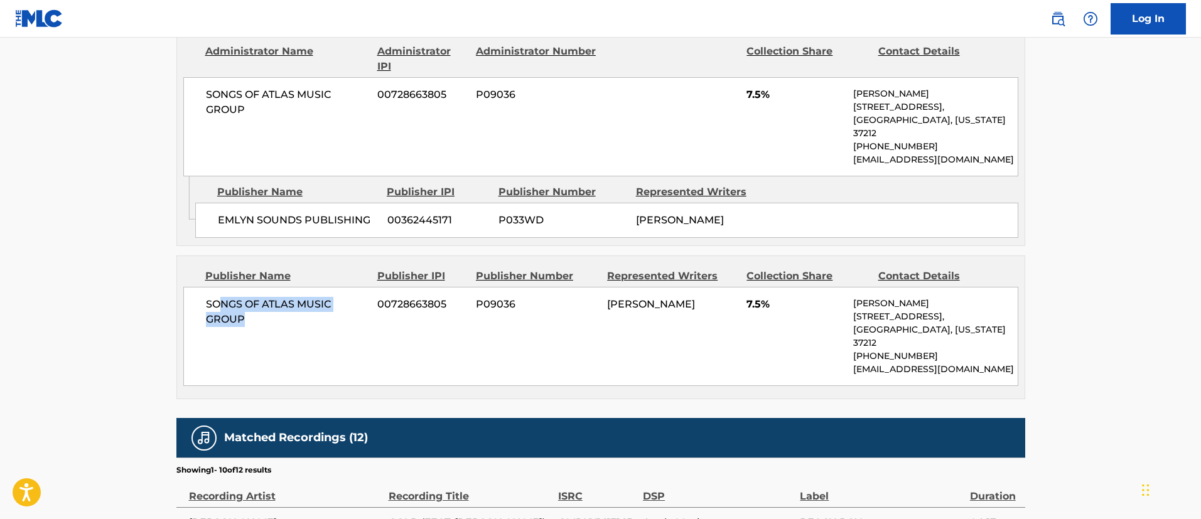
drag, startPoint x: 274, startPoint y: 290, endPoint x: 220, endPoint y: 275, distance: 55.5
click at [220, 297] on span "SONGS OF ATLAS MUSIC GROUP" at bounding box center [287, 312] width 163 height 30
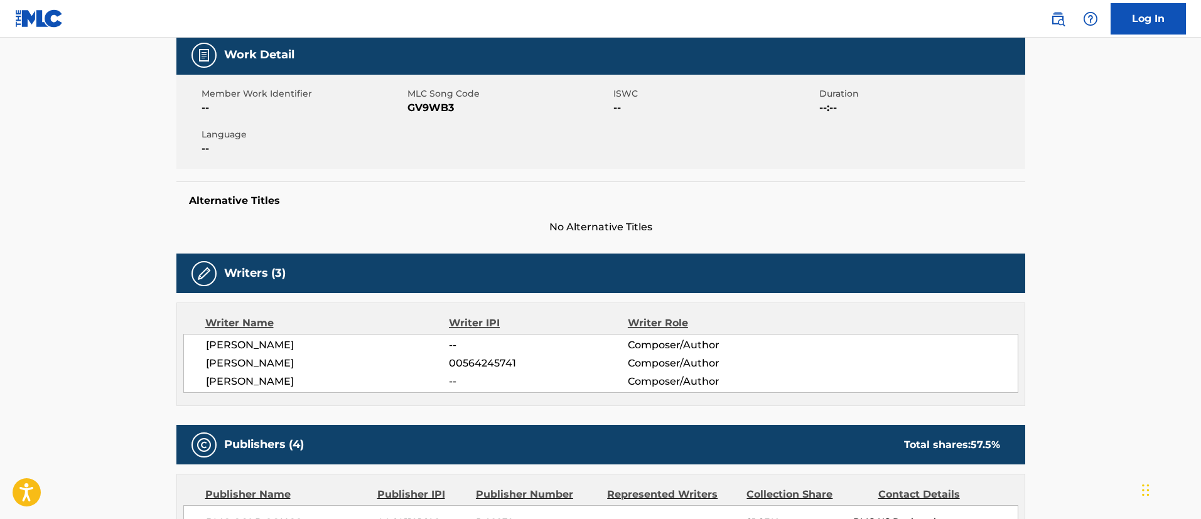
scroll to position [0, 0]
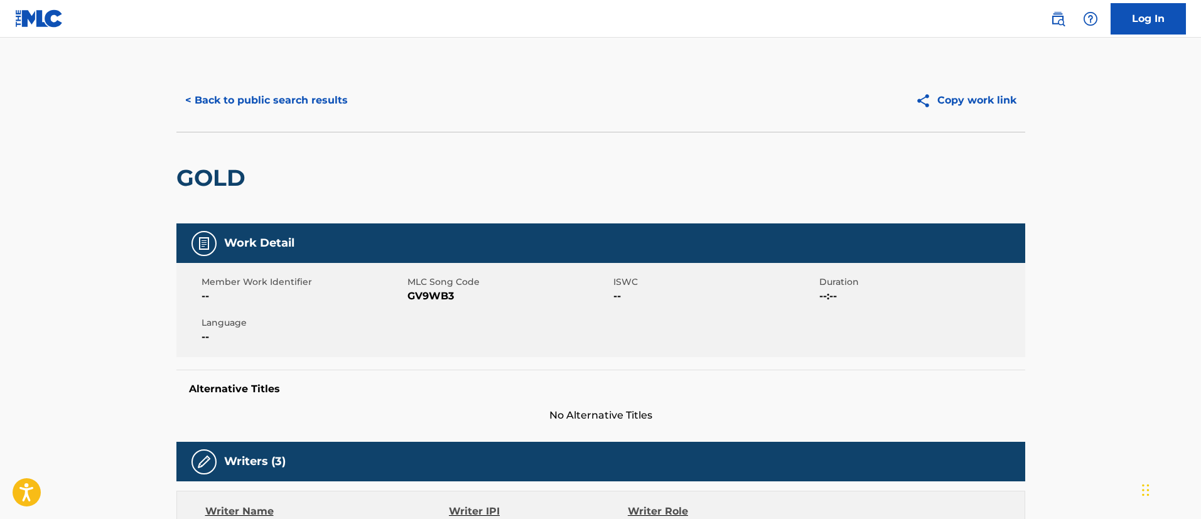
click at [269, 104] on button "< Back to public search results" at bounding box center [266, 100] width 180 height 31
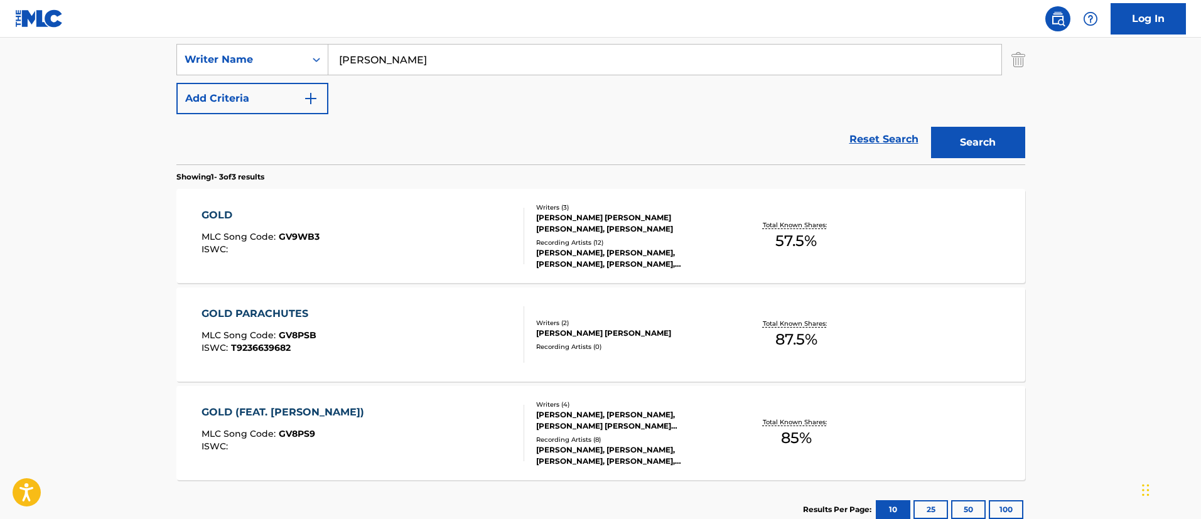
scroll to position [361, 0]
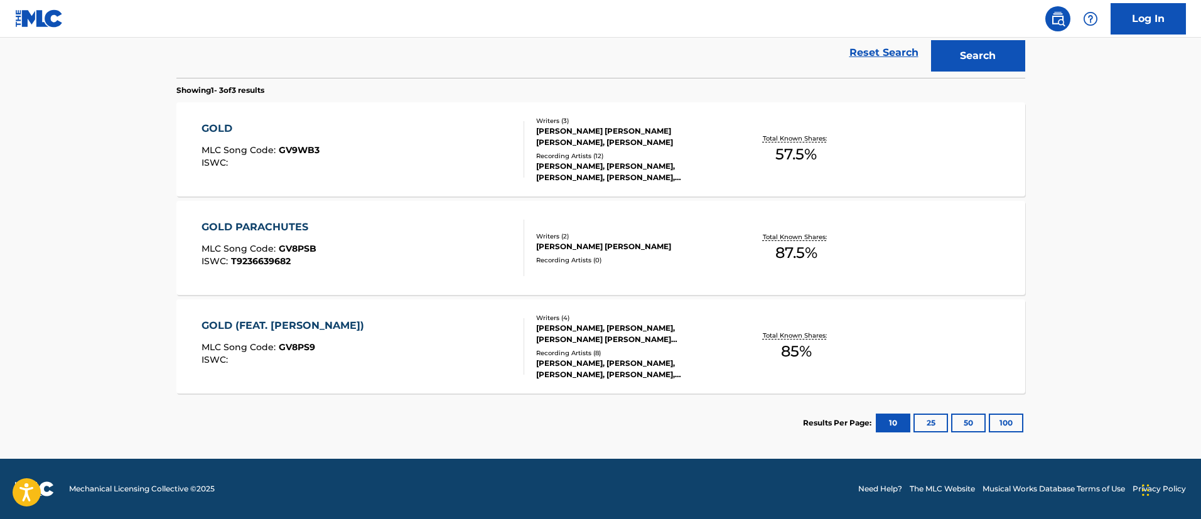
click at [288, 321] on div "GOLD (FEAT. [PERSON_NAME])" at bounding box center [286, 325] width 169 height 15
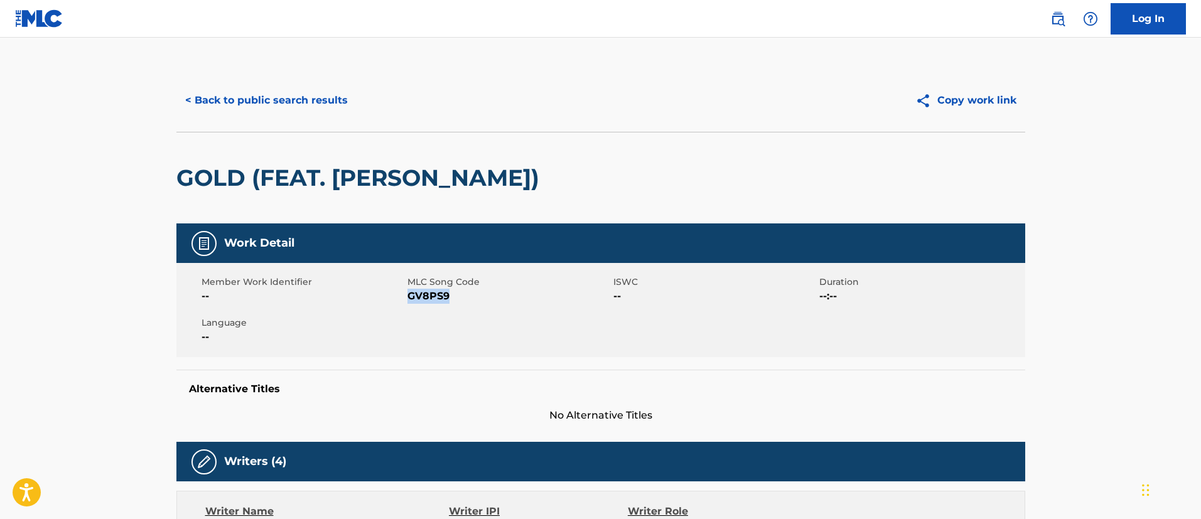
drag, startPoint x: 452, startPoint y: 295, endPoint x: 408, endPoint y: 296, distance: 43.3
click at [408, 296] on span "GV8PS9" at bounding box center [509, 296] width 203 height 15
click at [295, 97] on button "< Back to public search results" at bounding box center [266, 100] width 180 height 31
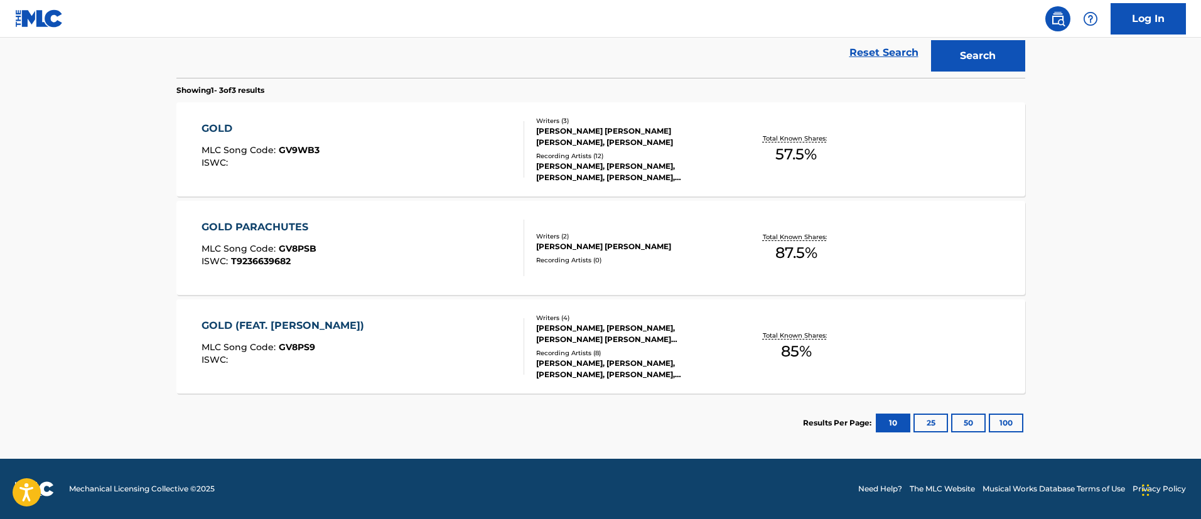
scroll to position [79, 0]
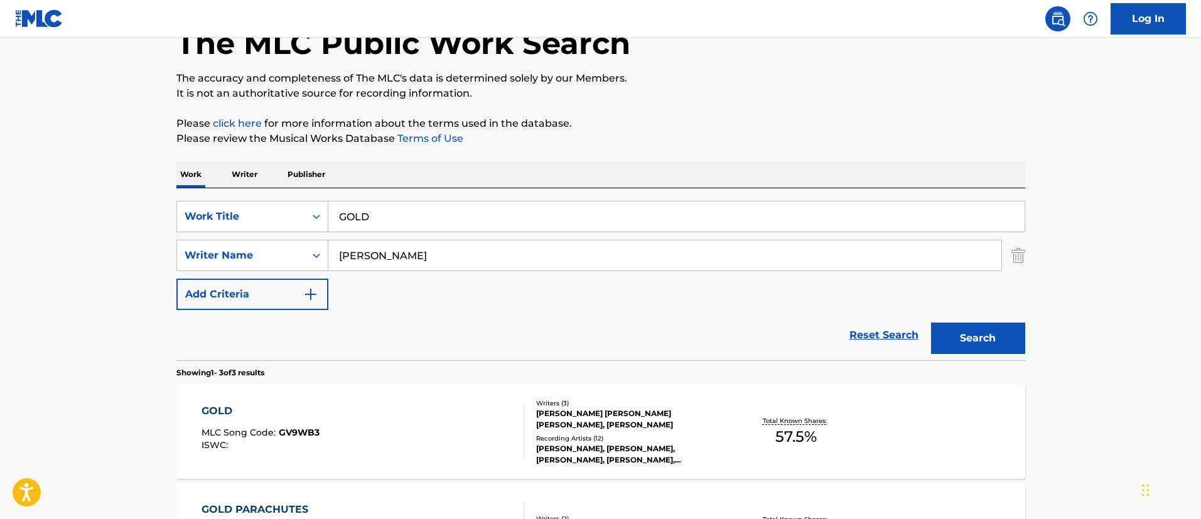
drag, startPoint x: 427, startPoint y: 220, endPoint x: 283, endPoint y: 198, distance: 145.5
click at [283, 198] on div "SearchWithCriteriafc7c73d8-879d-4568-a77b-7ab400521d53 Work Title GOLD SearchWi…" at bounding box center [600, 274] width 849 height 172
paste input "PARACHUTE"
click at [1102, 288] on main "The MLC Public Work Search The accuracy and completeness of The MLC's data is d…" at bounding box center [600, 350] width 1201 height 783
click at [1000, 342] on button "Search" at bounding box center [978, 338] width 94 height 31
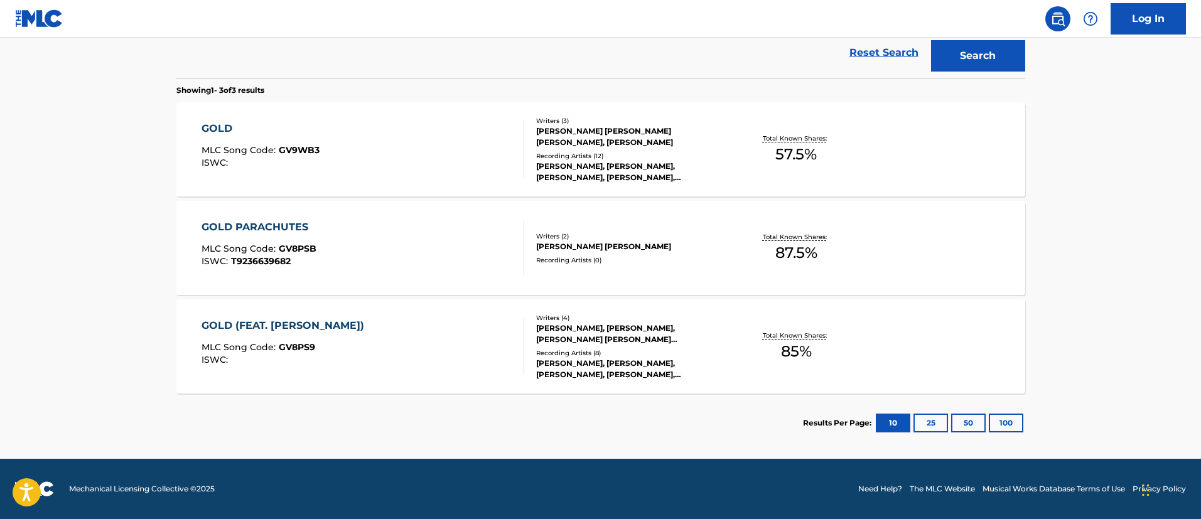
scroll to position [173, 0]
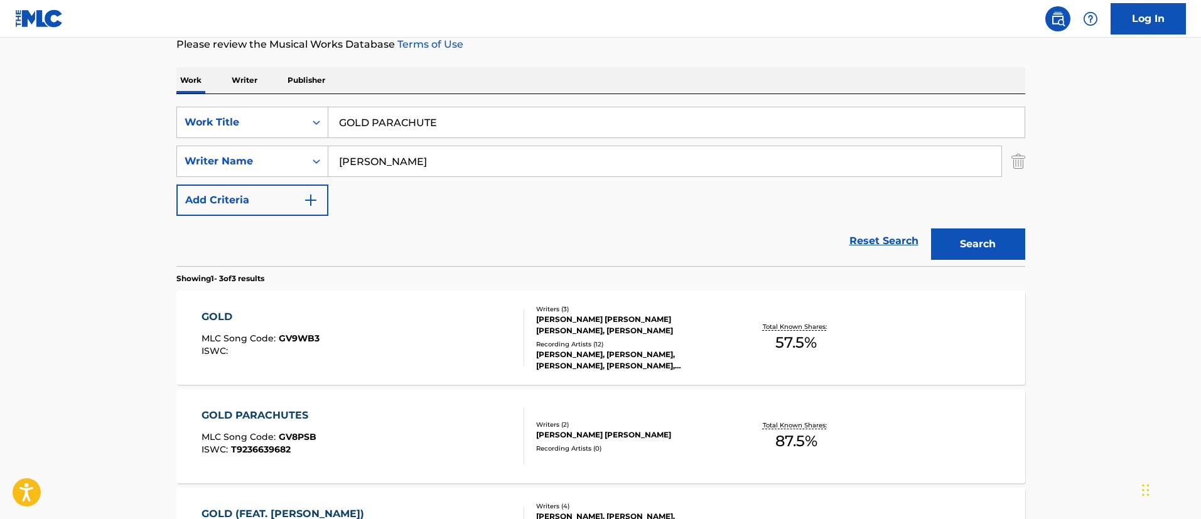
click at [468, 121] on input "GOLD PARACHUTE" at bounding box center [676, 122] width 697 height 30
type input "gold parachutes"
click at [965, 253] on button "Search" at bounding box center [978, 244] width 94 height 31
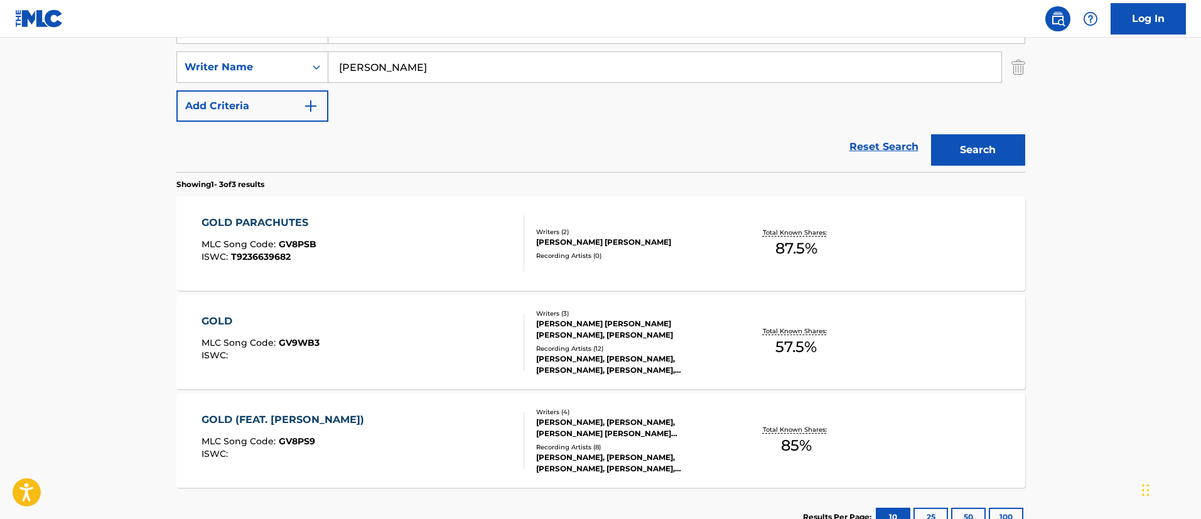
scroll to position [361, 0]
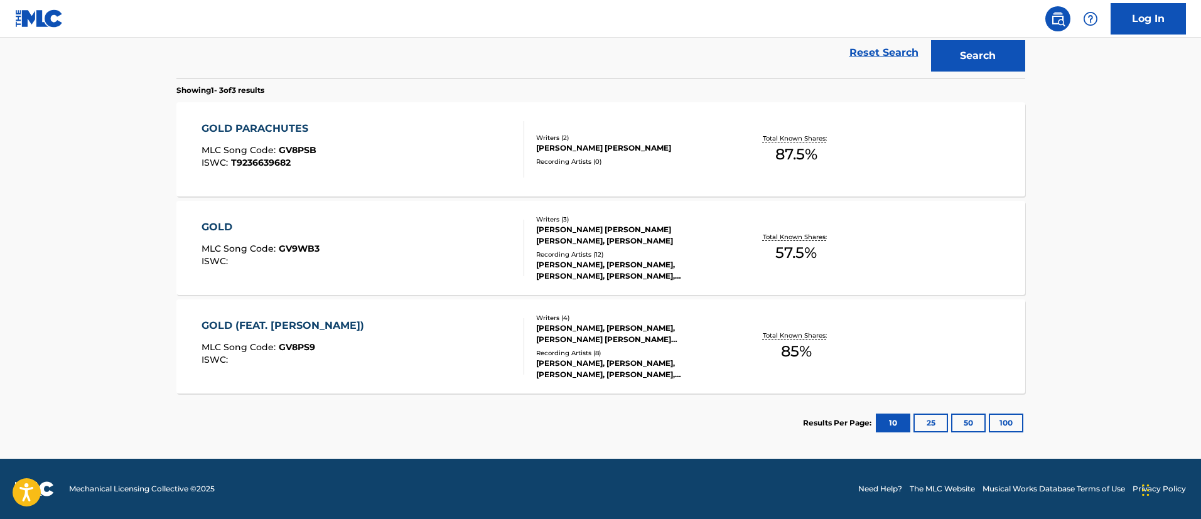
click at [283, 129] on div "GOLD PARACHUTES" at bounding box center [259, 128] width 115 height 15
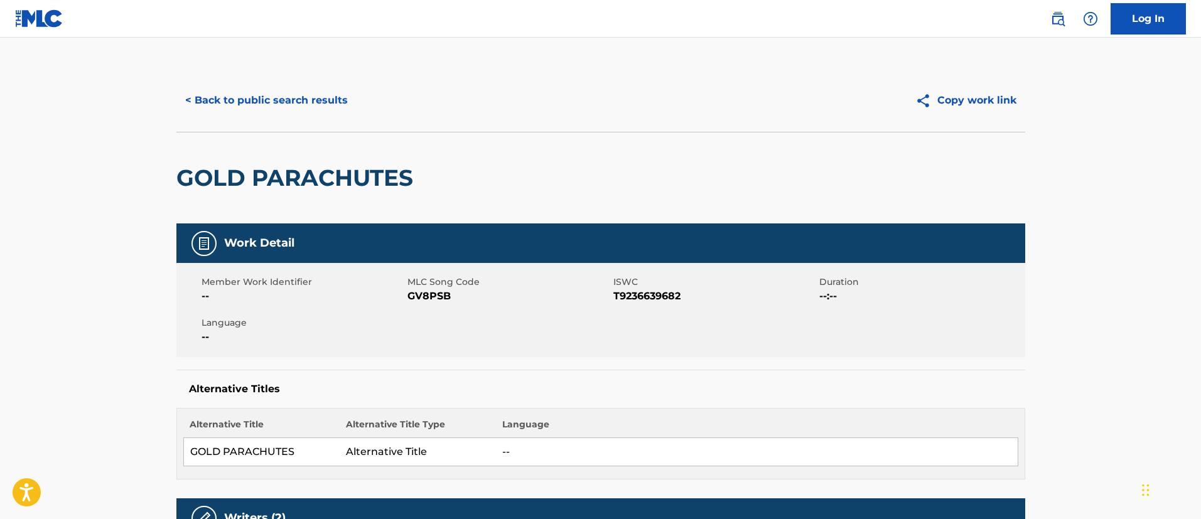
scroll to position [188, 0]
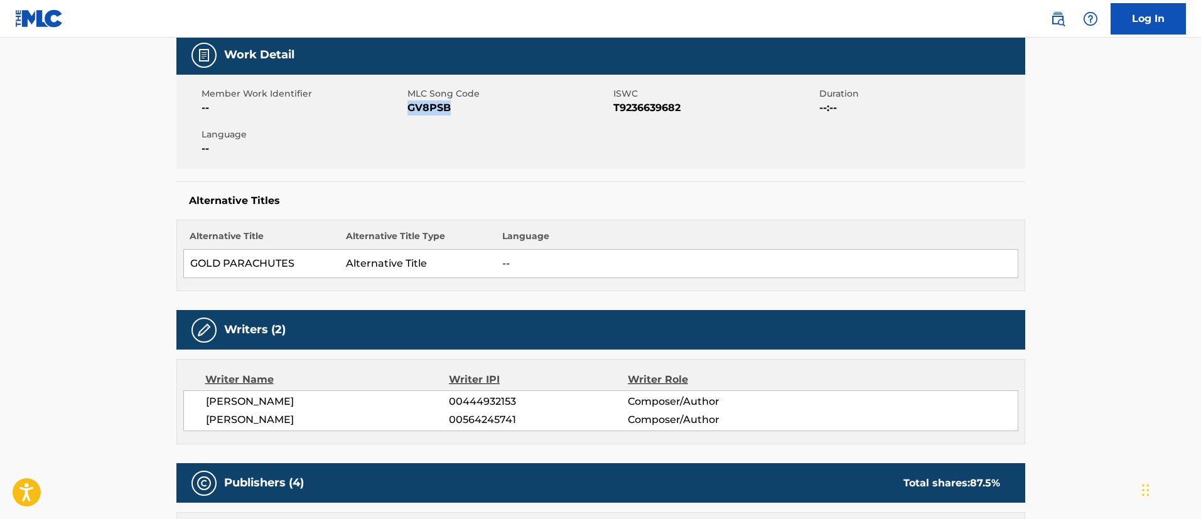
drag, startPoint x: 455, startPoint y: 109, endPoint x: 408, endPoint y: 109, distance: 47.7
click at [408, 109] on span "GV8PSB" at bounding box center [509, 107] width 203 height 15
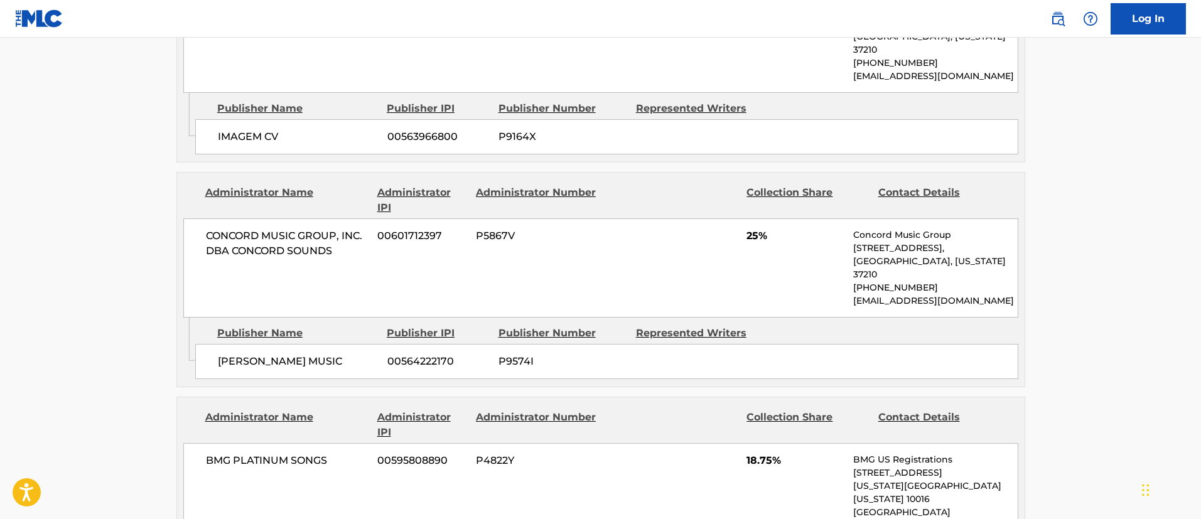
scroll to position [942, 0]
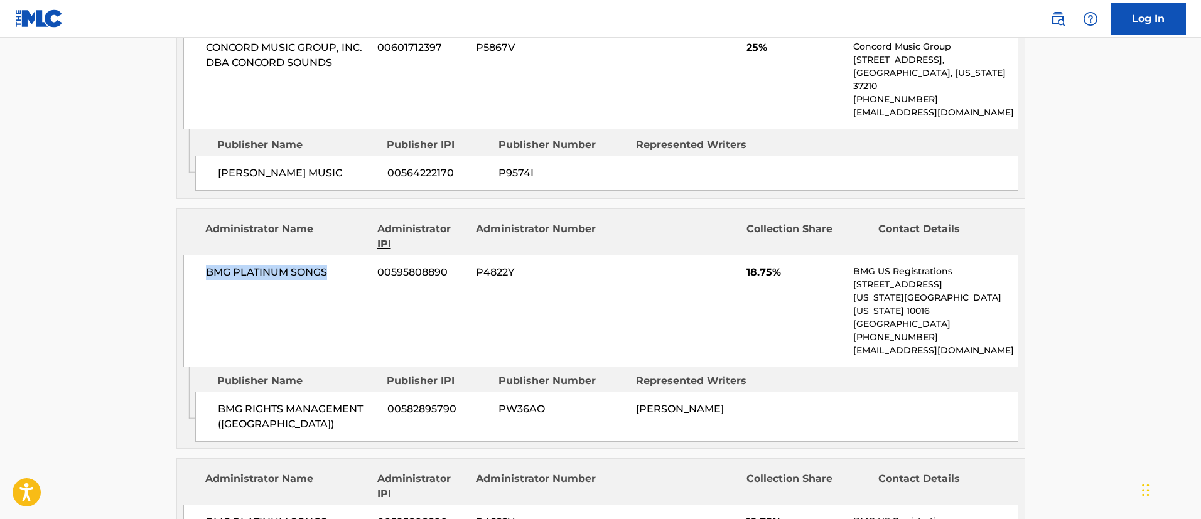
drag, startPoint x: 334, startPoint y: 243, endPoint x: 205, endPoint y: 246, distance: 128.8
click at [205, 255] on div "BMG PLATINUM SONGS 00595808890 P4822Y 18.75% BMG US Registrations [STREET_ADDRE…" at bounding box center [600, 311] width 835 height 112
drag, startPoint x: 450, startPoint y: 242, endPoint x: 377, endPoint y: 238, distance: 73.0
click at [377, 265] on span "00595808890" at bounding box center [421, 272] width 89 height 15
drag, startPoint x: 271, startPoint y: 389, endPoint x: 214, endPoint y: 372, distance: 59.2
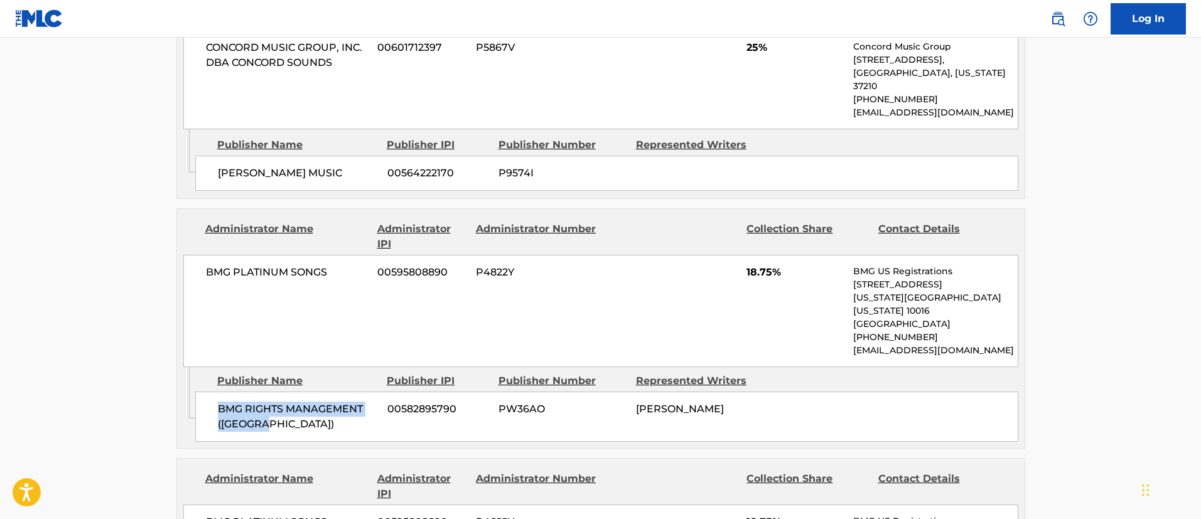
click at [214, 392] on div "BMG RIGHTS MANAGEMENT ([GEOGRAPHIC_DATA]) 00582895790 PW36AO [PERSON_NAME]" at bounding box center [606, 417] width 823 height 50
drag, startPoint x: 459, startPoint y: 369, endPoint x: 388, endPoint y: 361, distance: 71.4
click at [388, 392] on div "BMG RIGHTS MANAGEMENT ([GEOGRAPHIC_DATA]) 00582895790 PW36AO [PERSON_NAME]" at bounding box center [606, 417] width 823 height 50
drag, startPoint x: 740, startPoint y: 367, endPoint x: 629, endPoint y: 371, distance: 111.9
click at [629, 392] on div "BMG RIGHTS MANAGEMENT ([GEOGRAPHIC_DATA]) 00582895790 PW36AO [PERSON_NAME]" at bounding box center [606, 417] width 823 height 50
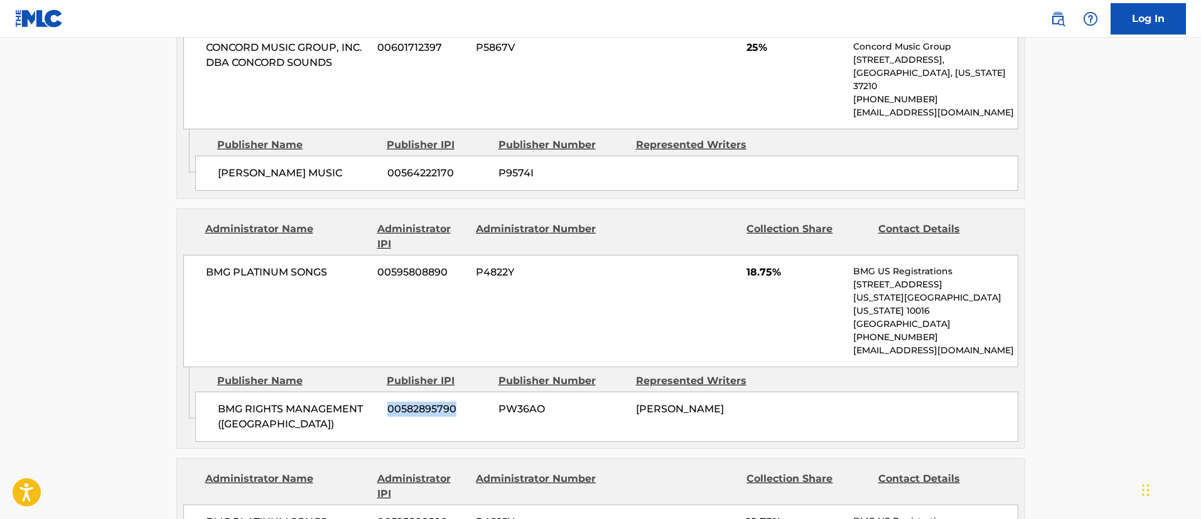
scroll to position [1131, 0]
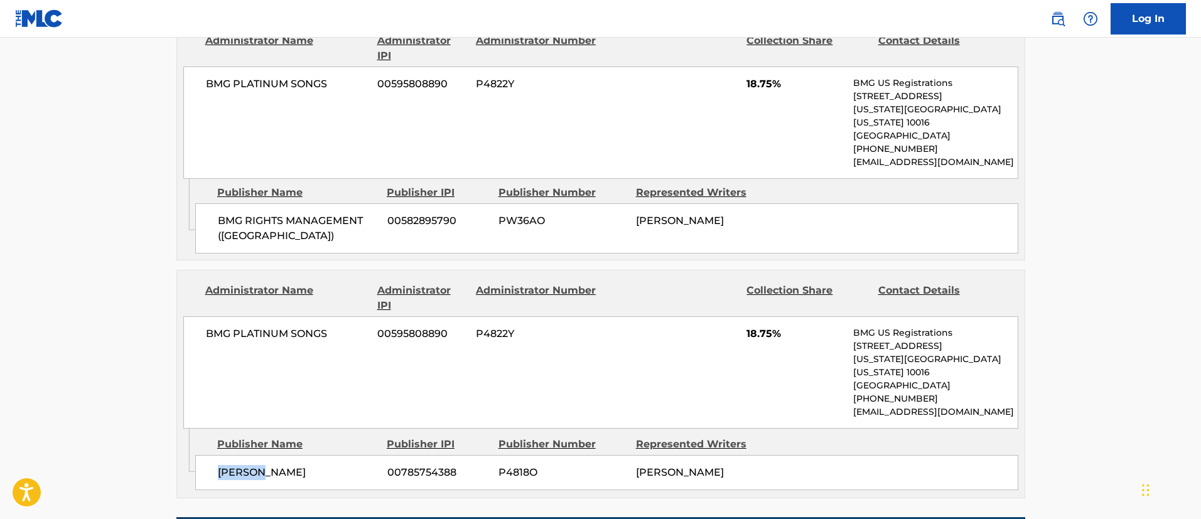
drag, startPoint x: 270, startPoint y: 416, endPoint x: 218, endPoint y: 416, distance: 52.1
click at [218, 465] on span "[PERSON_NAME]" at bounding box center [298, 472] width 160 height 15
drag, startPoint x: 754, startPoint y: 423, endPoint x: 631, endPoint y: 413, distance: 123.6
click at [631, 455] on div "[PERSON_NAME] 00785754388 P4818O [PERSON_NAME]" at bounding box center [606, 472] width 823 height 35
drag, startPoint x: 464, startPoint y: 421, endPoint x: 382, endPoint y: 415, distance: 82.5
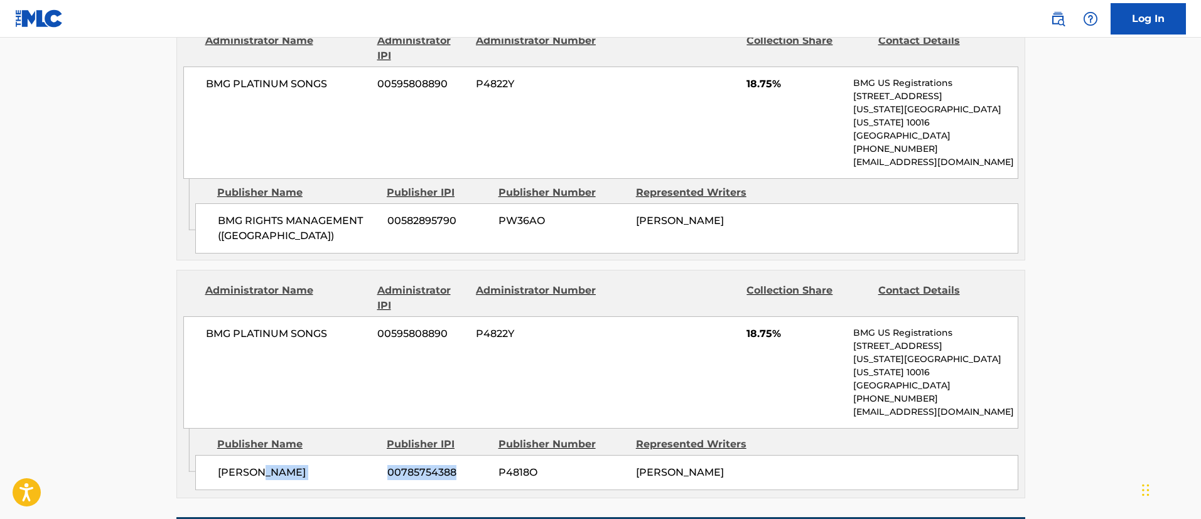
click at [382, 455] on div "[PERSON_NAME] 00785754388 P4818O [PERSON_NAME]" at bounding box center [606, 472] width 823 height 35
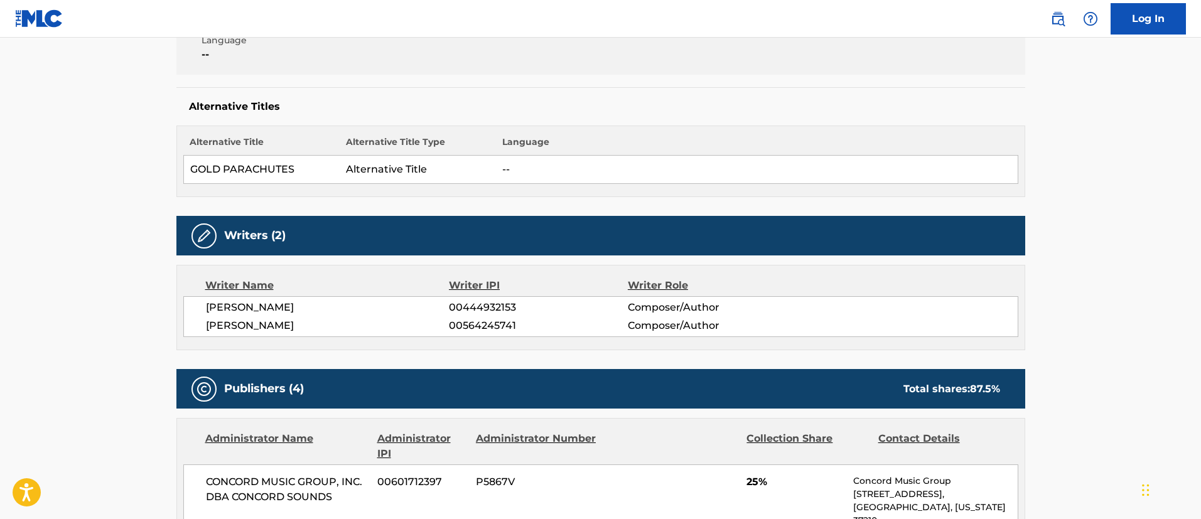
scroll to position [0, 0]
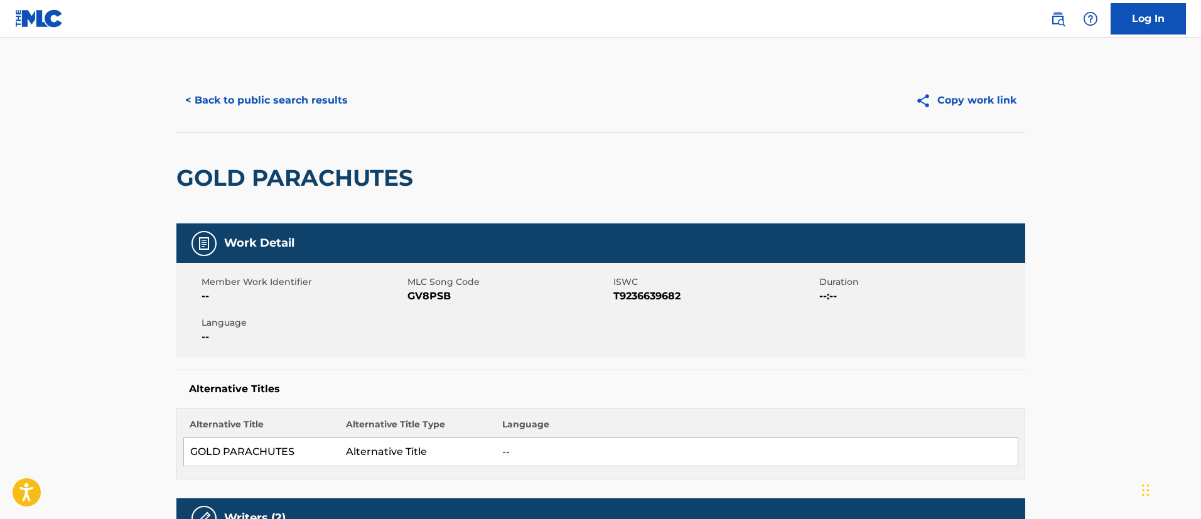
click at [331, 100] on button "< Back to public search results" at bounding box center [266, 100] width 180 height 31
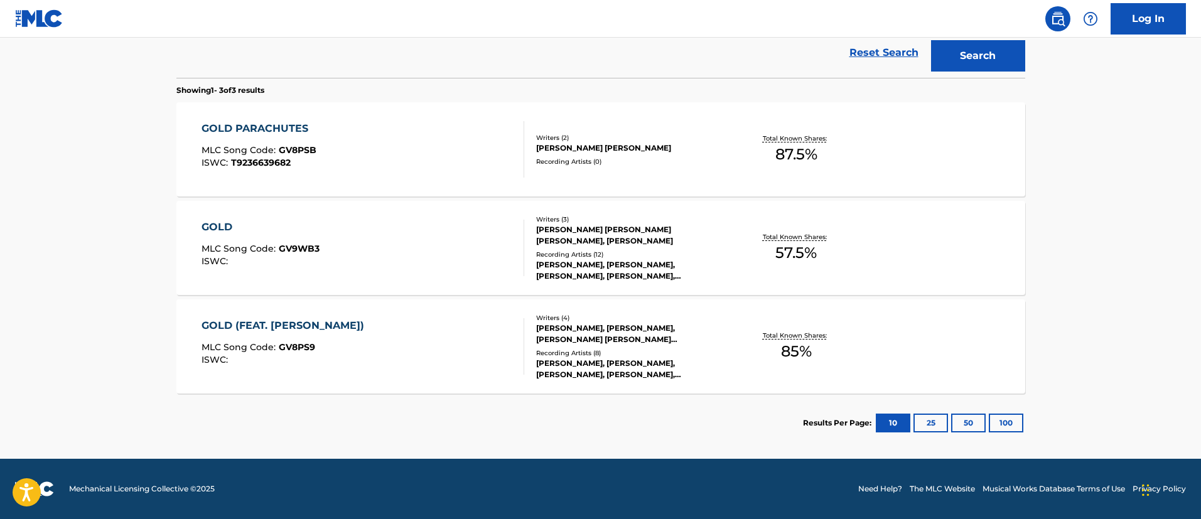
scroll to position [79, 0]
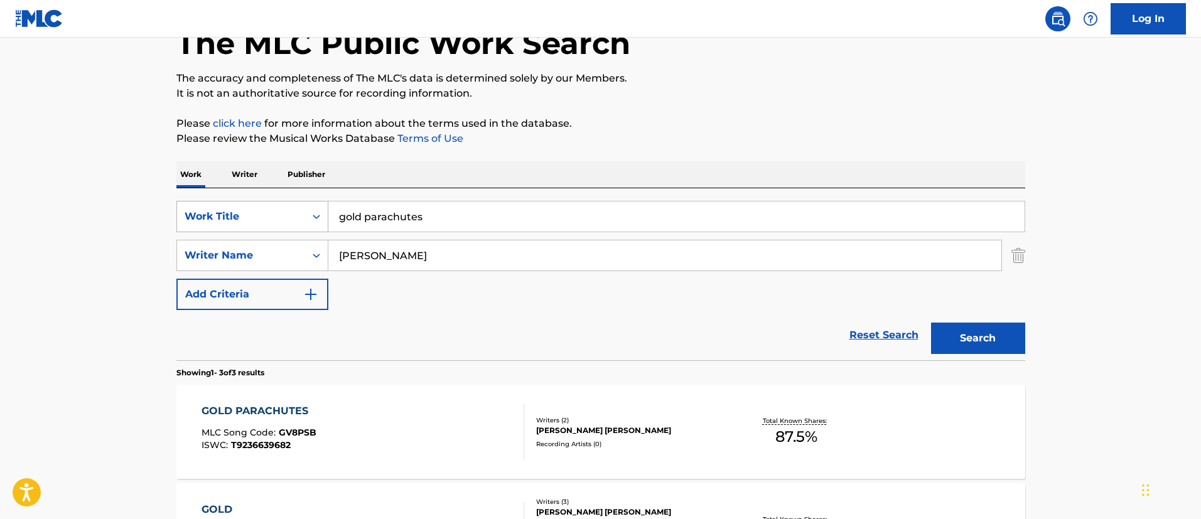
drag, startPoint x: 459, startPoint y: 222, endPoint x: 312, endPoint y: 209, distance: 147.6
click at [312, 209] on div "SearchWithCriteriafc7c73d8-879d-4568-a77b-7ab400521d53 Work Title gold parachut…" at bounding box center [600, 216] width 849 height 31
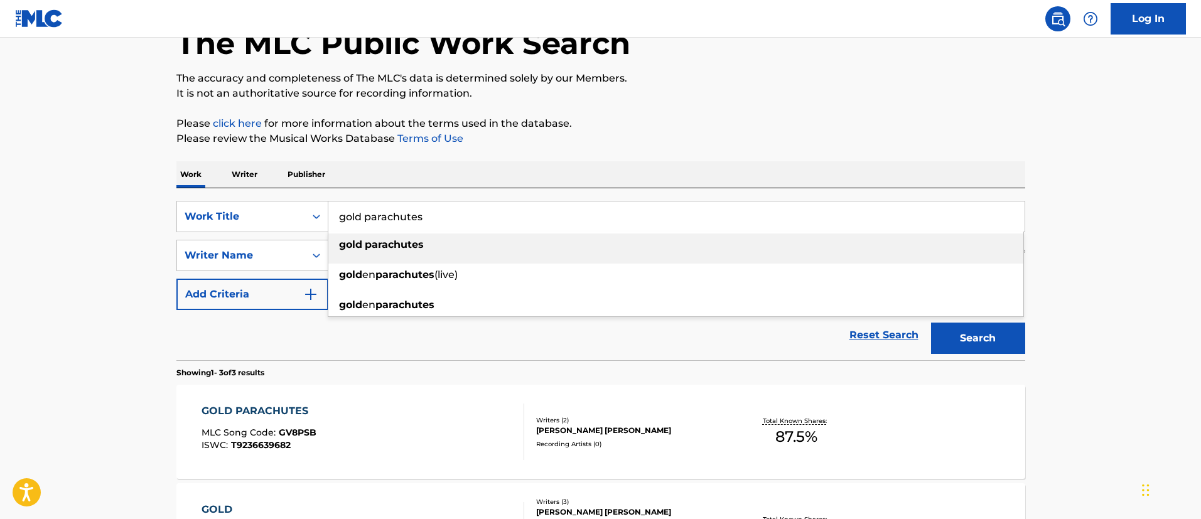
paste input "GONNA BE (ALRIGHT)"
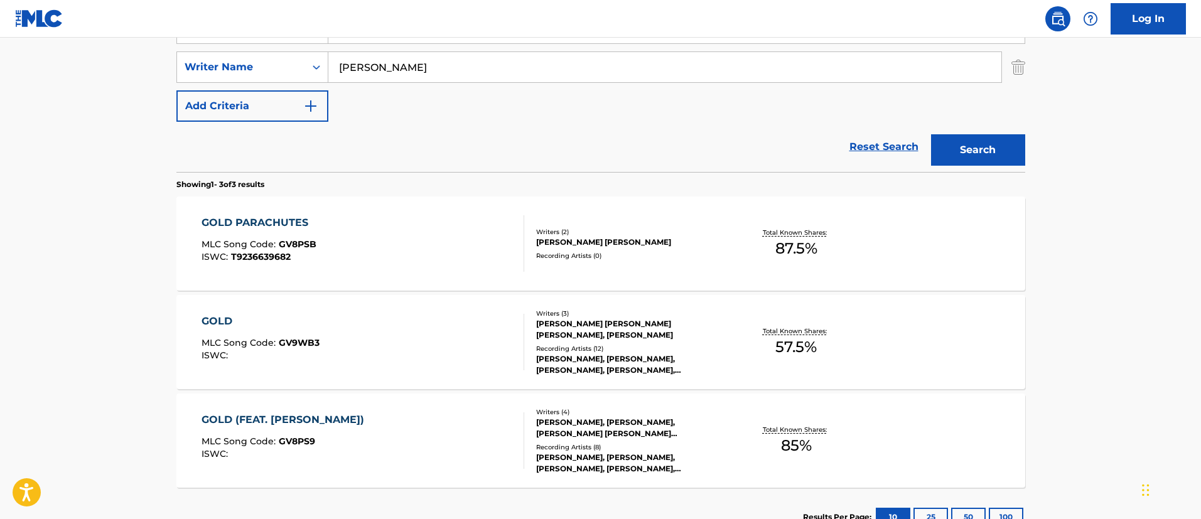
scroll to position [361, 0]
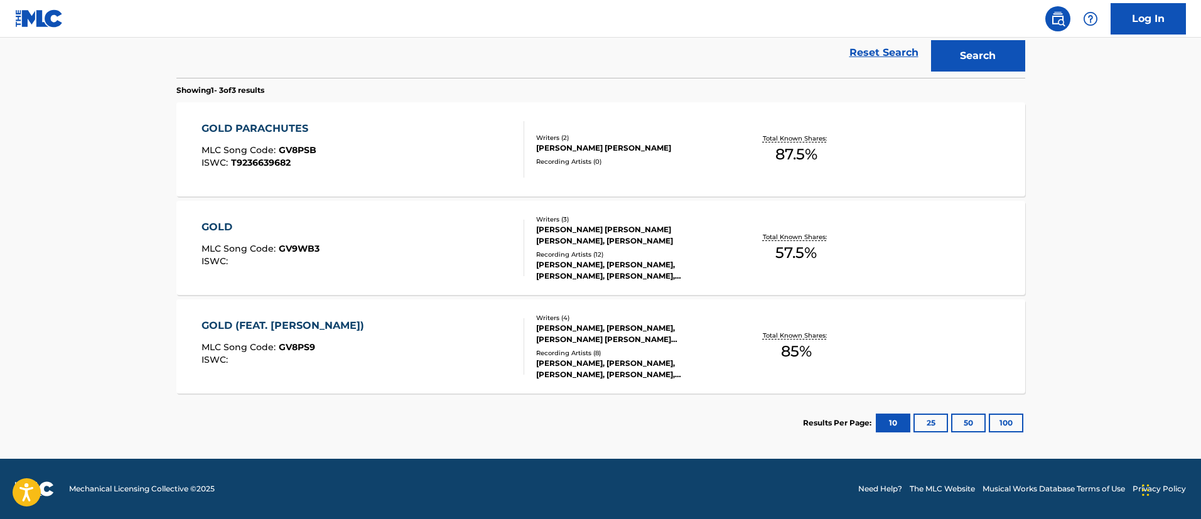
type input "GONNA BE (ALRIGHT)"
click at [965, 62] on button "Search" at bounding box center [978, 55] width 94 height 31
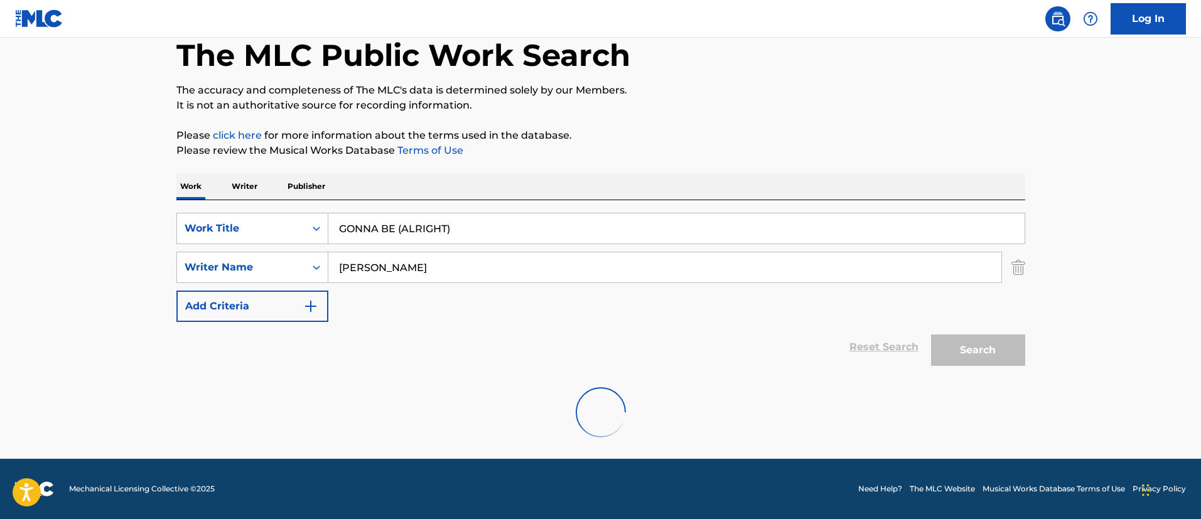
scroll to position [164, 0]
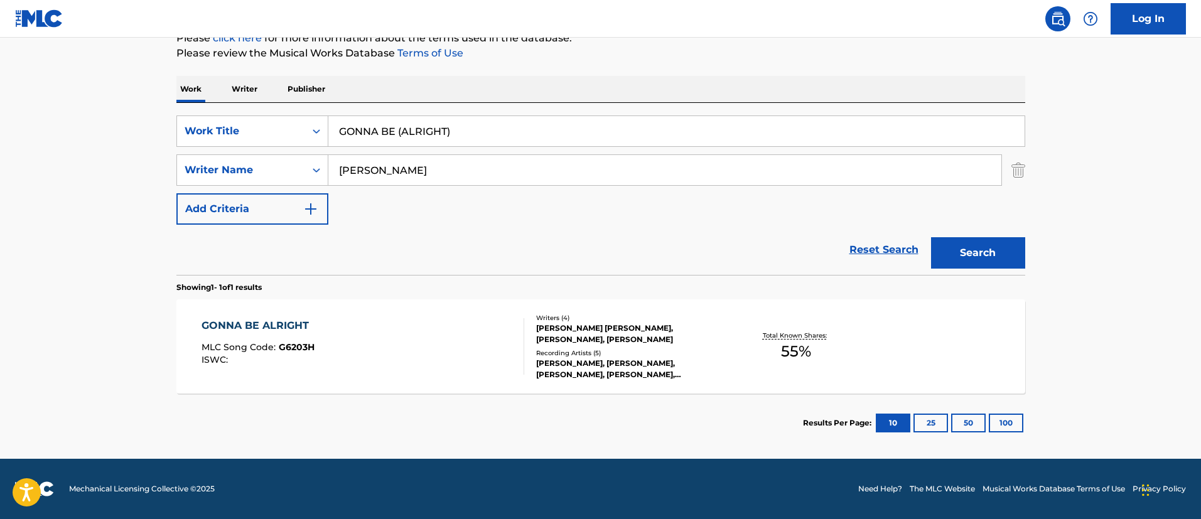
click at [290, 328] on div "GONNA BE ALRIGHT" at bounding box center [259, 325] width 114 height 15
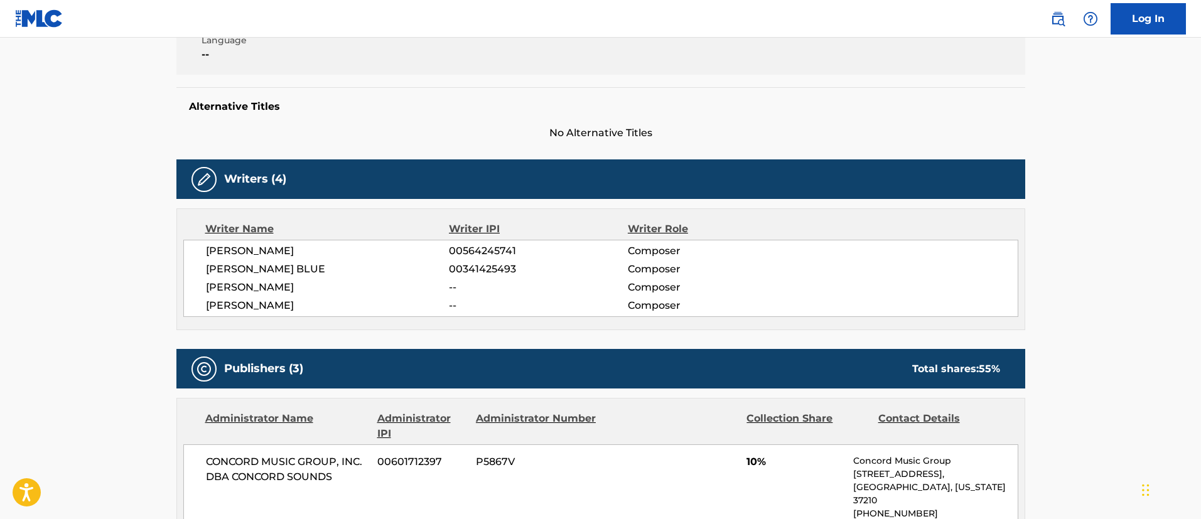
scroll to position [94, 0]
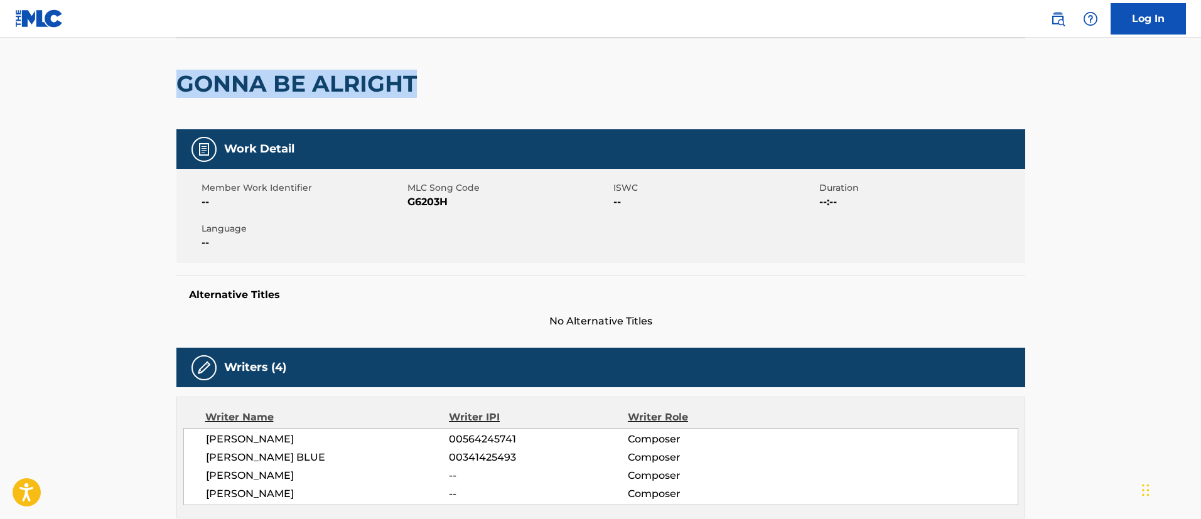
drag, startPoint x: 427, startPoint y: 87, endPoint x: 164, endPoint y: 83, distance: 263.2
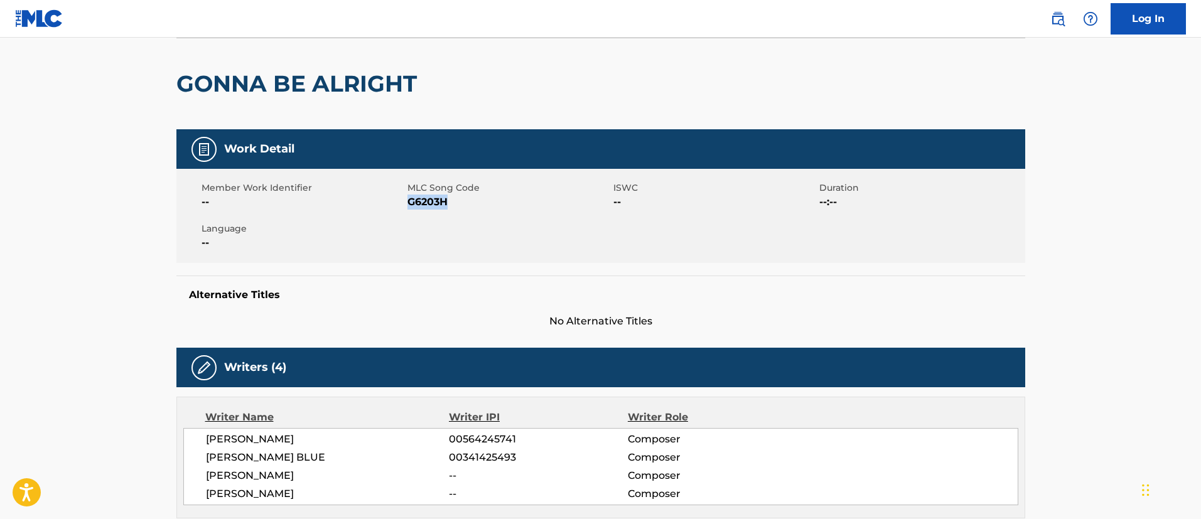
drag, startPoint x: 448, startPoint y: 203, endPoint x: 410, endPoint y: 201, distance: 39.0
click at [410, 201] on span "G6203H" at bounding box center [509, 202] width 203 height 15
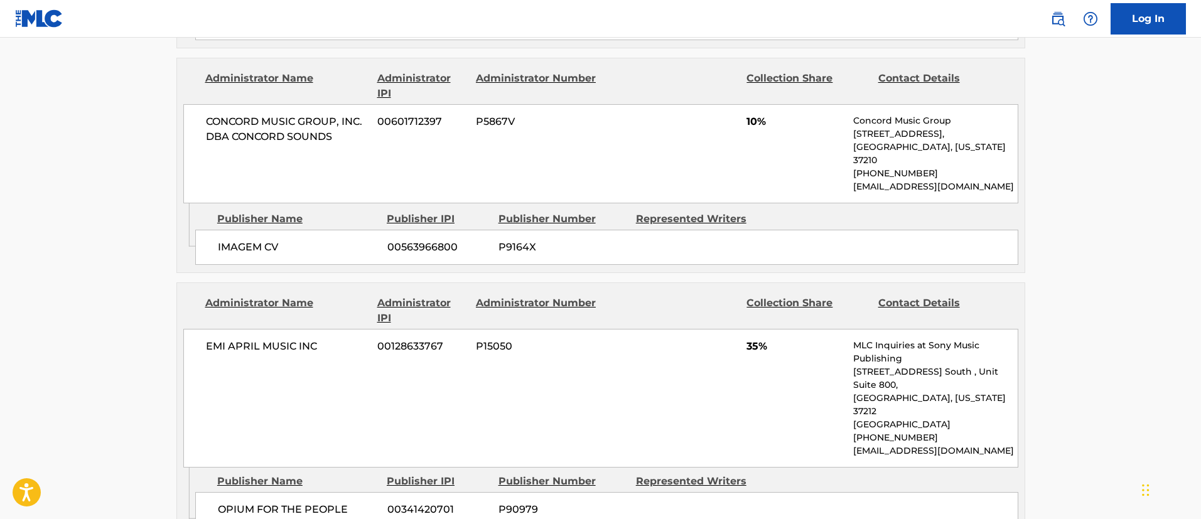
scroll to position [942, 0]
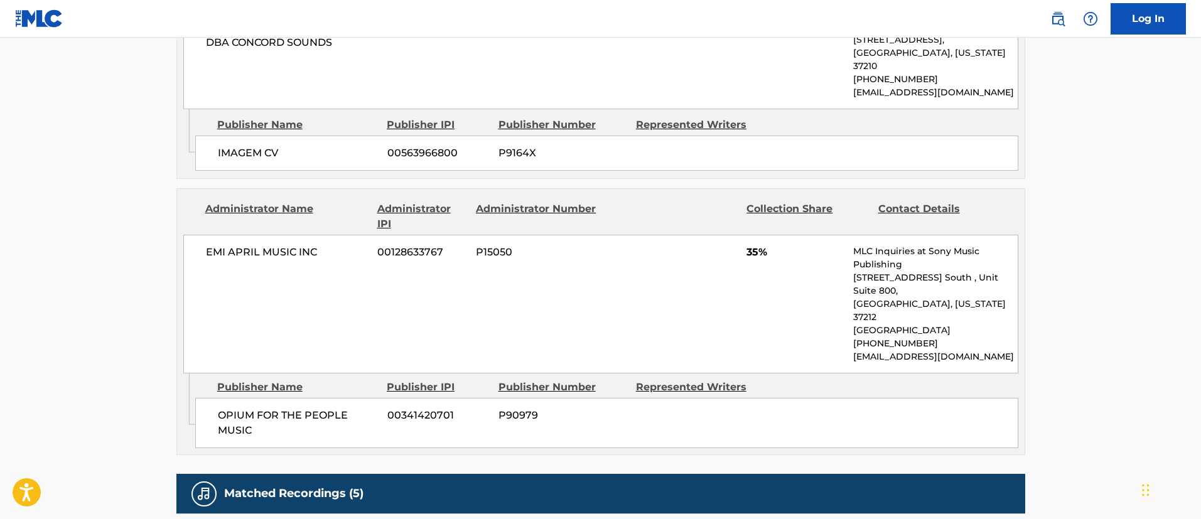
click at [322, 245] on span "EMI APRIL MUSIC INC" at bounding box center [287, 252] width 163 height 15
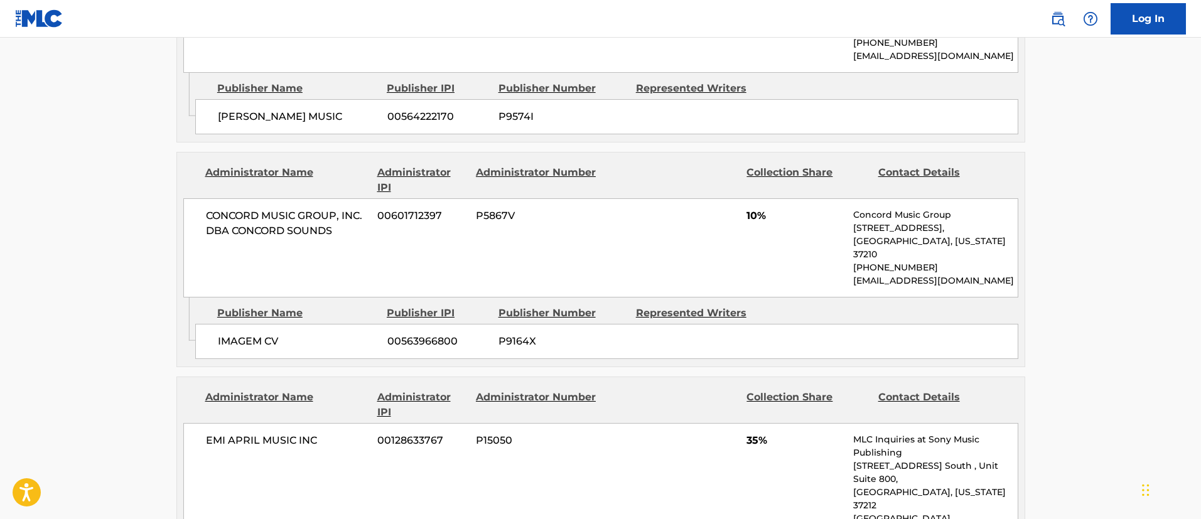
scroll to position [471, 0]
